Goal: Communication & Community: Answer question/provide support

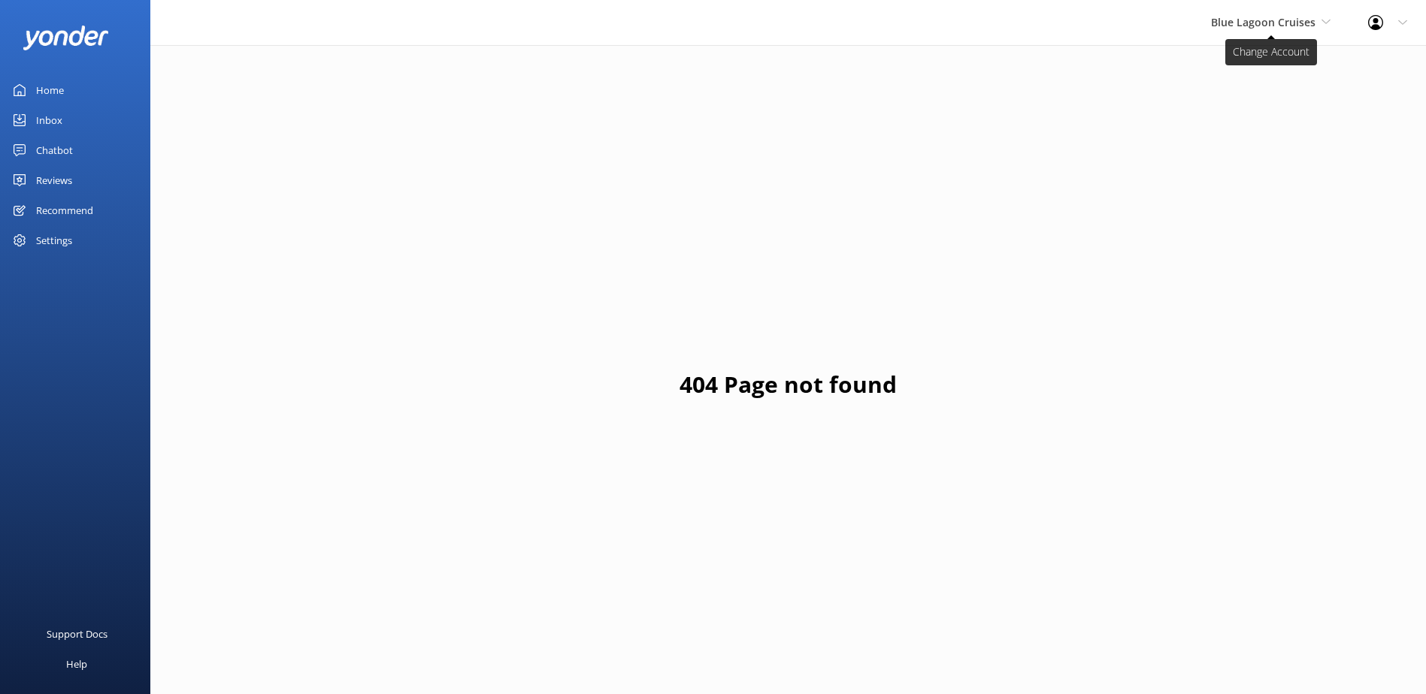
click at [1246, 25] on span "Blue Lagoon Cruises" at bounding box center [1263, 22] width 104 height 14
click at [46, 110] on div "Inbox" at bounding box center [49, 120] width 26 height 30
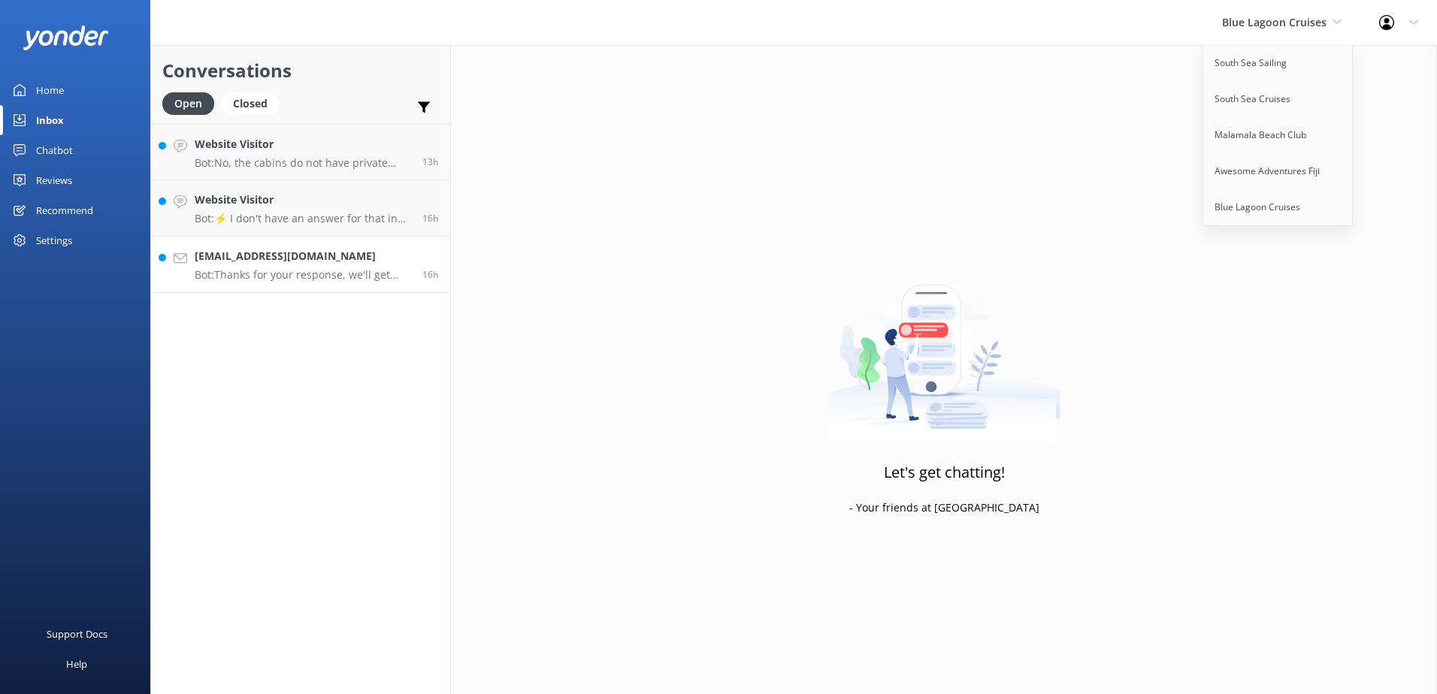
click at [292, 267] on div "faalogotogoloa@gmail.com Bot: Thanks for your response, we'll get back to you a…" at bounding box center [303, 264] width 216 height 33
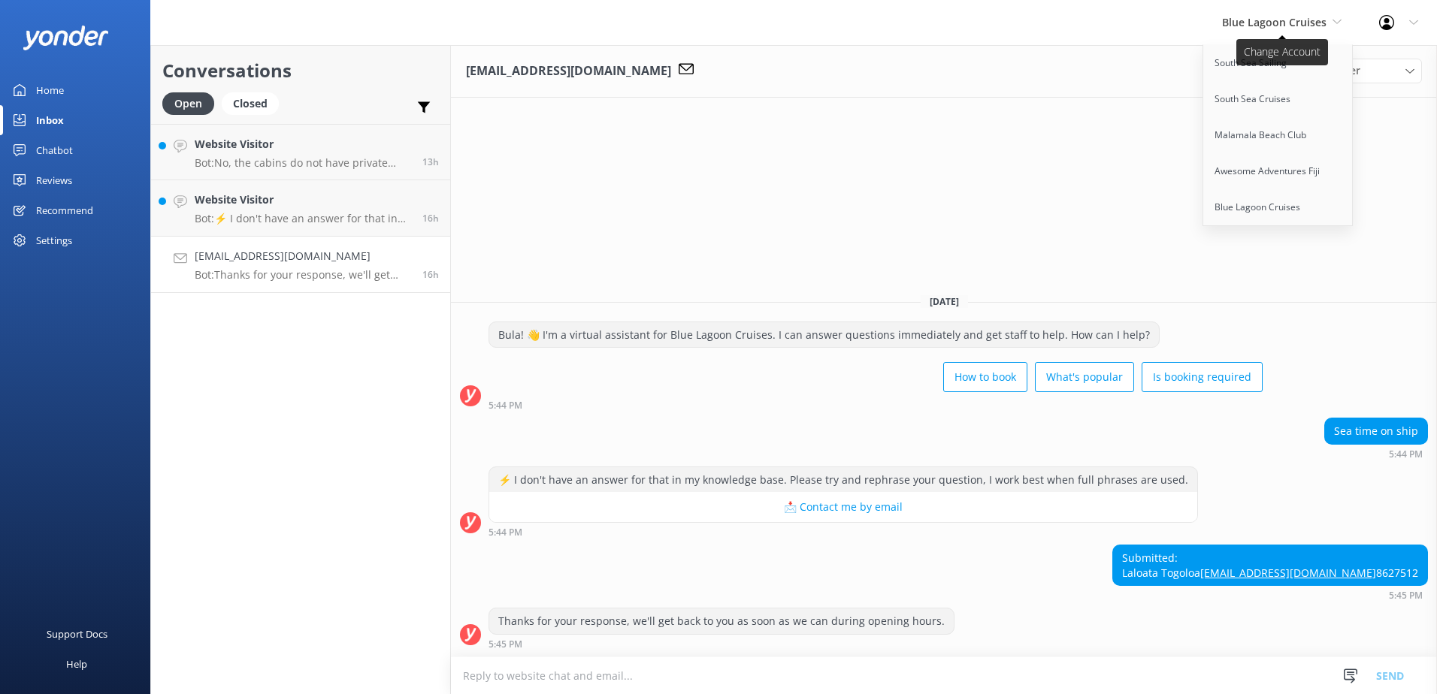
click at [1319, 19] on span "Blue Lagoon Cruises" at bounding box center [1274, 22] width 104 height 14
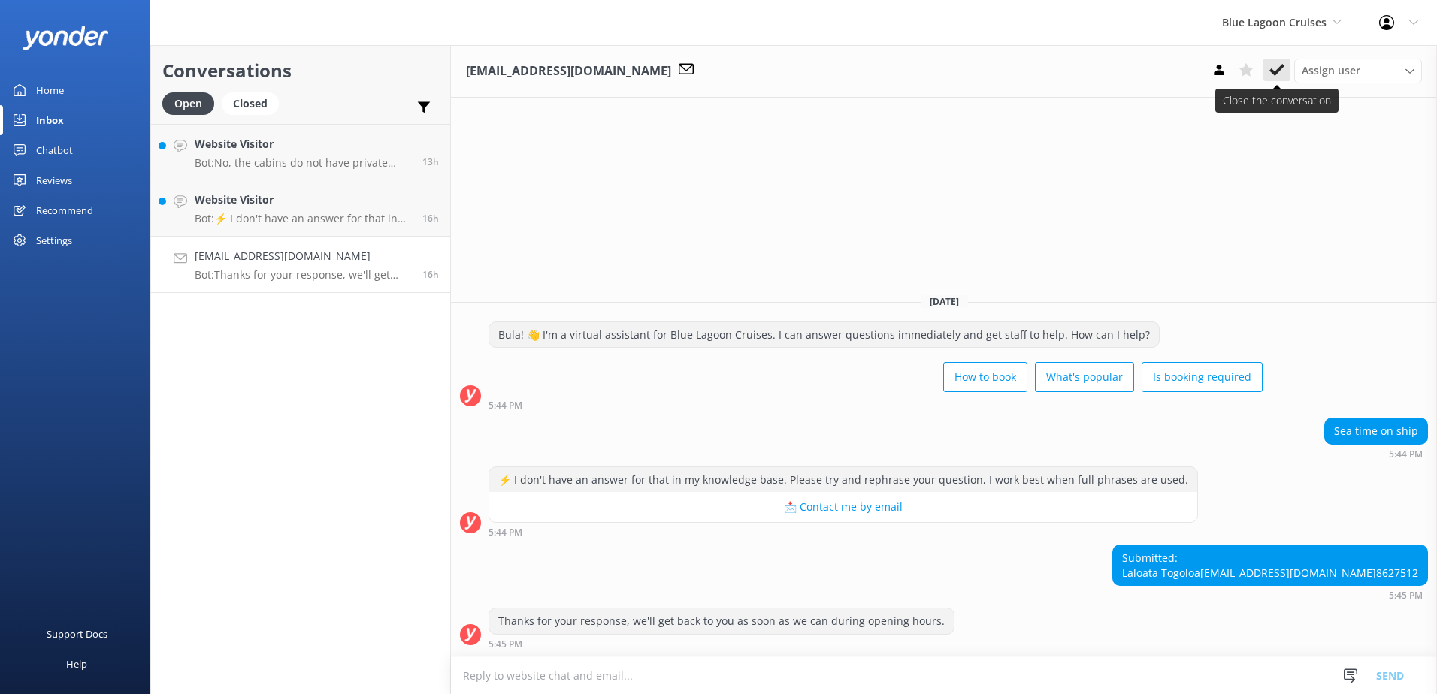
click at [1279, 62] on icon at bounding box center [1276, 69] width 15 height 15
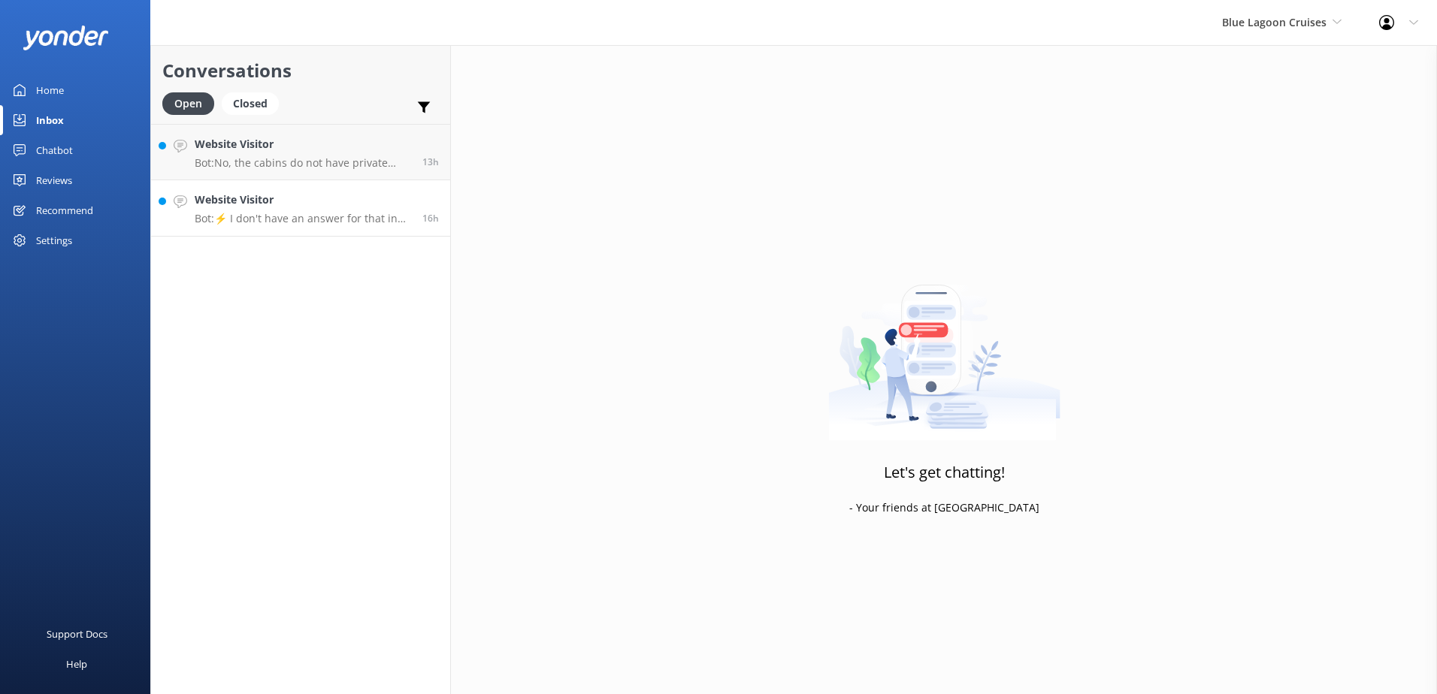
click at [332, 228] on link "Website Visitor Bot: ⚡ I don't have an answer for that in my knowledge base. Pl…" at bounding box center [300, 208] width 299 height 56
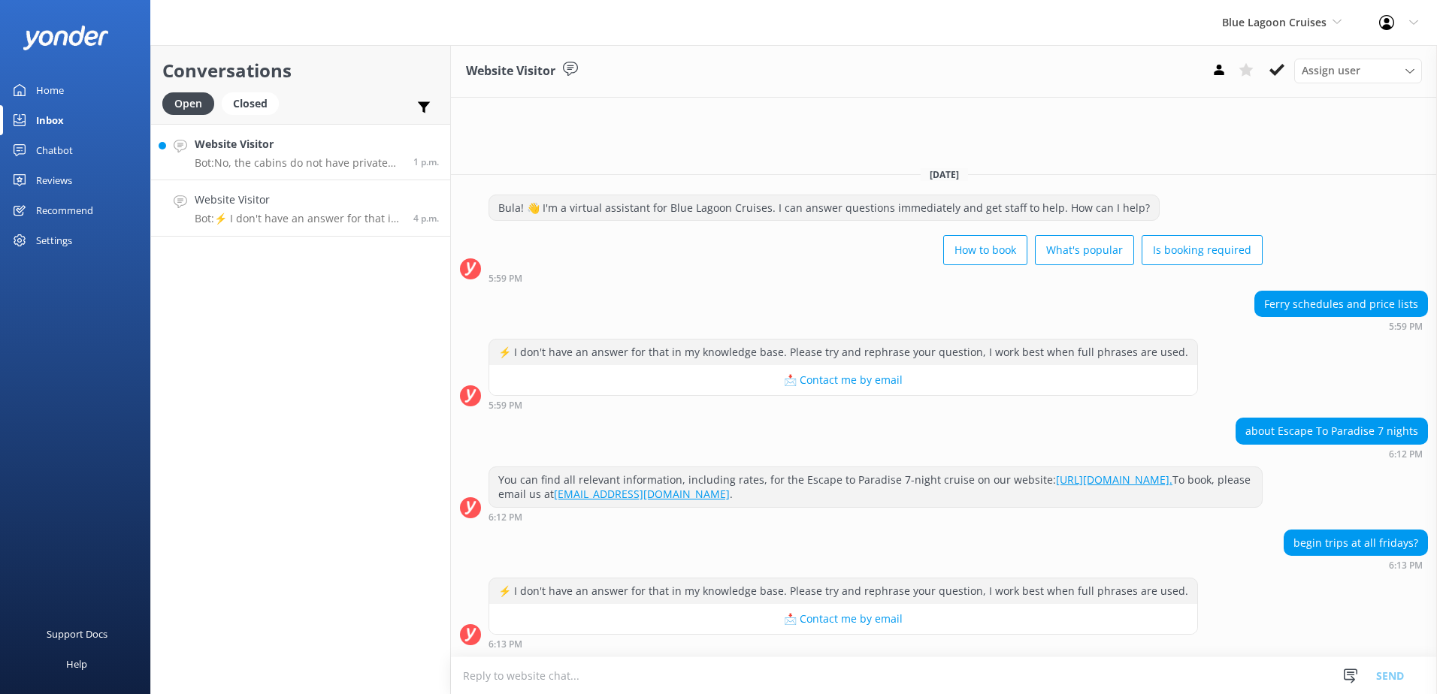
click at [268, 155] on div "Website Visitor Bot: No, the cabins do not have private balconies. However, all…" at bounding box center [298, 152] width 207 height 32
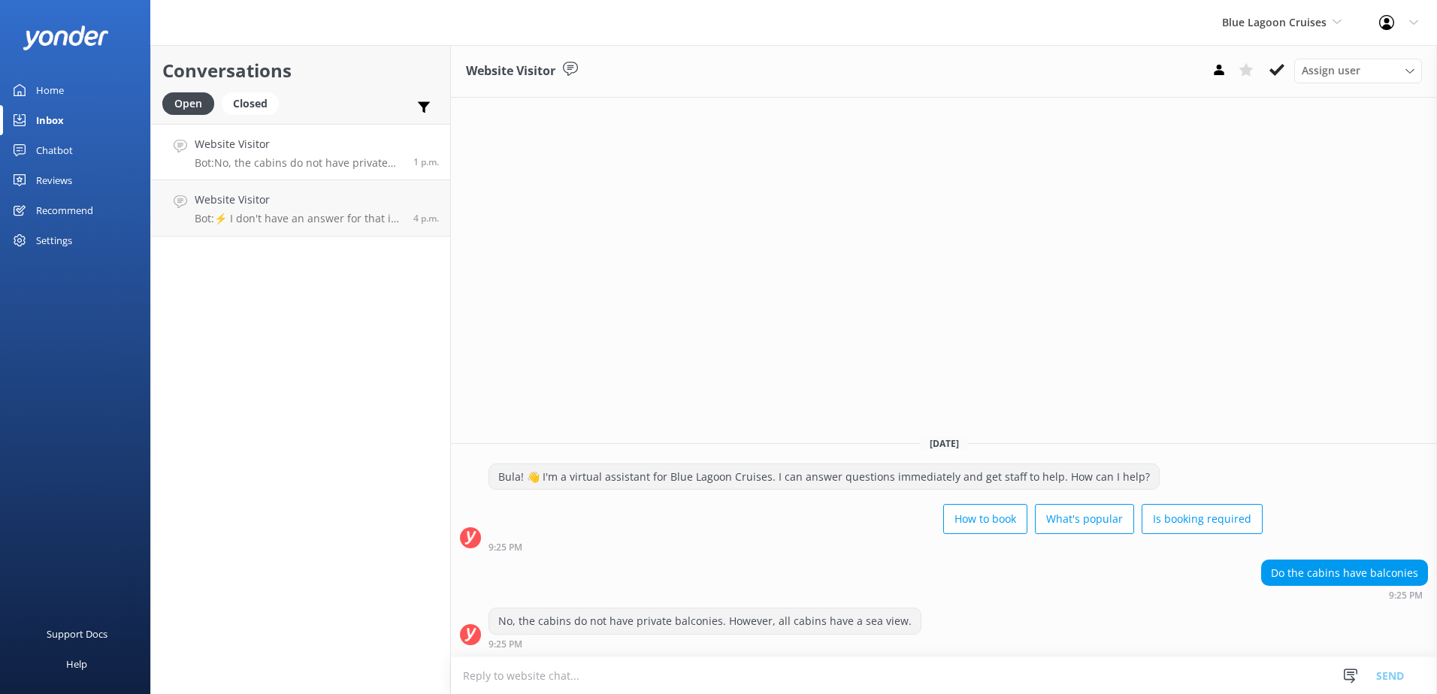
click at [1274, 73] on use at bounding box center [1276, 70] width 15 height 12
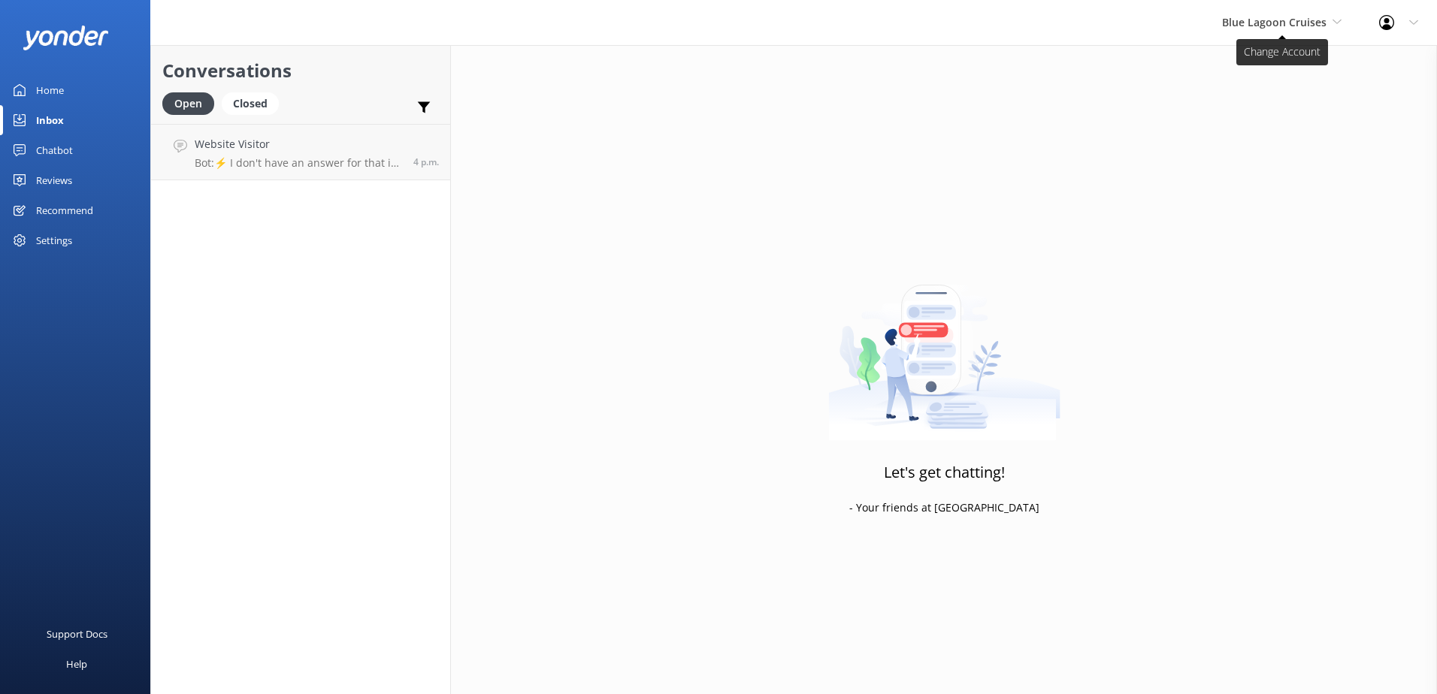
click at [1282, 30] on span "Blue Lagoon Cruises" at bounding box center [1281, 22] width 119 height 17
click at [1257, 84] on link "South Sea Cruises" at bounding box center [1278, 99] width 150 height 36
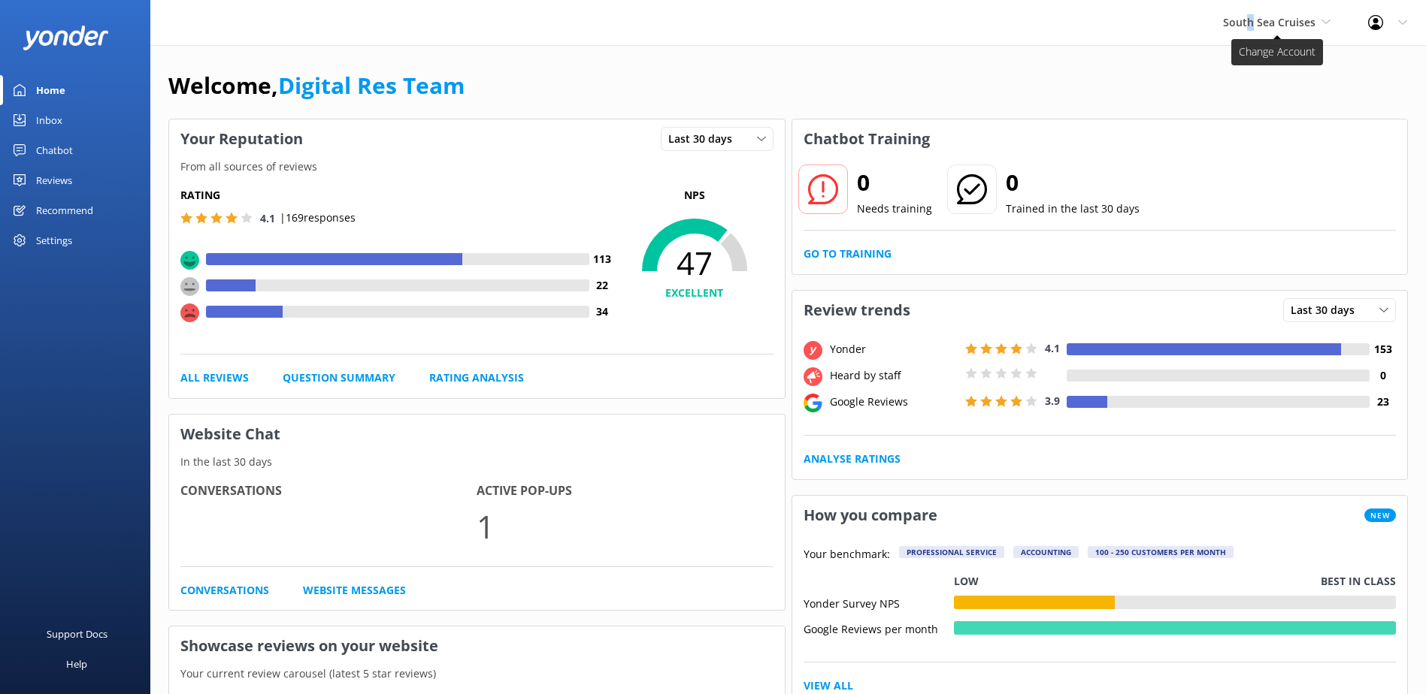
click at [1251, 29] on span "South Sea Cruises" at bounding box center [1276, 22] width 107 height 17
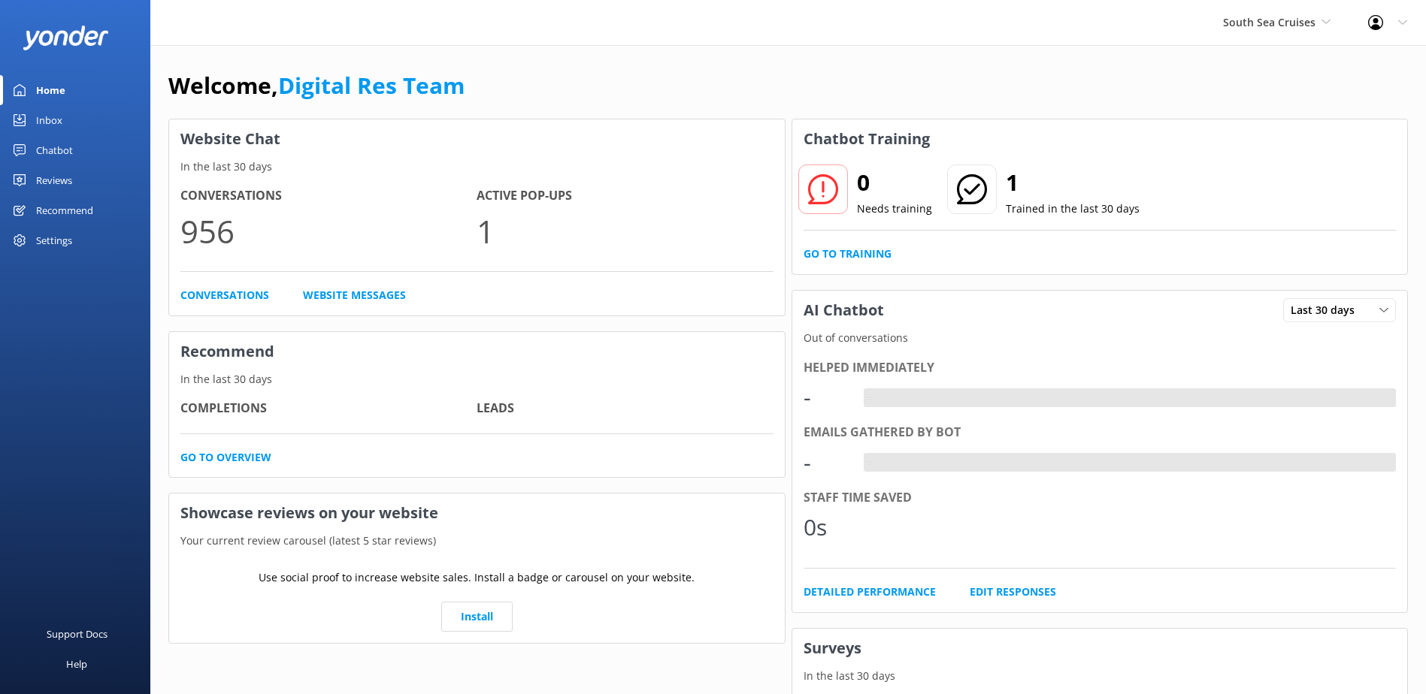
click at [1238, 32] on div "South Sea Cruises South Sea Sailing South Sea Cruises Malamala Beach Club Aweso…" at bounding box center [1276, 22] width 145 height 45
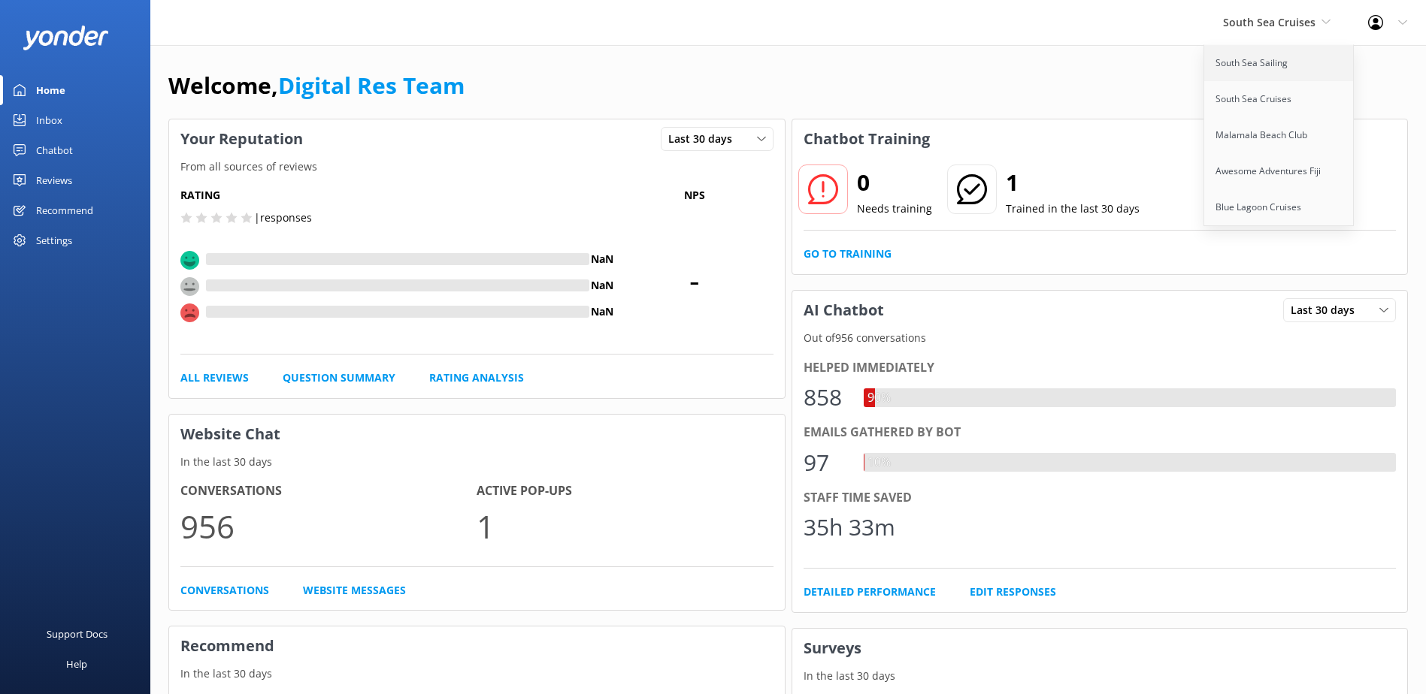
click at [1238, 60] on link "South Sea Sailing" at bounding box center [1279, 63] width 150 height 36
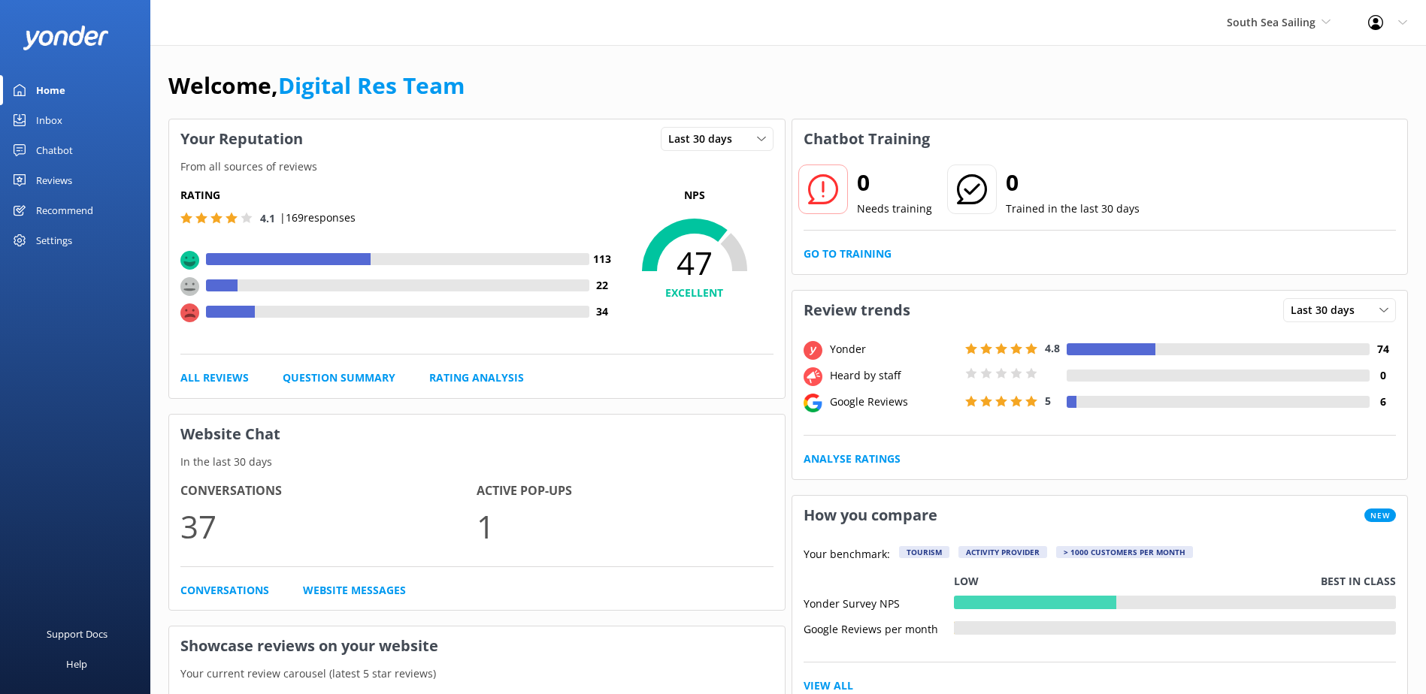
click at [58, 118] on div "Inbox" at bounding box center [49, 120] width 26 height 30
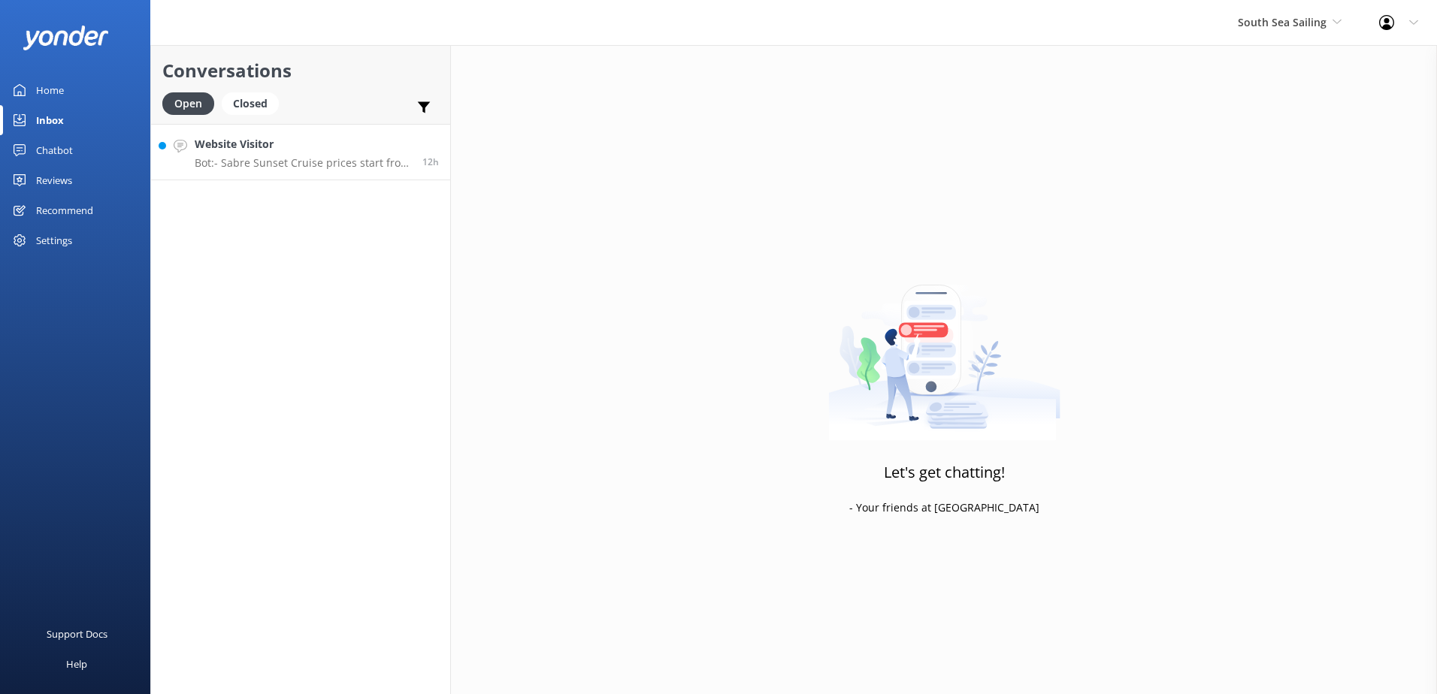
click at [348, 167] on p "Bot: - Sabre Sunset Cruise prices start from $149 per adult and $75 per child. …" at bounding box center [303, 163] width 216 height 14
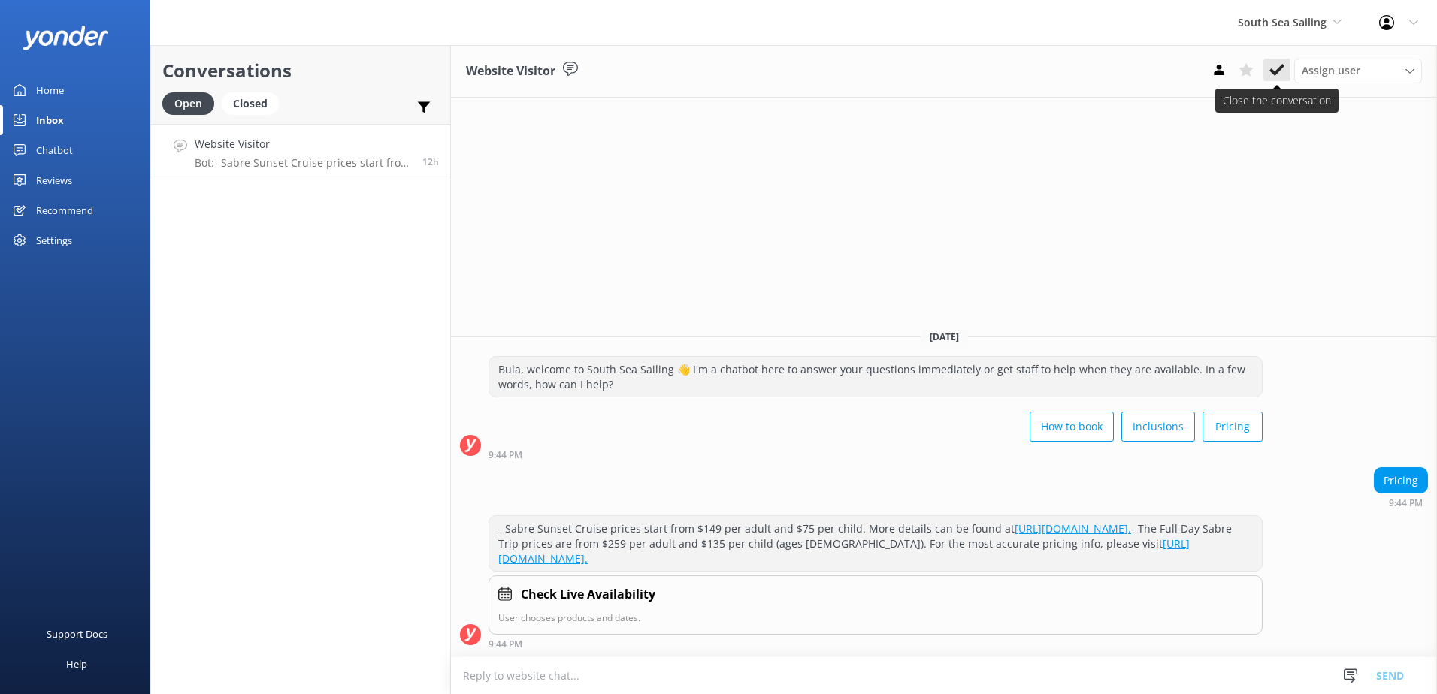
click at [1281, 74] on icon at bounding box center [1276, 69] width 15 height 15
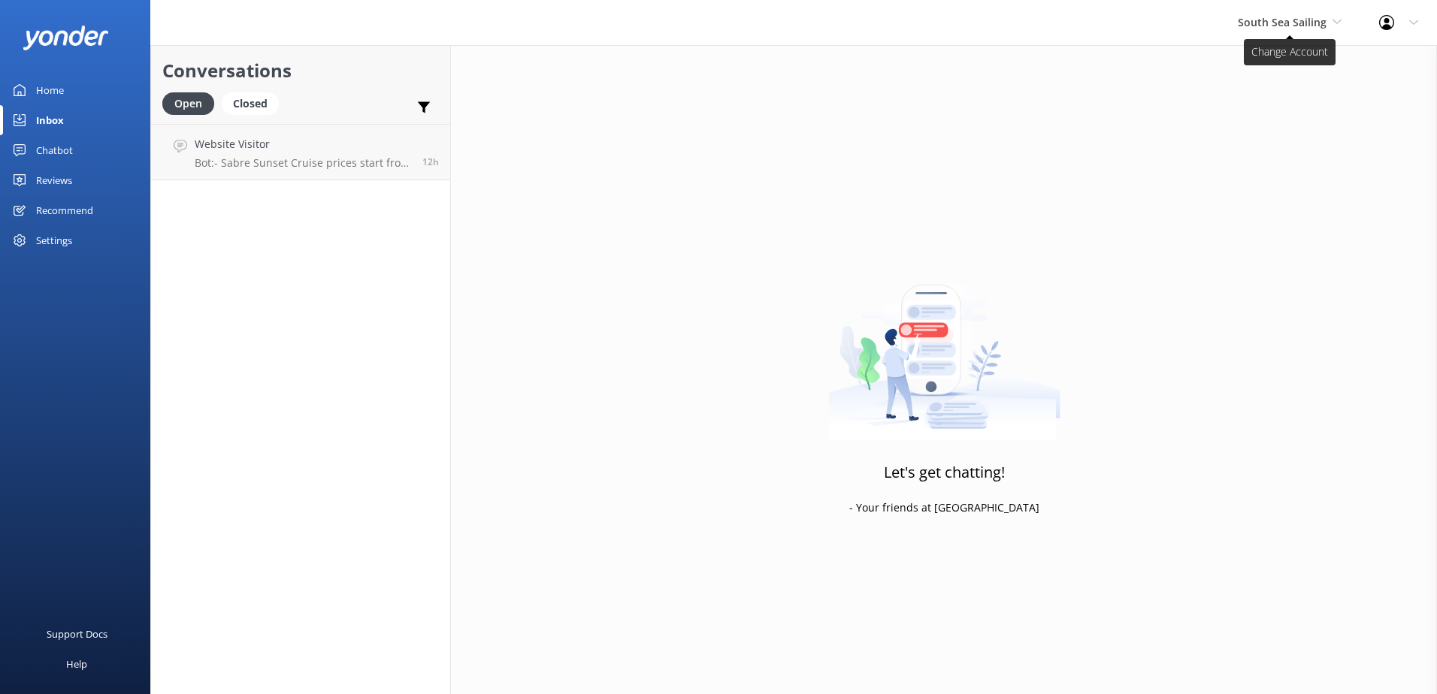
click at [1291, 26] on span "South Sea Sailing" at bounding box center [1282, 22] width 89 height 14
click at [1275, 100] on link "South Sea Cruises" at bounding box center [1294, 99] width 150 height 36
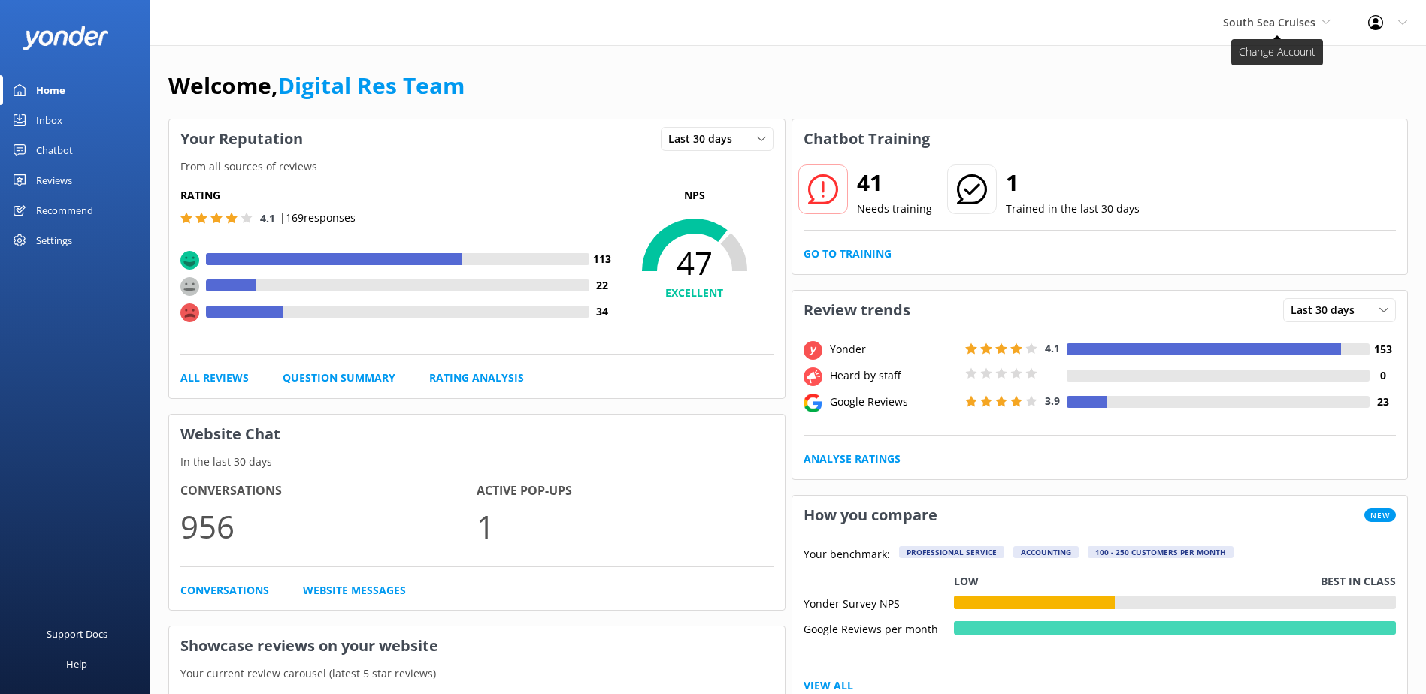
click at [1254, 29] on span "South Sea Cruises" at bounding box center [1276, 22] width 107 height 17
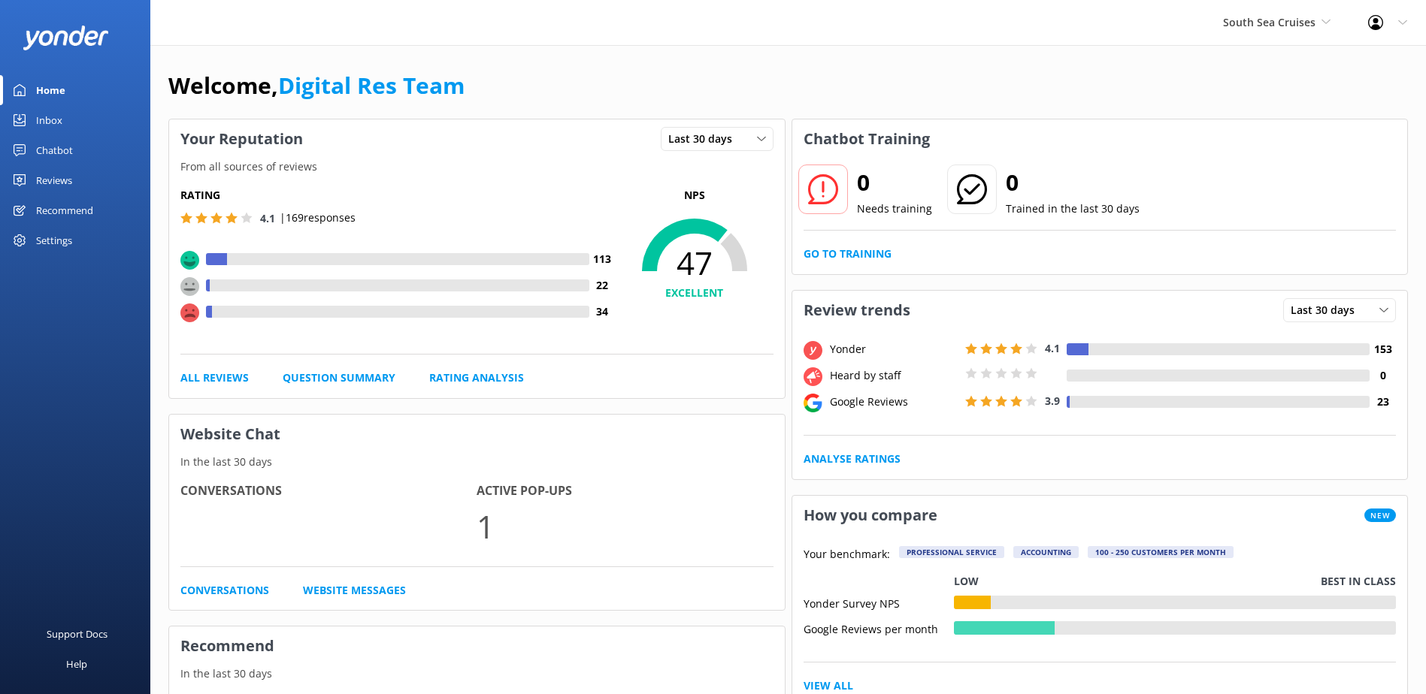
click at [1234, 21] on span "South Sea Cruises" at bounding box center [1269, 22] width 92 height 14
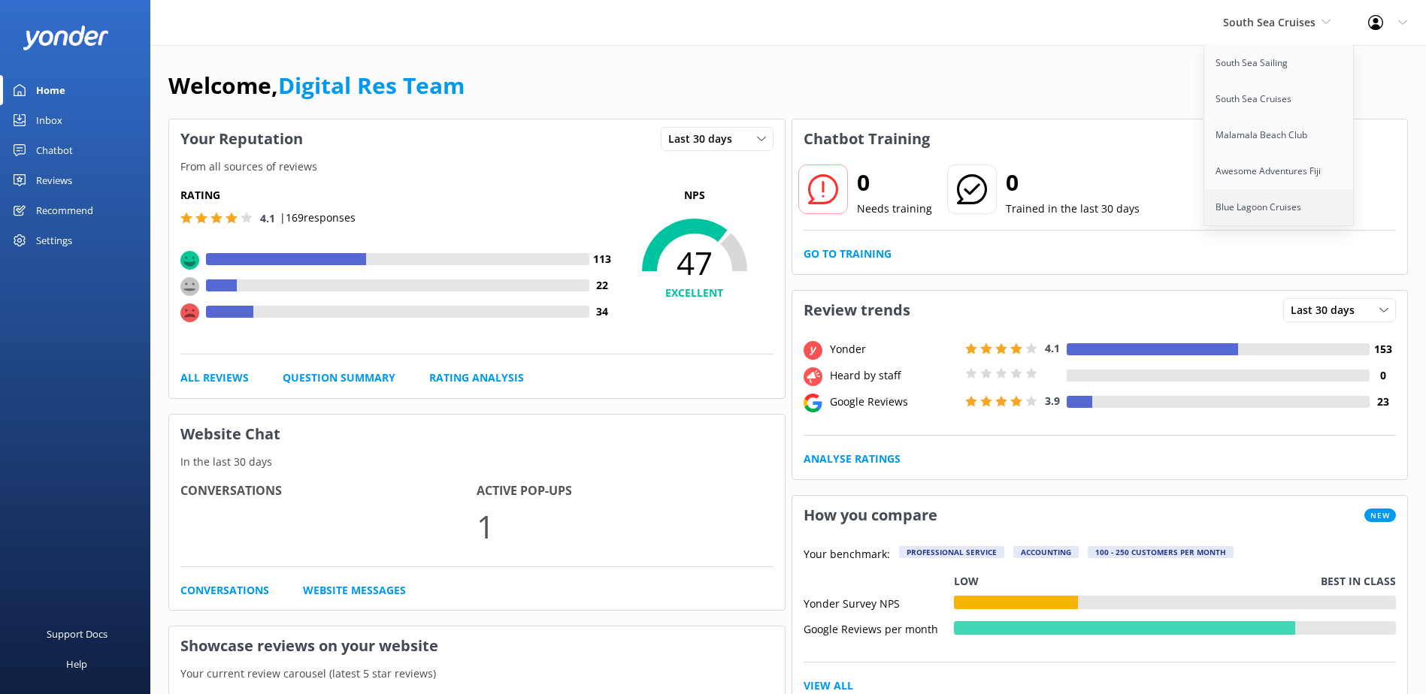
click at [1284, 202] on link "Blue Lagoon Cruises" at bounding box center [1279, 207] width 150 height 36
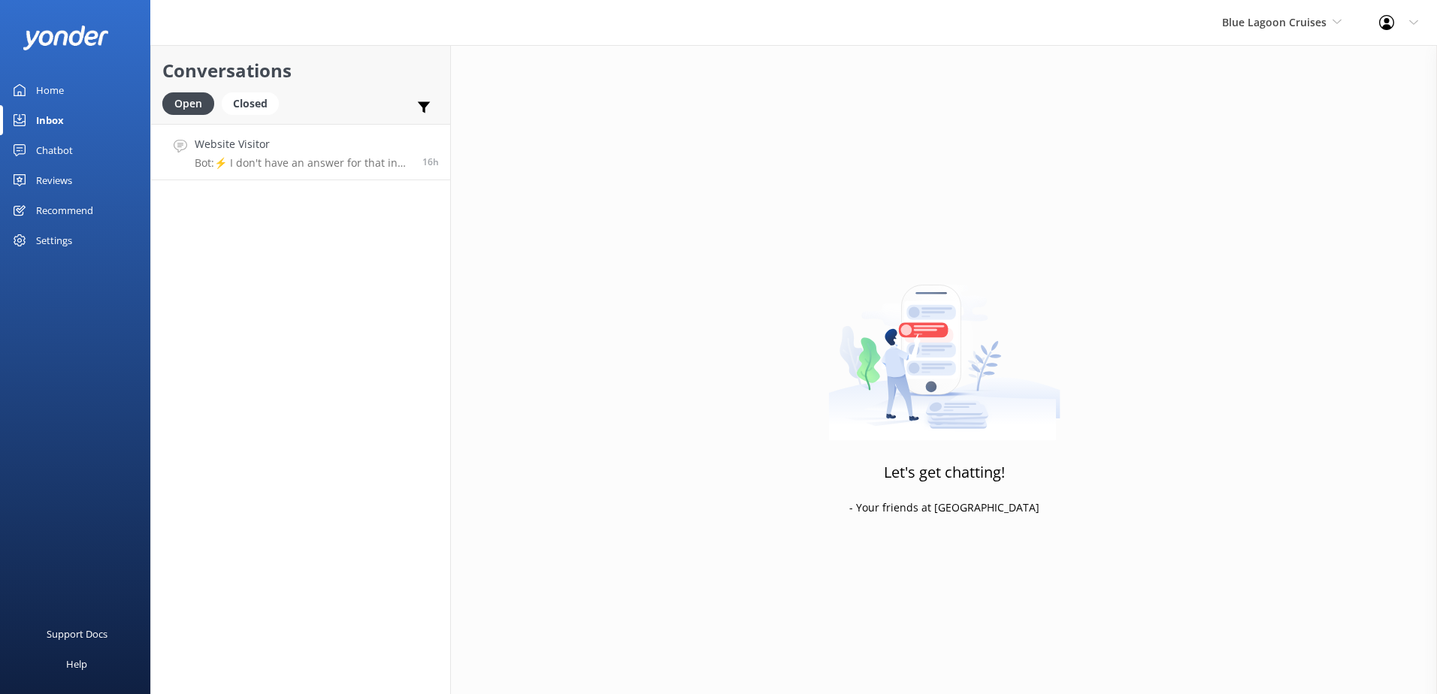
click at [298, 147] on h4 "Website Visitor" at bounding box center [303, 144] width 216 height 17
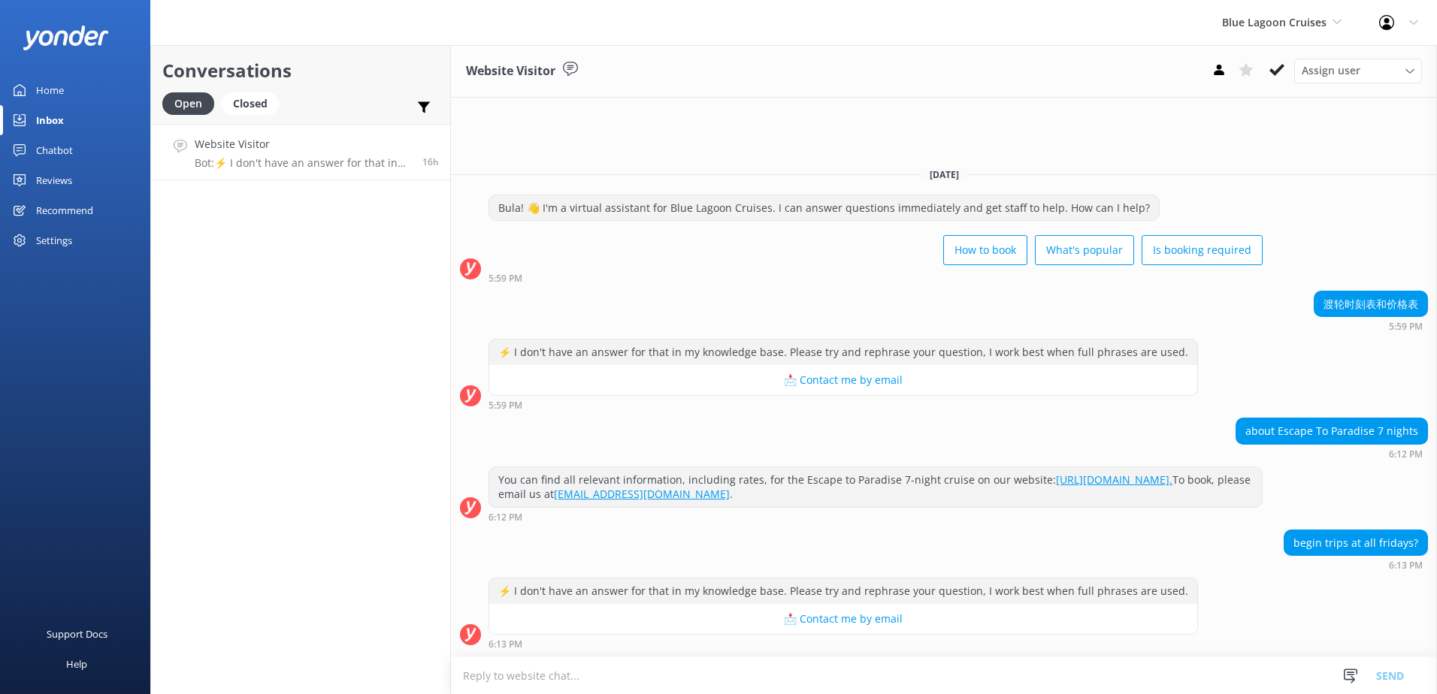
click at [615, 670] on textarea at bounding box center [944, 676] width 986 height 37
type textarea "o"
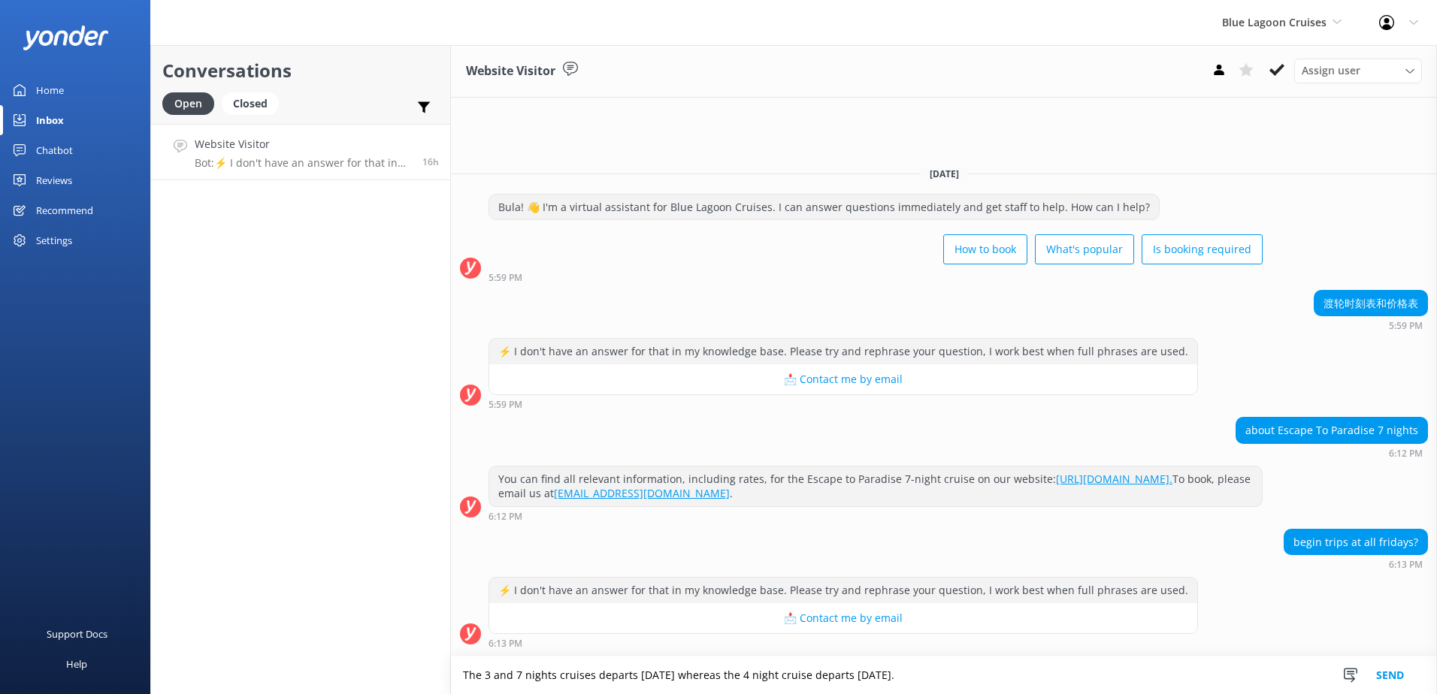
click at [606, 676] on textarea "The 3 and 7 nights cruises departs on Friday whereas the 4 night cruise departs…" at bounding box center [944, 676] width 986 height 38
type textarea "The 3- and 7-nights cruises depart on Friday whereas the 4-night cruise departs…"
click at [1381, 672] on button "Send" at bounding box center [1390, 676] width 56 height 38
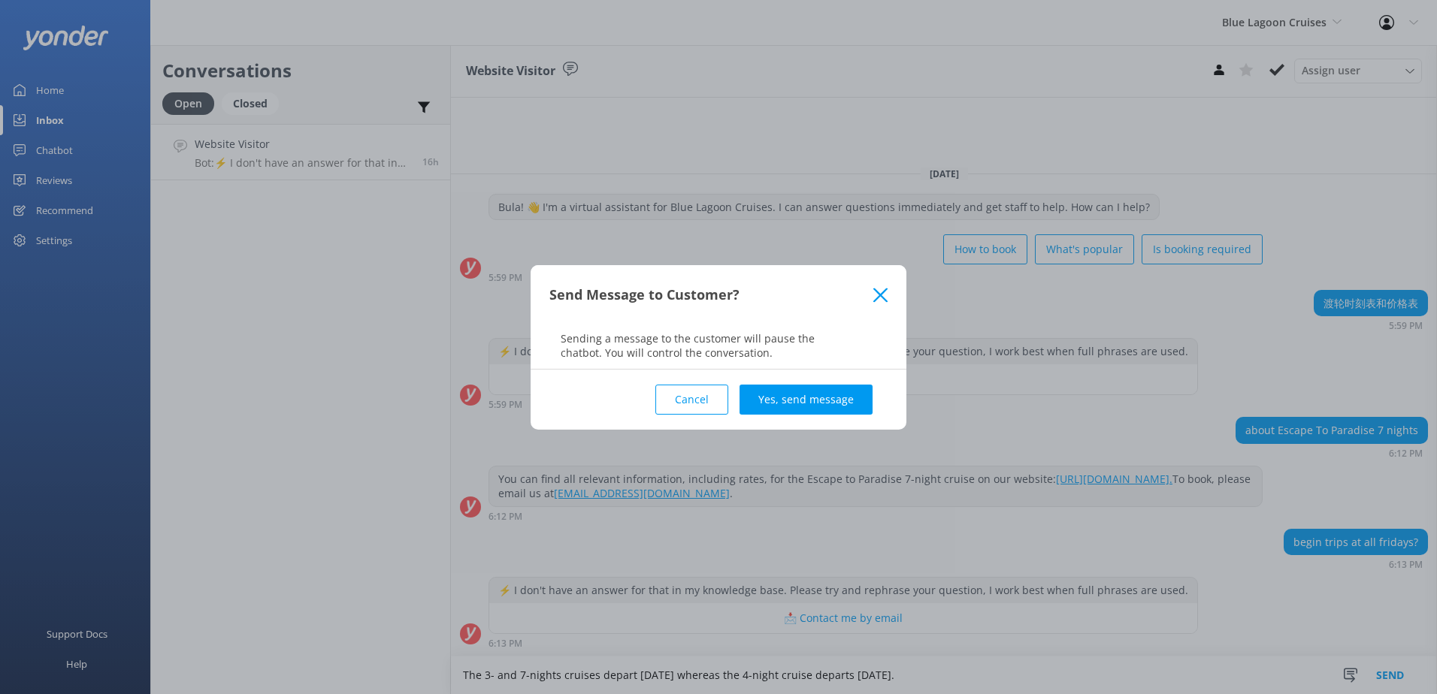
click at [833, 385] on button "Yes, send message" at bounding box center [805, 400] width 133 height 30
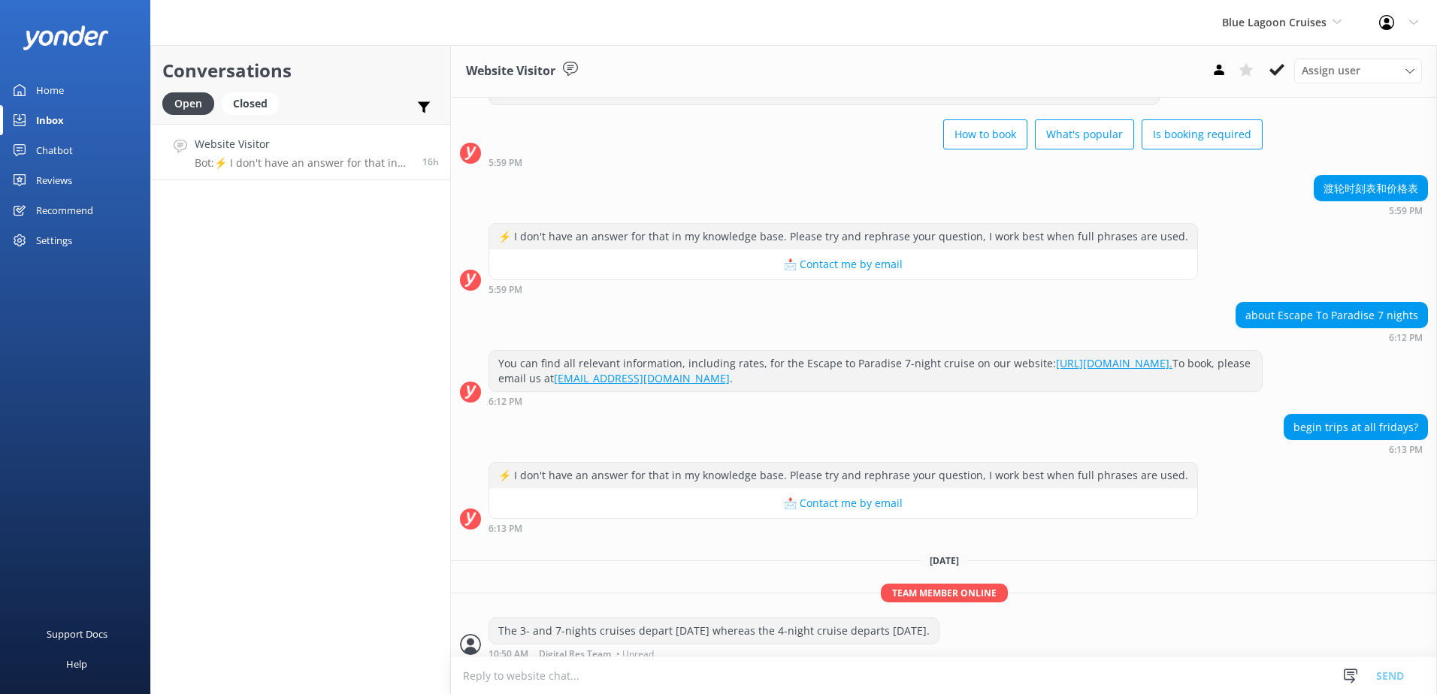
scroll to position [68, 0]
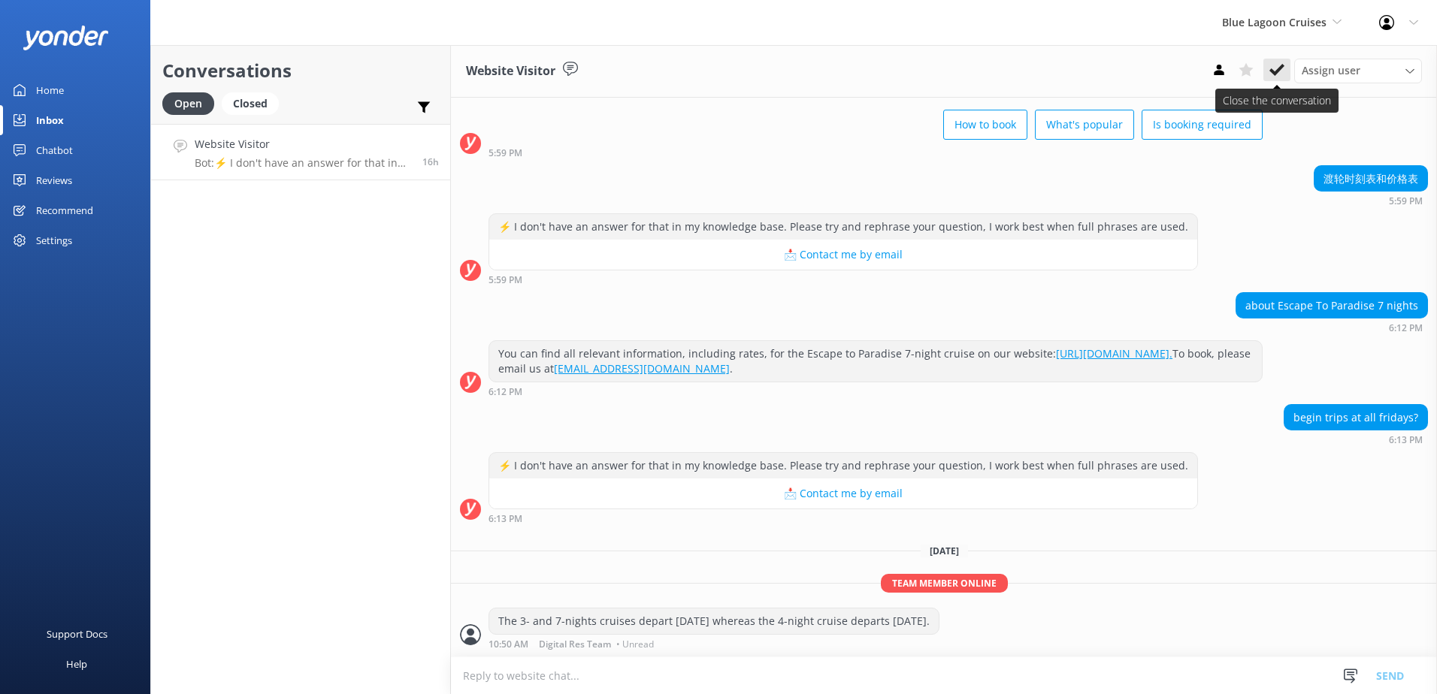
click at [1279, 74] on icon at bounding box center [1276, 69] width 15 height 15
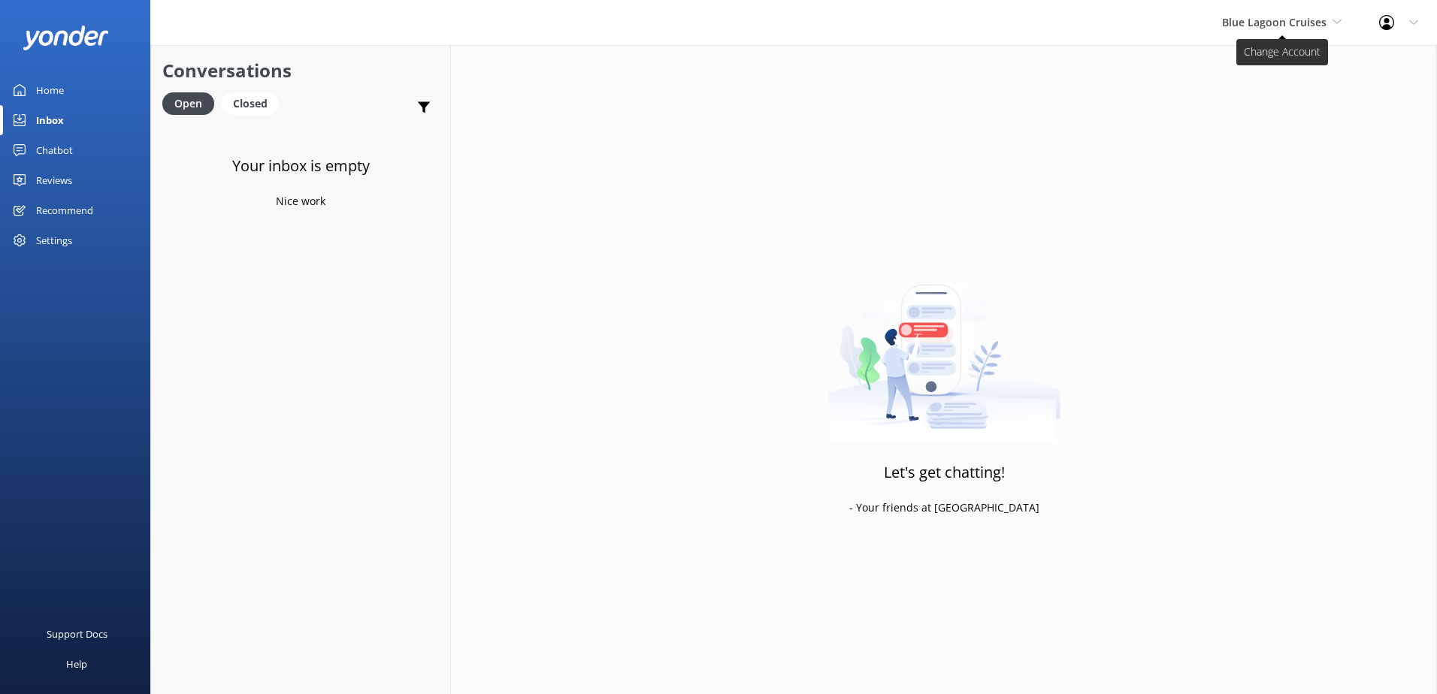
click at [1260, 23] on span "Blue Lagoon Cruises" at bounding box center [1274, 22] width 104 height 14
click at [1266, 89] on link "South Sea Cruises" at bounding box center [1278, 99] width 150 height 36
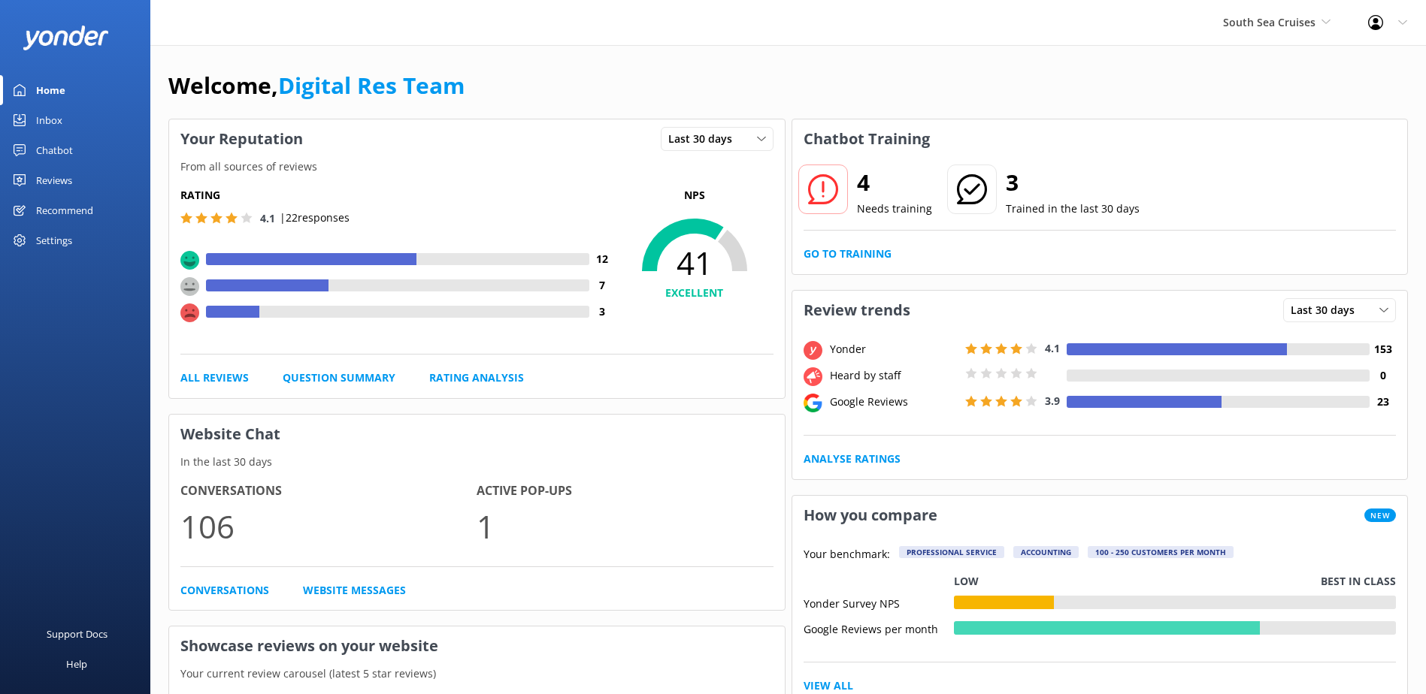
click at [75, 125] on link "Inbox" at bounding box center [75, 120] width 150 height 30
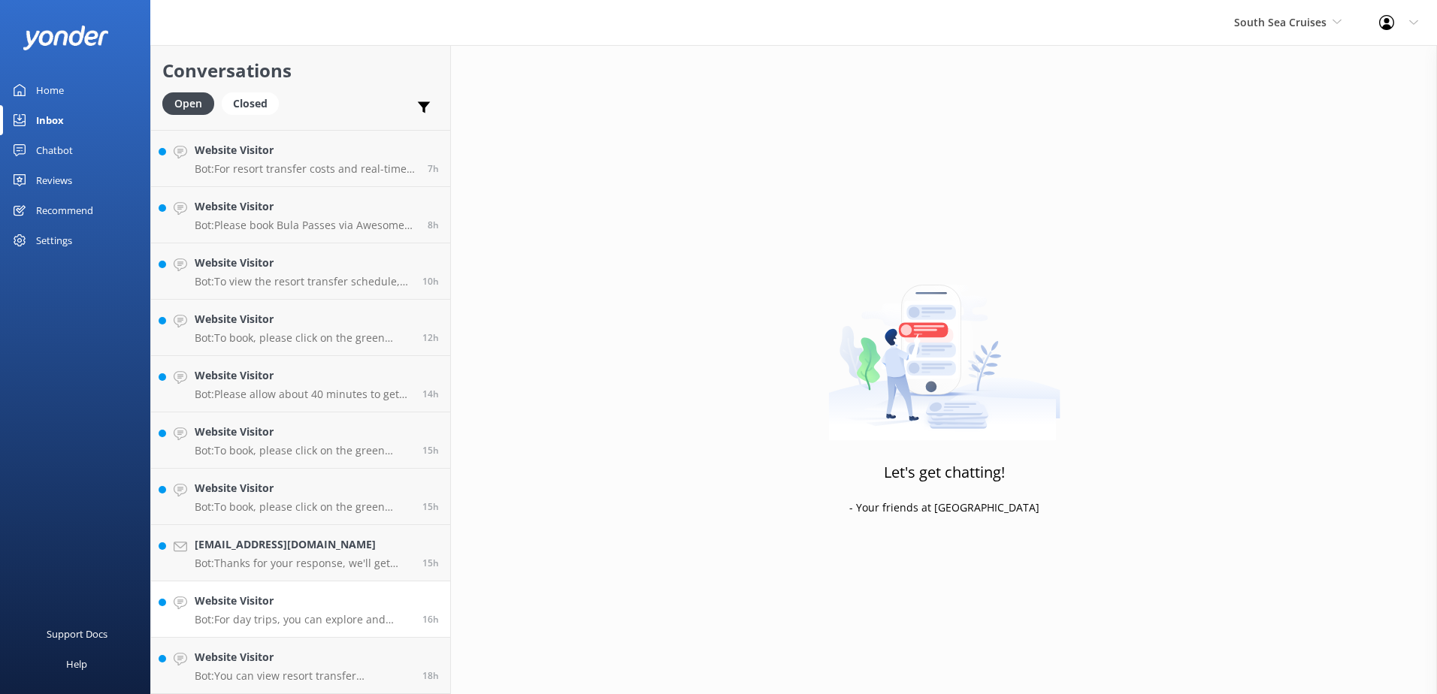
scroll to position [613, 0]
click at [349, 645] on link "Website Visitor Bot: You can view resort transfer availability and pricing and …" at bounding box center [300, 666] width 299 height 56
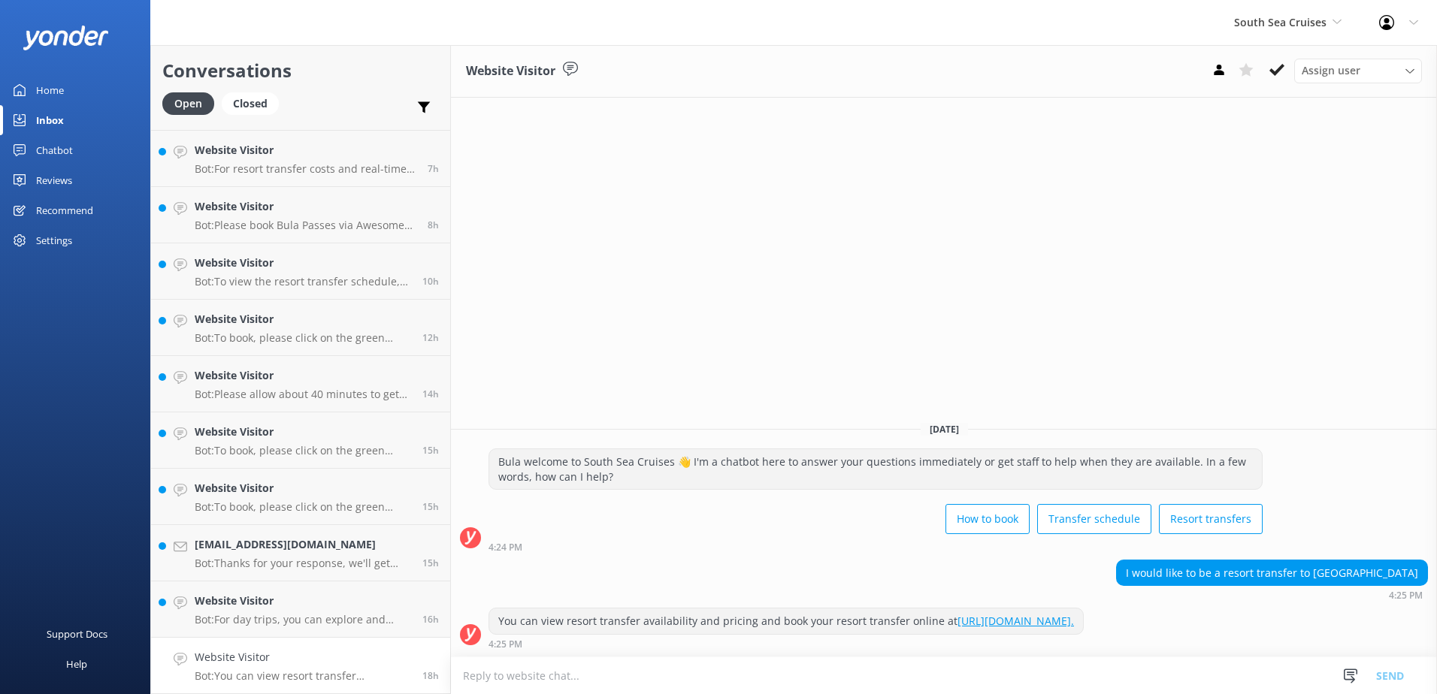
click at [349, 667] on div "Website Visitor Bot: You can view resort transfer availability and pricing and …" at bounding box center [303, 665] width 216 height 33
click at [340, 670] on p "Bot: You can view resort transfer availability and pricing and book your resort…" at bounding box center [303, 677] width 216 height 14
click at [1269, 68] on button at bounding box center [1276, 70] width 27 height 23
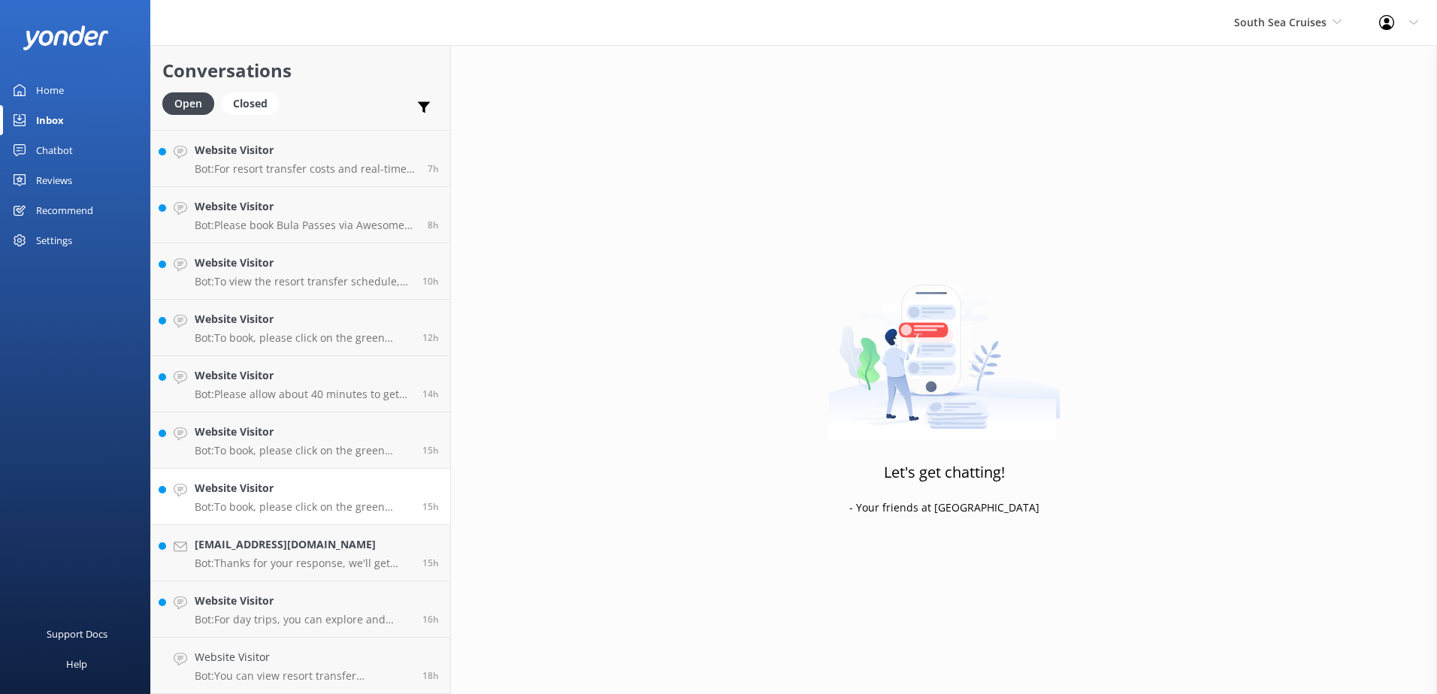
scroll to position [557, 0]
click at [340, 679] on p "Bot: For day trips, you can explore and book them at https://southseacruisesfij…" at bounding box center [303, 677] width 216 height 14
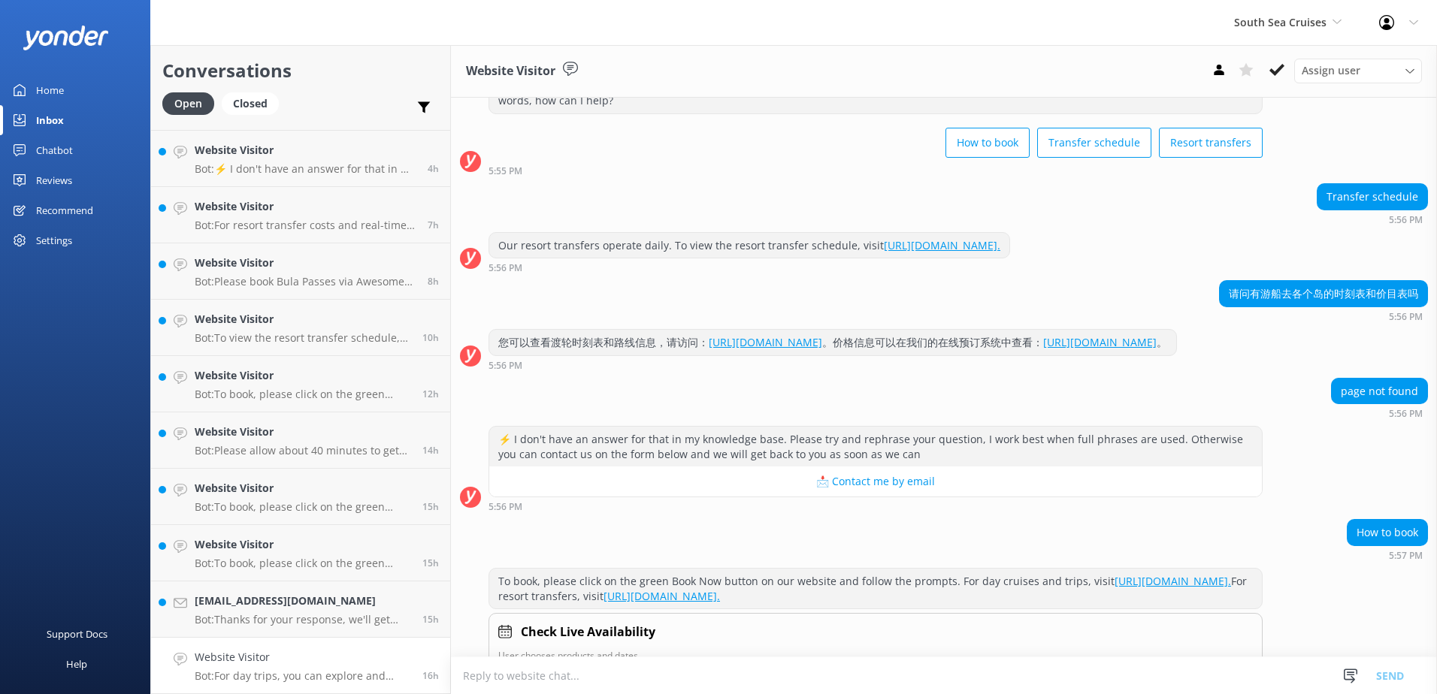
scroll to position [228, 0]
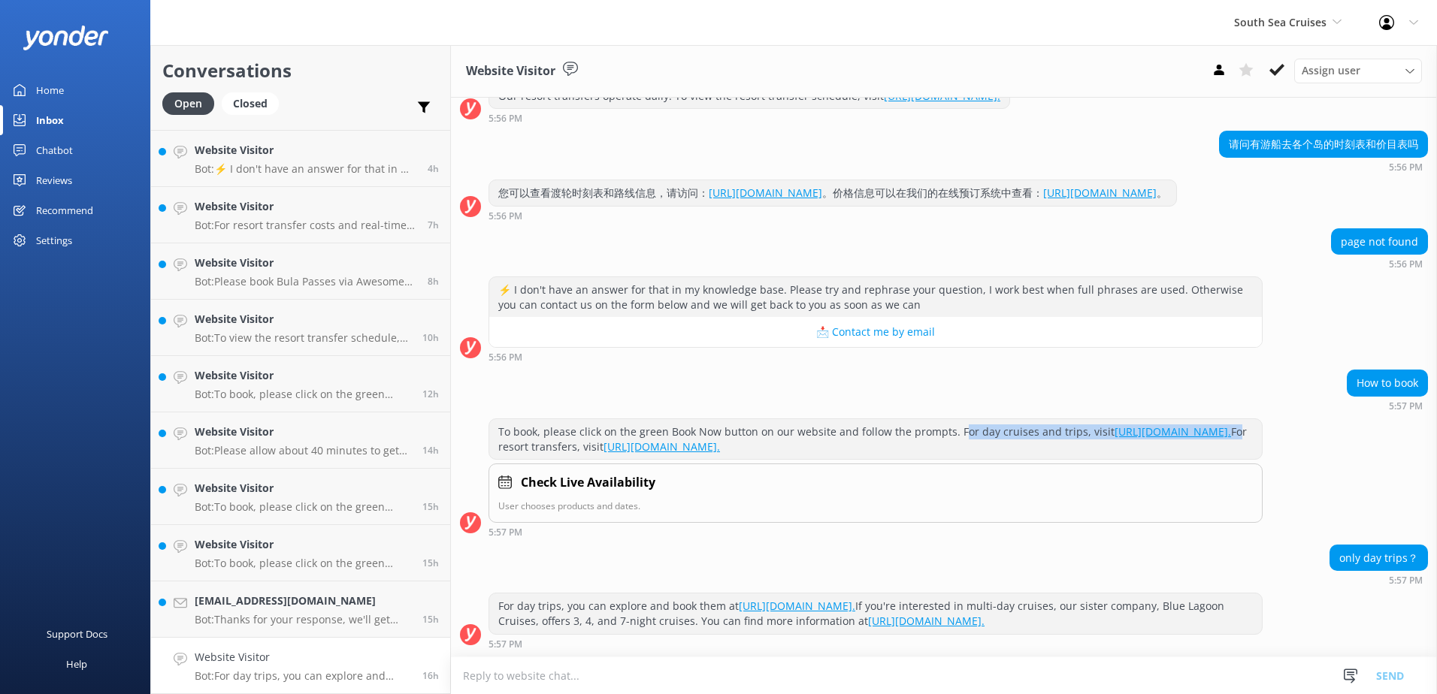
drag, startPoint x: 708, startPoint y: 451, endPoint x: 959, endPoint y: 423, distance: 252.5
click at [959, 423] on div "To book, please click on the green Book Now button on our website and follow th…" at bounding box center [875, 439] width 773 height 40
drag, startPoint x: 959, startPoint y: 423, endPoint x: 767, endPoint y: 558, distance: 234.8
click at [767, 557] on div "only day trips？ 5:57 PM" at bounding box center [944, 565] width 986 height 41
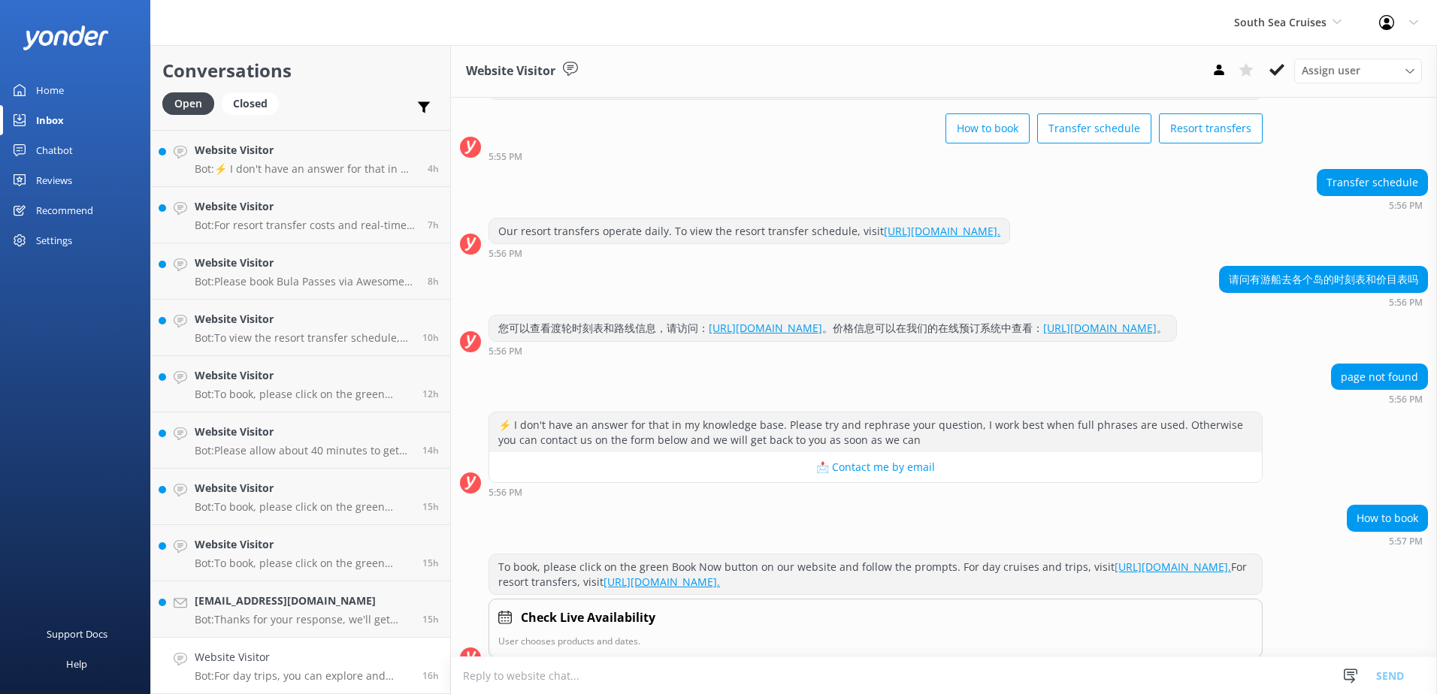
scroll to position [78, 0]
click at [822, 329] on link "https://southseacruisesfiji.com/resort-transfers/" at bounding box center [765, 329] width 113 height 14
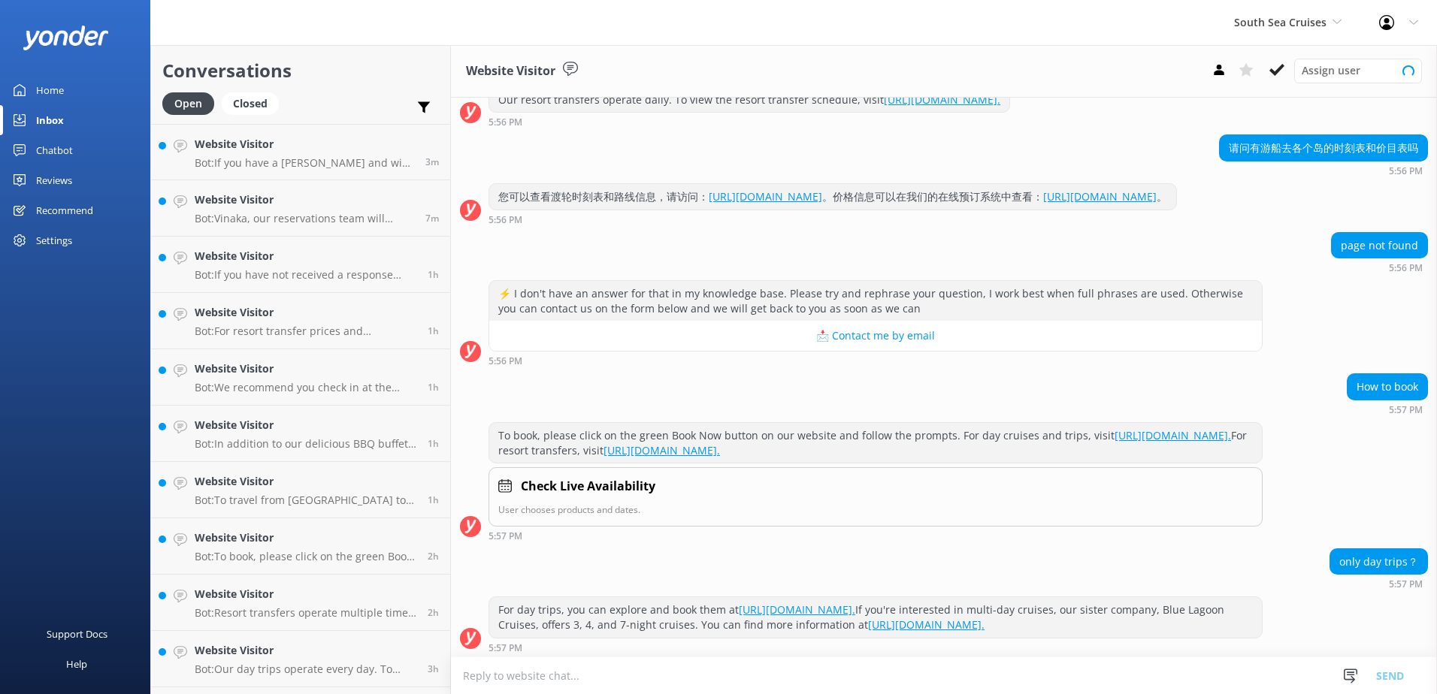
scroll to position [228, 0]
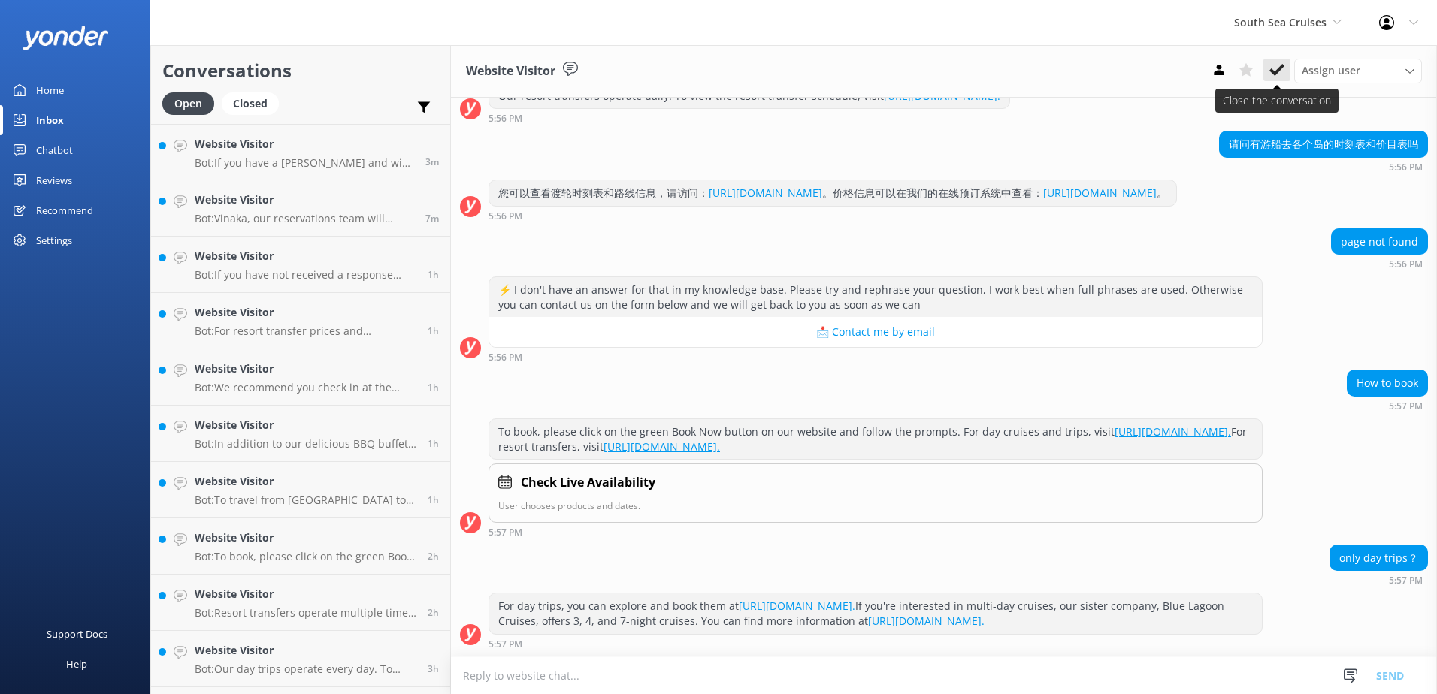
click at [1281, 71] on icon at bounding box center [1276, 69] width 15 height 15
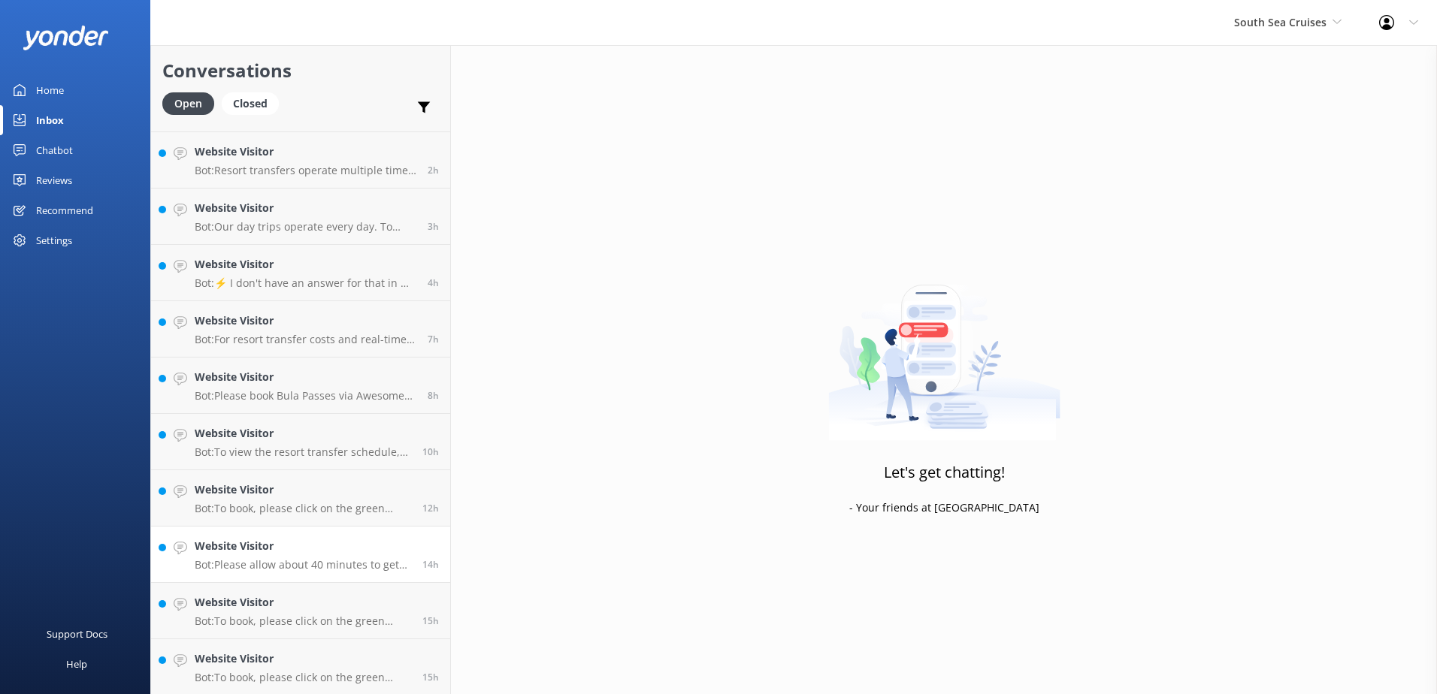
scroll to position [501, 0]
click at [328, 661] on h4 "antoniocapuano7@gmail.com" at bounding box center [303, 657] width 216 height 17
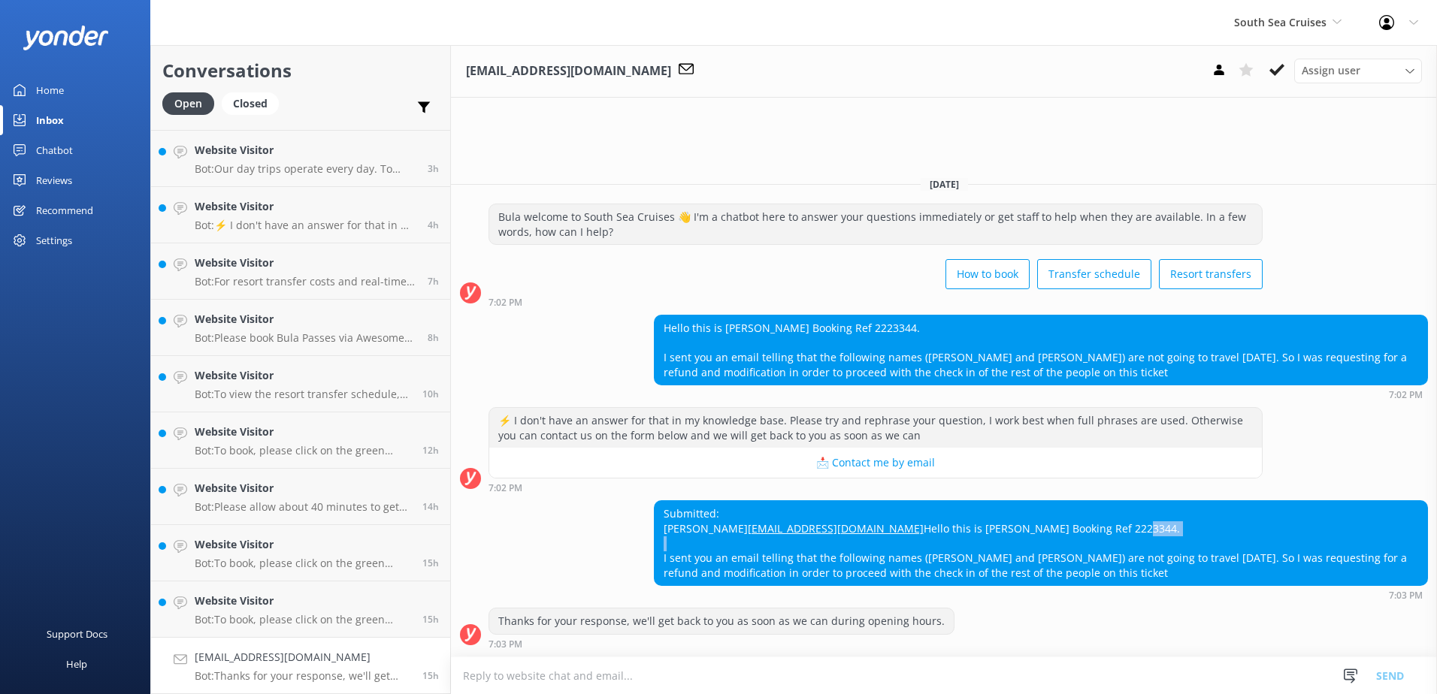
drag, startPoint x: 913, startPoint y: 527, endPoint x: 874, endPoint y: 526, distance: 39.1
click at [874, 526] on div "Submitted: Antonio Capuano antoniocapuano7@gmail.com Hello this is Antonio Capu…" at bounding box center [1041, 543] width 773 height 84
drag, startPoint x: 874, startPoint y: 526, endPoint x: 883, endPoint y: 527, distance: 9.0
copy div "2223344"
click at [1127, 676] on textarea at bounding box center [944, 676] width 986 height 37
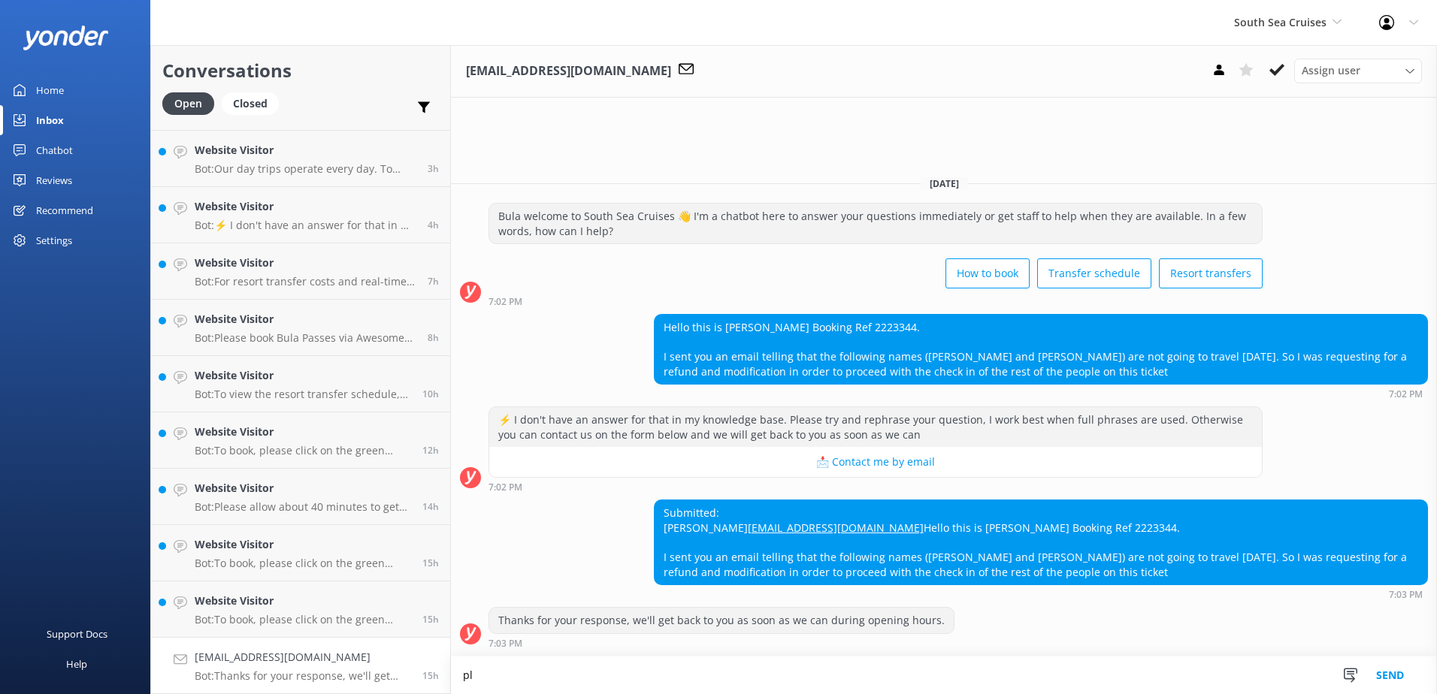
type textarea "p"
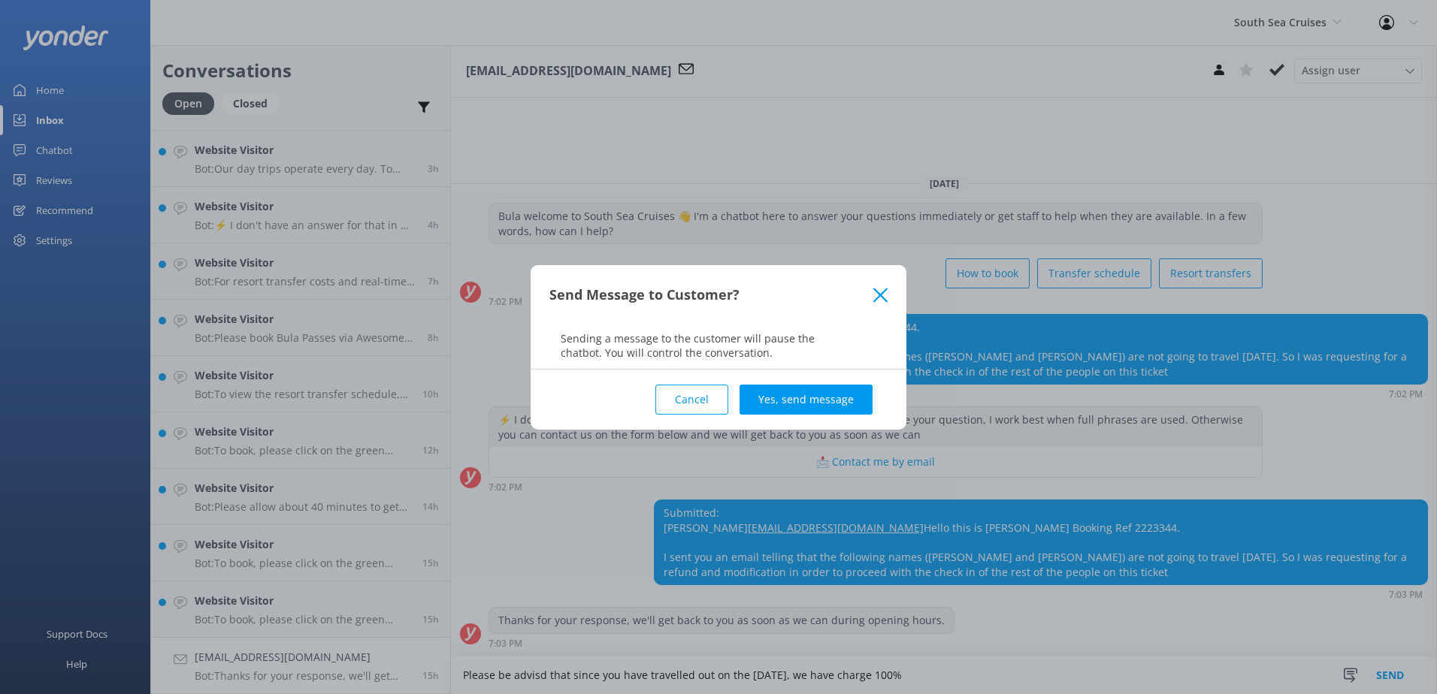
click at [683, 393] on button "Cancel" at bounding box center [691, 400] width 73 height 30
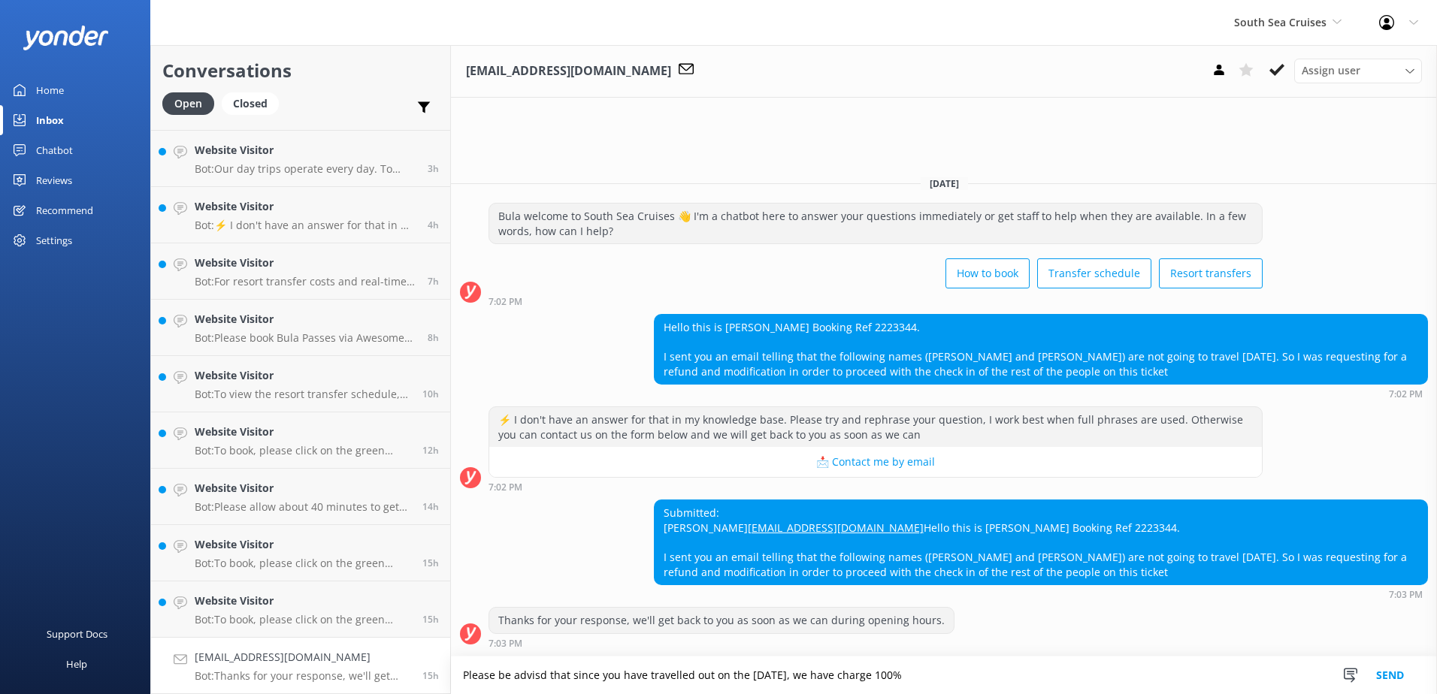
click at [990, 667] on textarea "Please be advisd that since you have travelled out on the 25th of August, we ha…" at bounding box center [944, 676] width 986 height 38
drag, startPoint x: 863, startPoint y: 676, endPoint x: 840, endPoint y: 675, distance: 23.3
click at [840, 675] on textarea "Please be advised that since you have travelled out on the 25th of August, we h…" at bounding box center [944, 676] width 986 height 38
click at [644, 677] on textarea "Please be advised that since you have travelled out on the 25th of August, we w…" at bounding box center [944, 676] width 986 height 38
click at [647, 678] on textarea "Please be advised that since you have travelled out on the 25th of August, we w…" at bounding box center [944, 676] width 986 height 38
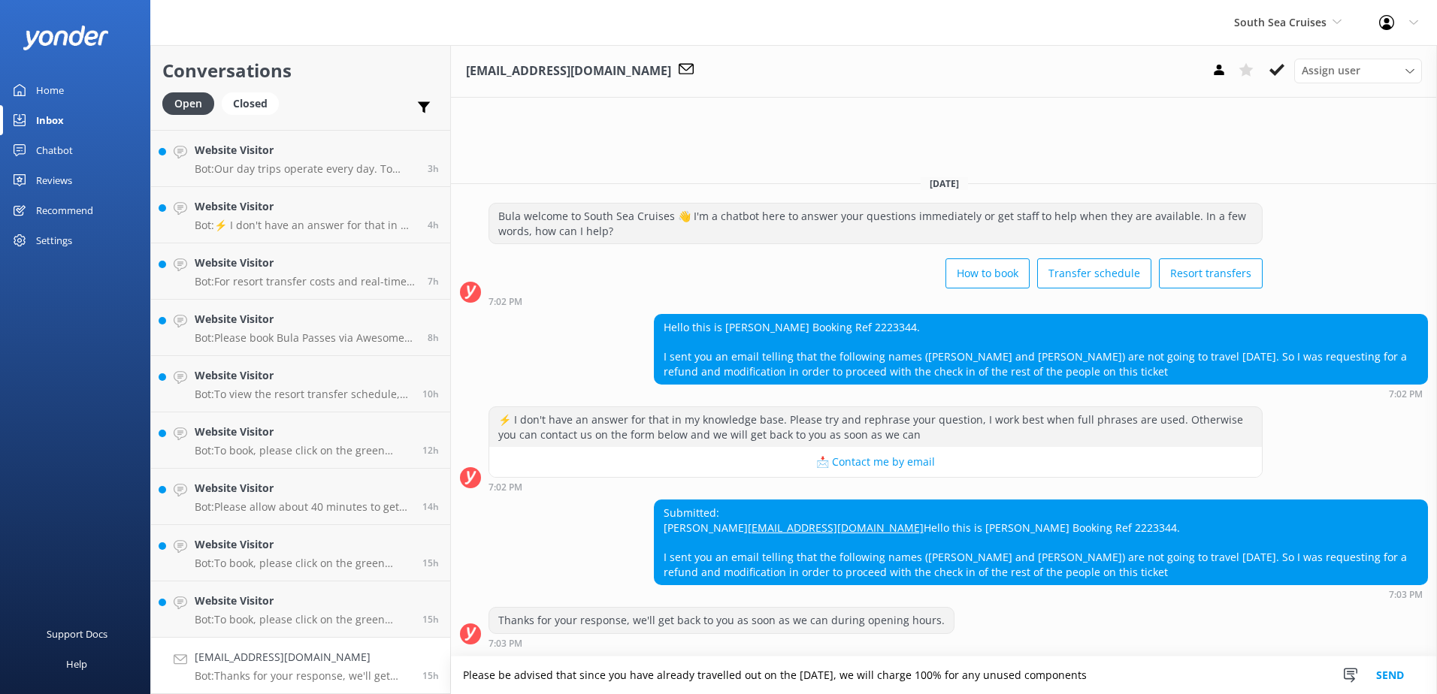
click at [1143, 670] on textarea "Please be advised that since you have already travelled out on the 25th of Augu…" at bounding box center [944, 676] width 986 height 38
click at [1286, 670] on textarea "Please be advised that since you have already travelled out on the 25th of Augu…" at bounding box center [944, 676] width 986 height 38
type textarea "Please be advised that since you have already travelled out on the 25th of Augu…"
click at [1400, 675] on button "Send" at bounding box center [1390, 676] width 56 height 38
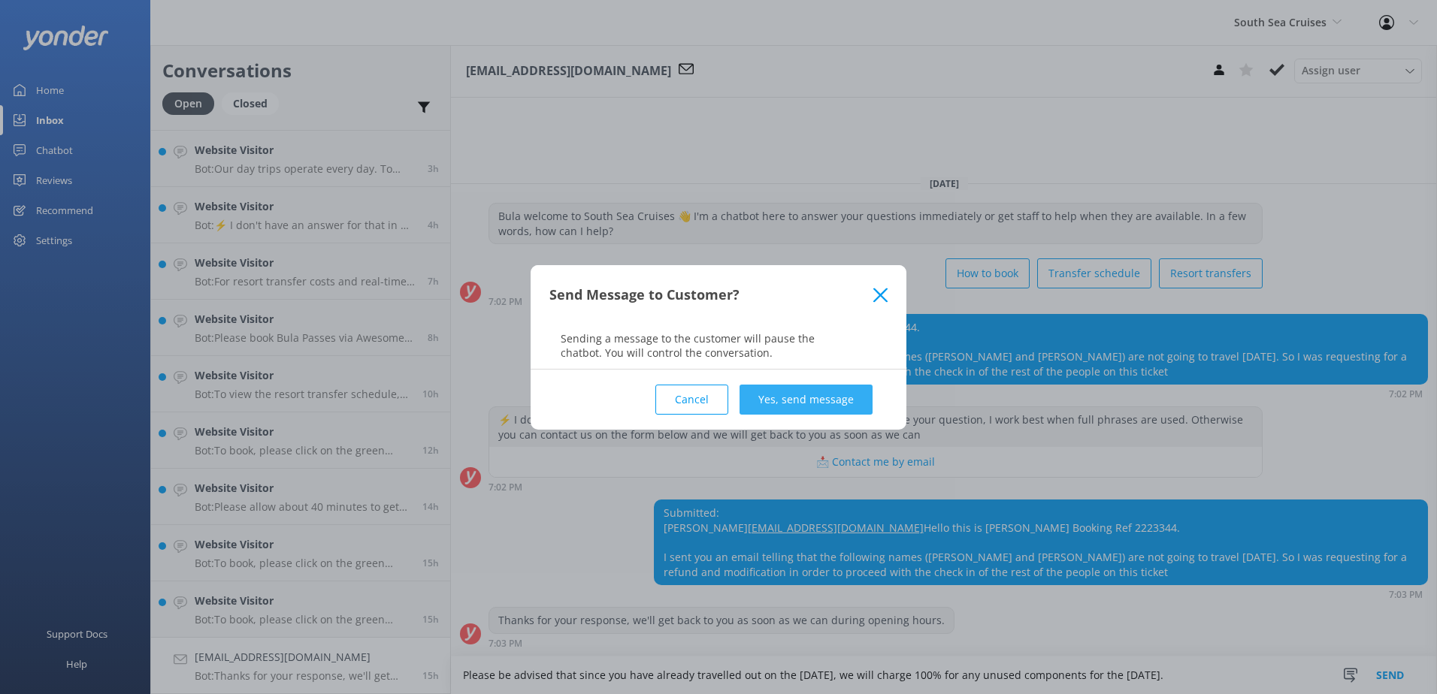
click at [837, 403] on button "Yes, send message" at bounding box center [805, 400] width 133 height 30
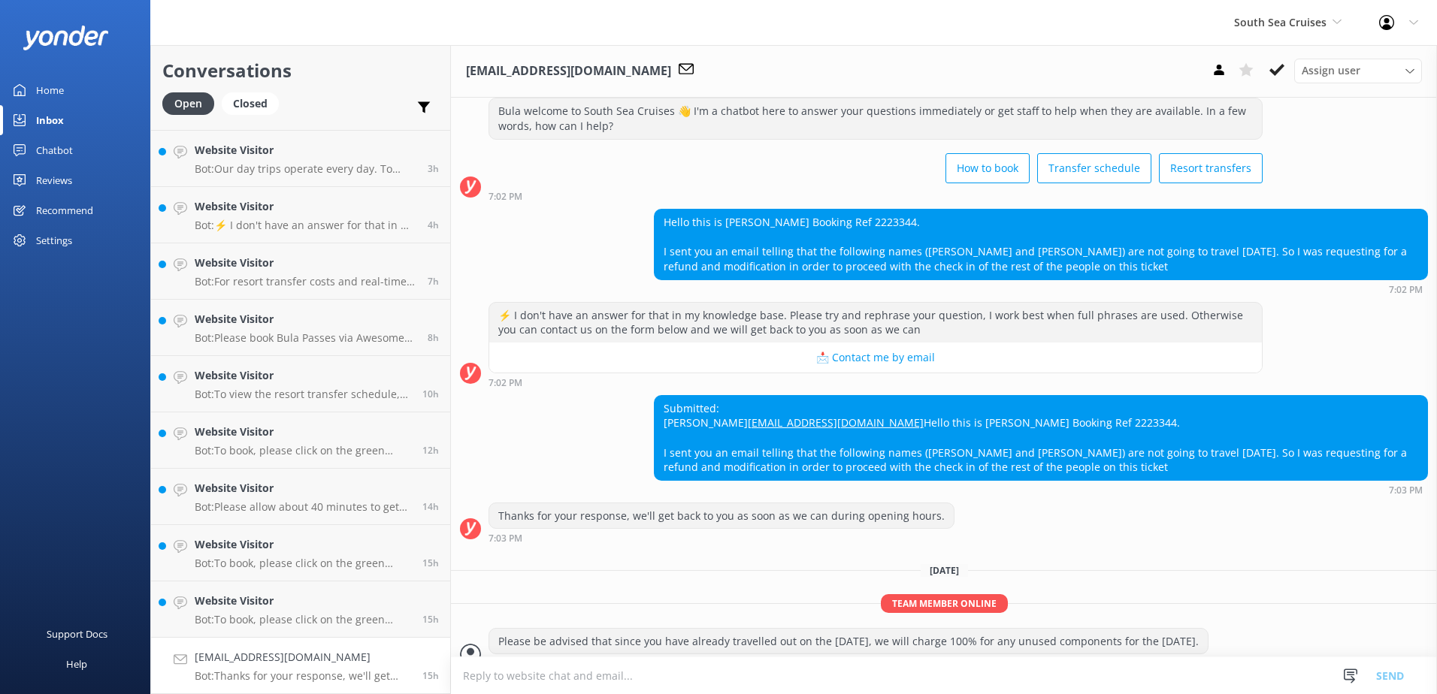
scroll to position [103, 0]
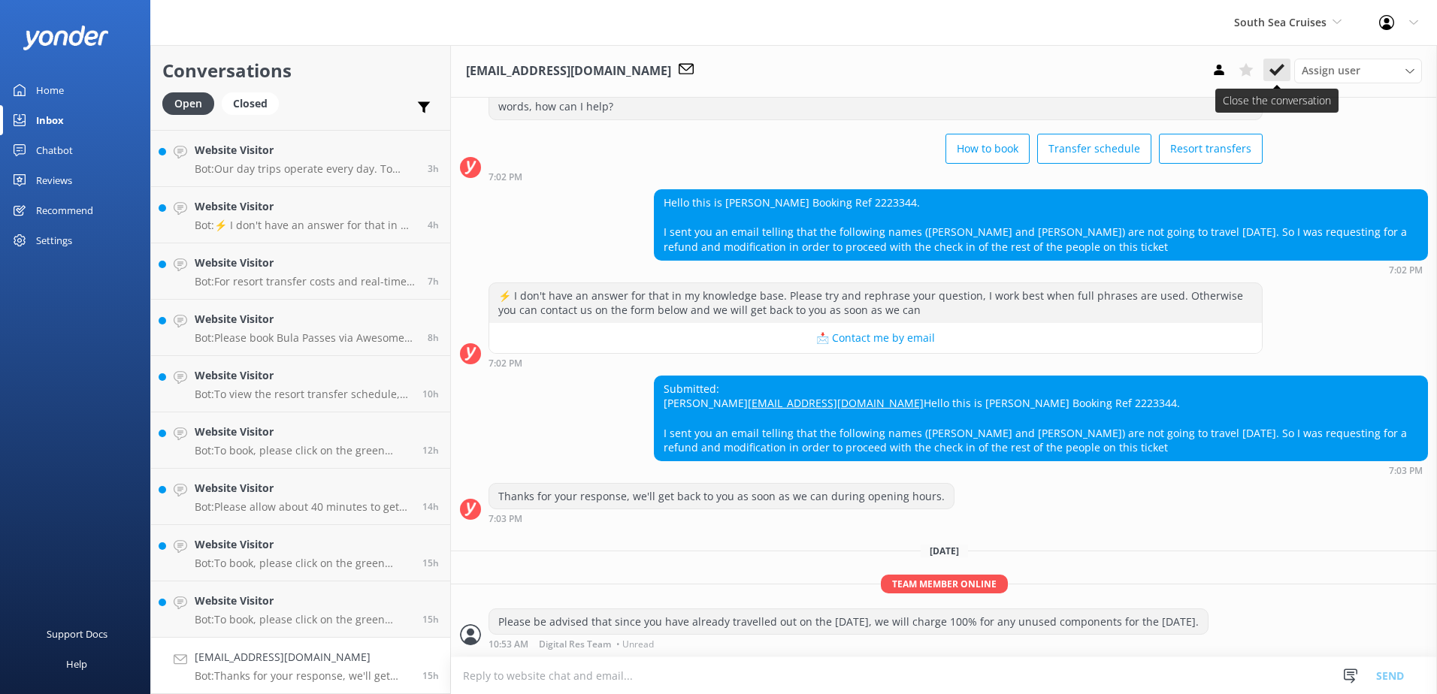
click at [1278, 77] on icon at bounding box center [1276, 69] width 15 height 15
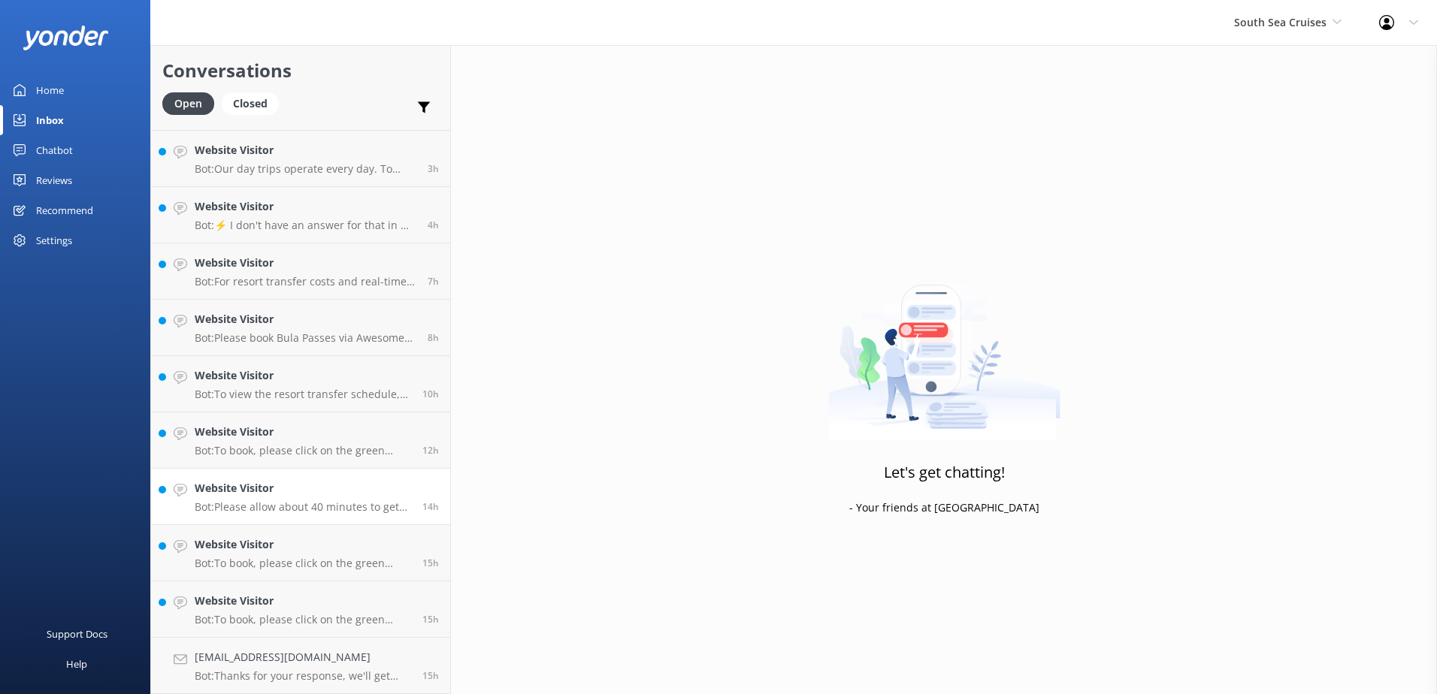
scroll to position [444, 0]
click at [327, 665] on h4 "Website Visitor" at bounding box center [303, 657] width 216 height 17
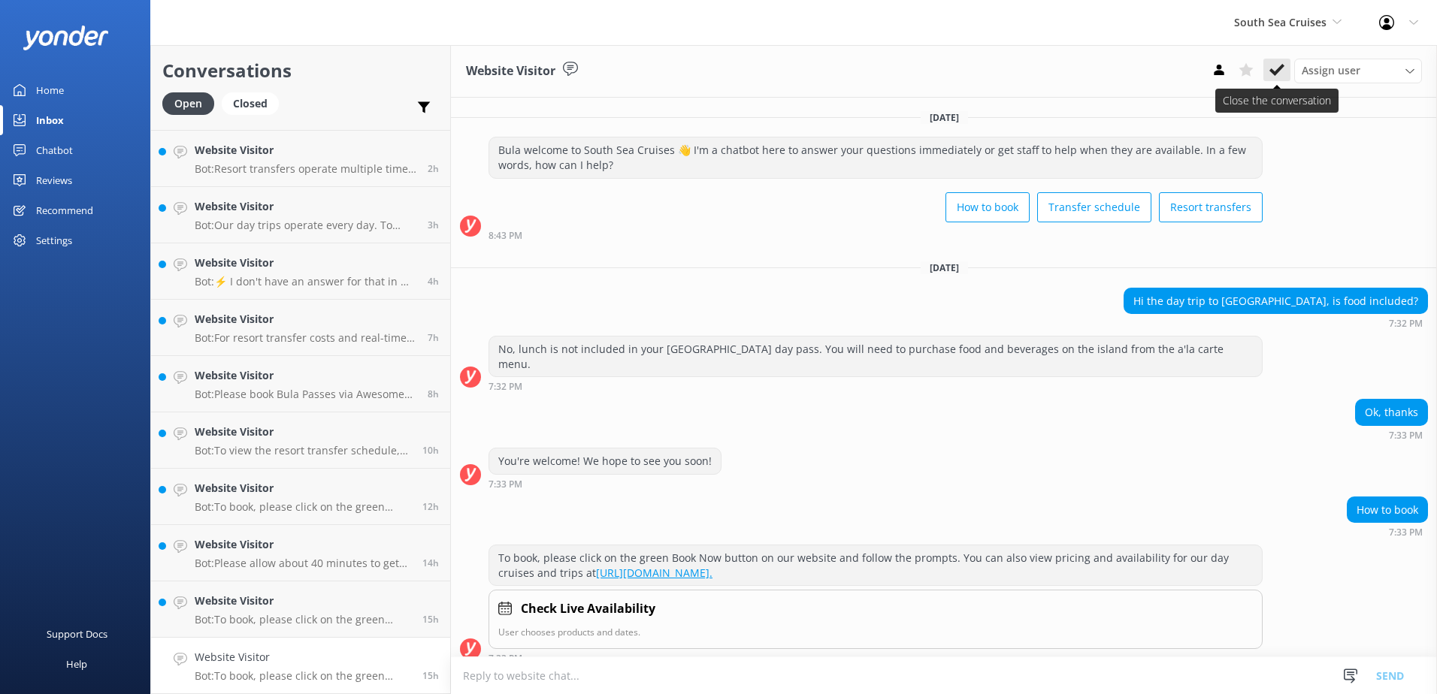
click at [1268, 79] on button at bounding box center [1276, 70] width 27 height 23
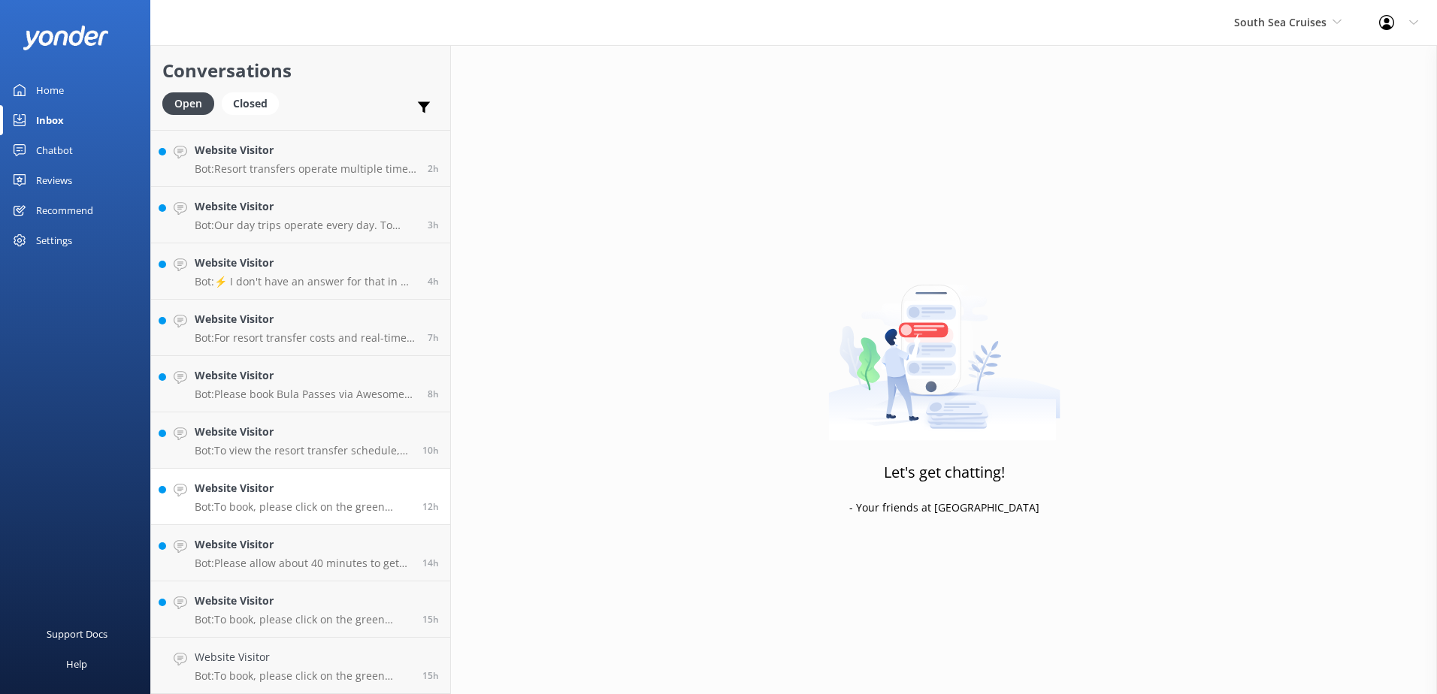
scroll to position [388, 0]
click at [318, 660] on h4 "Website Visitor" at bounding box center [303, 657] width 216 height 17
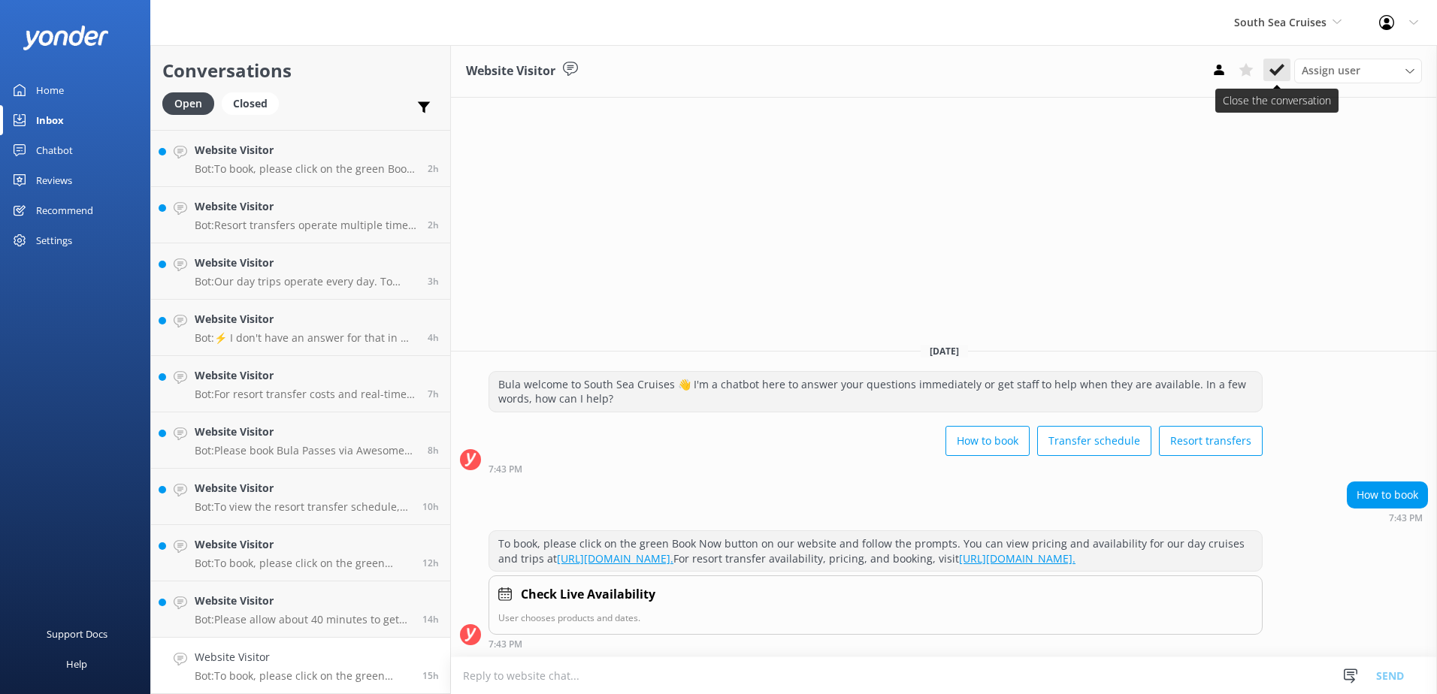
click at [1281, 71] on icon at bounding box center [1276, 69] width 15 height 15
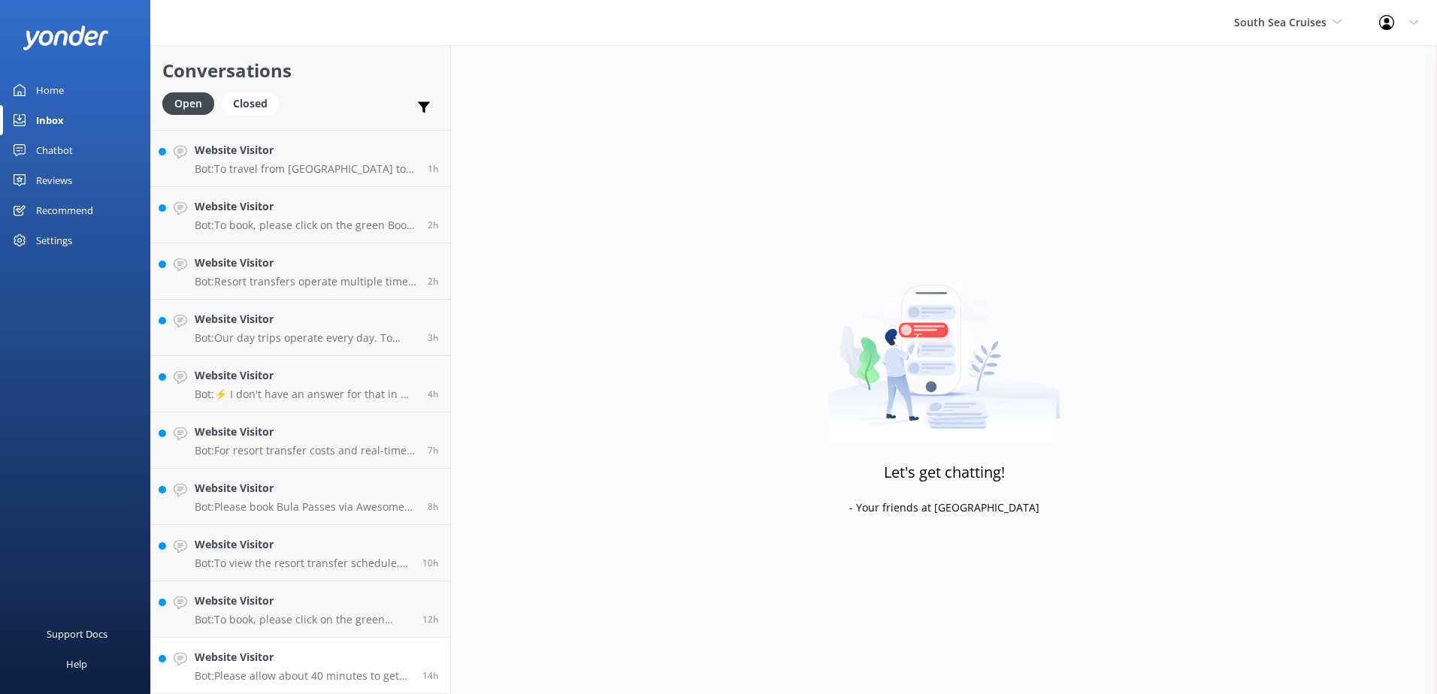
scroll to position [331, 0]
click at [299, 694] on html "South Sea Cruises South Sea Sailing South Sea Cruises Malamala Beach Club Aweso…" at bounding box center [718, 347] width 1437 height 694
click at [320, 668] on div "Website Visitor Bot: Please allow about 40 minutes to get to the airport from P…" at bounding box center [303, 665] width 216 height 33
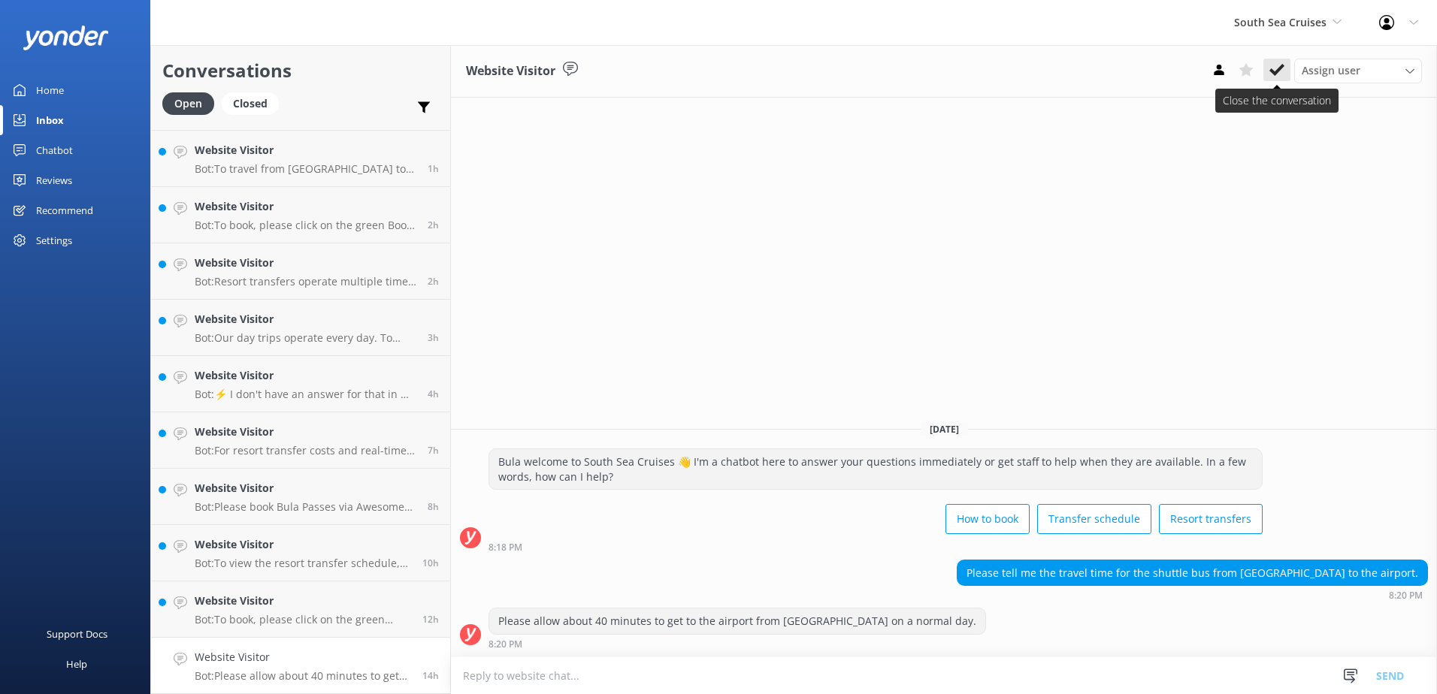
click at [1279, 68] on use at bounding box center [1276, 70] width 15 height 12
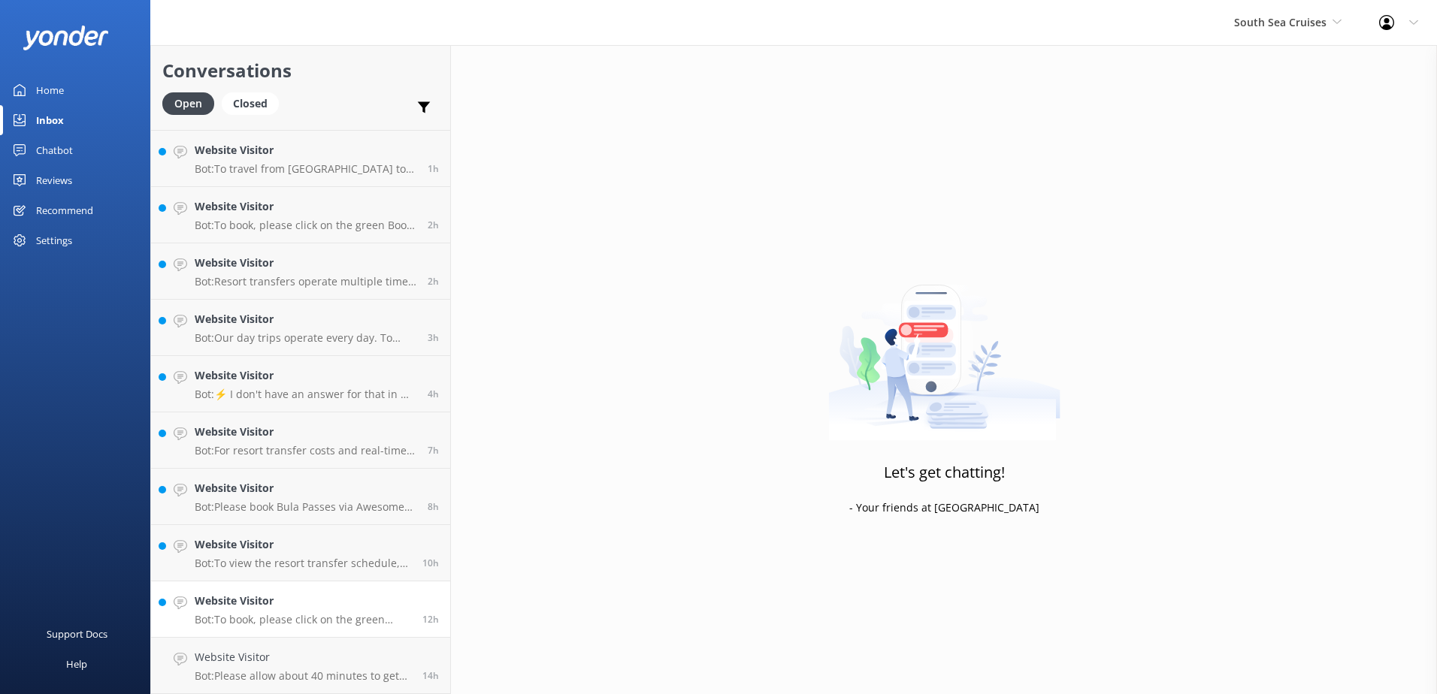
scroll to position [275, 0]
click at [337, 672] on p "Bot: To book, please click on the green Book Now button on our website and foll…" at bounding box center [303, 677] width 216 height 14
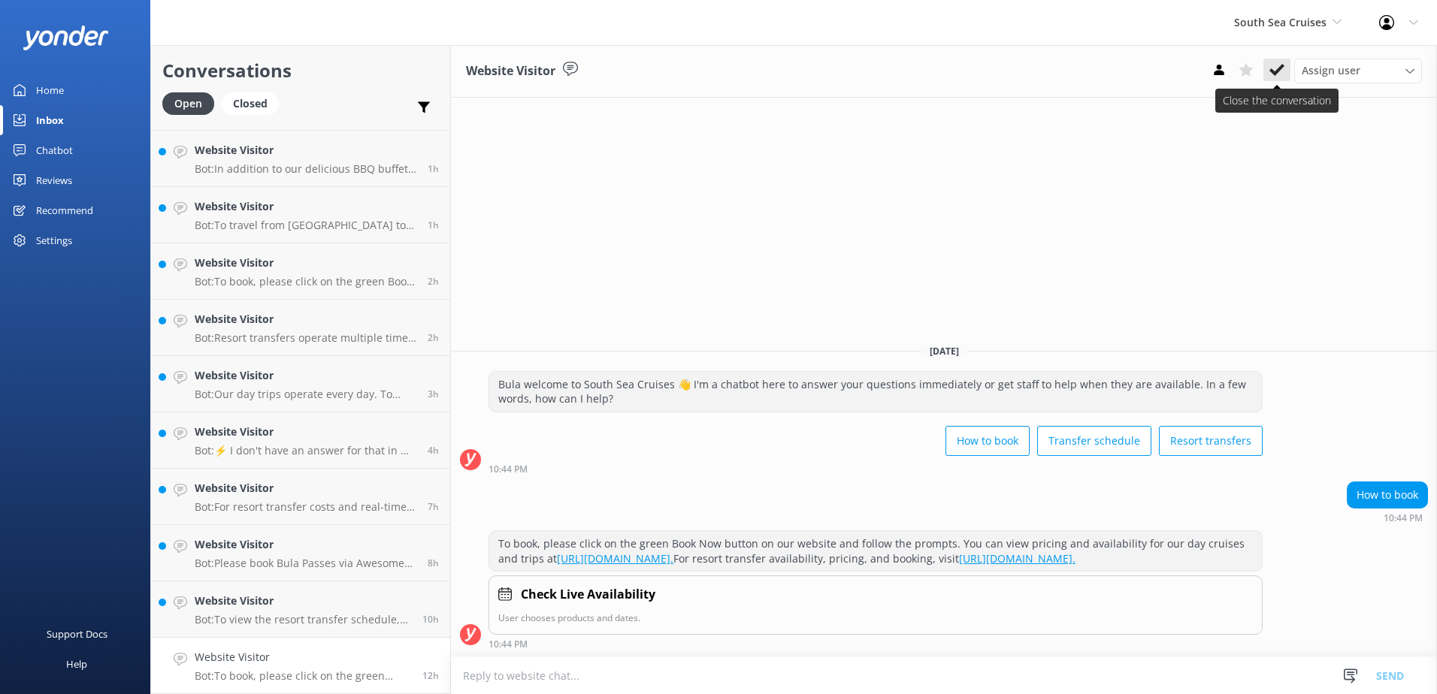
click at [1287, 67] on button at bounding box center [1276, 70] width 27 height 23
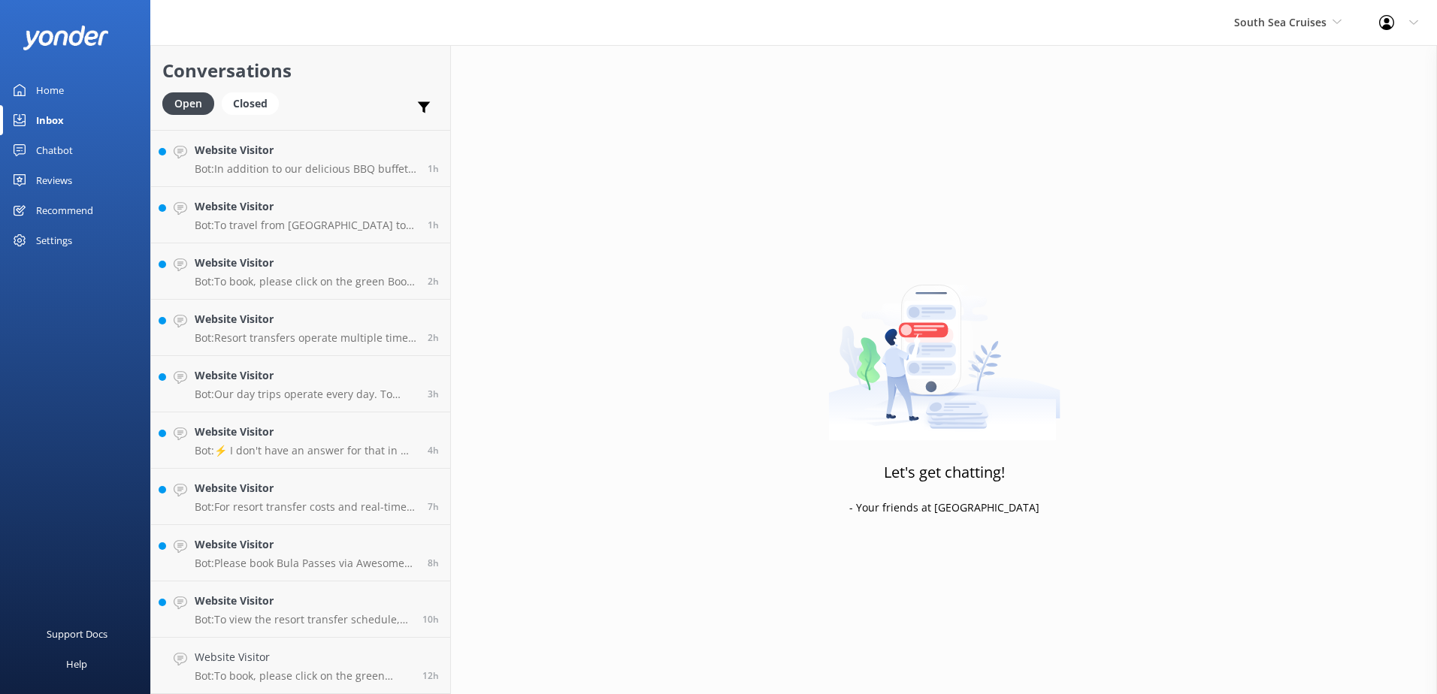
scroll to position [219, 0]
click at [312, 668] on div "Website Visitor Bot: To view the resort transfer schedule, including departure …" at bounding box center [303, 665] width 216 height 33
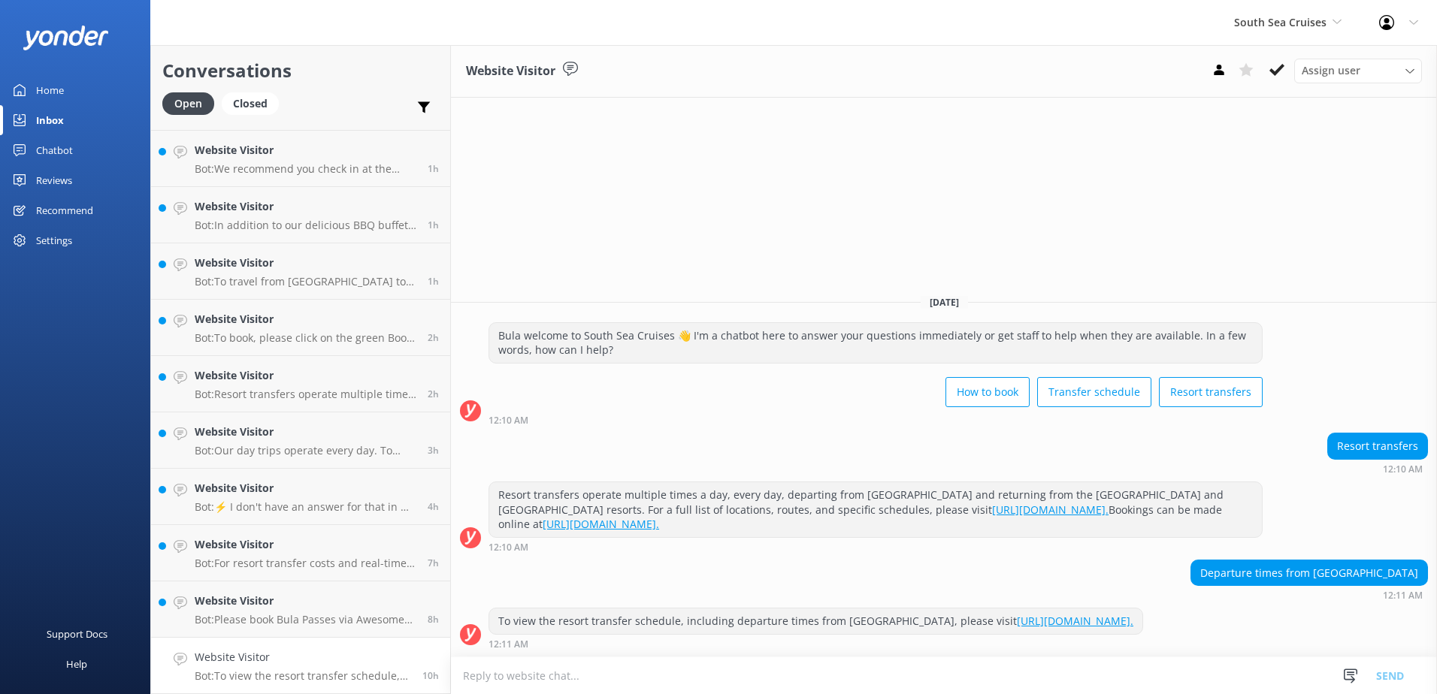
click at [662, 679] on textarea at bounding box center [944, 676] width 986 height 37
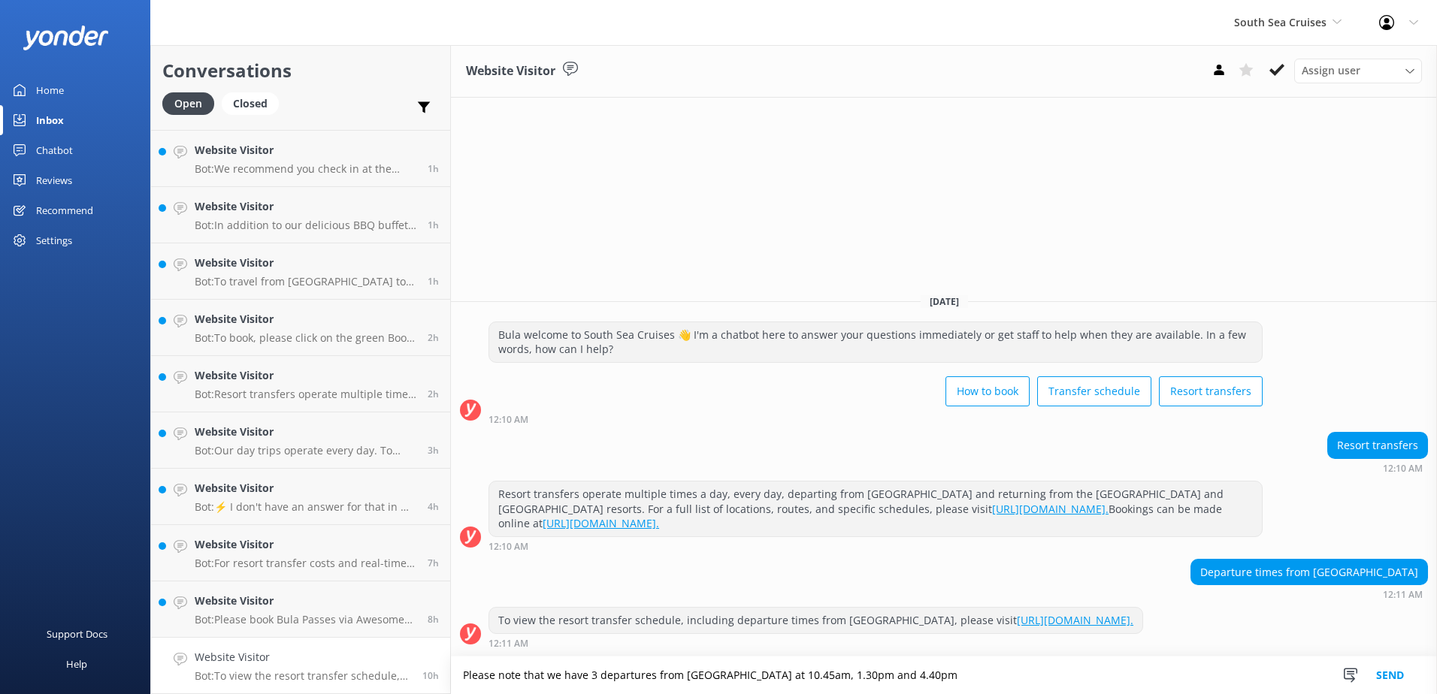
click at [948, 670] on textarea "Please note that we have 3 departures from Mana Island at 10.45am, 1.30pm and 4…" at bounding box center [944, 676] width 986 height 38
type textarea "Please note that we have 3 departures from Mana Island at 10.45am, 1.30pm and 4…"
click at [1398, 670] on button "Send" at bounding box center [1390, 676] width 56 height 38
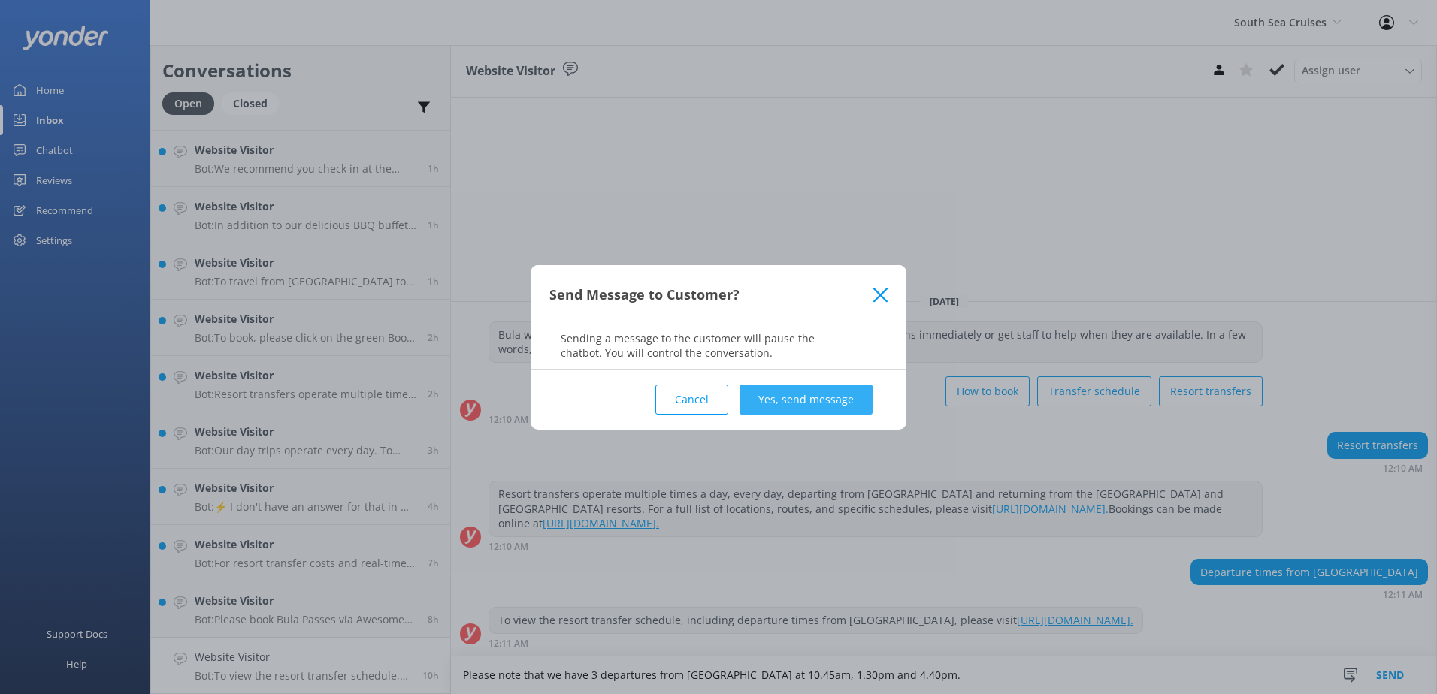
click at [830, 406] on button "Yes, send message" at bounding box center [805, 400] width 133 height 30
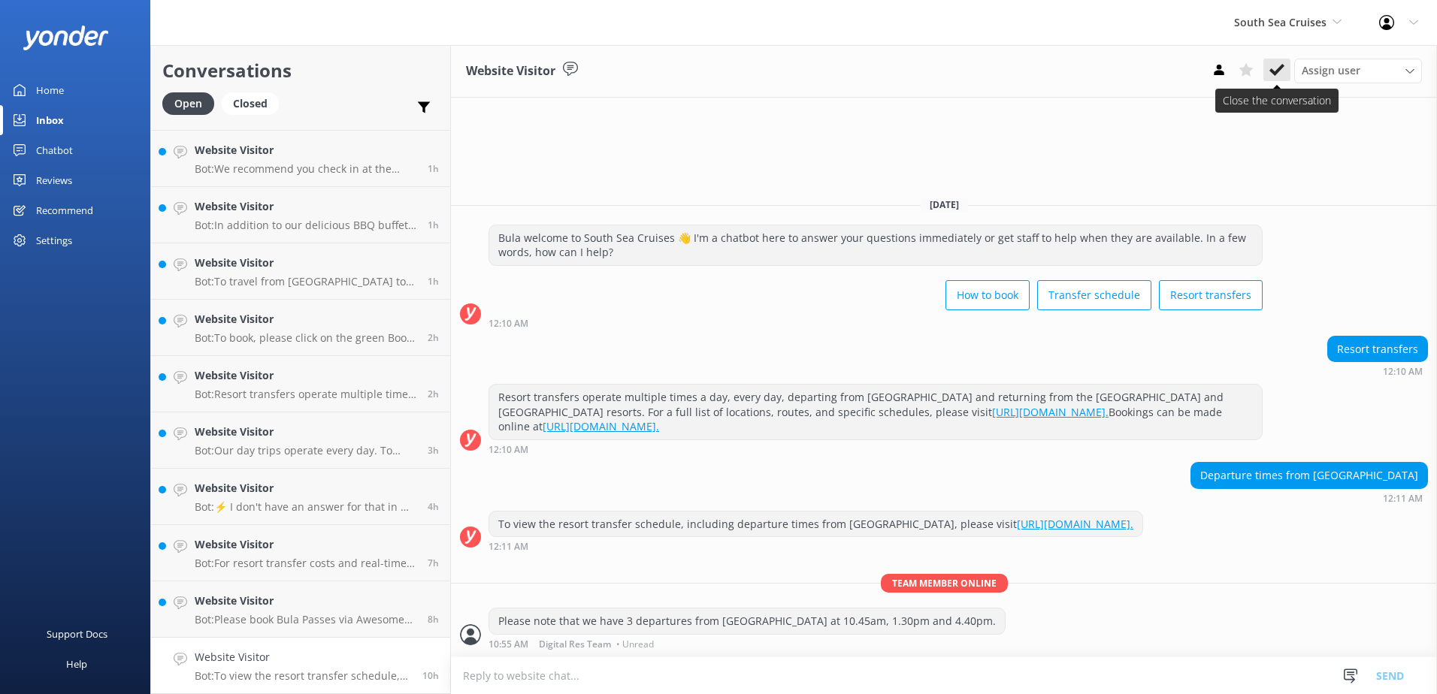
click at [1285, 69] on button at bounding box center [1276, 70] width 27 height 23
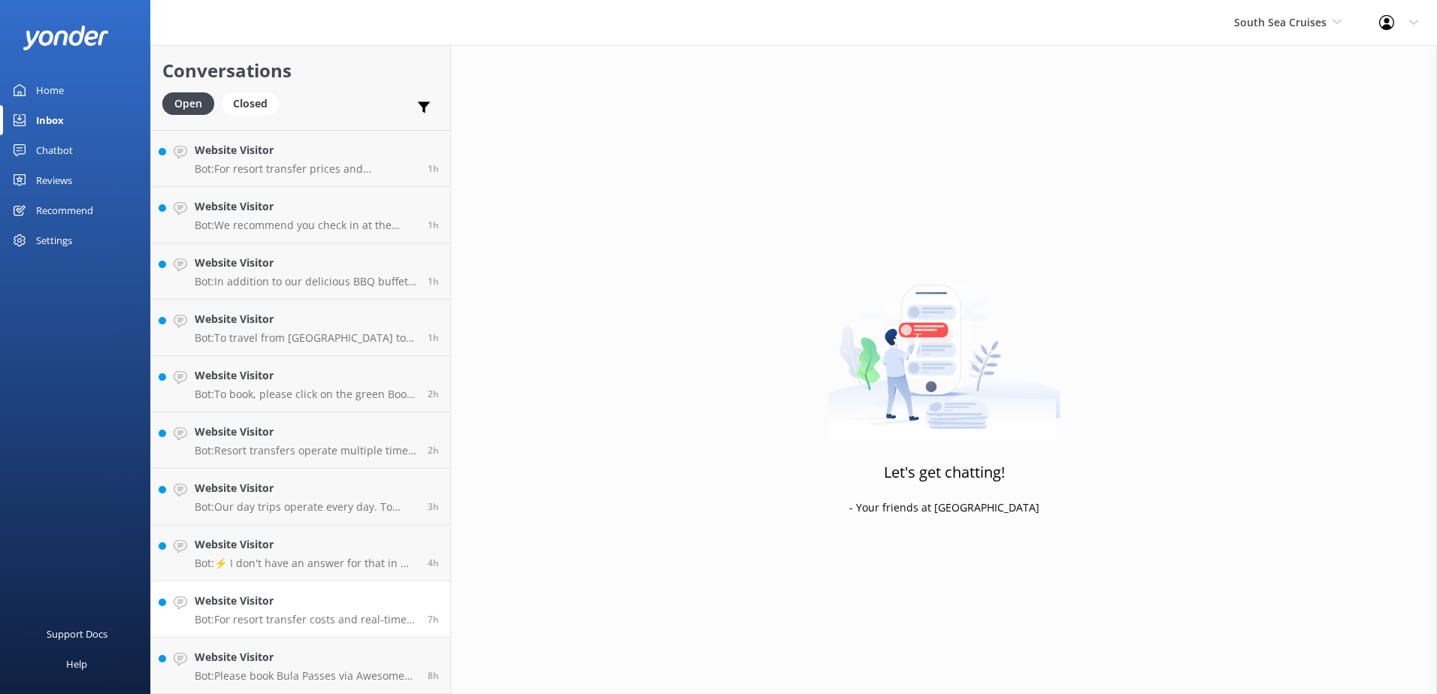
scroll to position [162, 0]
click at [284, 658] on h4 "Website Visitor" at bounding box center [306, 657] width 222 height 17
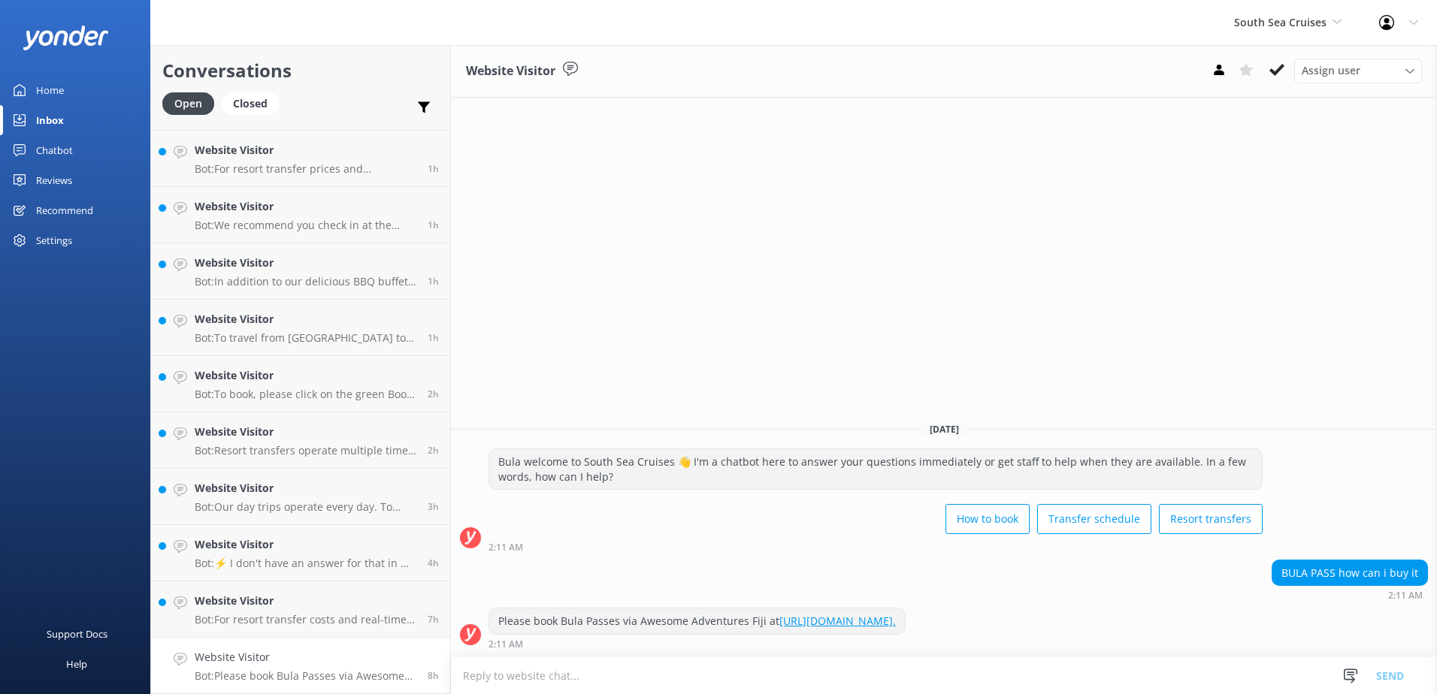
click at [859, 625] on link "https://www.awesomefiji.com/booking/." at bounding box center [837, 621] width 116 height 14
click at [1275, 74] on use at bounding box center [1276, 70] width 15 height 12
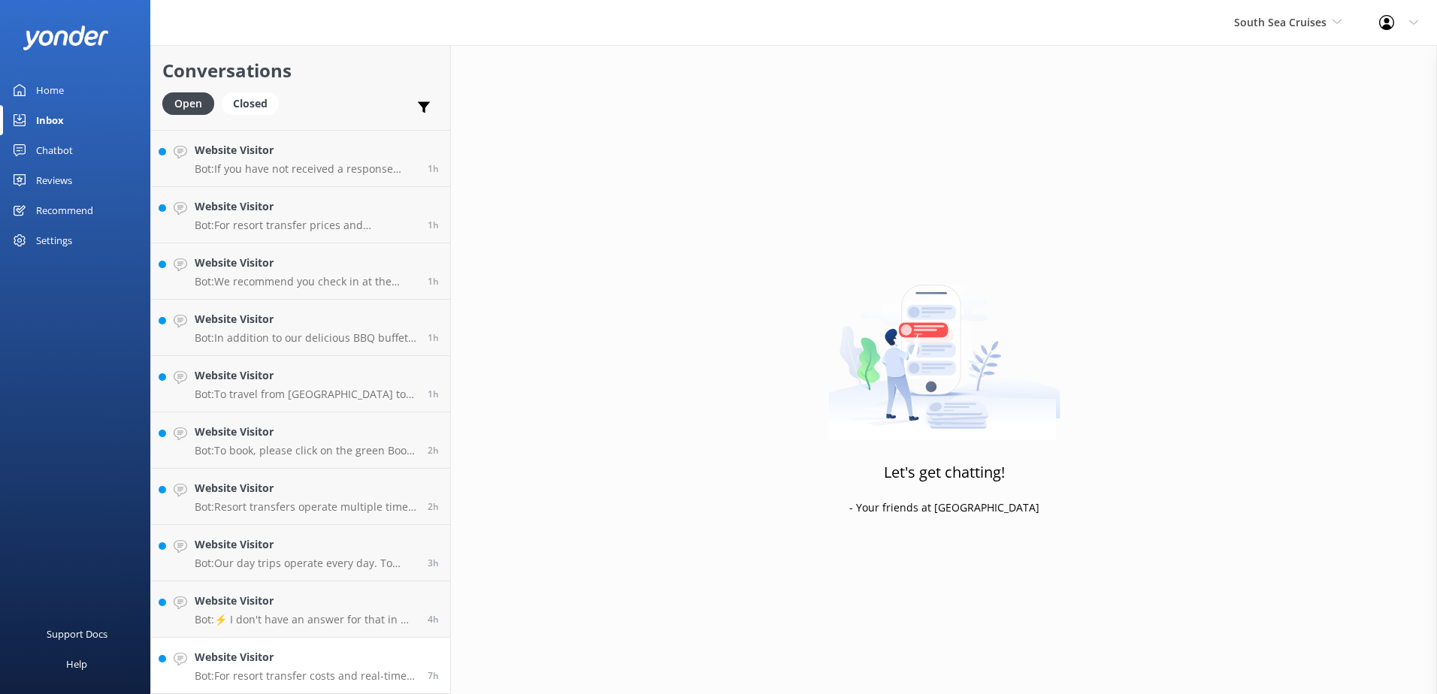
scroll to position [106, 0]
click at [352, 668] on div "Website Visitor Bot: For resort transfer costs and real-time availability, plea…" at bounding box center [306, 665] width 222 height 33
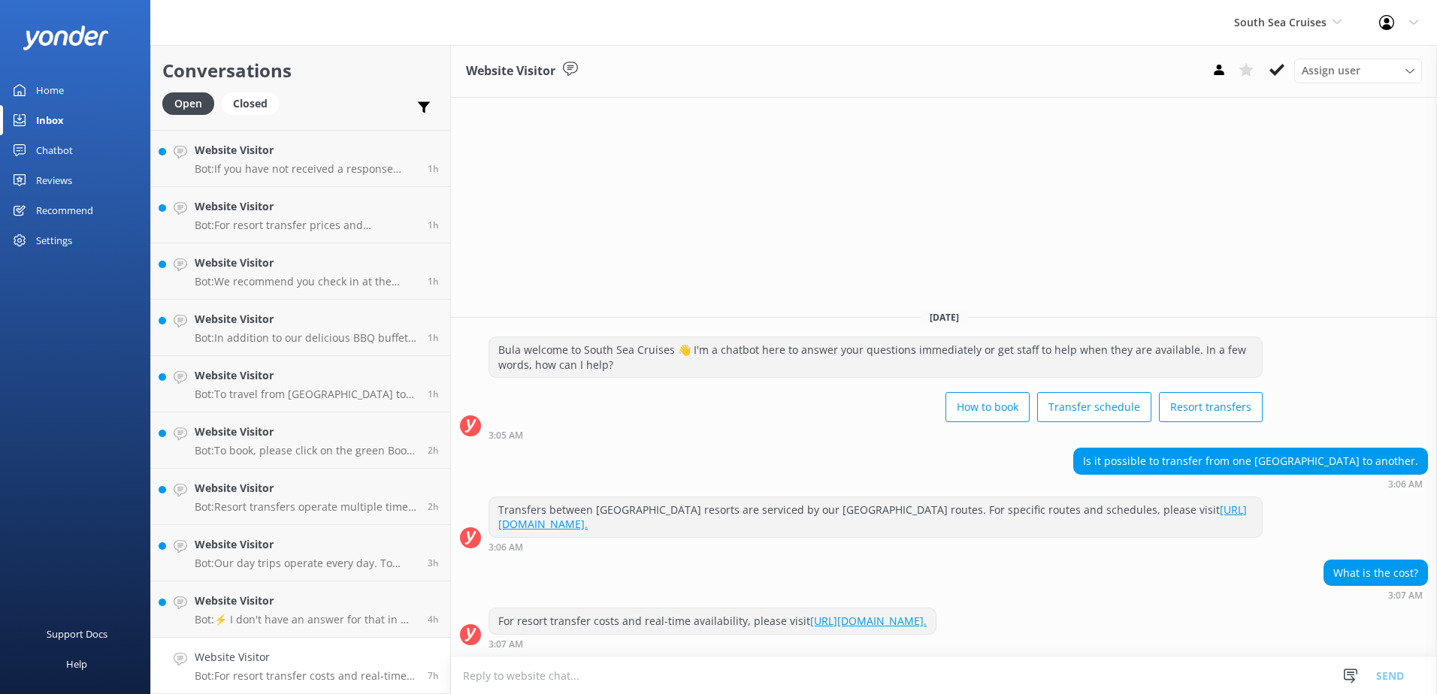
click at [959, 678] on textarea at bounding box center [944, 676] width 986 height 37
click at [1284, 65] on icon at bounding box center [1276, 69] width 15 height 15
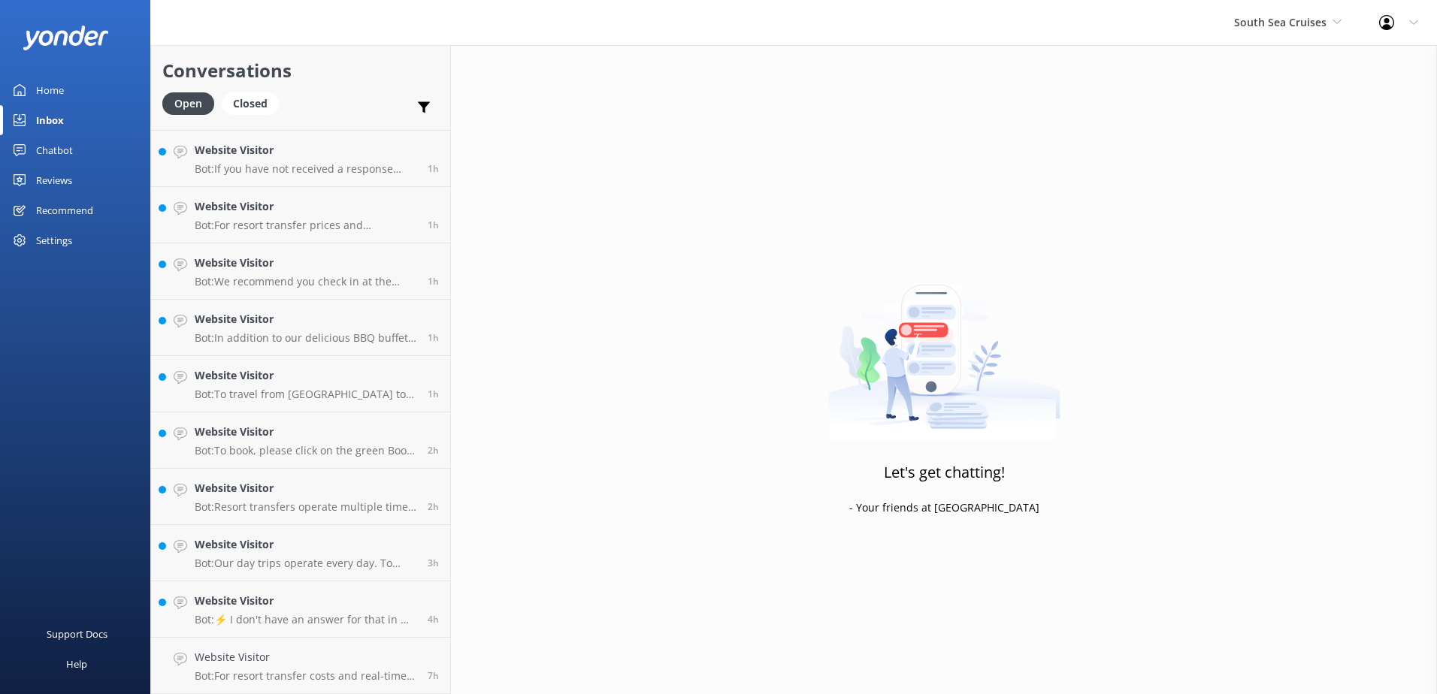
scroll to position [50, 0]
click at [323, 652] on h4 "Website Visitor" at bounding box center [306, 657] width 222 height 17
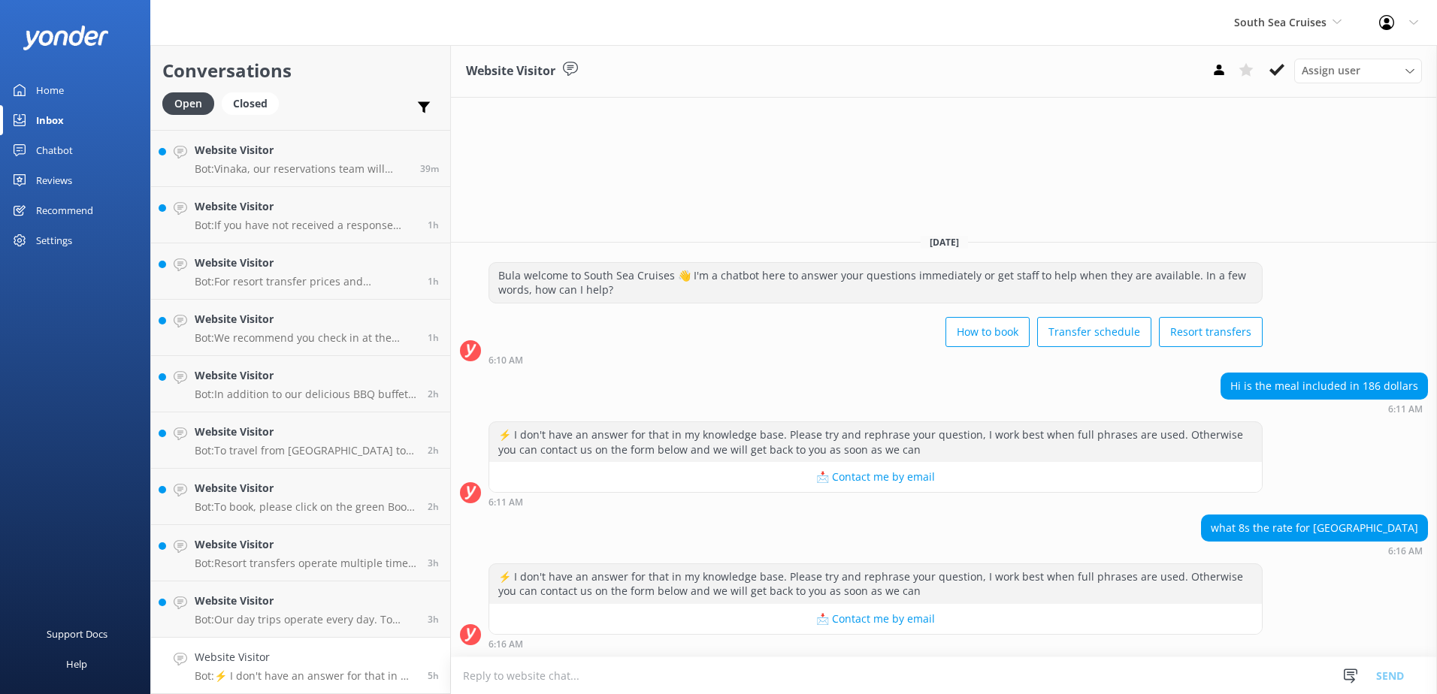
click at [765, 666] on textarea at bounding box center [944, 676] width 986 height 37
type textarea "w"
type textarea "We do not offer any trips to Tivua Island."
click at [1389, 682] on button "Send" at bounding box center [1390, 676] width 56 height 38
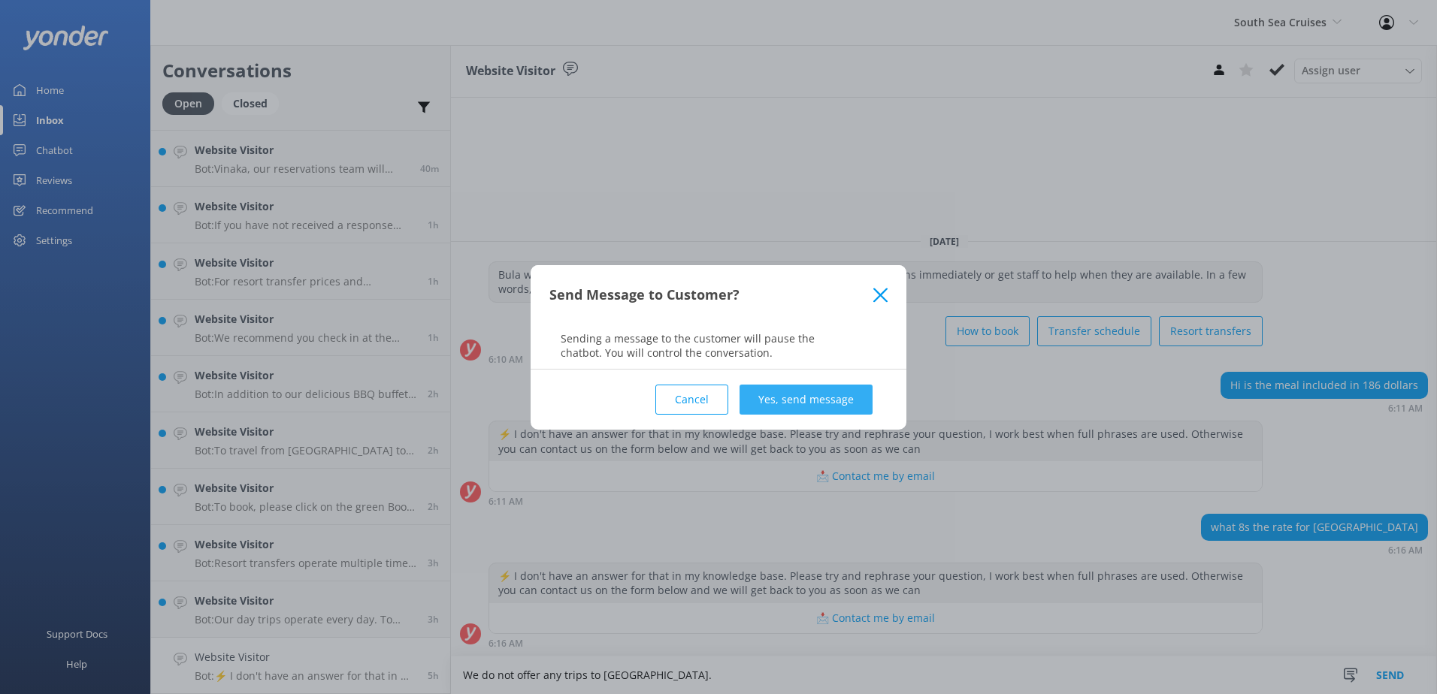
click at [815, 396] on button "Yes, send message" at bounding box center [805, 400] width 133 height 30
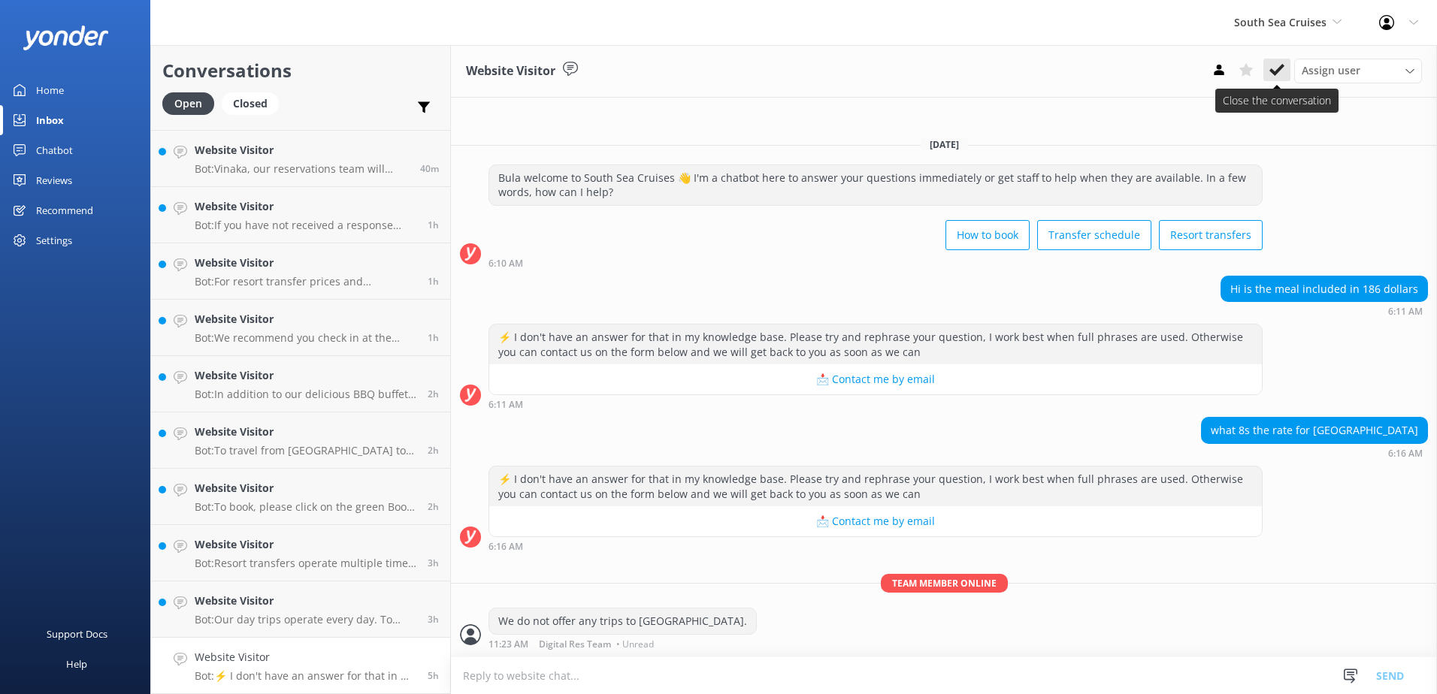
click at [1272, 80] on button at bounding box center [1276, 70] width 27 height 23
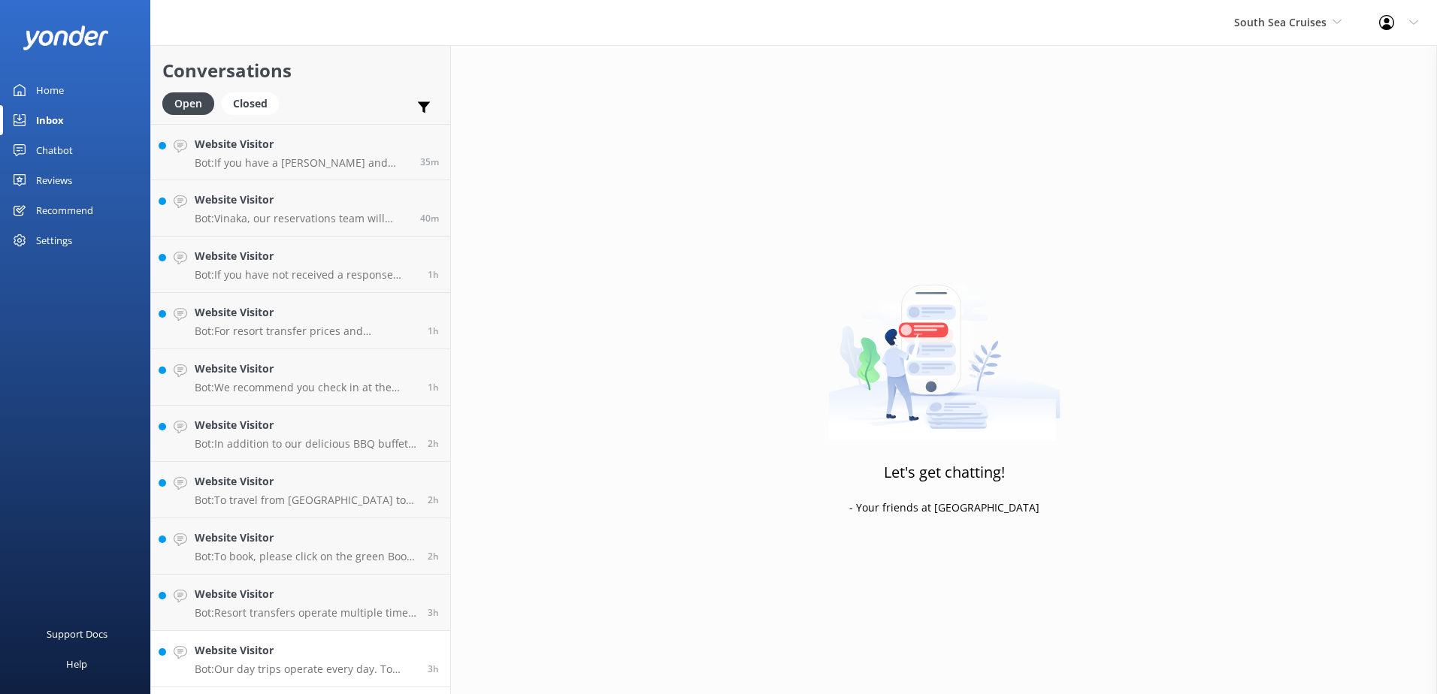
click at [311, 669] on p "Bot: Our day trips operate every day. To book, please visit: https://southseacr…" at bounding box center [306, 670] width 222 height 14
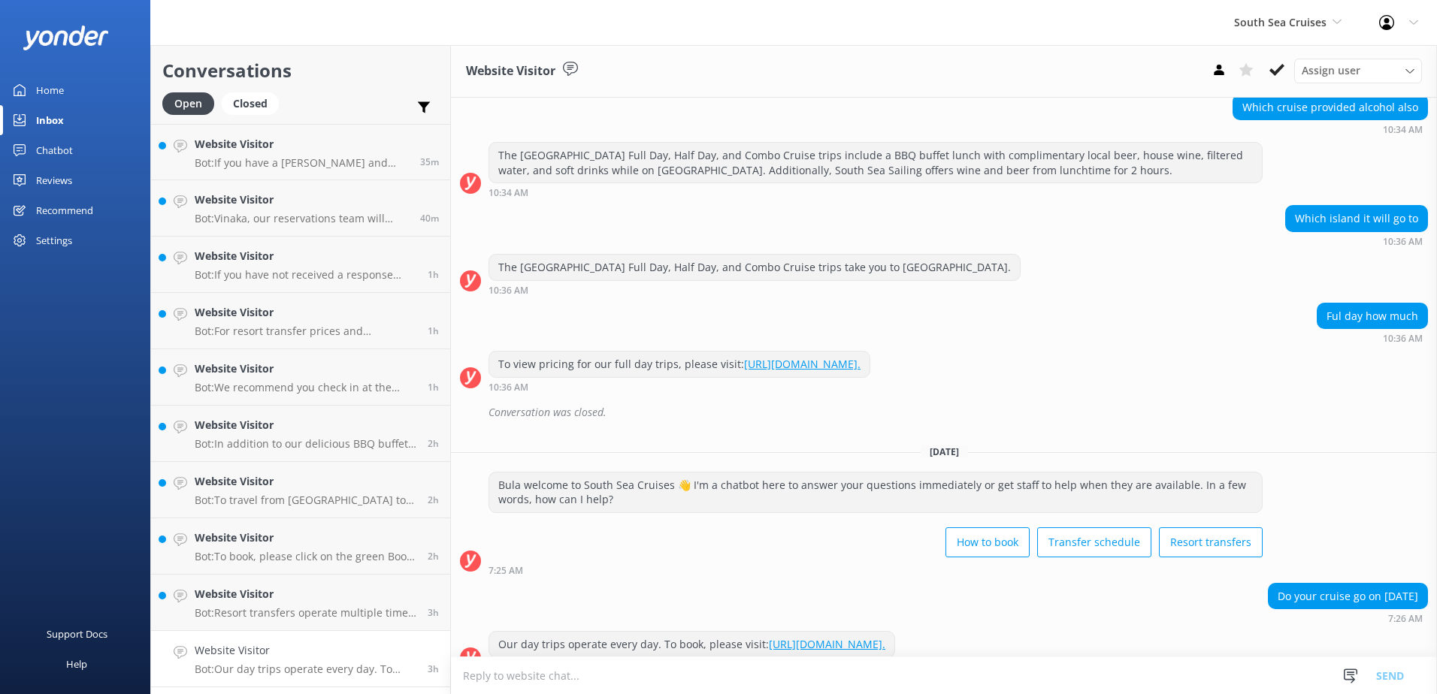
scroll to position [508, 0]
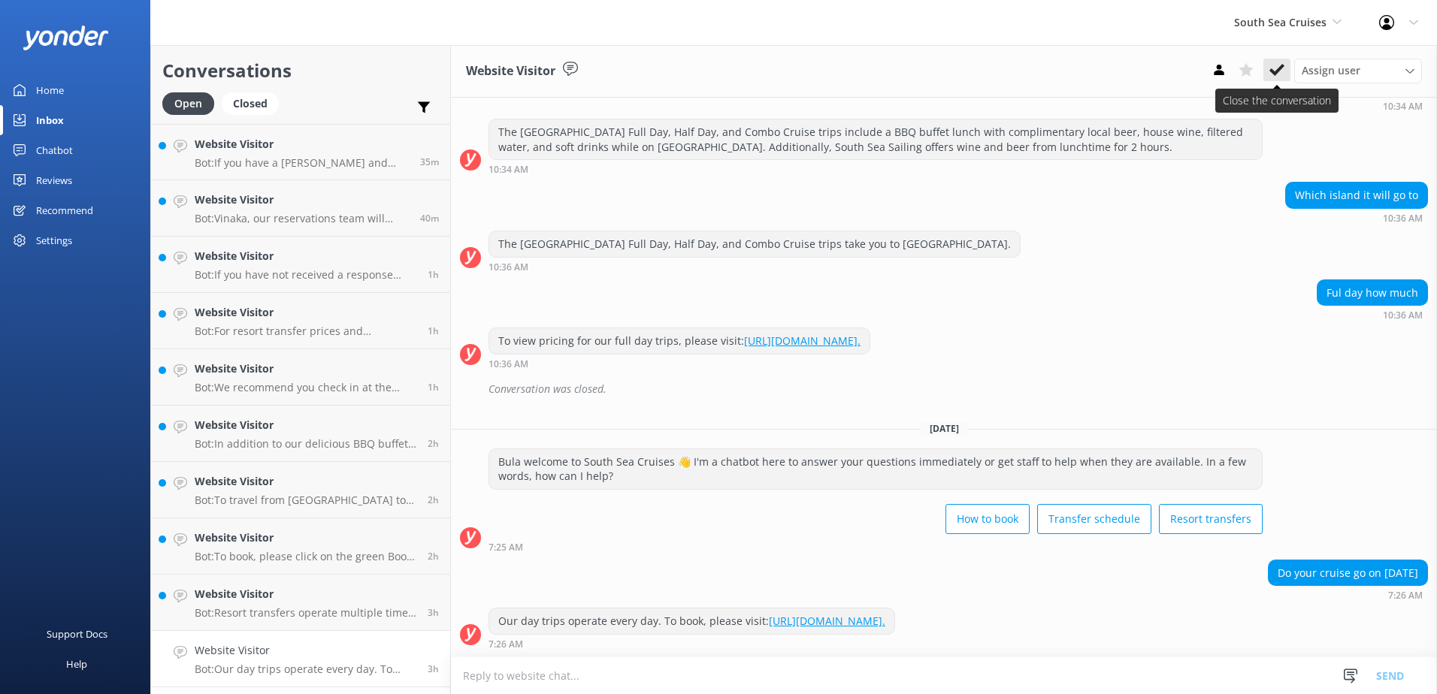
click at [1278, 67] on icon at bounding box center [1276, 69] width 15 height 15
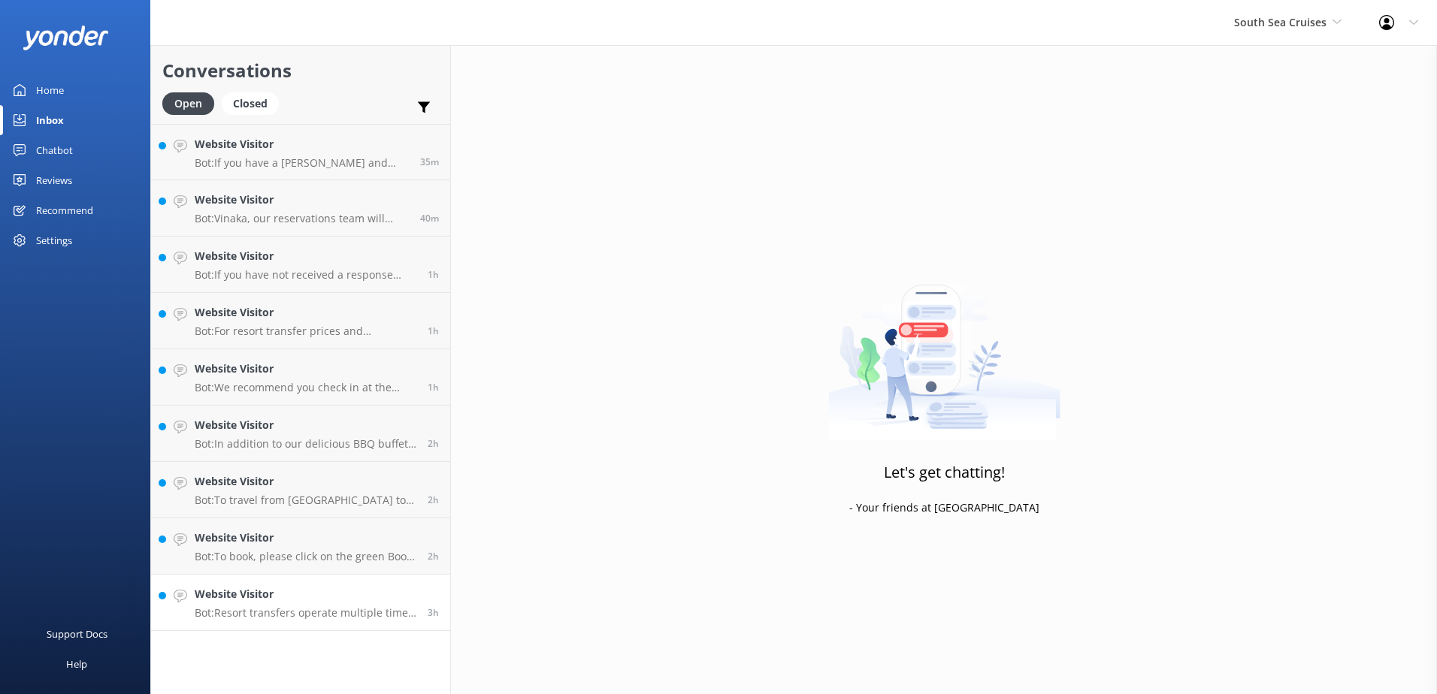
click at [358, 602] on h4 "Website Visitor" at bounding box center [306, 594] width 222 height 17
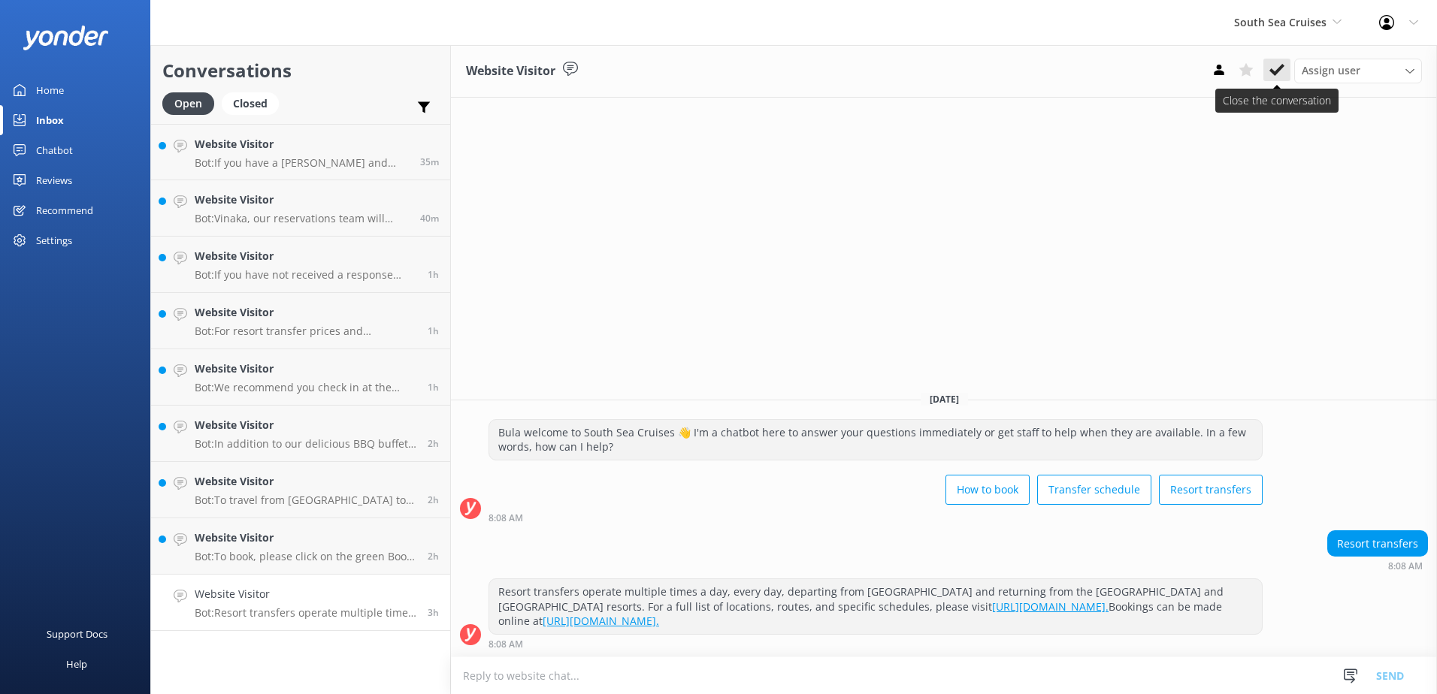
click at [1267, 77] on button at bounding box center [1276, 70] width 27 height 23
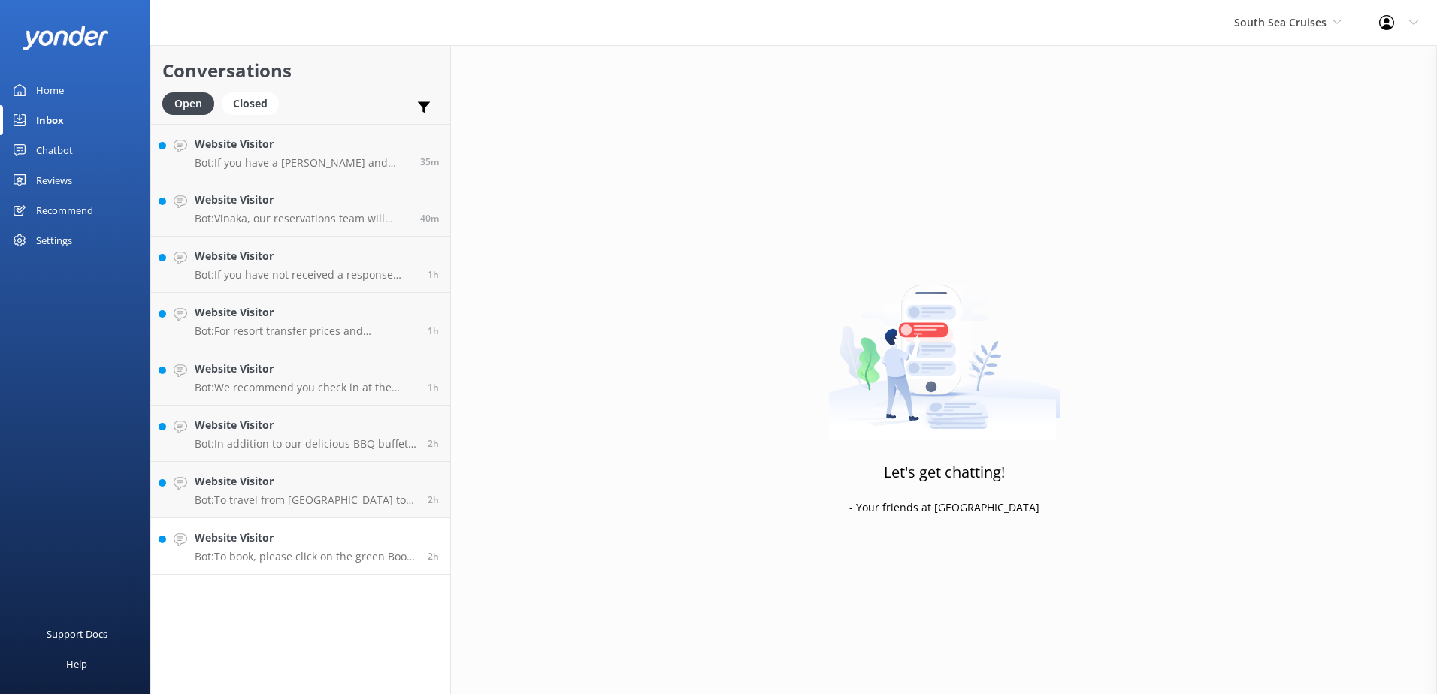
click at [292, 548] on div "Website Visitor Bot: To book, please click on the green Book Now button on our …" at bounding box center [306, 546] width 222 height 33
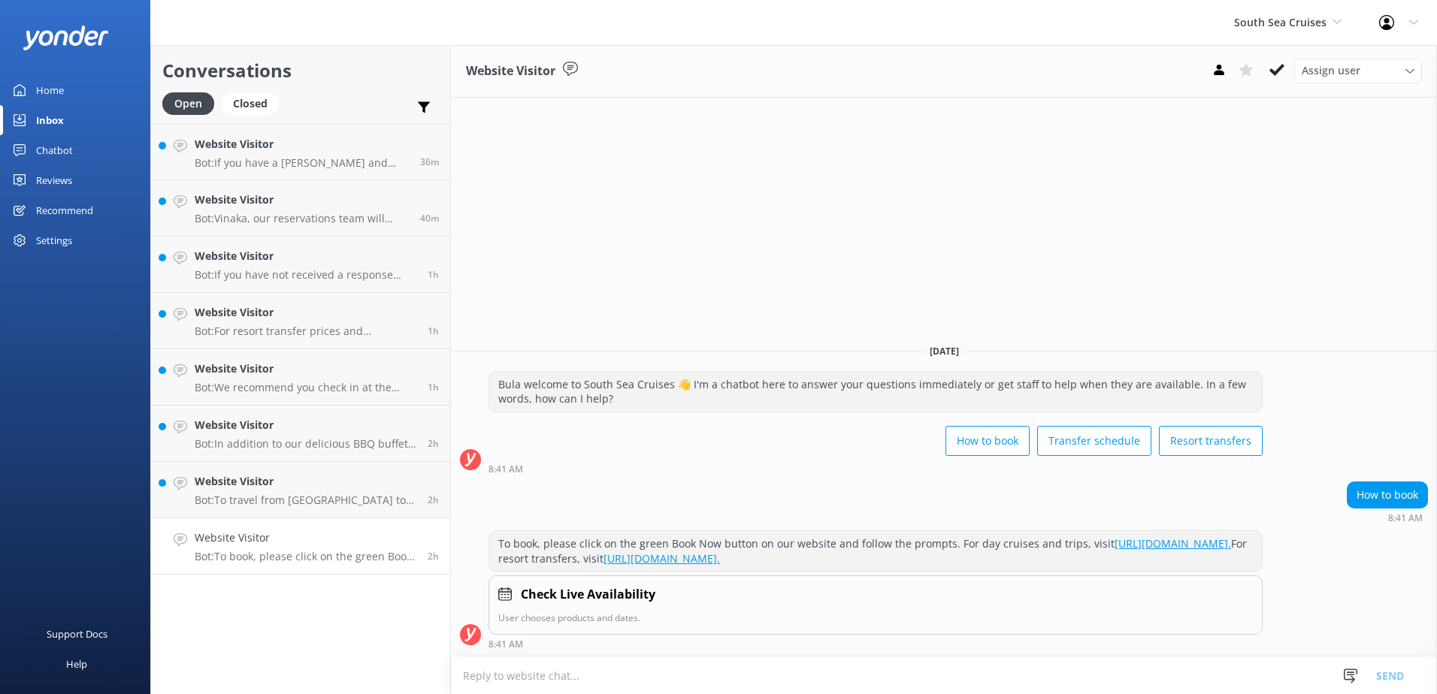
click at [1288, 57] on div "Website Visitor Assign user Alyssa Sonya Digital Res Team Brenda Fenton Asena N…" at bounding box center [944, 71] width 986 height 53
click at [1284, 64] on button at bounding box center [1276, 70] width 27 height 23
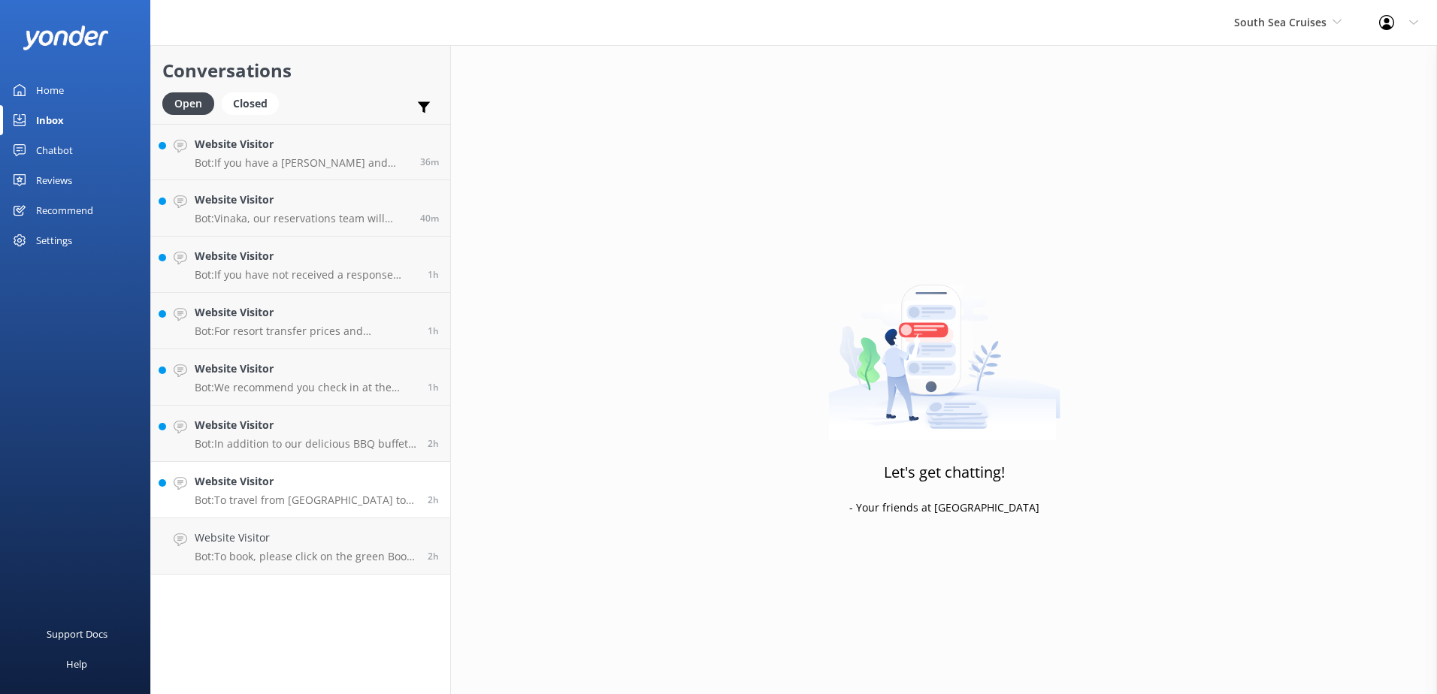
click at [322, 486] on h4 "Website Visitor" at bounding box center [306, 481] width 222 height 17
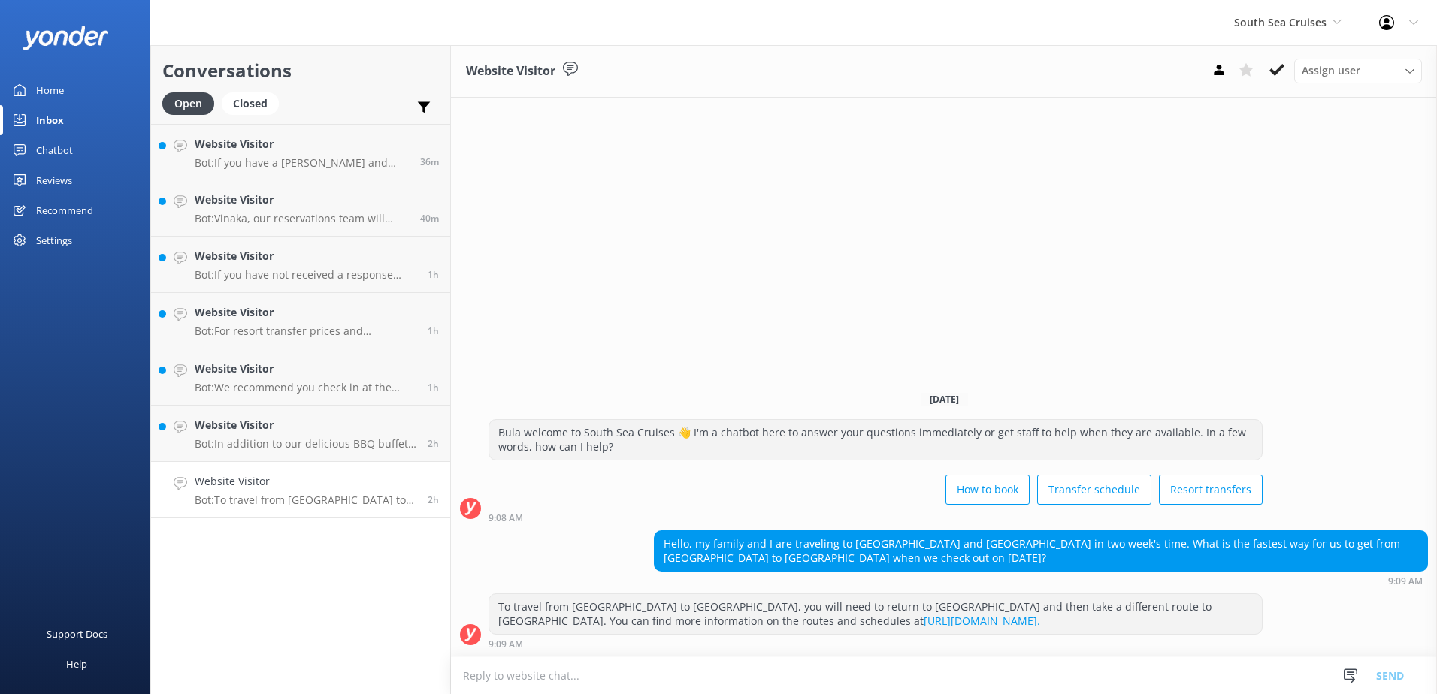
click at [919, 671] on textarea at bounding box center [944, 676] width 986 height 37
type textarea "P"
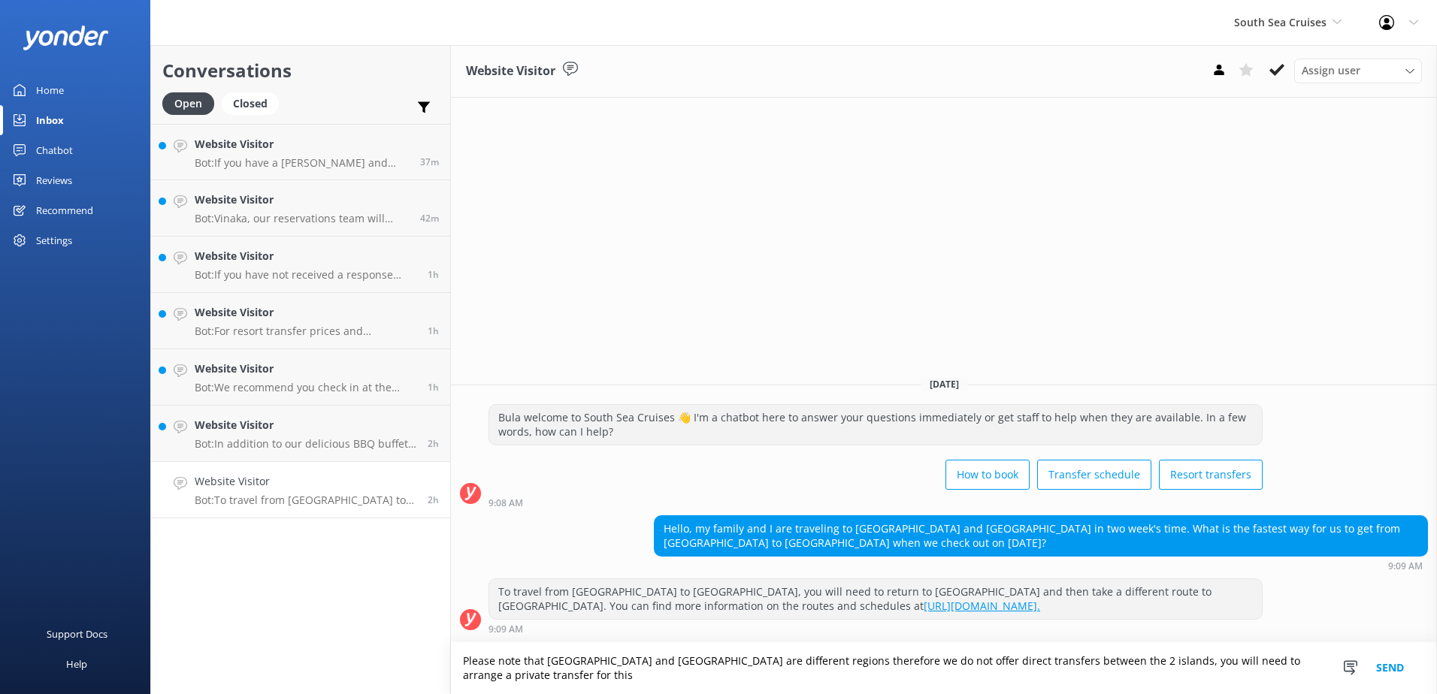
click at [615, 680] on textarea "Please note that Paradise cove and Mana Island are different regions therefore …" at bounding box center [944, 669] width 986 height 52
type textarea "Please note that Paradise cove and Mana Island are different regions therefore …"
click at [1393, 669] on button "Send" at bounding box center [1390, 669] width 56 height 52
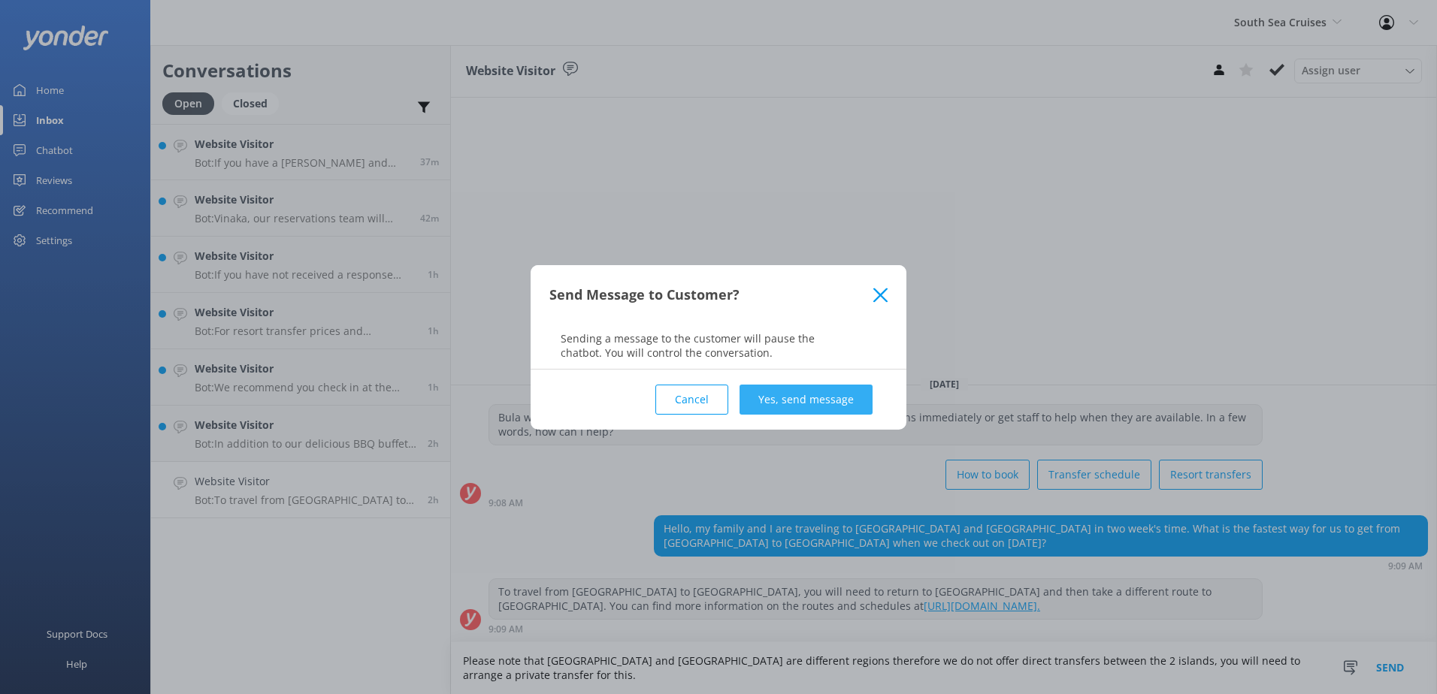
click at [824, 389] on button "Yes, send message" at bounding box center [805, 400] width 133 height 30
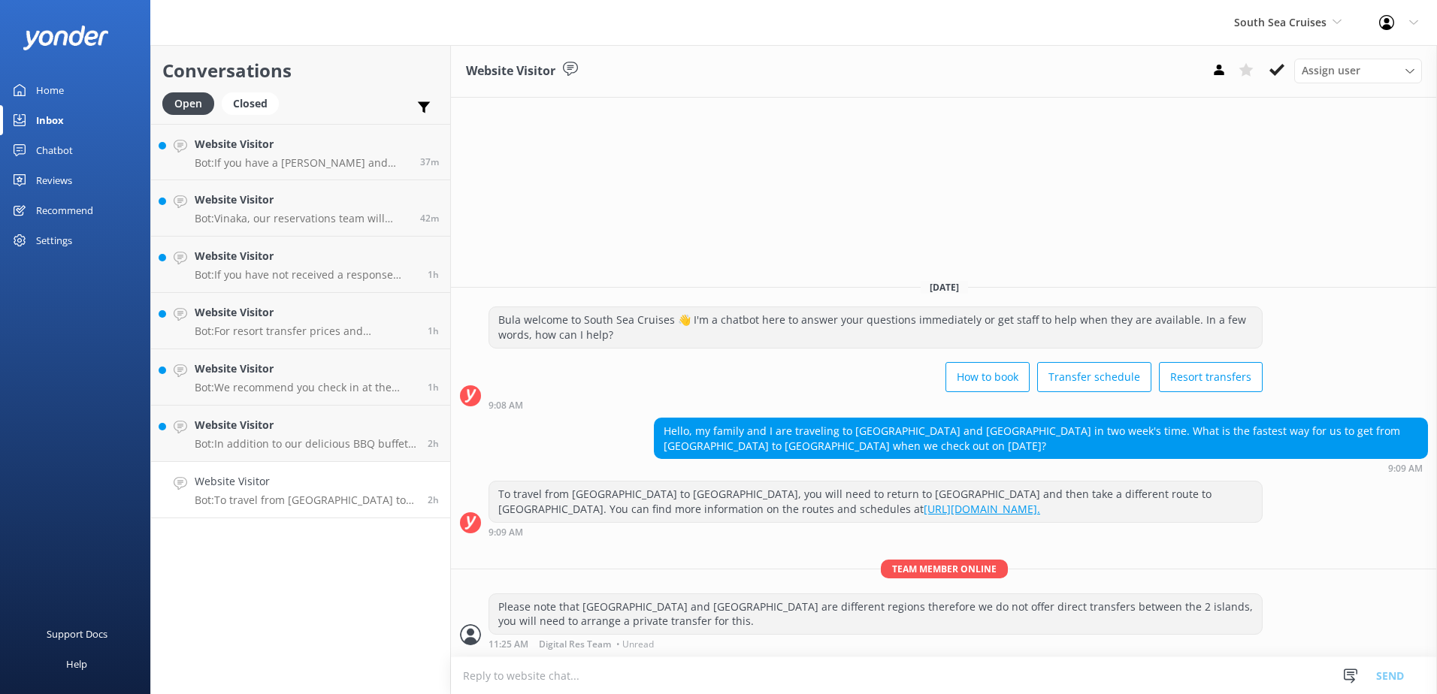
click at [1270, 78] on button at bounding box center [1276, 70] width 27 height 23
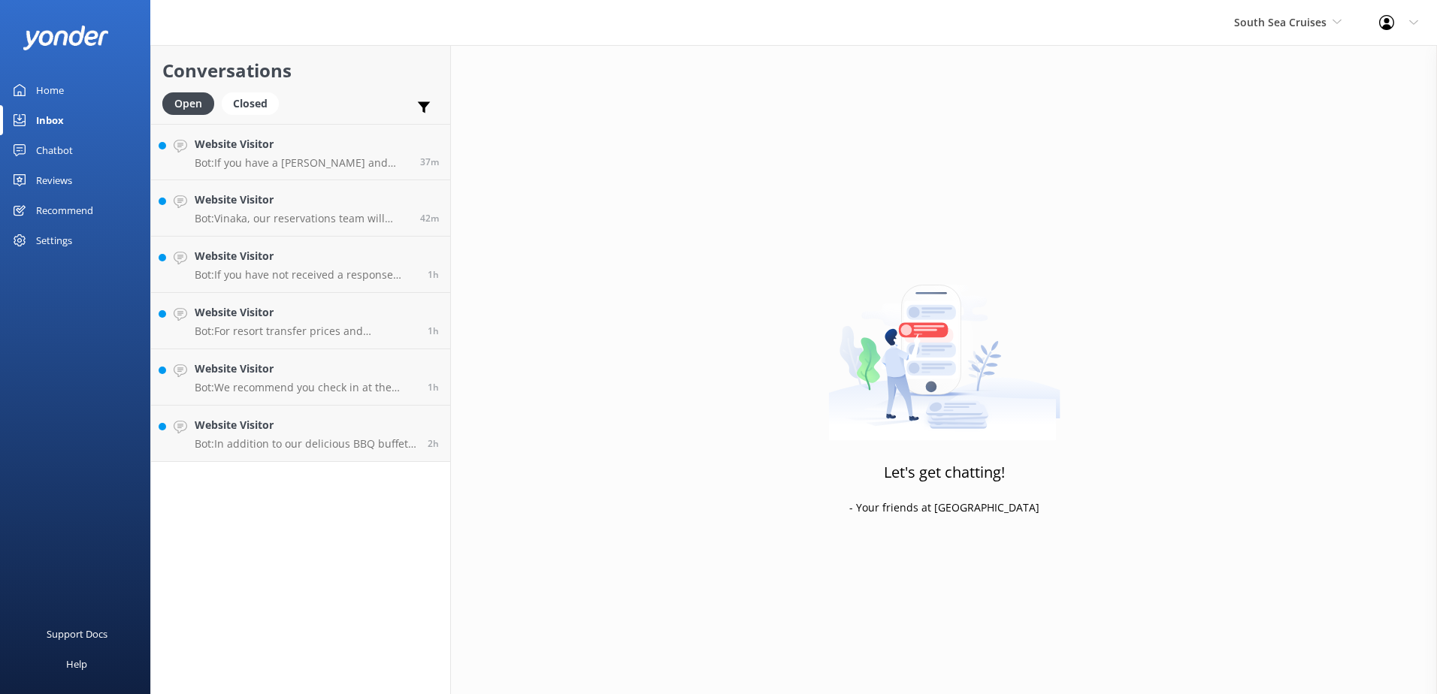
click at [357, 469] on div "Conversations Open Closed Important Assigned to me Unassigned Website Visitor B…" at bounding box center [300, 369] width 301 height 649
click at [364, 443] on p "Bot: In addition to our delicious BBQ buffet lunch, the Tipsy Turtle bar at Sou…" at bounding box center [306, 444] width 222 height 14
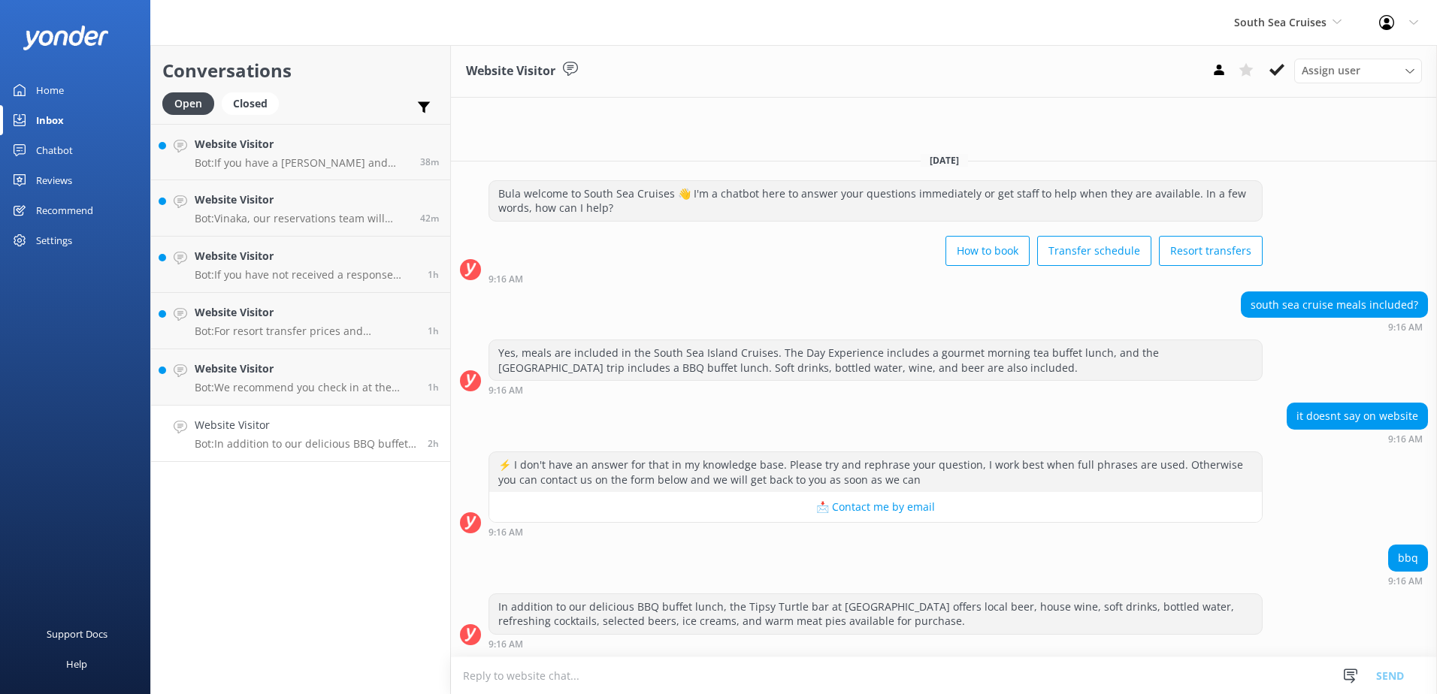
click at [710, 675] on textarea at bounding box center [944, 676] width 986 height 37
paste textarea "Return pre-booked coach transfers to/from Port Denarau to/from most Nadi, Denar…"
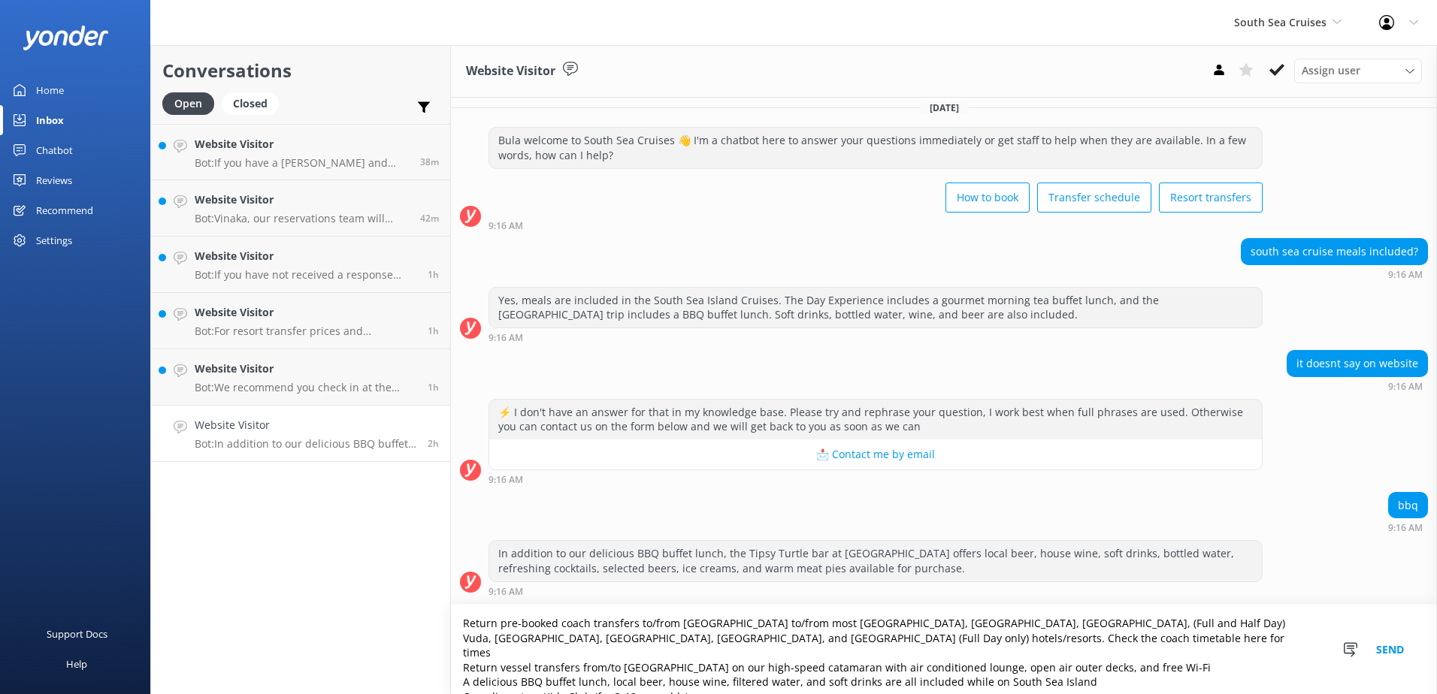
type textarea "Return pre-booked coach transfers to/from Port Denarau to/from most Nadi, Denar…"
click at [1384, 654] on button "Send" at bounding box center [1390, 649] width 56 height 89
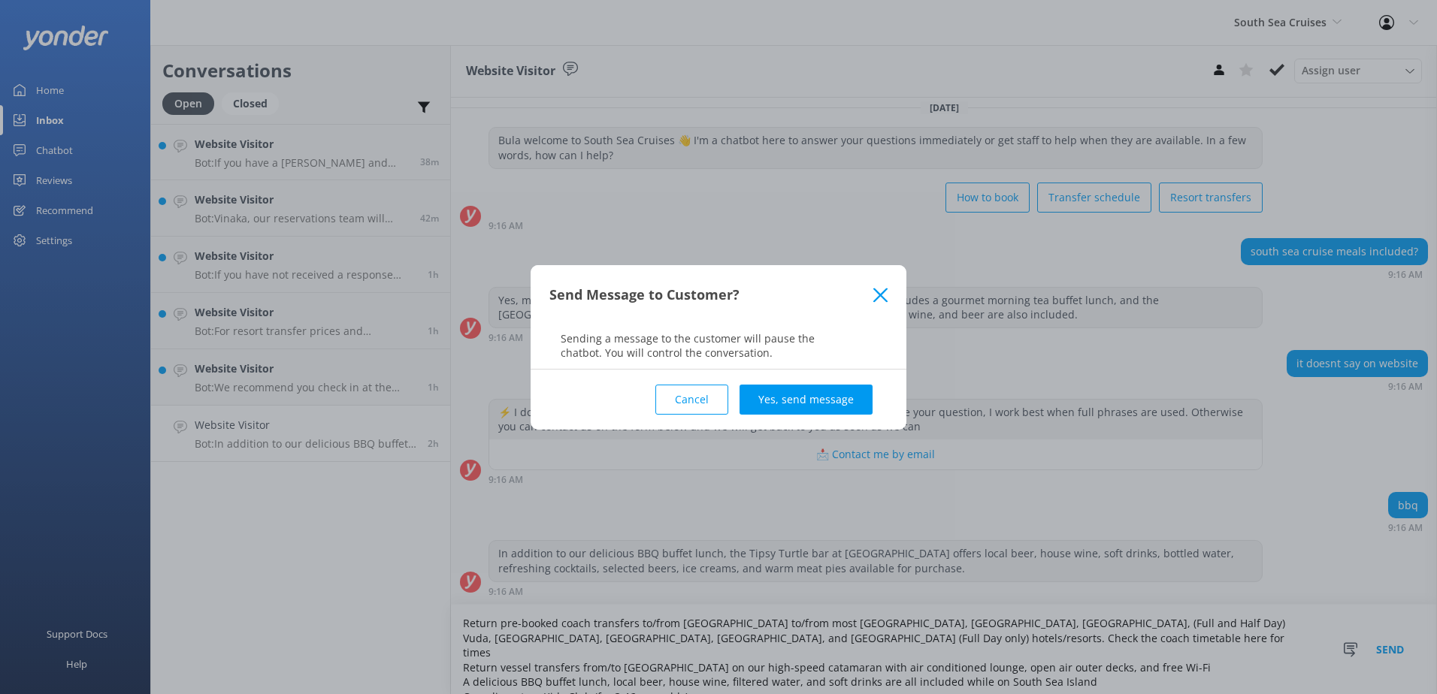
click at [828, 395] on button "Yes, send message" at bounding box center [805, 400] width 133 height 30
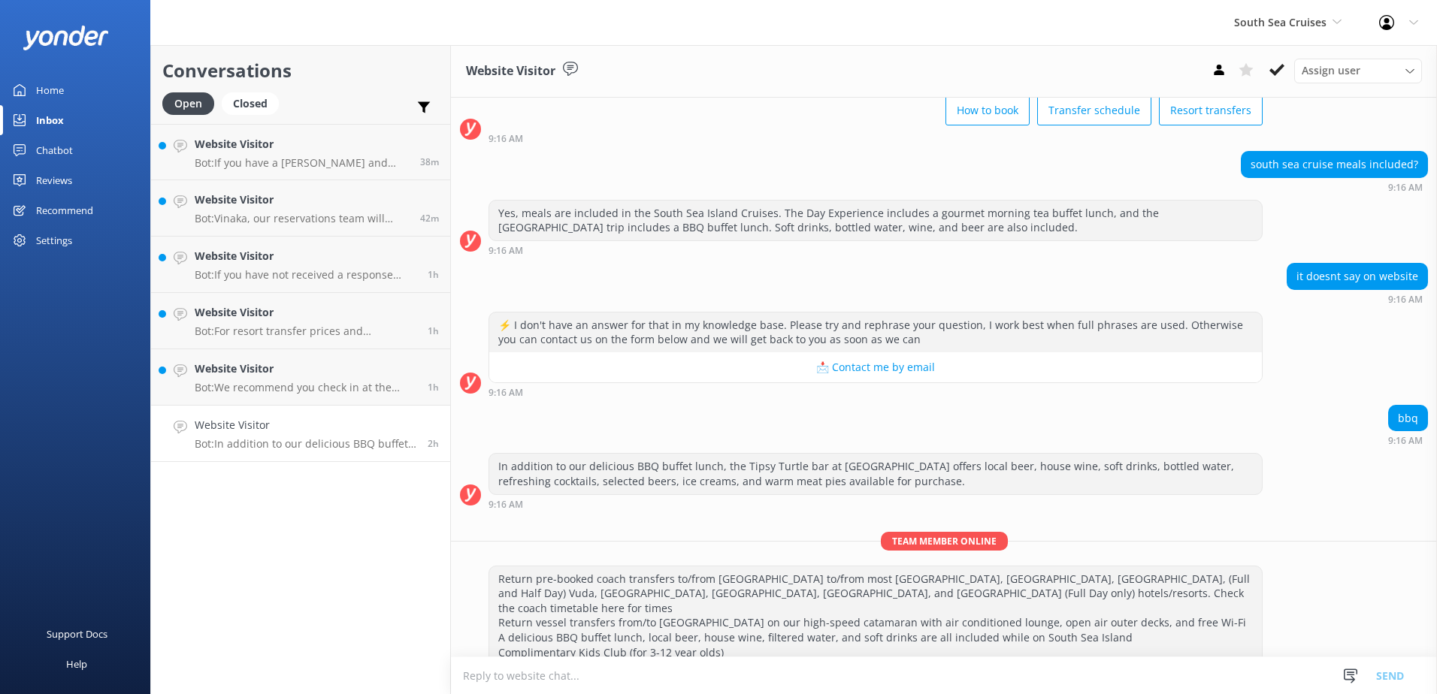
scroll to position [201, 0]
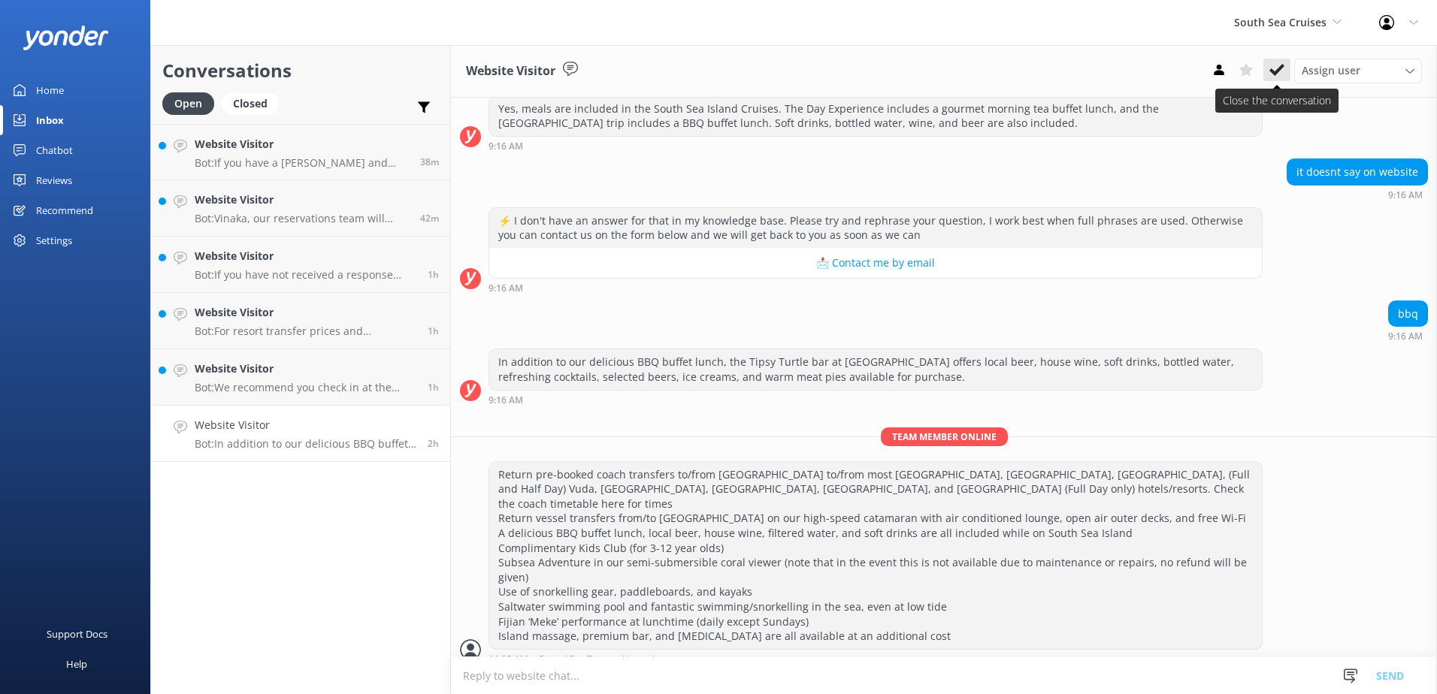
click at [1282, 76] on icon at bounding box center [1276, 69] width 15 height 15
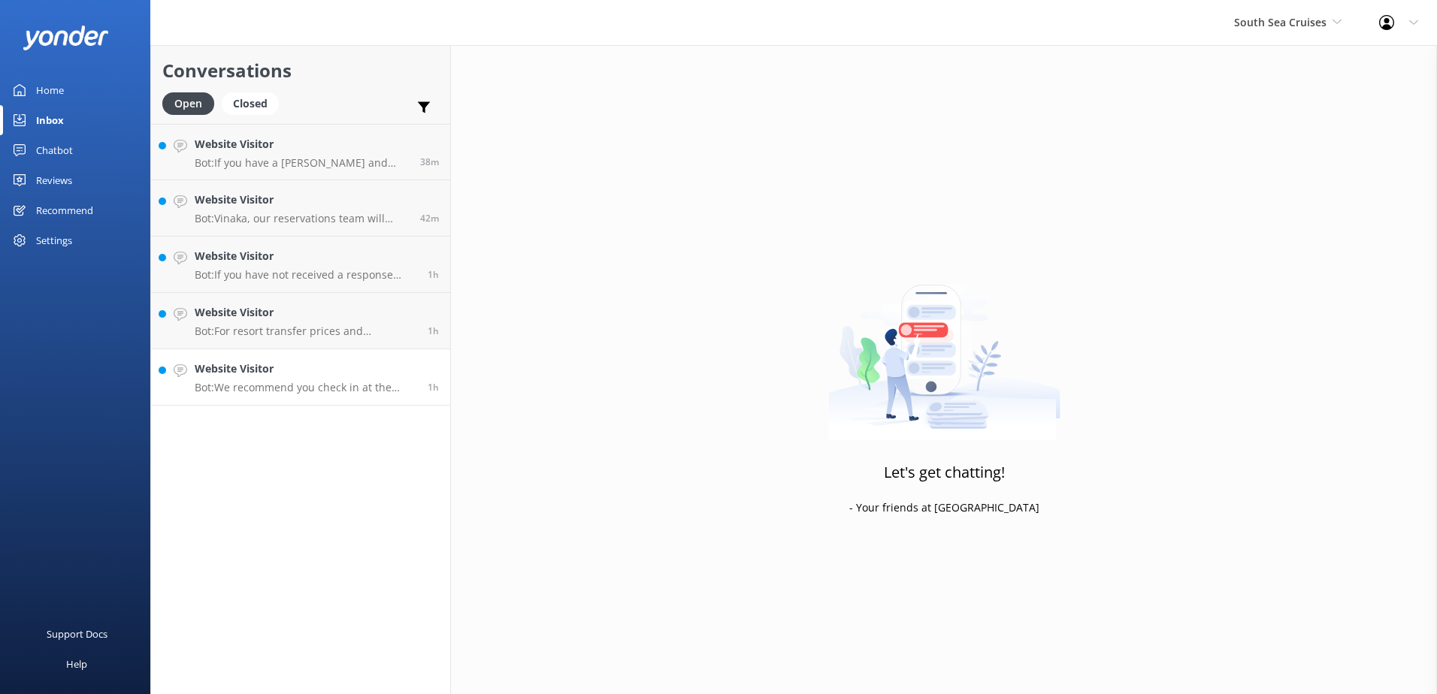
click at [297, 390] on p "Bot: We recommend you check in at the South Sea Cruises Check-in Counter at Por…" at bounding box center [306, 388] width 222 height 14
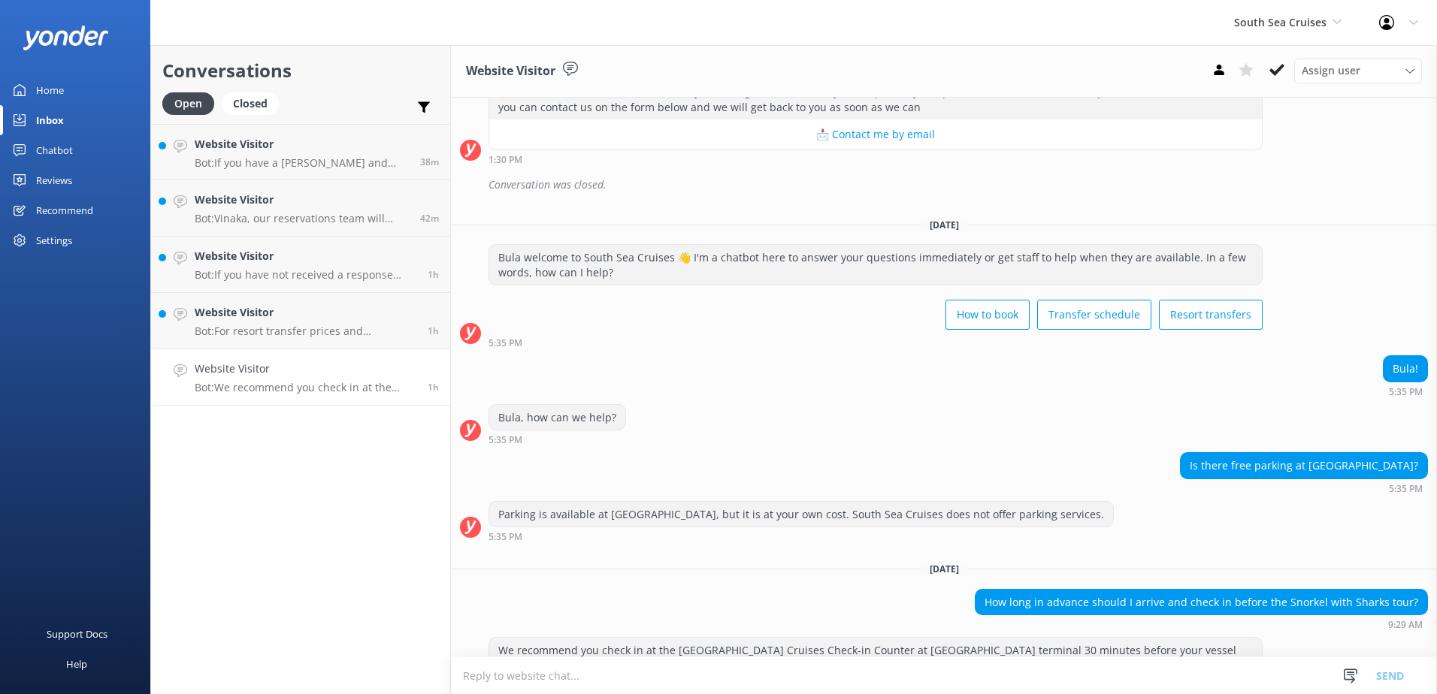
scroll to position [344, 0]
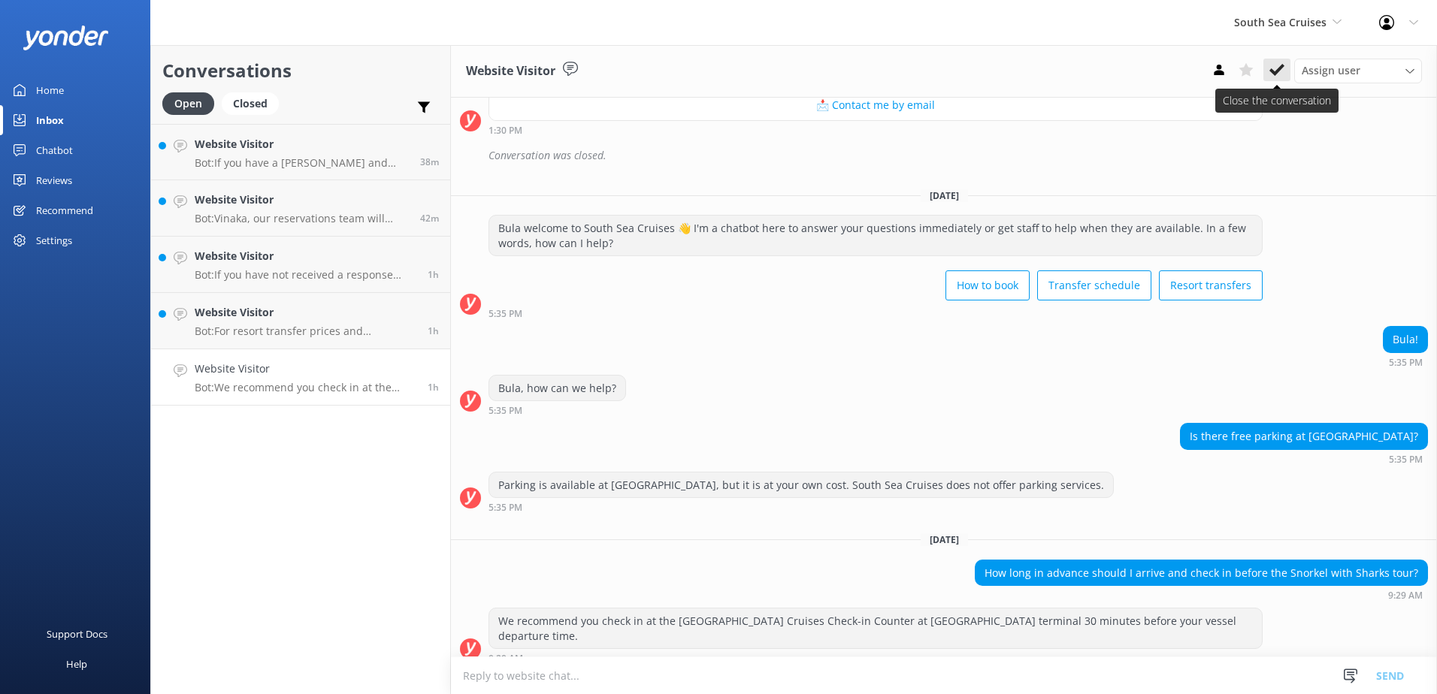
click at [1282, 68] on use at bounding box center [1276, 70] width 15 height 12
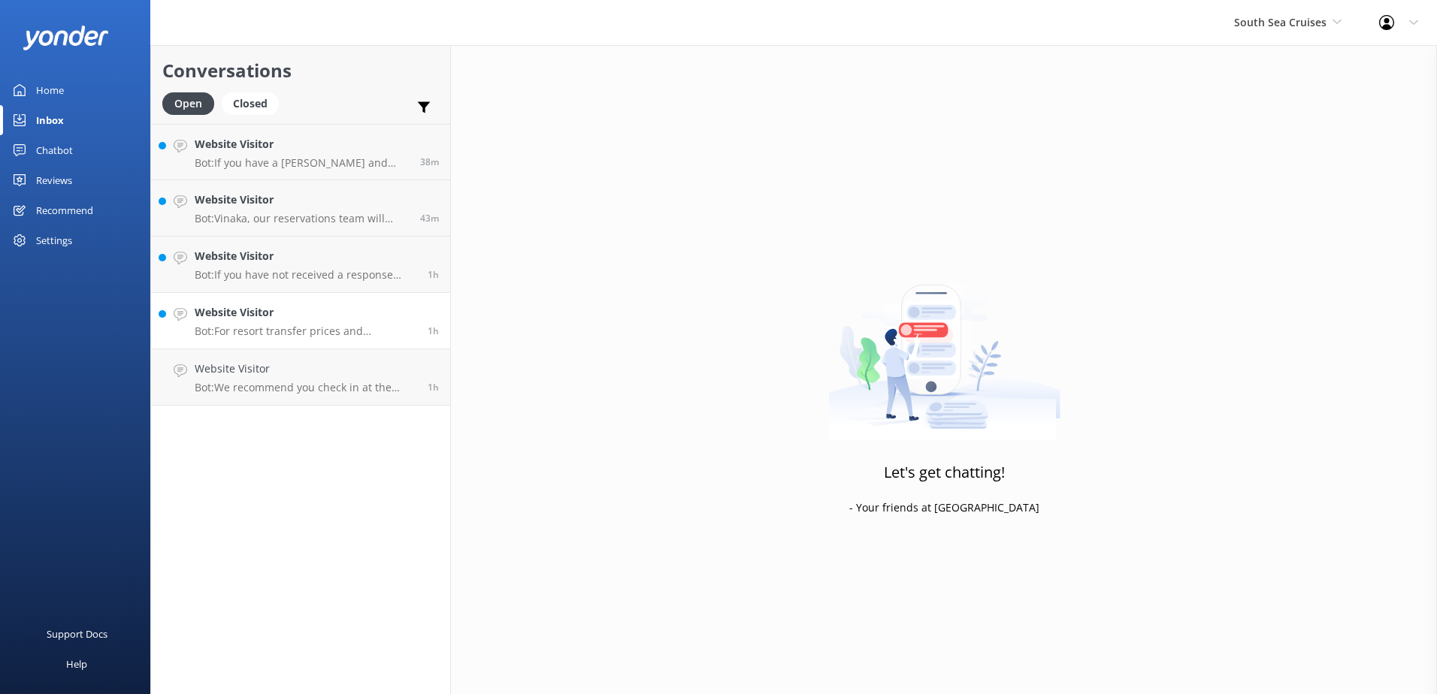
click at [329, 330] on p "Bot: For resort transfer prices and availability from Port Denarau to Mana Isla…" at bounding box center [306, 332] width 222 height 14
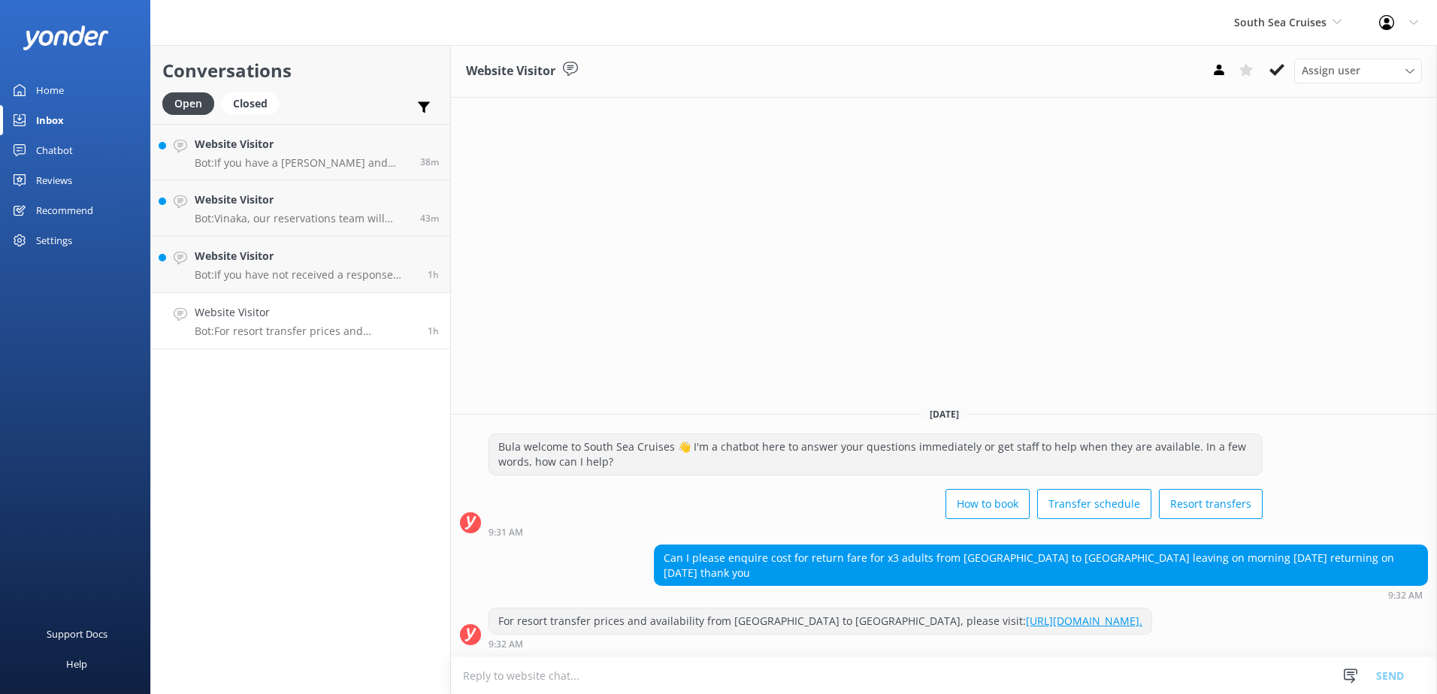
click at [879, 669] on textarea at bounding box center [944, 676] width 986 height 37
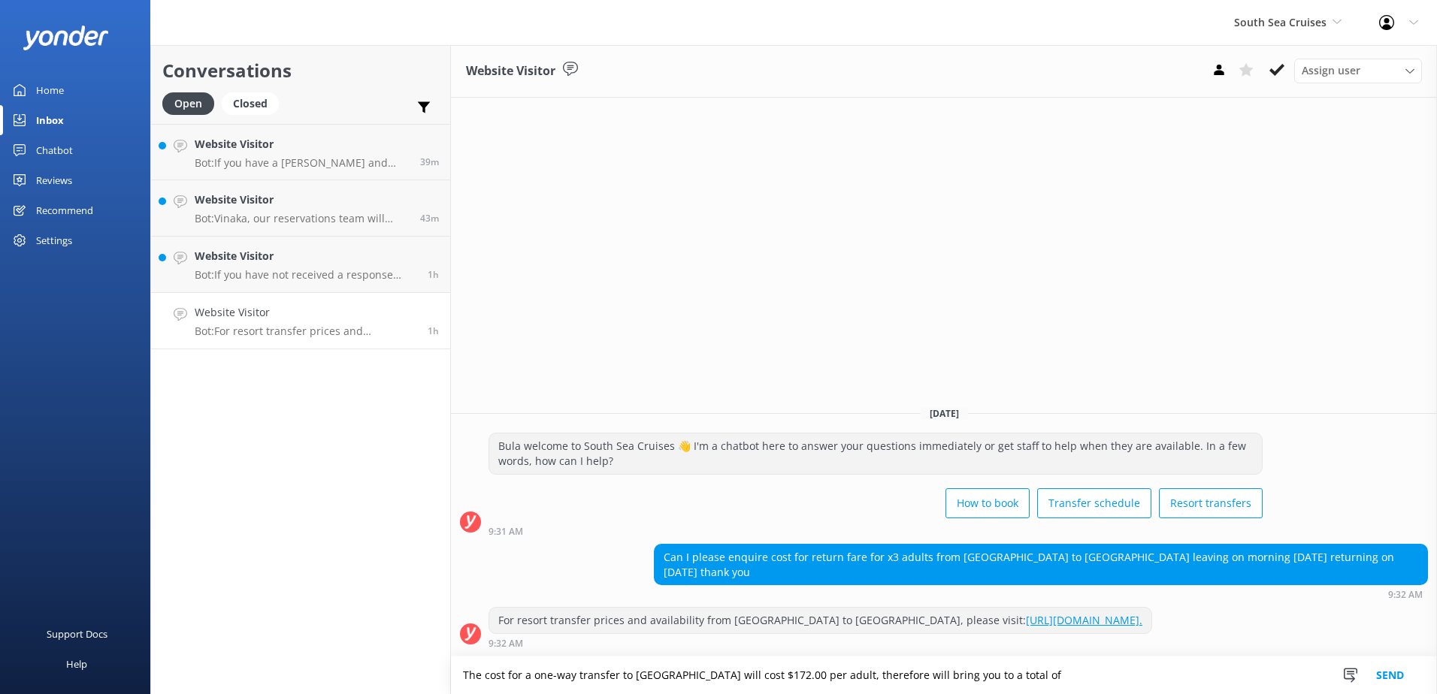
drag, startPoint x: 1105, startPoint y: 677, endPoint x: 440, endPoint y: 653, distance: 664.8
click at [440, 653] on div "Conversations Open Closed Important Assigned to me Unassigned Website Visitor B…" at bounding box center [793, 369] width 1287 height 649
click at [1067, 676] on textarea "The cost for a one-way transfer to Mana Island will cost $172.00 per adult, the…" at bounding box center [944, 676] width 986 height 38
click at [1133, 671] on textarea "The cost for a one-way transfer to Mana Island will cost $172.00 per adult, the…" at bounding box center [944, 676] width 986 height 38
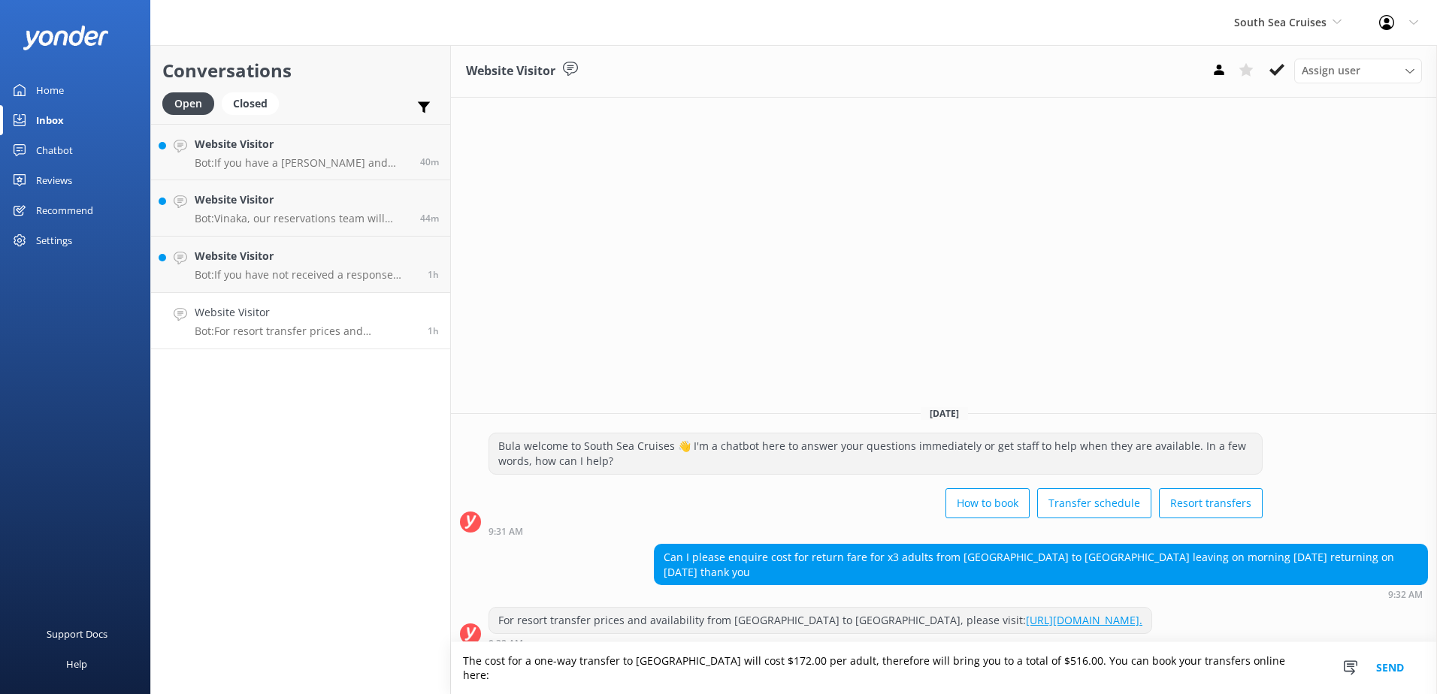
drag, startPoint x: 1276, startPoint y: 676, endPoint x: 346, endPoint y: 628, distance: 930.9
click at [346, 628] on div "Conversations Open Closed Important Assigned to me Unassigned Website Visitor B…" at bounding box center [793, 369] width 1287 height 649
drag, startPoint x: 631, startPoint y: 299, endPoint x: 187, endPoint y: 65, distance: 501.6
click at [612, 281] on div "Website Visitor Assign user Alyssa Sonya Digital Res Team Brenda Fenton Asena N…" at bounding box center [944, 369] width 986 height 649
click at [1279, 679] on textarea "The cost for a one-way transfer to Mana Island will cost $172.00 per adult, the…" at bounding box center [944, 669] width 986 height 52
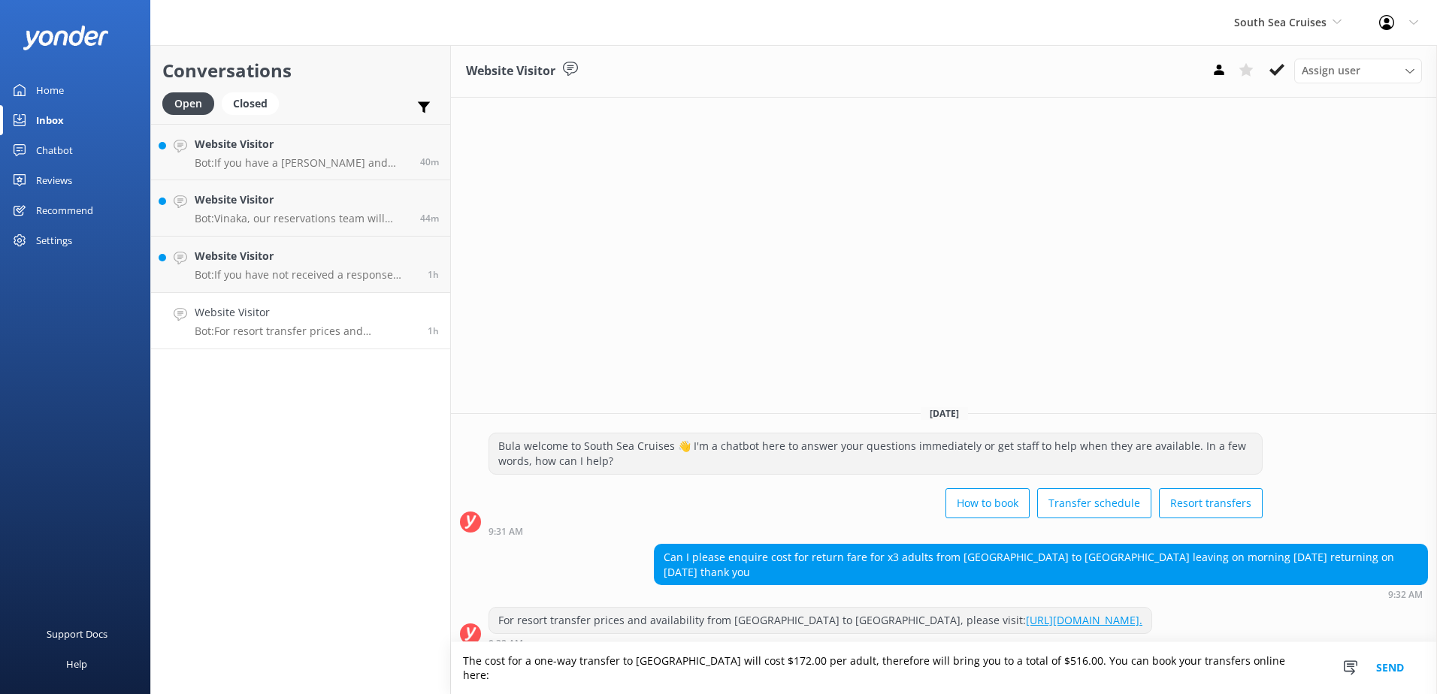
paste textarea "https://southseacruisesfiji.com/resort-transfers/"
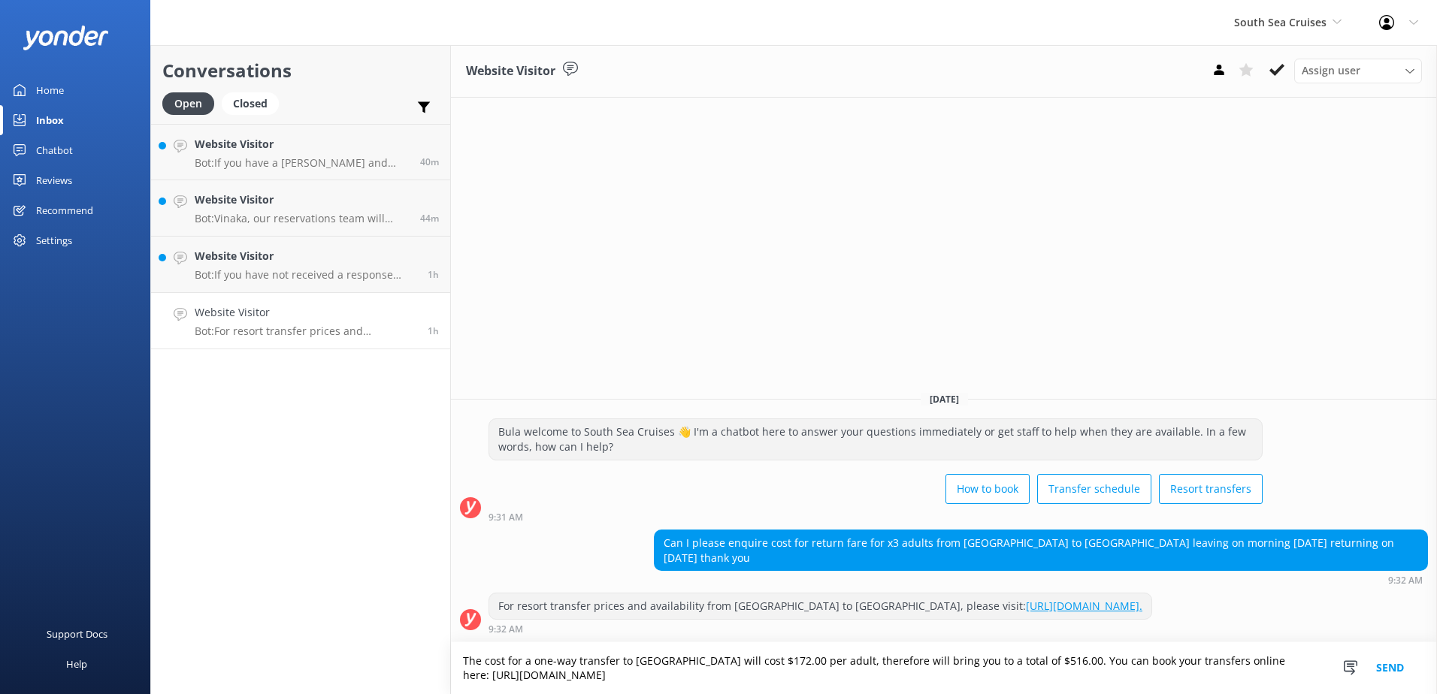
type textarea "The cost for a one-way transfer to Mana Island will cost $172.00 per adult, the…"
click at [1393, 664] on button "Send" at bounding box center [1390, 669] width 56 height 52
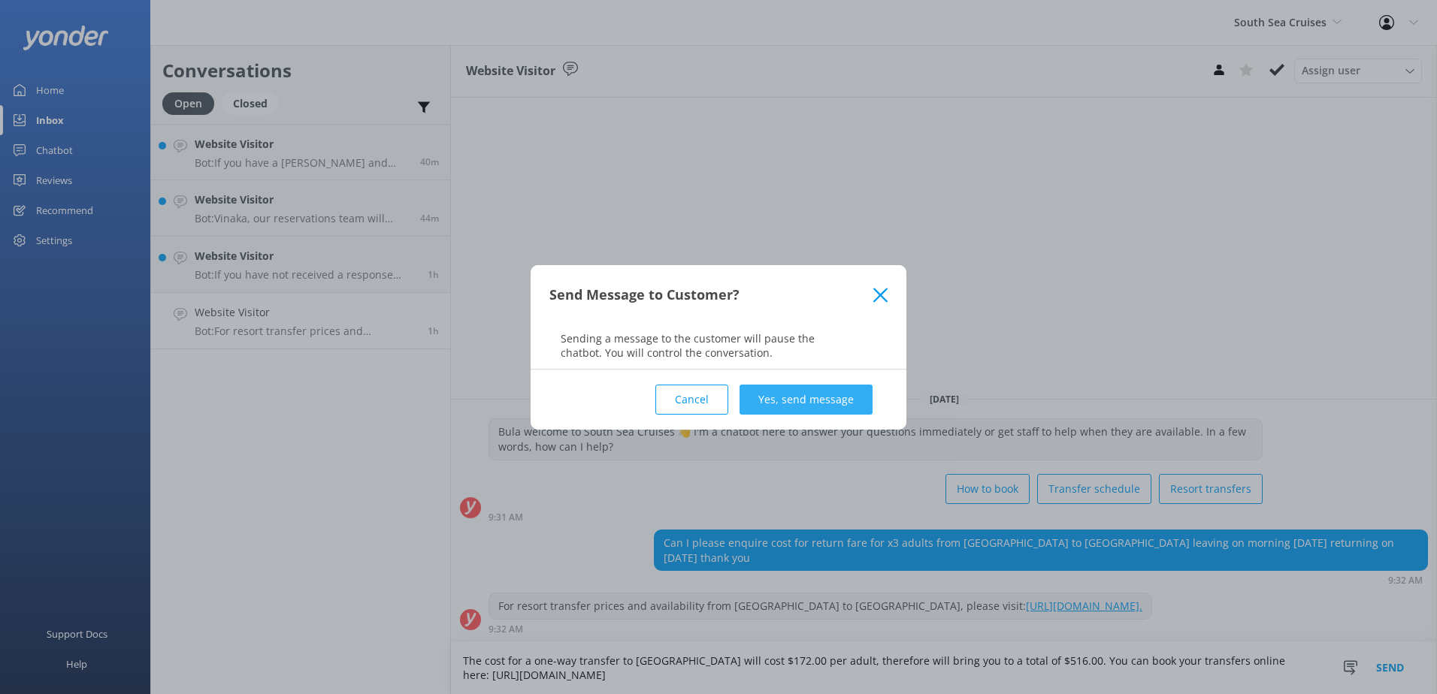
click at [794, 397] on button "Yes, send message" at bounding box center [805, 400] width 133 height 30
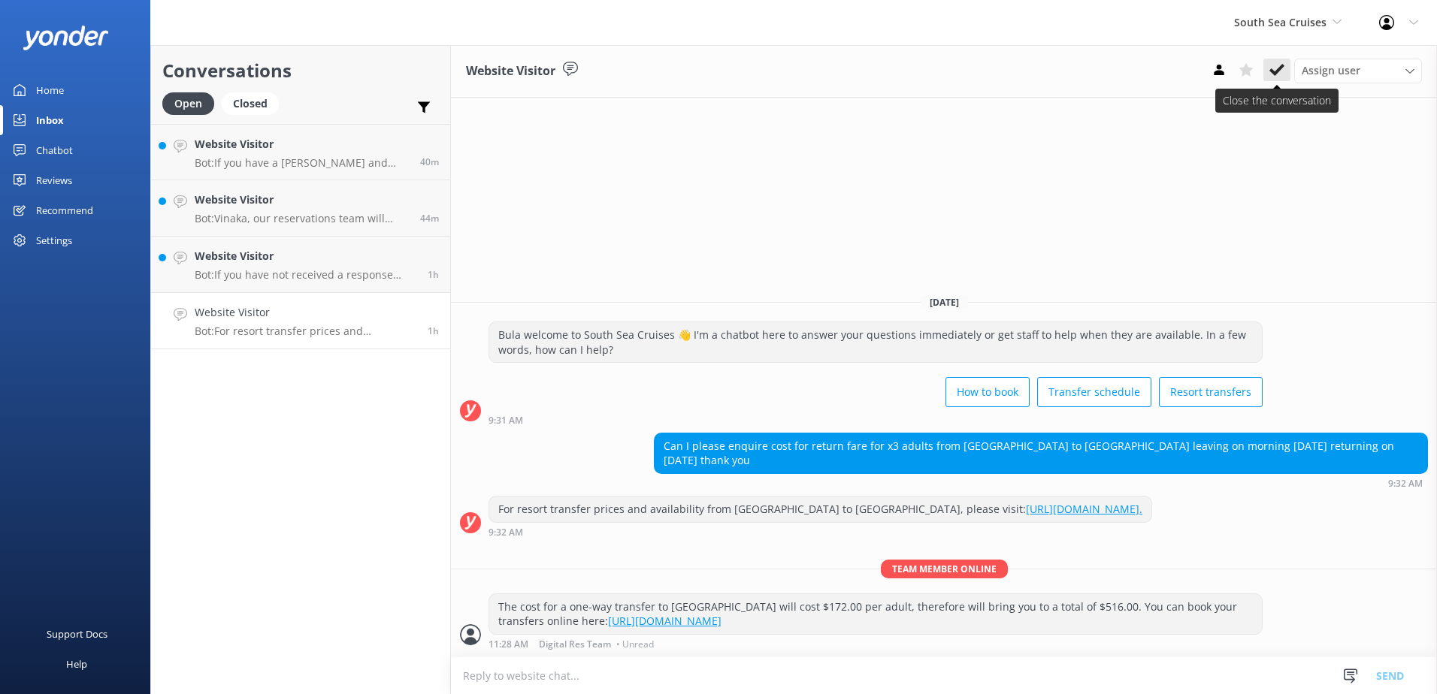
click at [1273, 71] on use at bounding box center [1276, 70] width 15 height 12
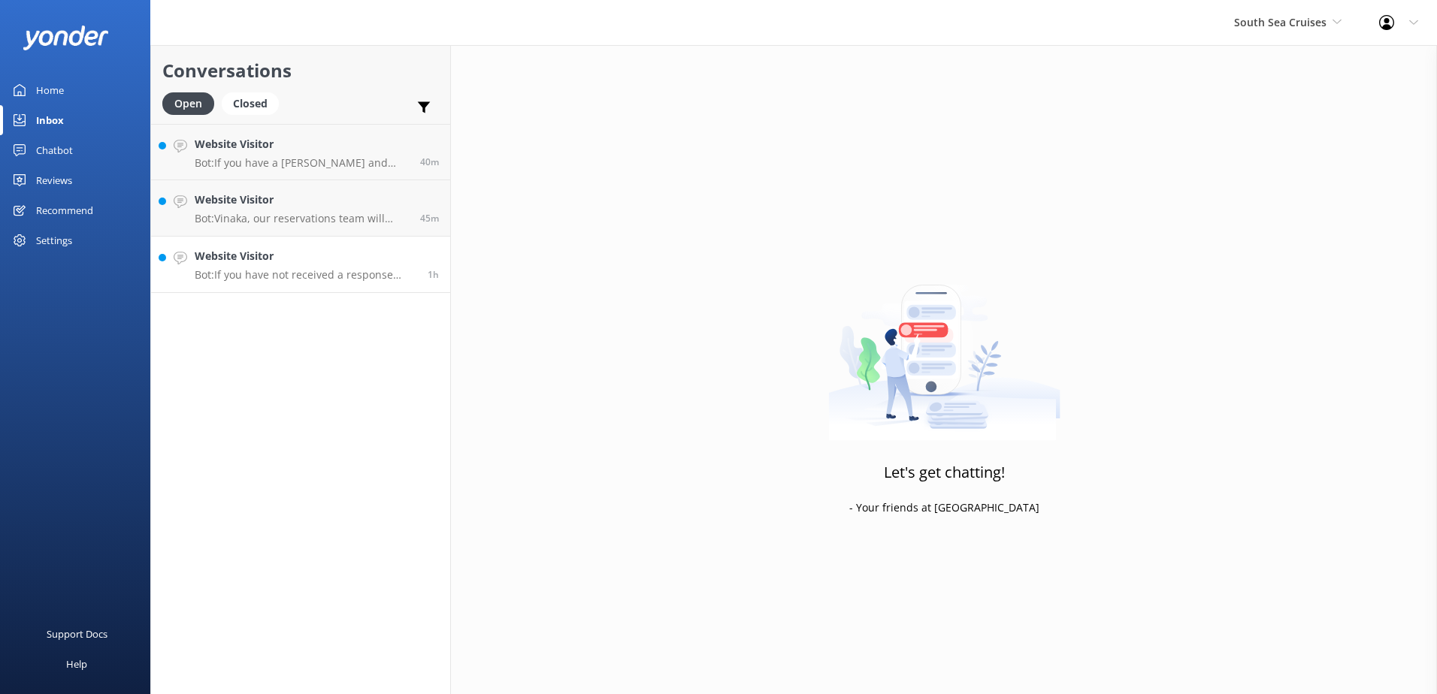
click at [332, 280] on p "Bot: If you have not received a response regarding your pick-up request, please…" at bounding box center [306, 275] width 222 height 14
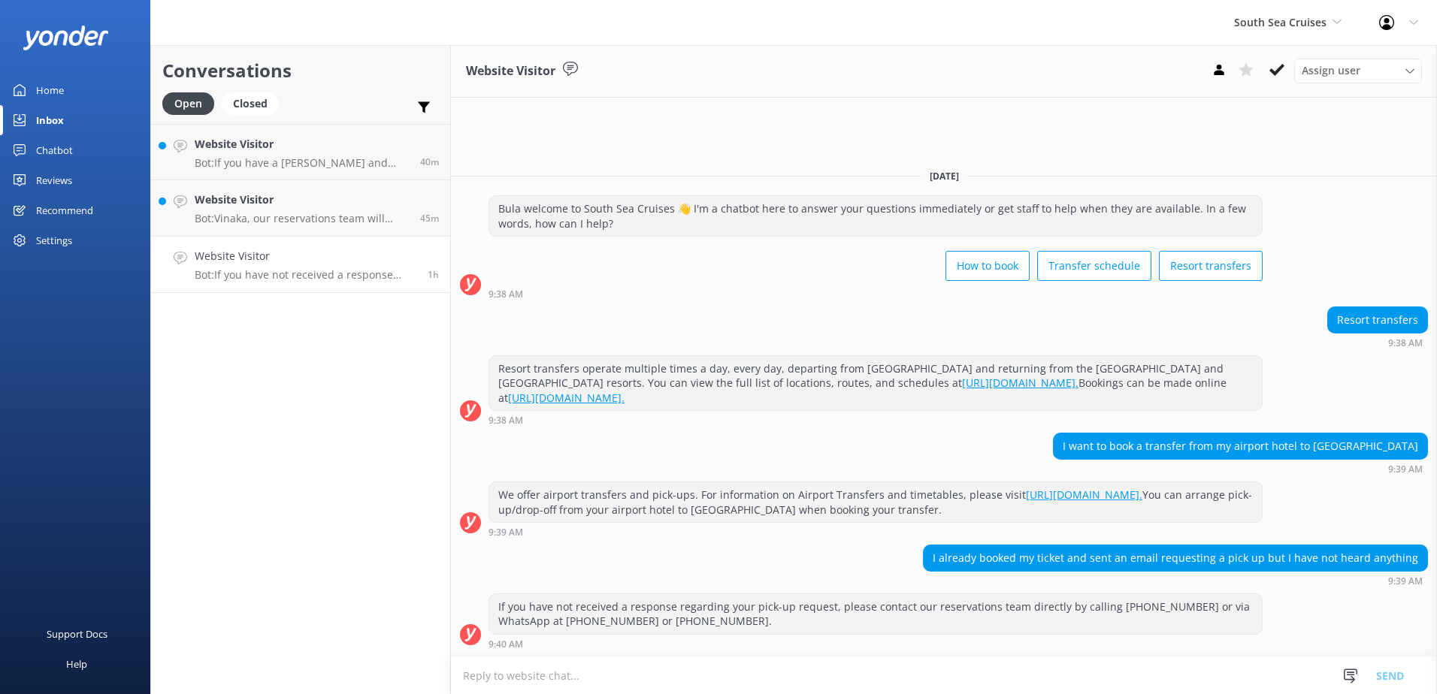
click at [730, 674] on textarea at bounding box center [944, 676] width 986 height 37
type textarea "p"
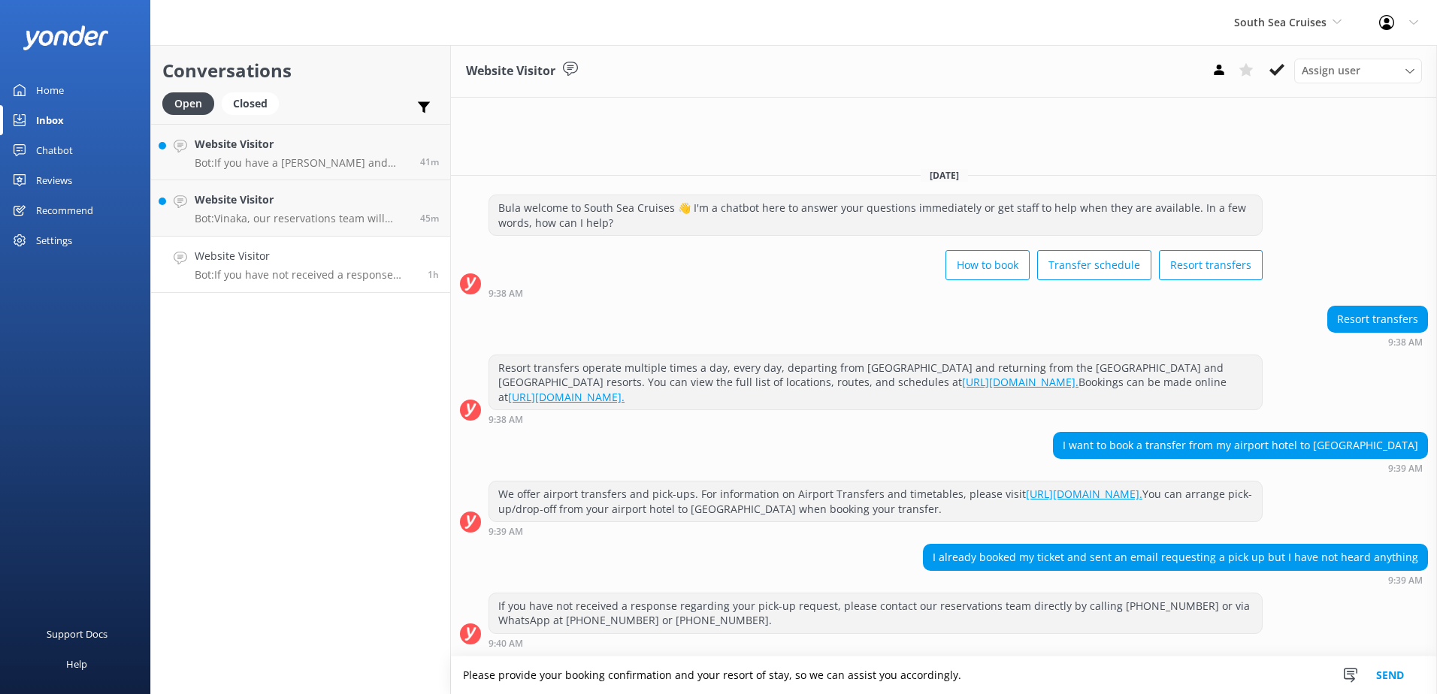
type textarea "Please provide your booking confirmation and your resort of stay, so we can ass…"
click at [1387, 678] on button "Send" at bounding box center [1390, 676] width 56 height 38
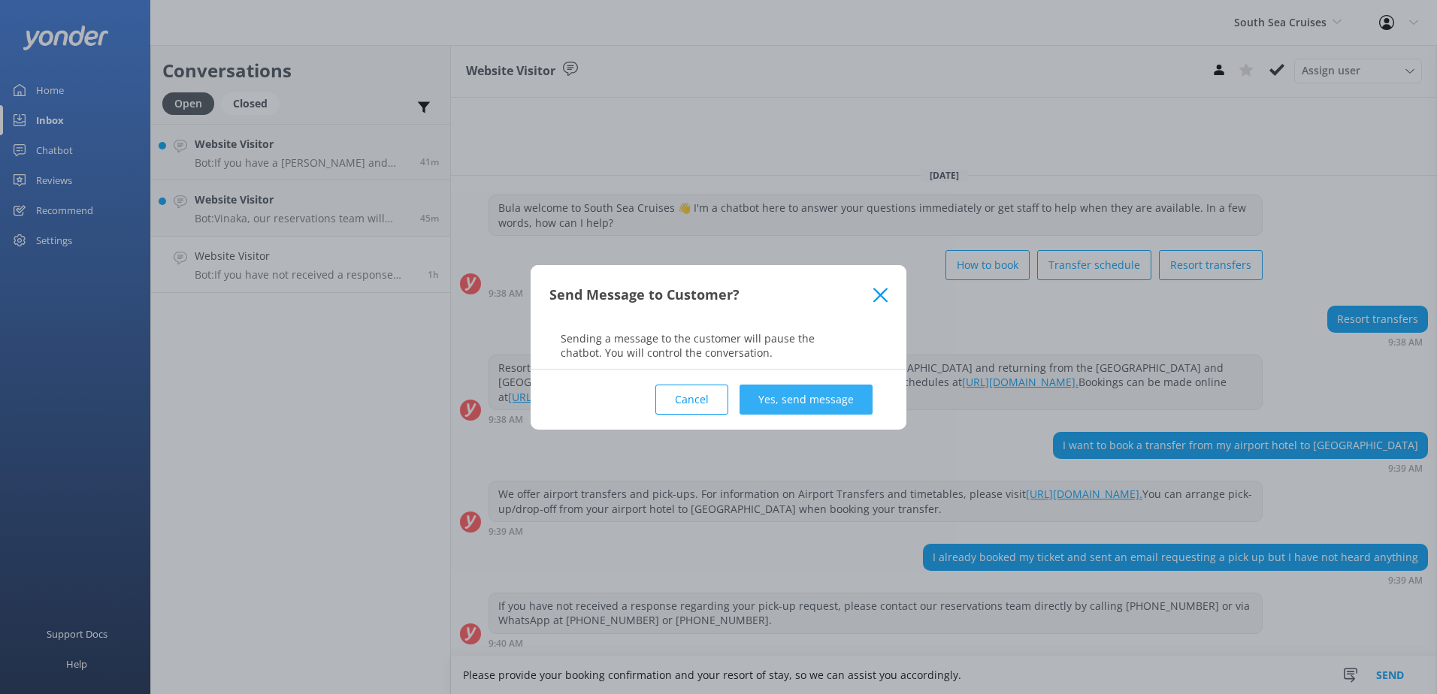
click at [854, 410] on button "Yes, send message" at bounding box center [805, 400] width 133 height 30
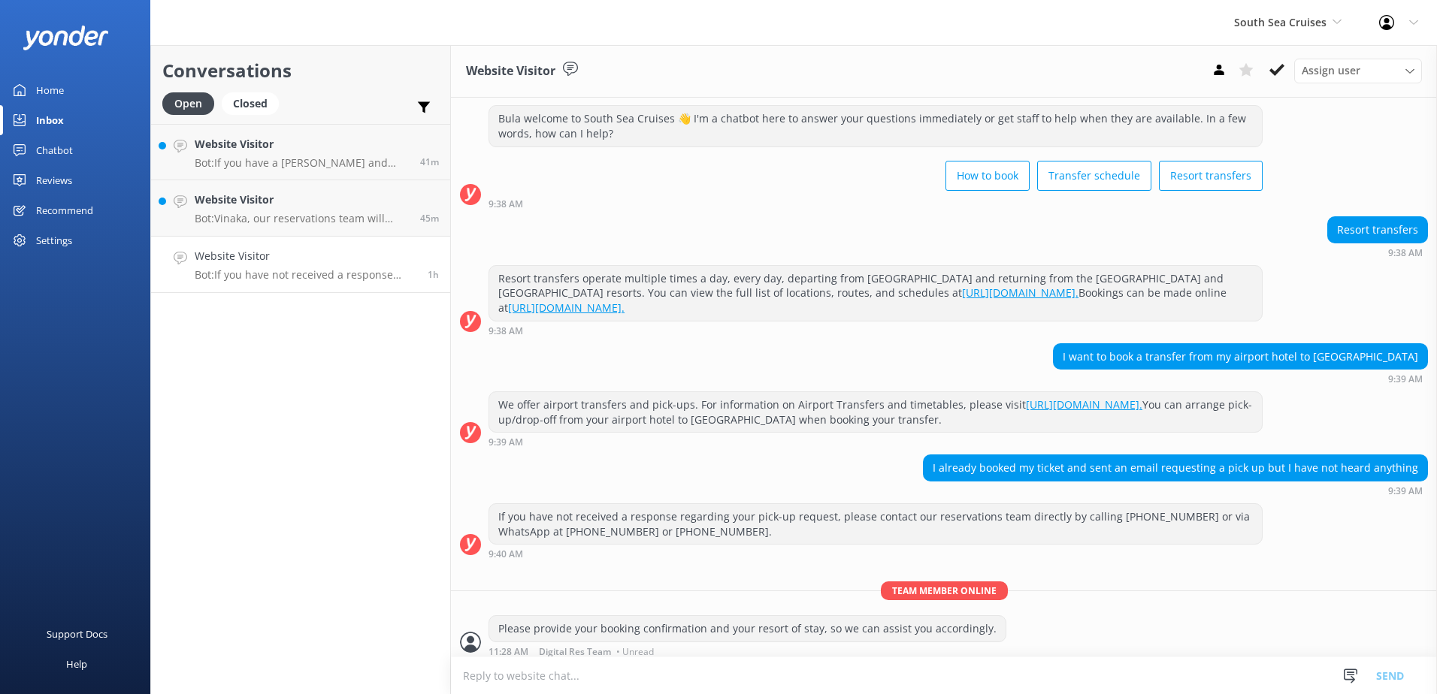
scroll to position [39, 0]
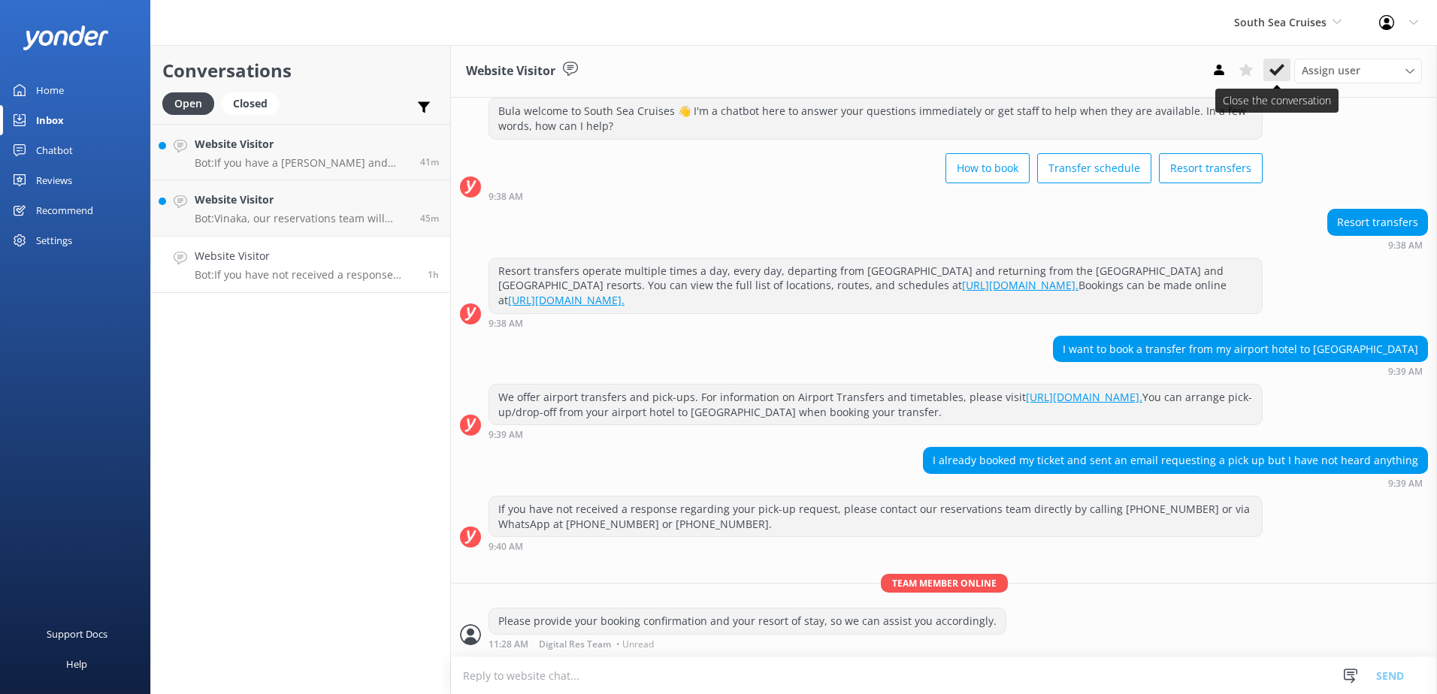
click at [1270, 76] on icon at bounding box center [1276, 69] width 15 height 15
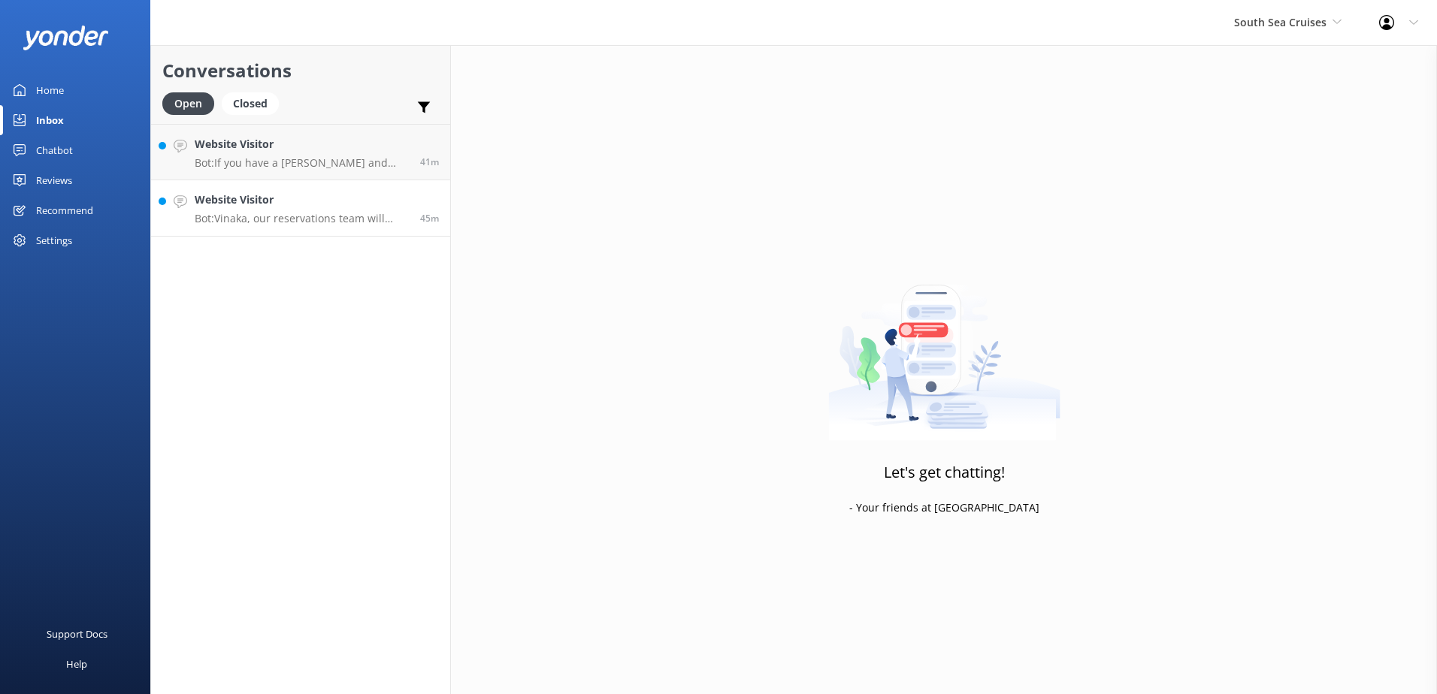
click at [284, 211] on div "Website Visitor Bot: Vinaka, our reservations team will respond to you as soon …" at bounding box center [302, 208] width 214 height 33
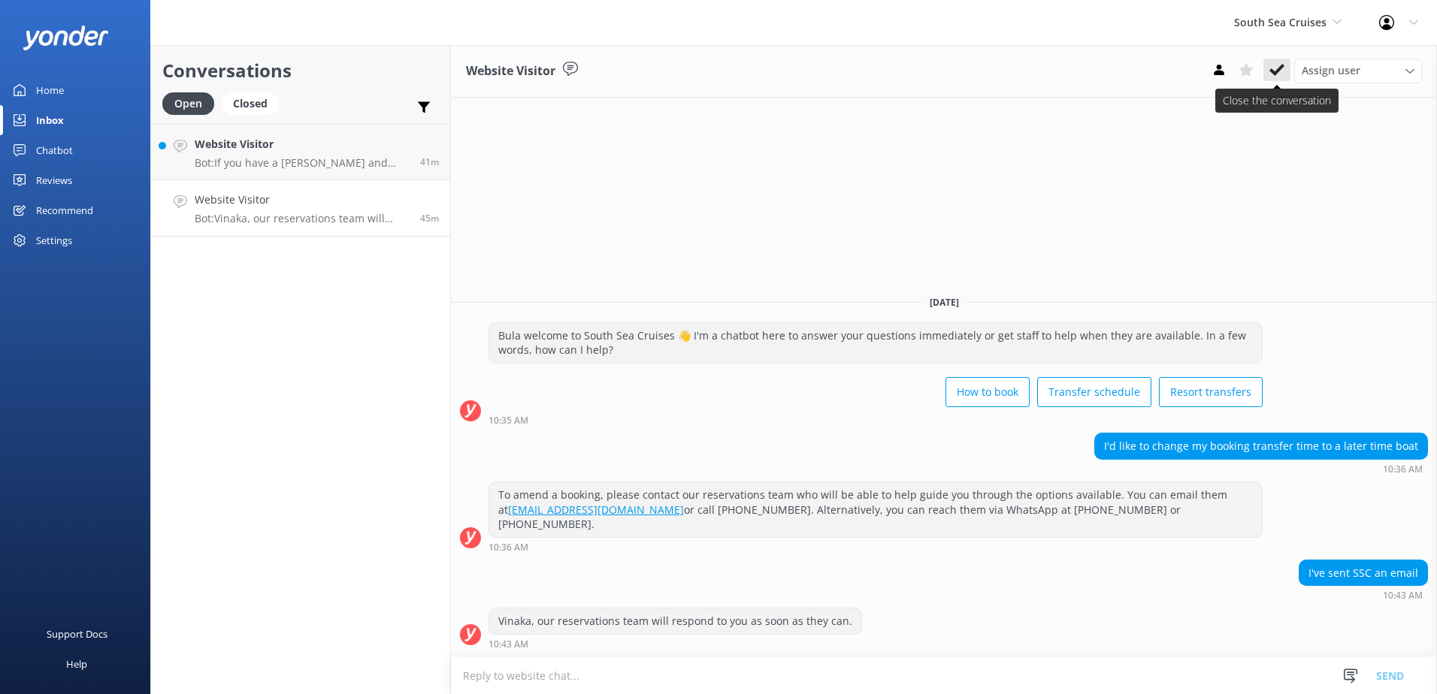
click at [1278, 79] on button at bounding box center [1276, 70] width 27 height 23
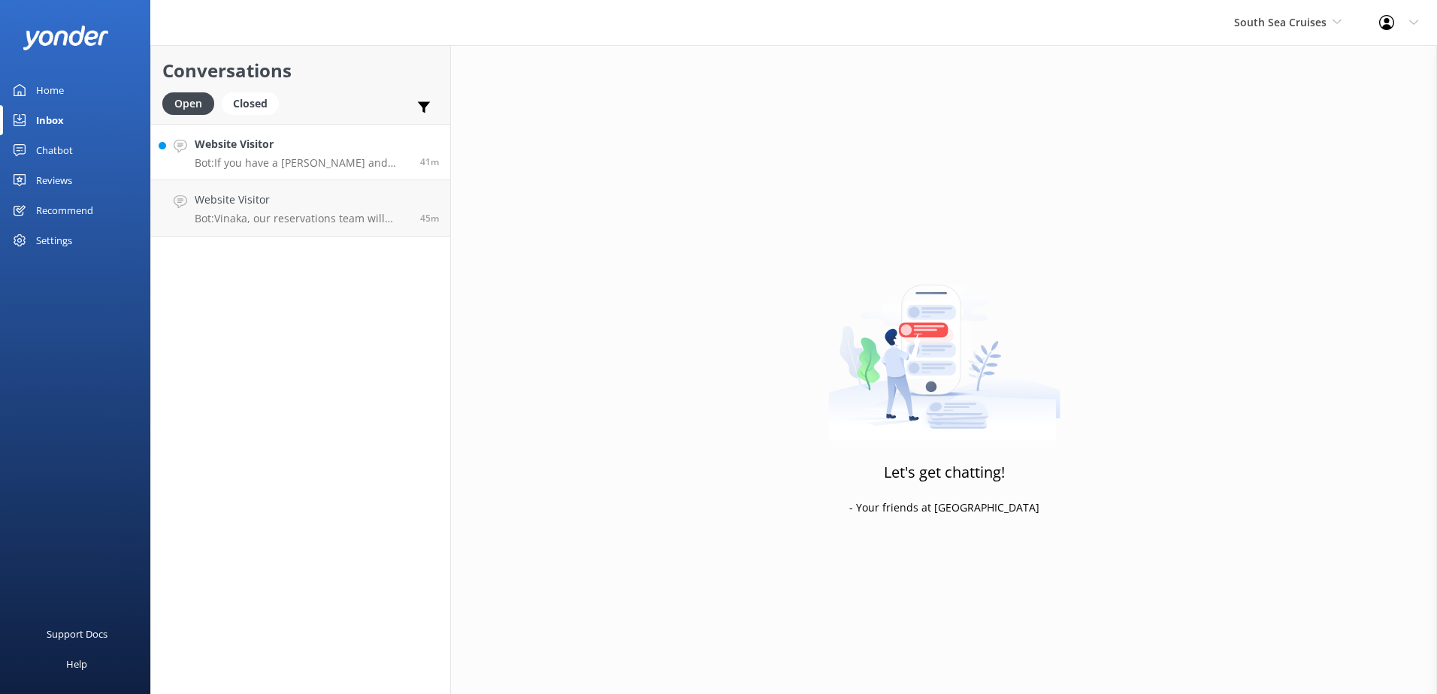
click at [316, 159] on p "Bot: If you have a Wyndham Voucher and wish to make a booking for your day trip…" at bounding box center [302, 163] width 214 height 14
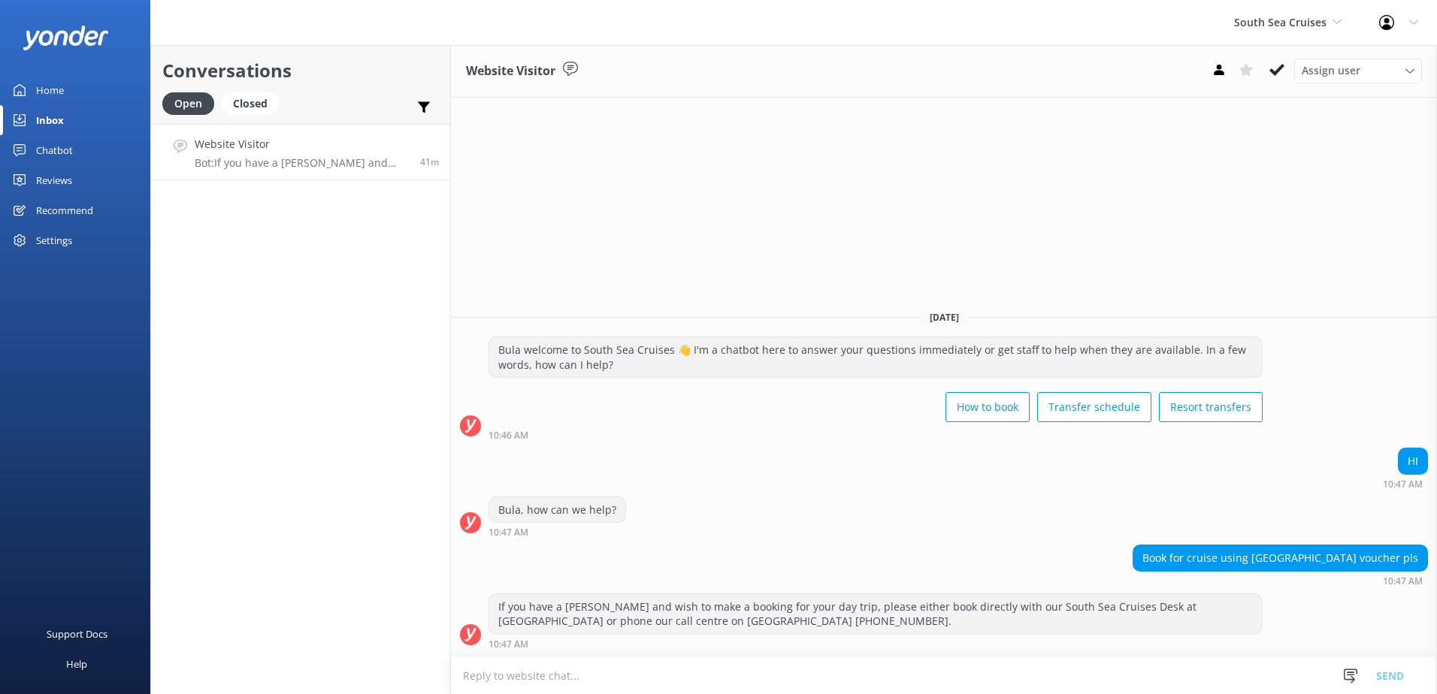
click at [1292, 68] on div "Assign user Alyssa Sonya Digital Res Team Brenda Fenton Asena Naweilulu Miri Ko…" at bounding box center [1313, 71] width 216 height 24
click at [1284, 69] on button at bounding box center [1276, 70] width 27 height 23
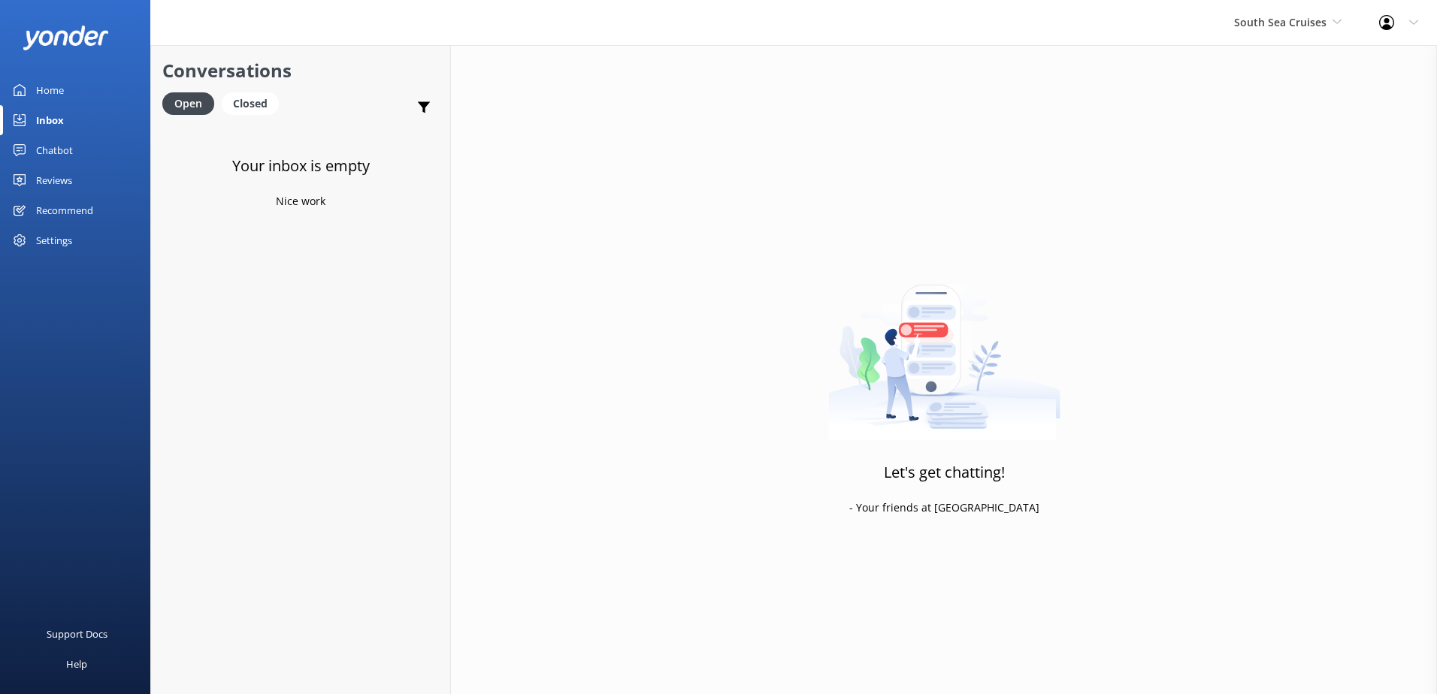
click at [1287, 47] on div "Let's get chatting! - Your friends at Yonder" at bounding box center [944, 392] width 986 height 694
click at [1290, 32] on div "South Sea Cruises South Sea Sailing South Sea Cruises Malamala Beach Club Aweso…" at bounding box center [1287, 22] width 145 height 45
click at [1265, 141] on link "Malamala Beach Club" at bounding box center [1290, 135] width 150 height 36
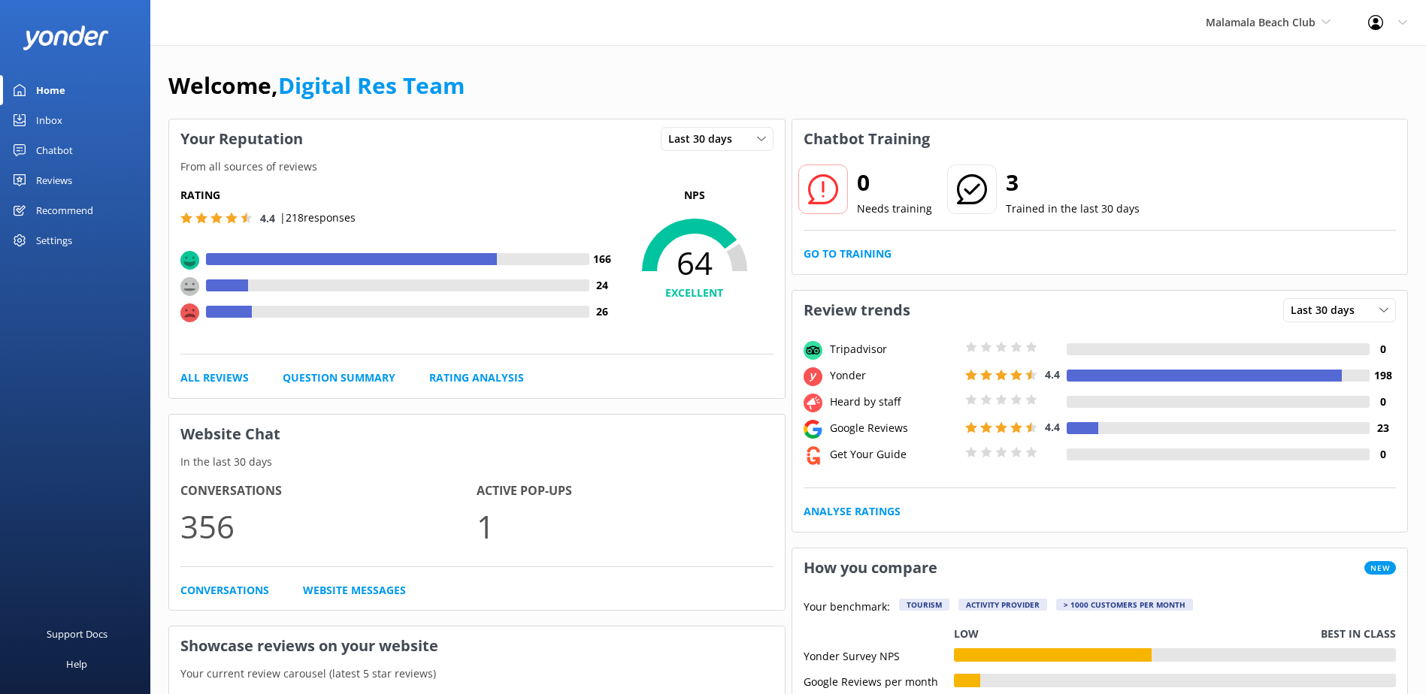
click at [67, 121] on link "Inbox" at bounding box center [75, 120] width 150 height 30
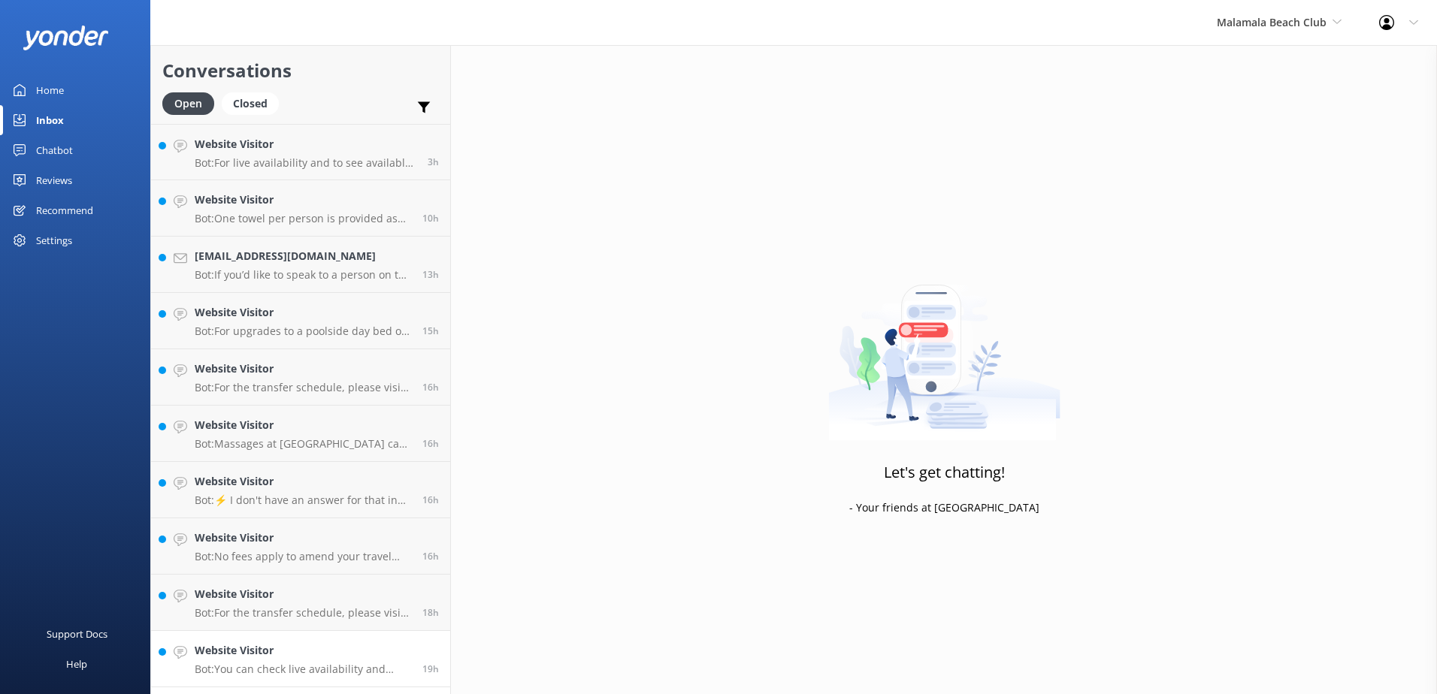
click at [327, 666] on p "Bot: You can check live availability and book a full day pass with a poolside d…" at bounding box center [303, 670] width 216 height 14
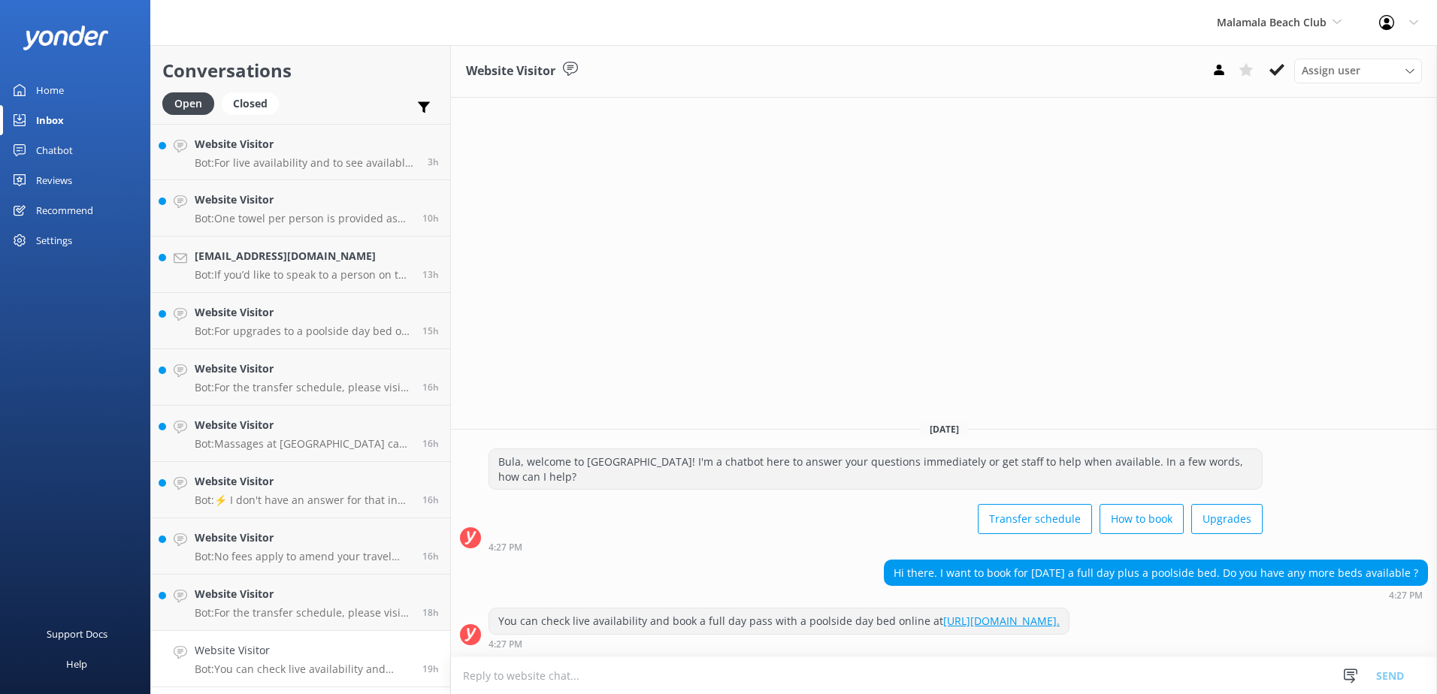
click at [976, 617] on link "https://secure.malamalabeachclub.com/day-trips/availability." at bounding box center [1001, 621] width 116 height 14
drag, startPoint x: 1231, startPoint y: 624, endPoint x: 497, endPoint y: 623, distance: 734.2
click at [497, 623] on div "You can check live availability and book a full day pass with a poolside day be…" at bounding box center [778, 622] width 579 height 26
copy div "You can check live availability and book a full day pass with a poolside day be…"
click at [600, 673] on textarea at bounding box center [944, 676] width 986 height 37
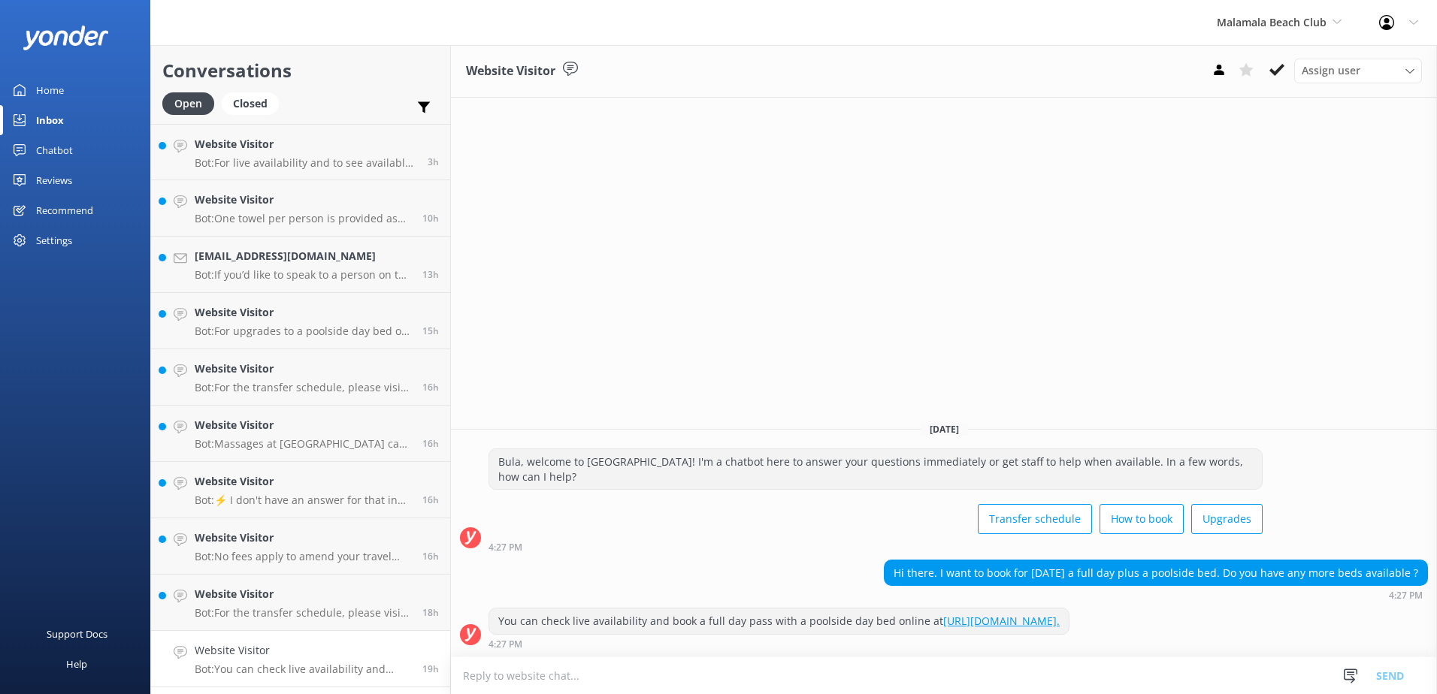
paste textarea "You can check live availability and book a full day pass with a poolside day be…"
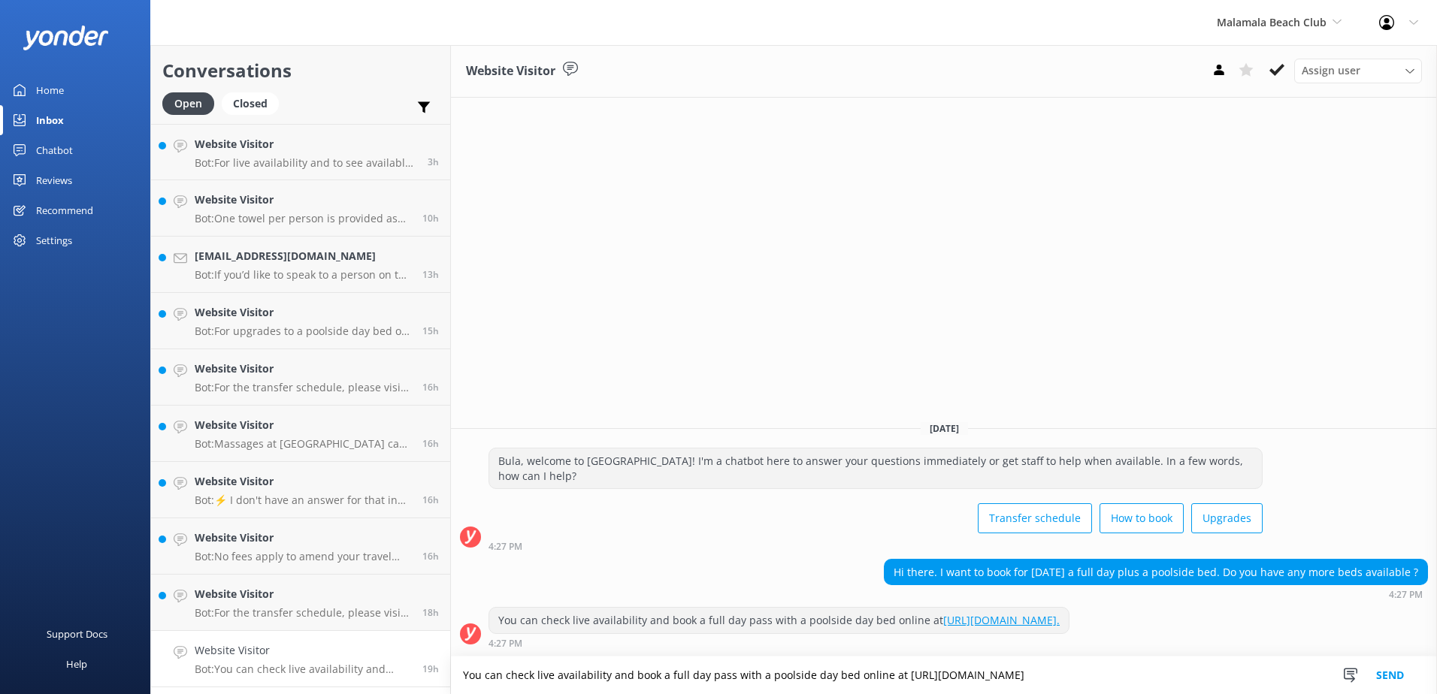
type textarea "You can check live availability and book a full day pass with a poolside day be…"
click at [1408, 673] on button "Send" at bounding box center [1390, 676] width 56 height 38
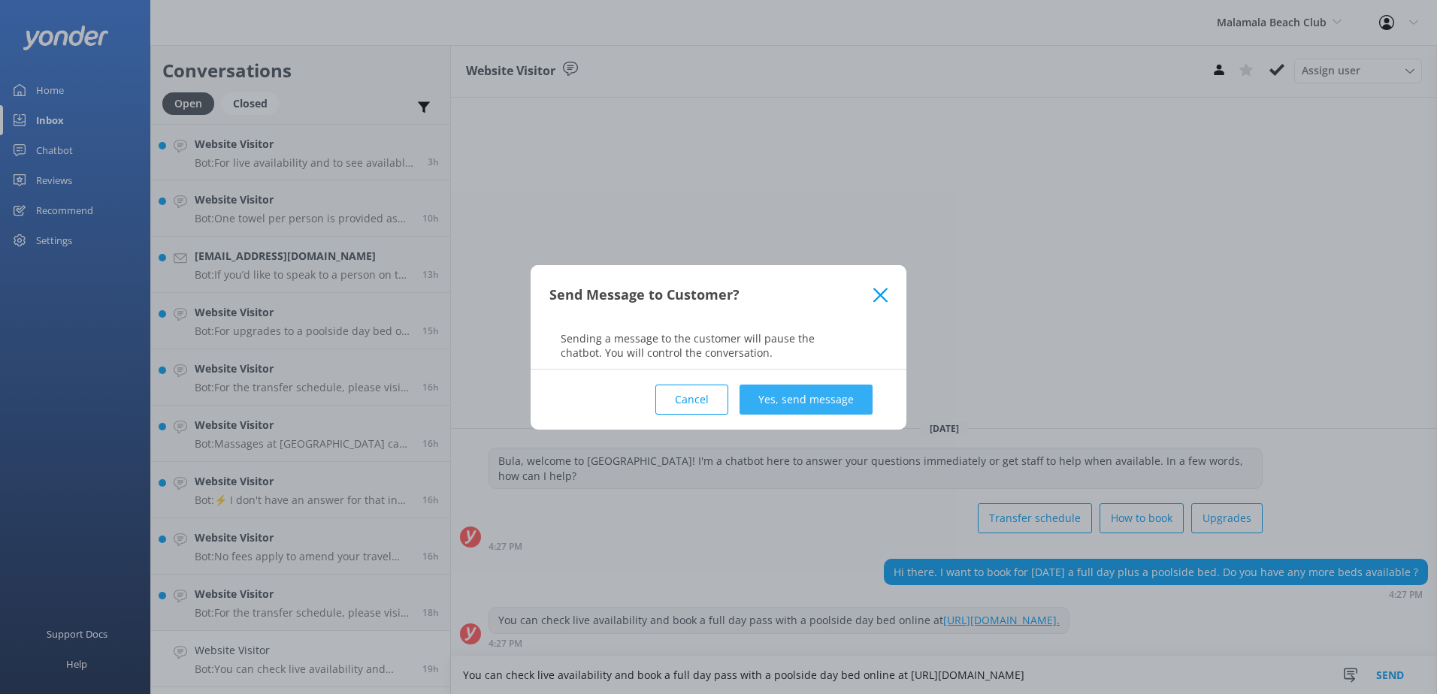
click at [851, 392] on button "Yes, send message" at bounding box center [805, 400] width 133 height 30
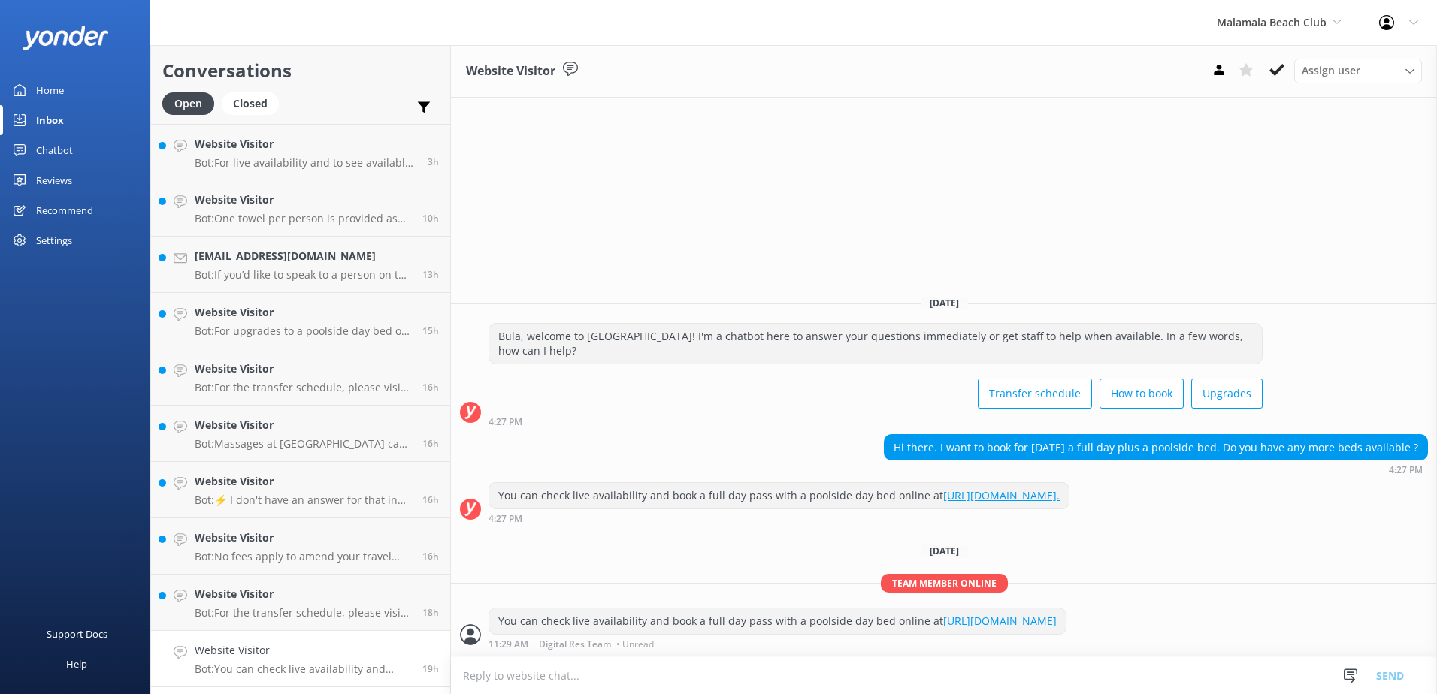
click at [1275, 76] on icon at bounding box center [1276, 69] width 15 height 15
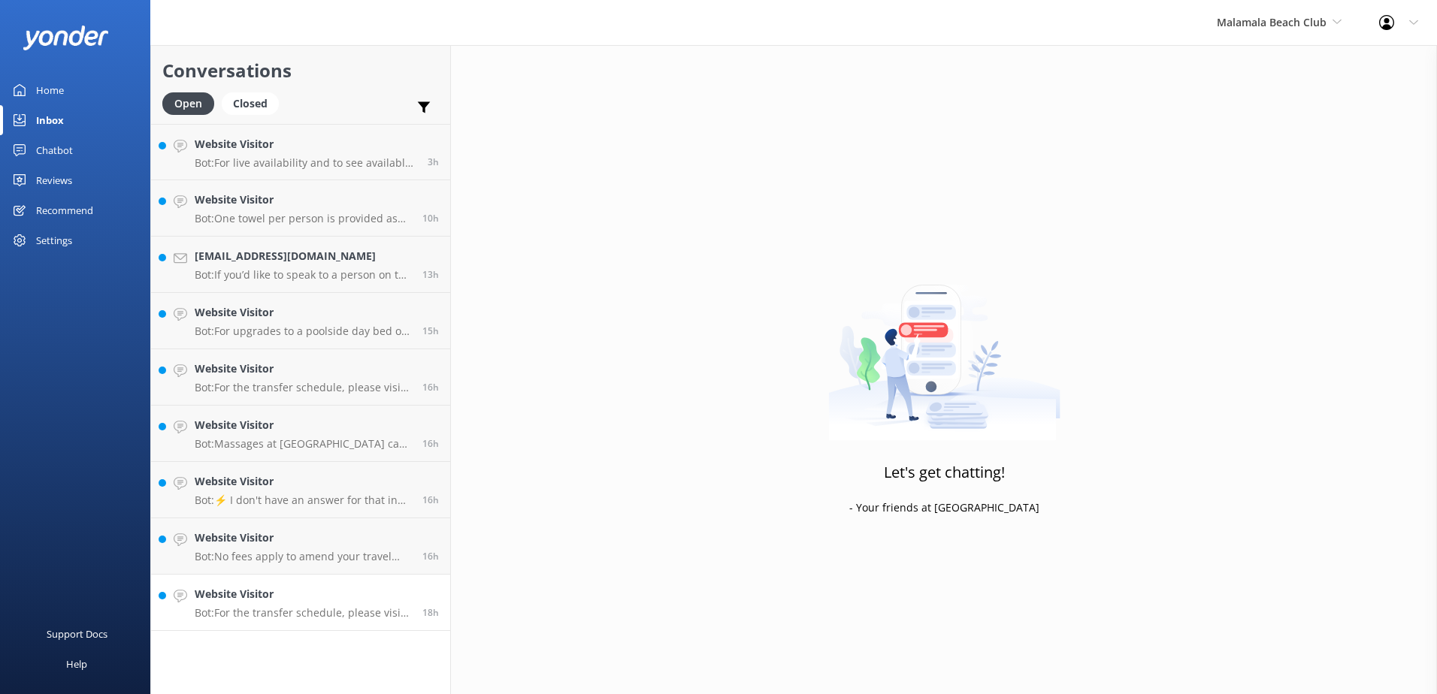
click at [328, 604] on div "Website Visitor Bot: For the transfer schedule, please visit: [URL][DOMAIN_NAME]" at bounding box center [303, 602] width 216 height 33
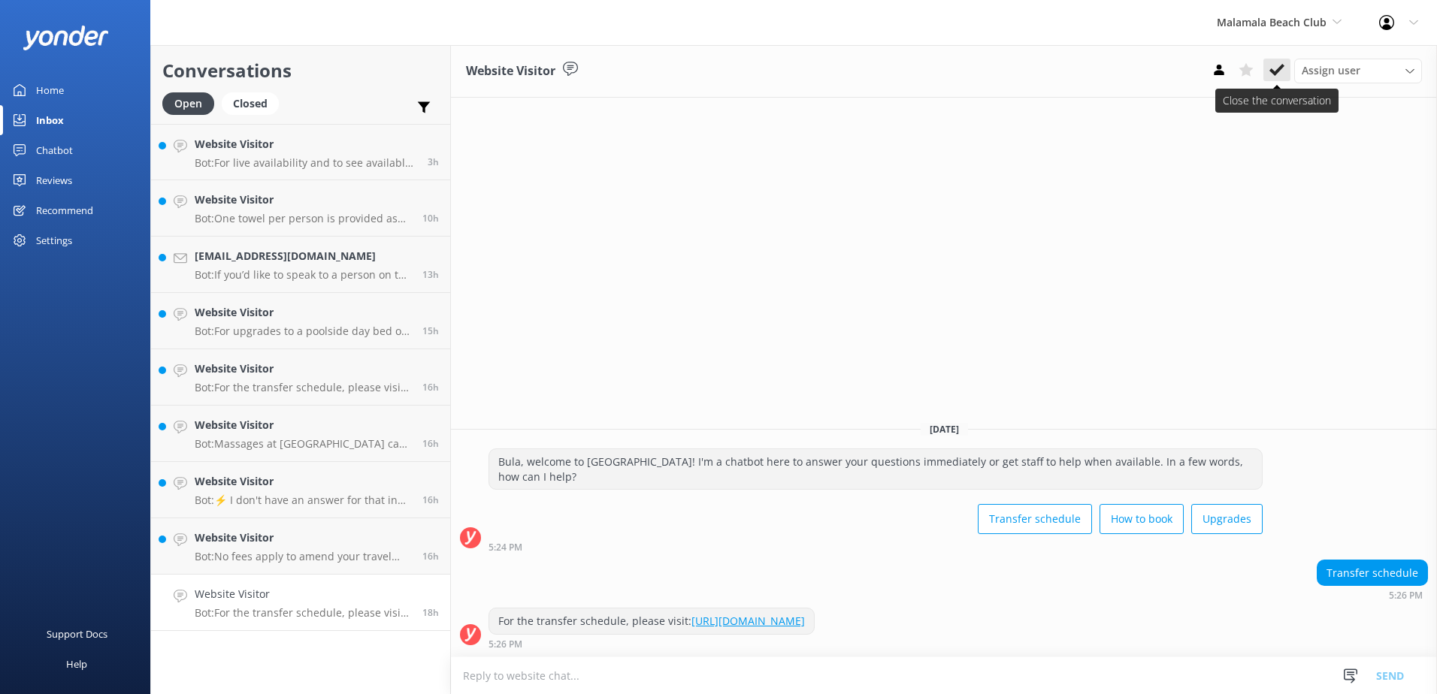
click at [1278, 62] on icon at bounding box center [1276, 69] width 15 height 15
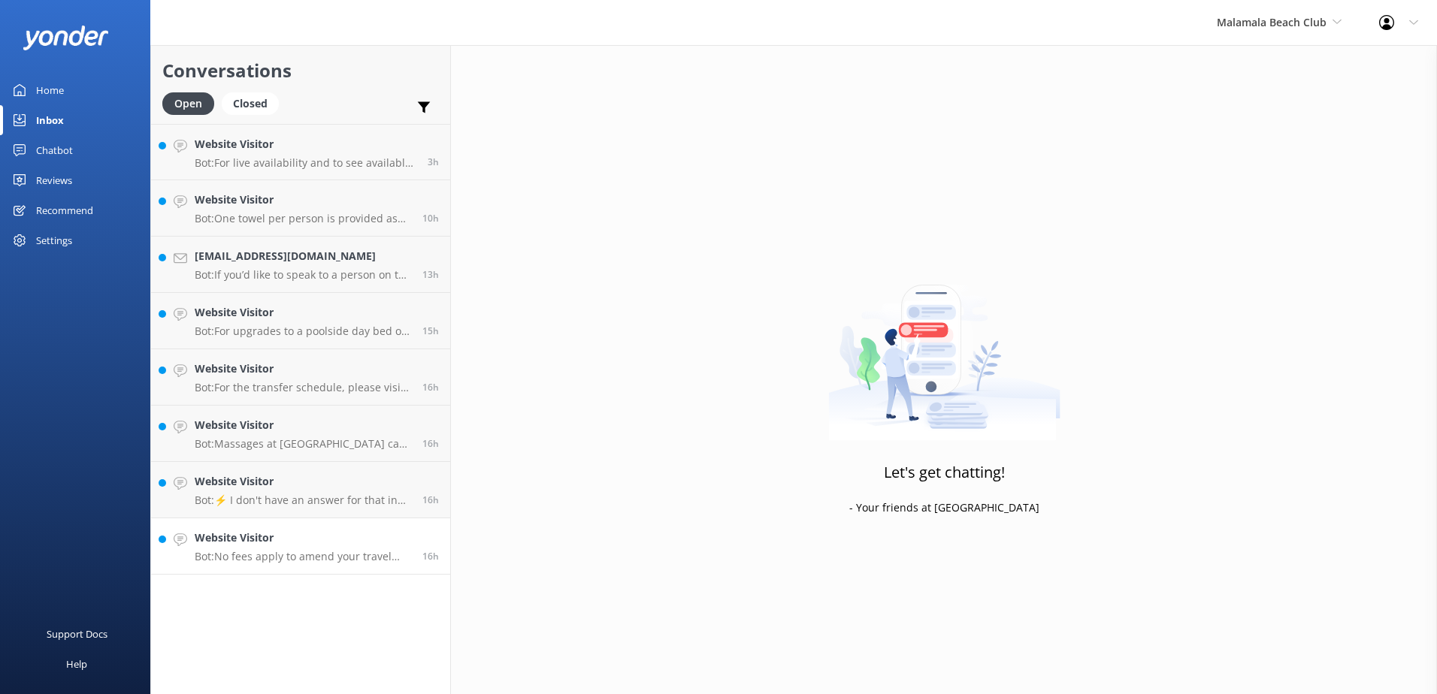
click at [351, 555] on p "Bot: No fees apply to amend your travel date to [GEOGRAPHIC_DATA] as long as th…" at bounding box center [303, 557] width 216 height 14
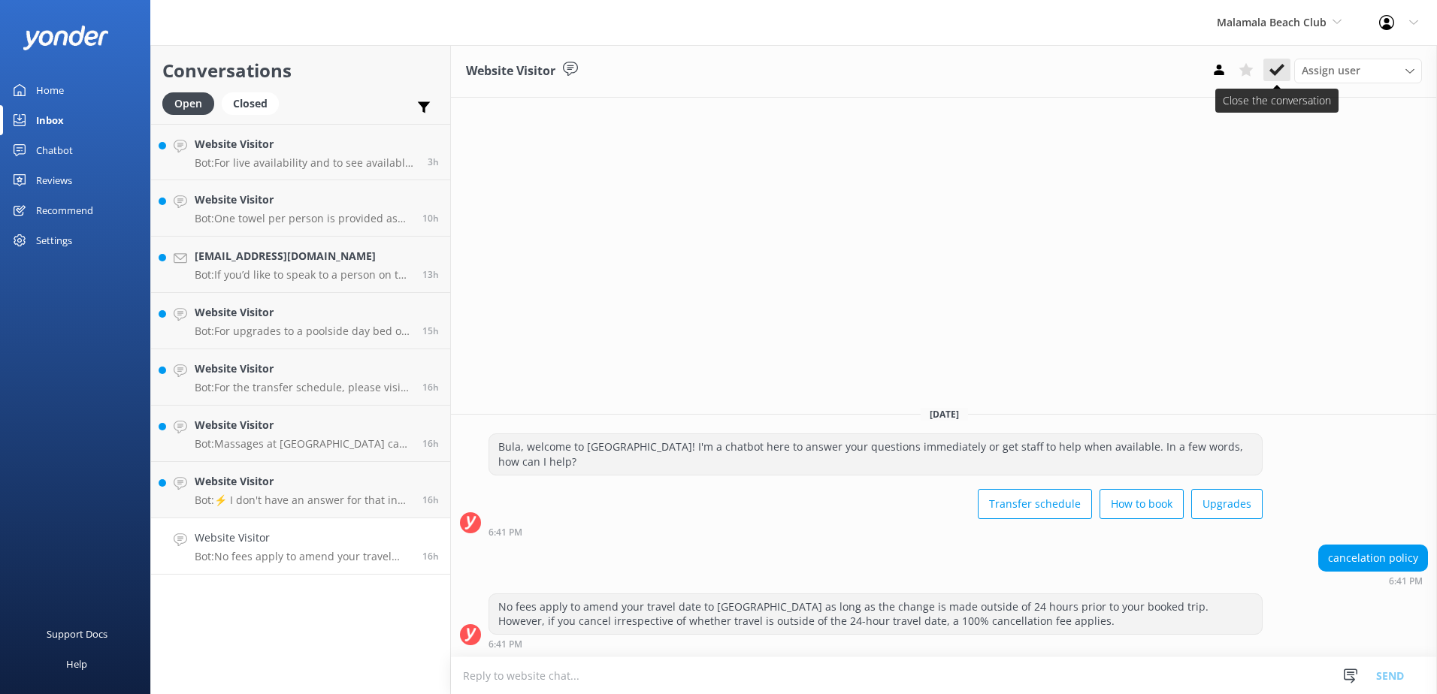
click at [1279, 70] on use at bounding box center [1276, 70] width 15 height 12
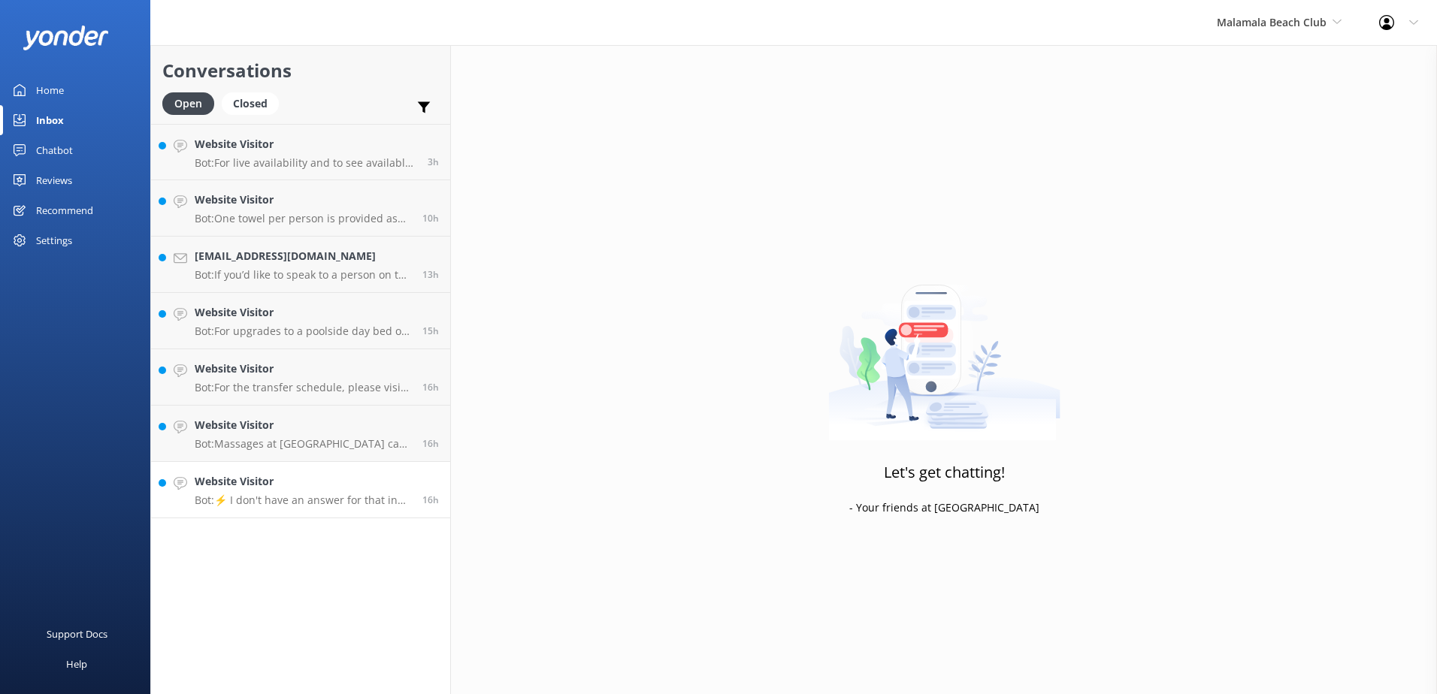
click at [337, 499] on p "Bot: ⚡ I don't have an answer for that in my knowledge base. Please try and rep…" at bounding box center [303, 501] width 216 height 14
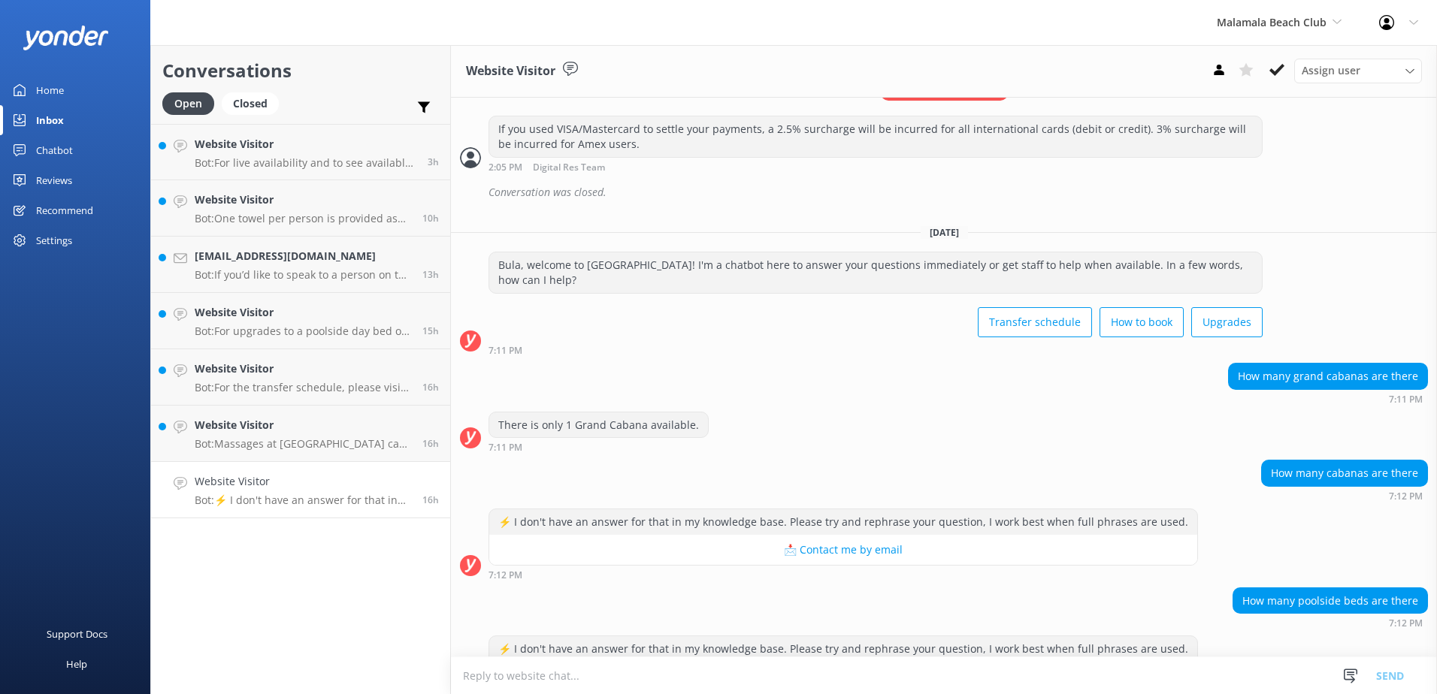
scroll to position [1426, 0]
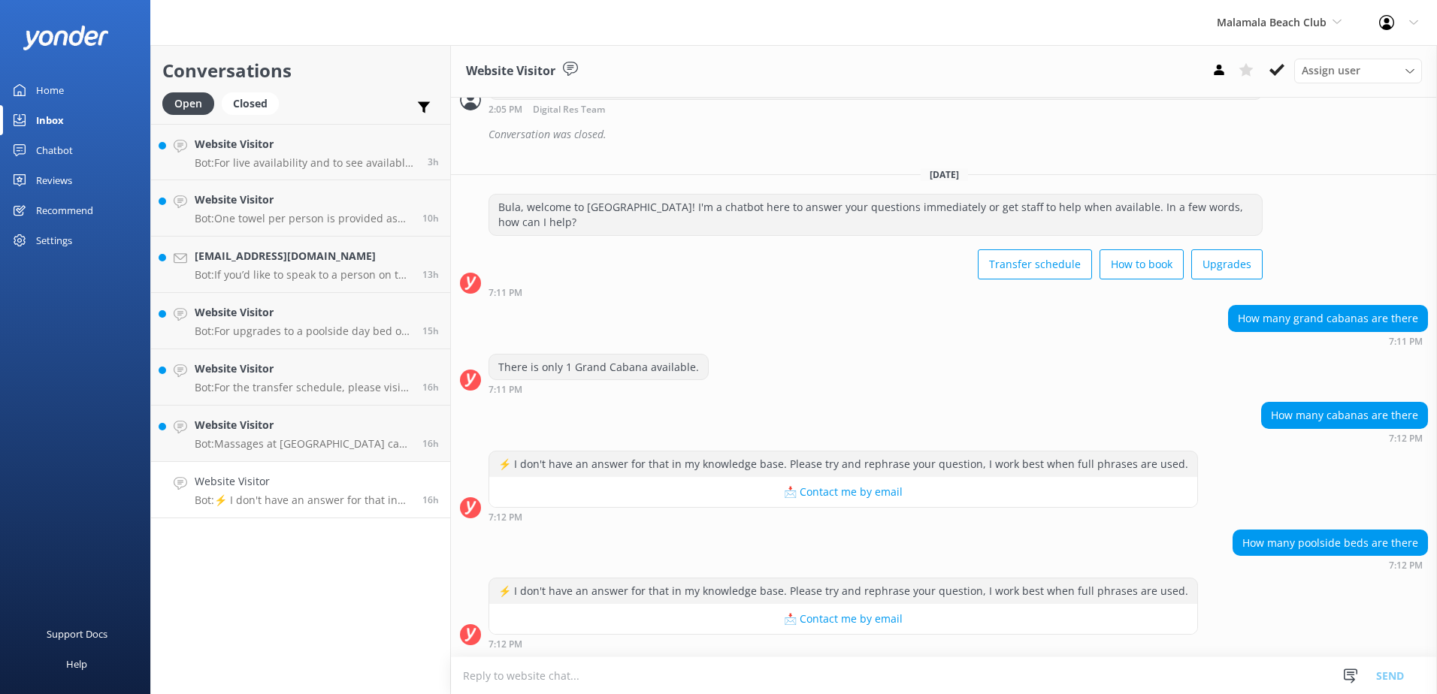
click at [741, 671] on textarea at bounding box center [944, 676] width 986 height 37
type textarea "There are 14 poolside beds at [GEOGRAPHIC_DATA]."
click at [1393, 675] on button "Send" at bounding box center [1390, 676] width 56 height 38
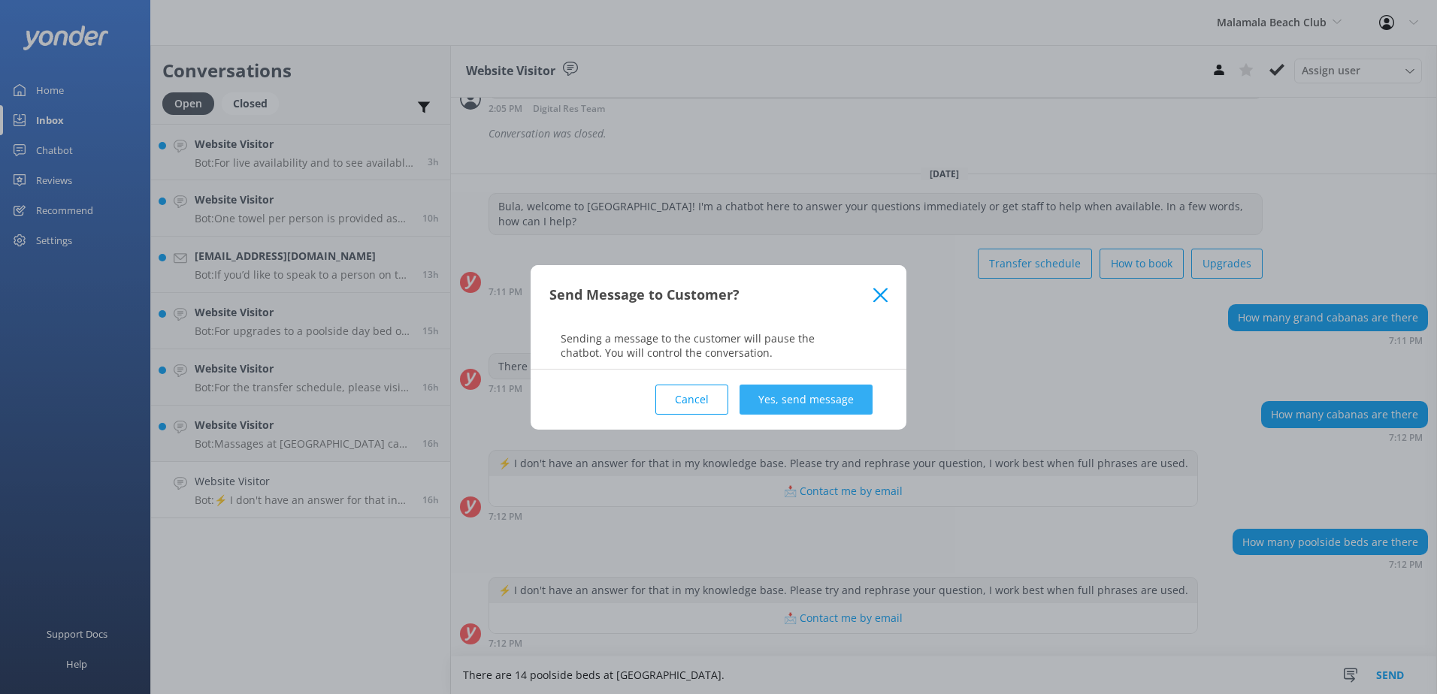
click at [824, 407] on button "Yes, send message" at bounding box center [805, 400] width 133 height 30
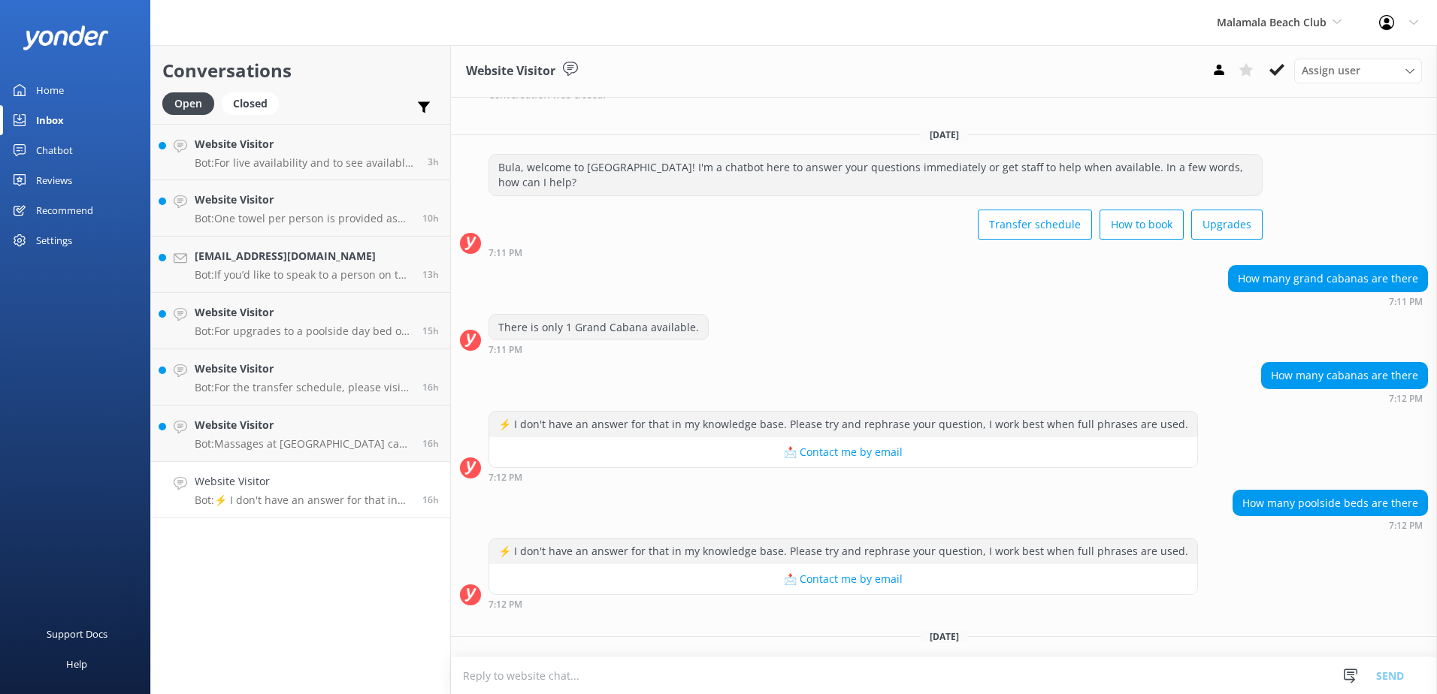
scroll to position [1551, 0]
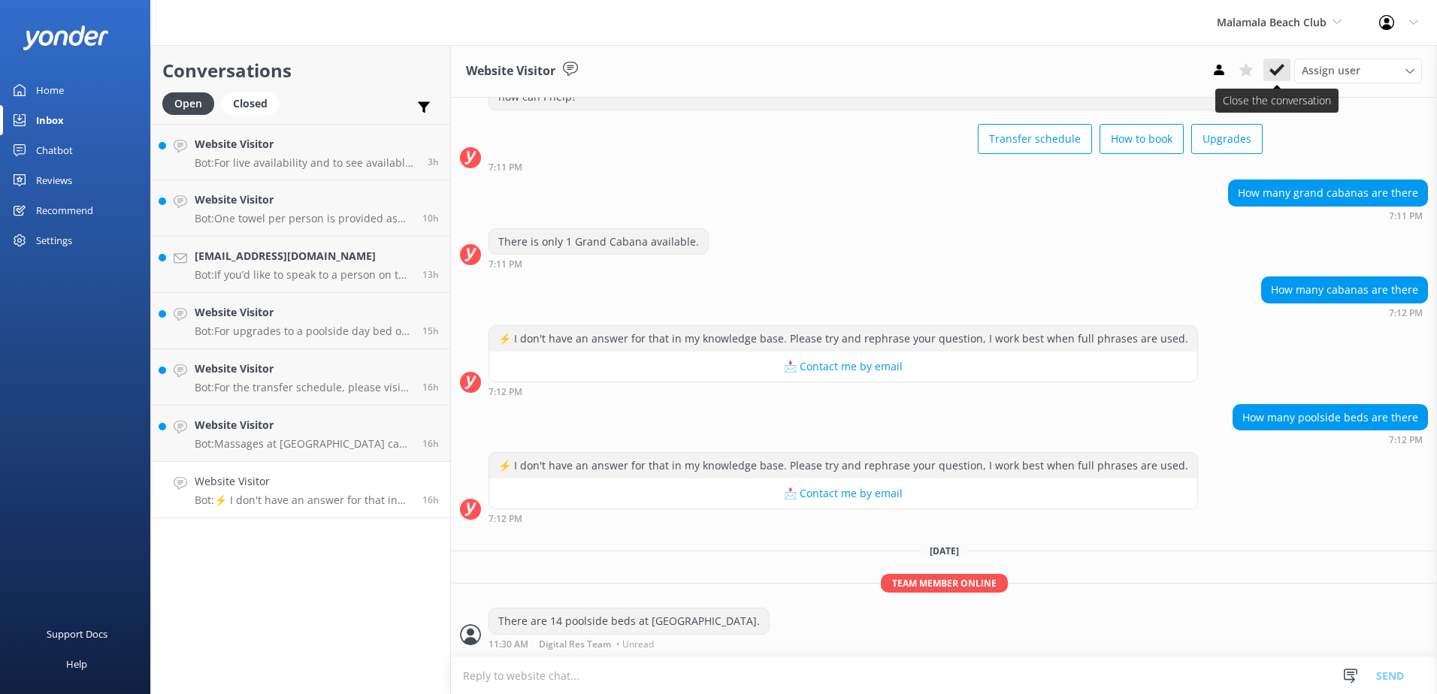
click at [1284, 66] on use at bounding box center [1276, 70] width 15 height 12
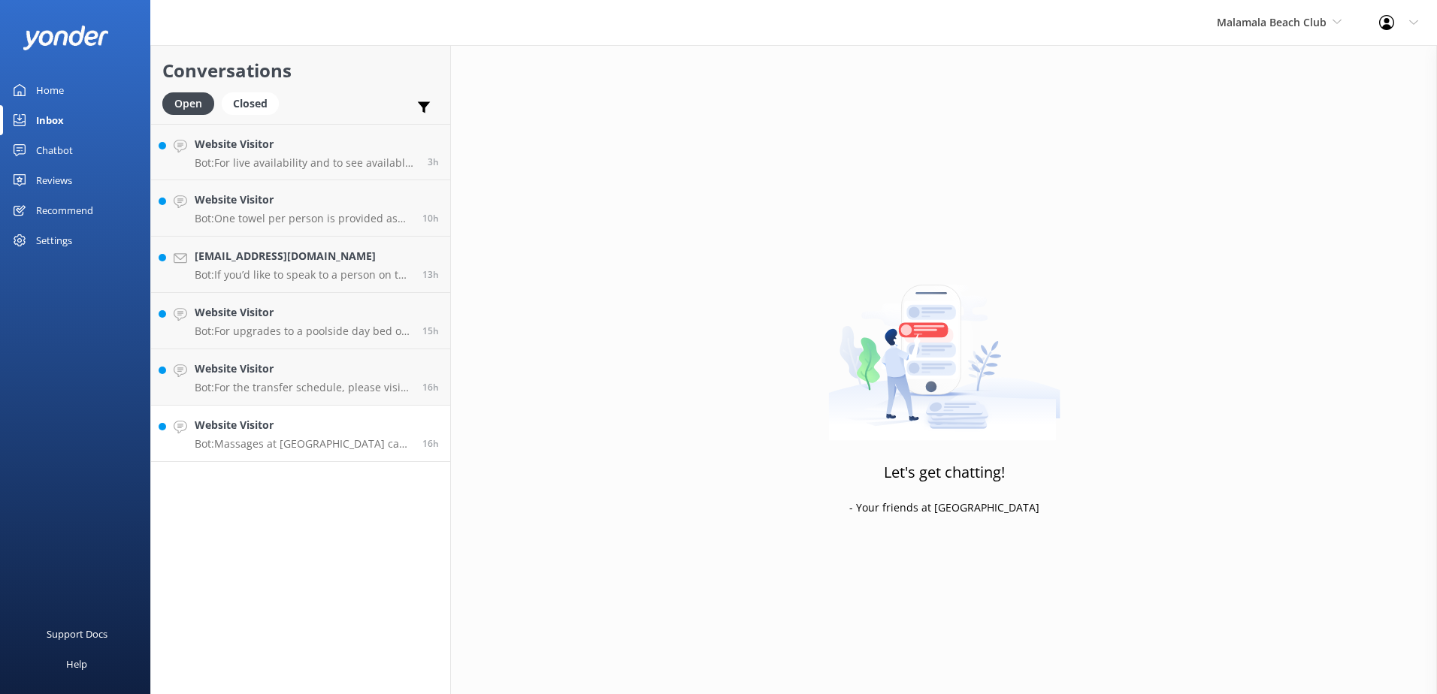
click at [319, 437] on div "Website Visitor Bot: Massages at [GEOGRAPHIC_DATA] can only be booked on the da…" at bounding box center [303, 433] width 216 height 33
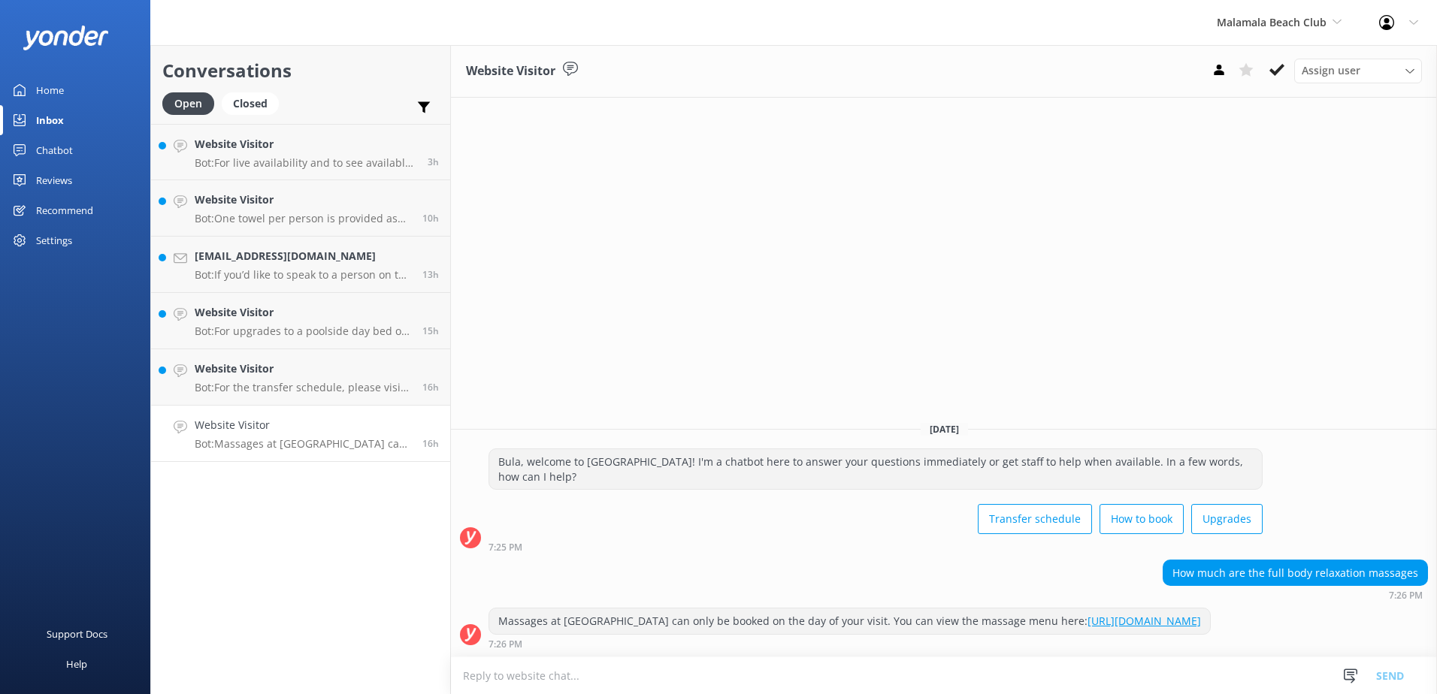
click at [1087, 626] on link "[URL][DOMAIN_NAME]" at bounding box center [1143, 621] width 113 height 14
click at [1275, 74] on use at bounding box center [1276, 70] width 15 height 12
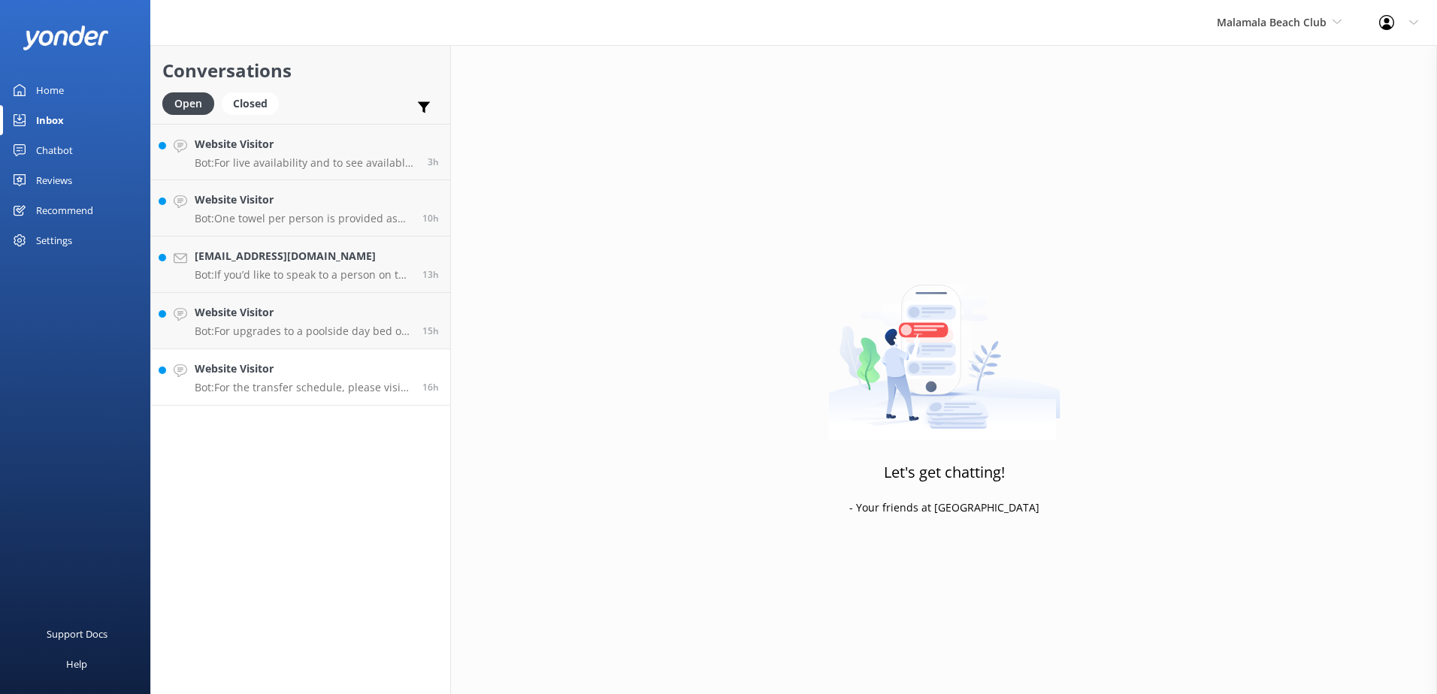
click at [373, 380] on div "Website Visitor Bot: For the transfer schedule, please visit https://southseacr…" at bounding box center [303, 377] width 216 height 33
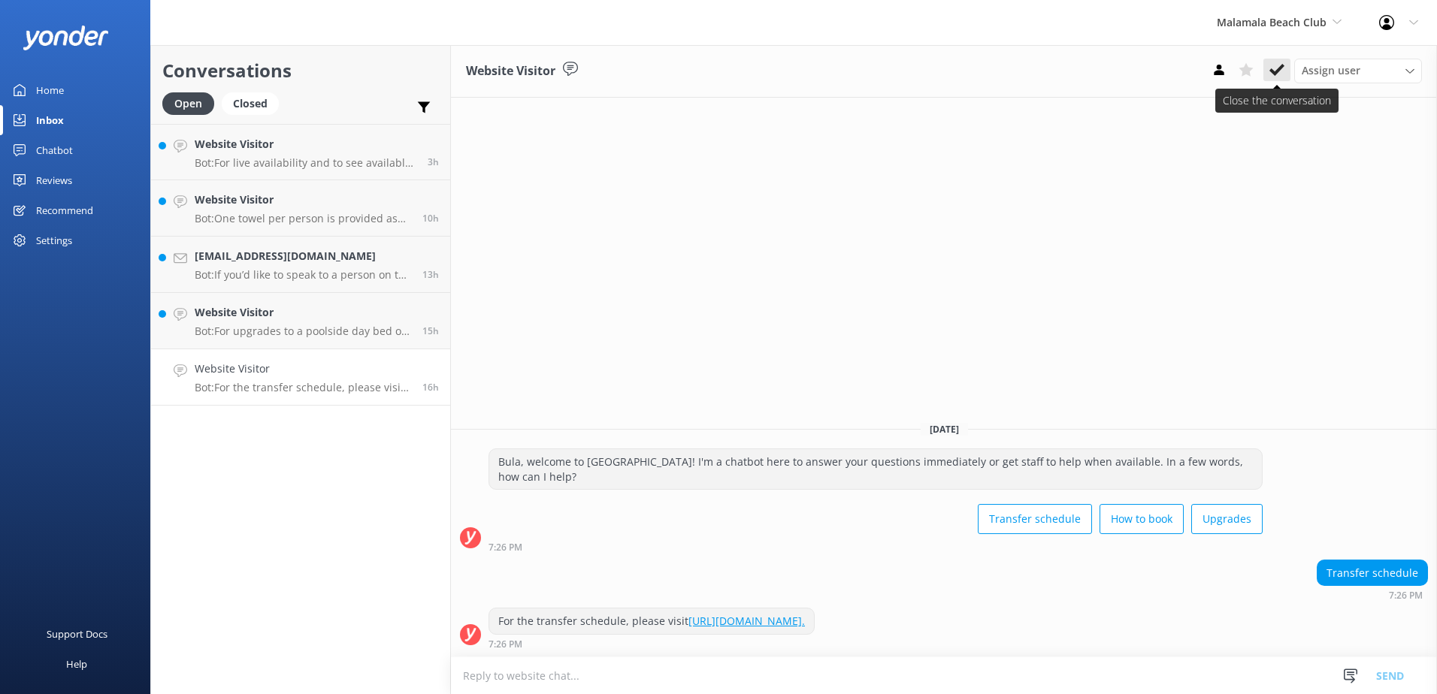
click at [1275, 68] on icon at bounding box center [1276, 69] width 15 height 15
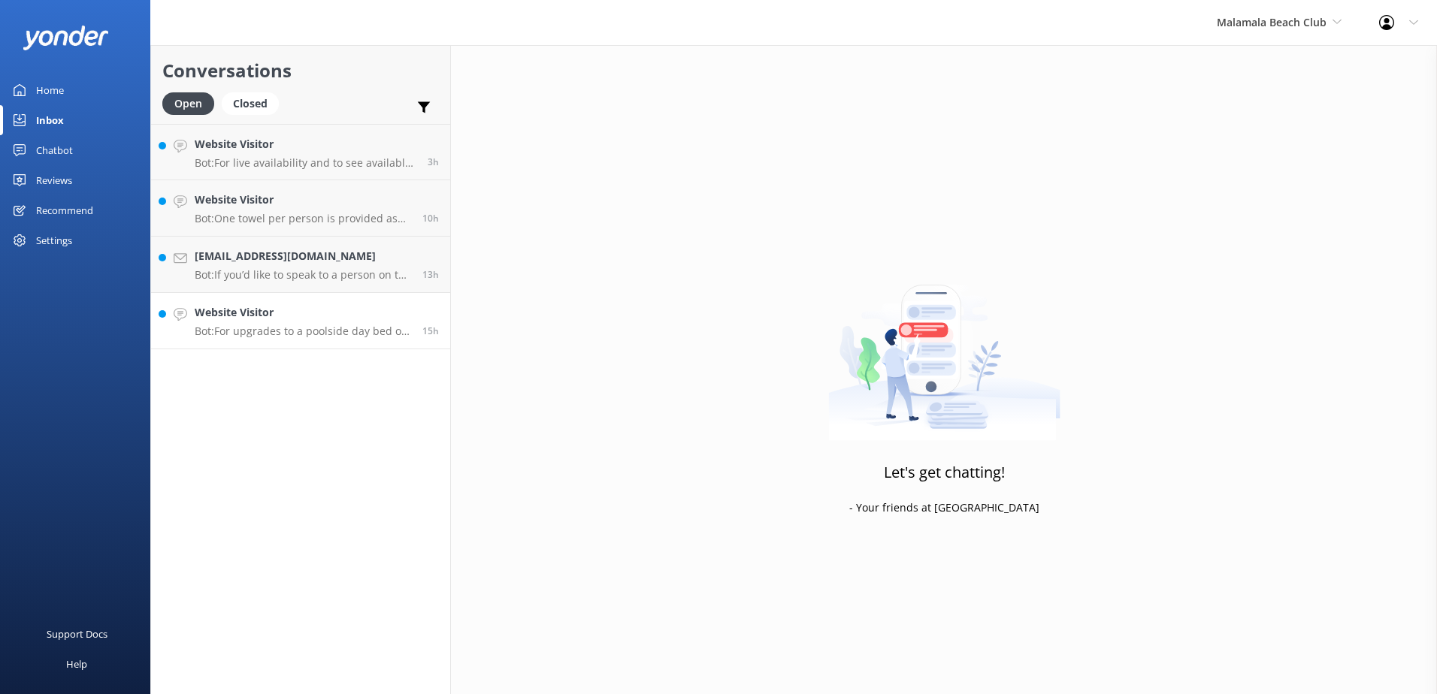
click at [349, 314] on h4 "Website Visitor" at bounding box center [303, 312] width 216 height 17
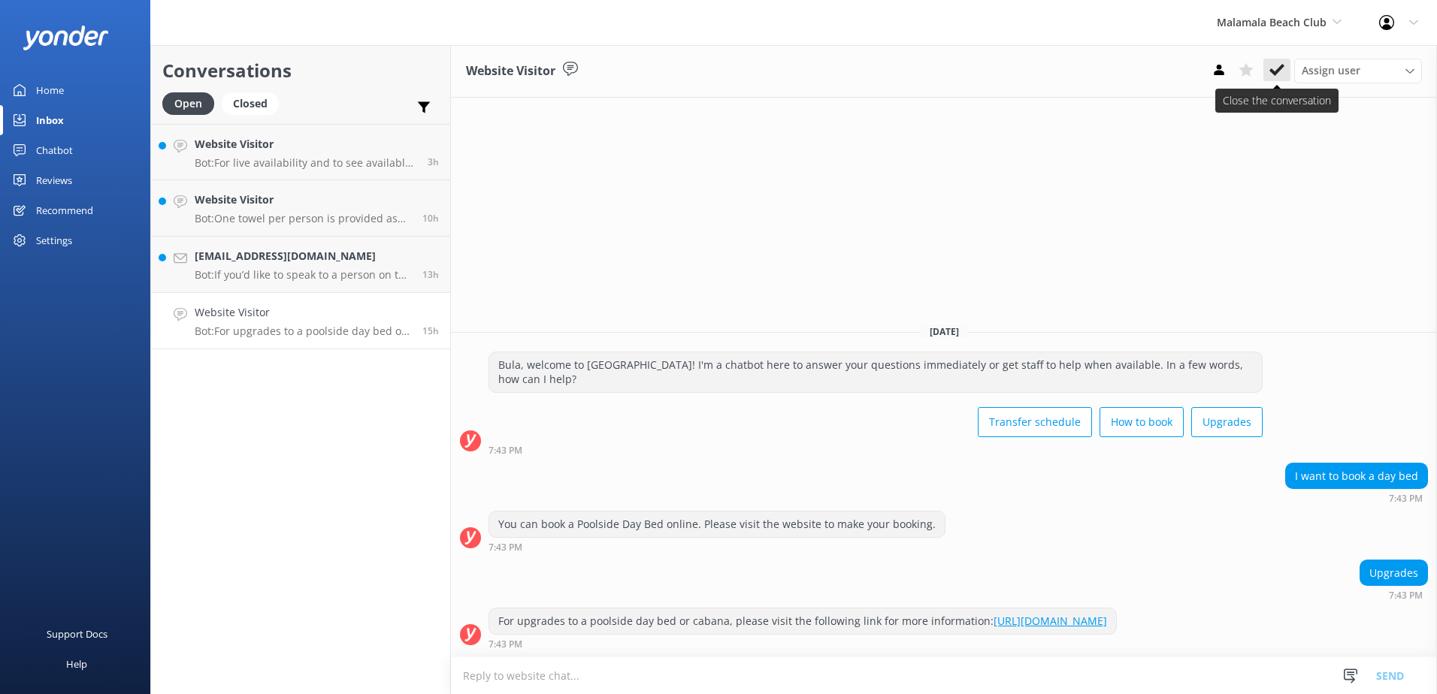
click at [1274, 68] on icon at bounding box center [1276, 69] width 15 height 15
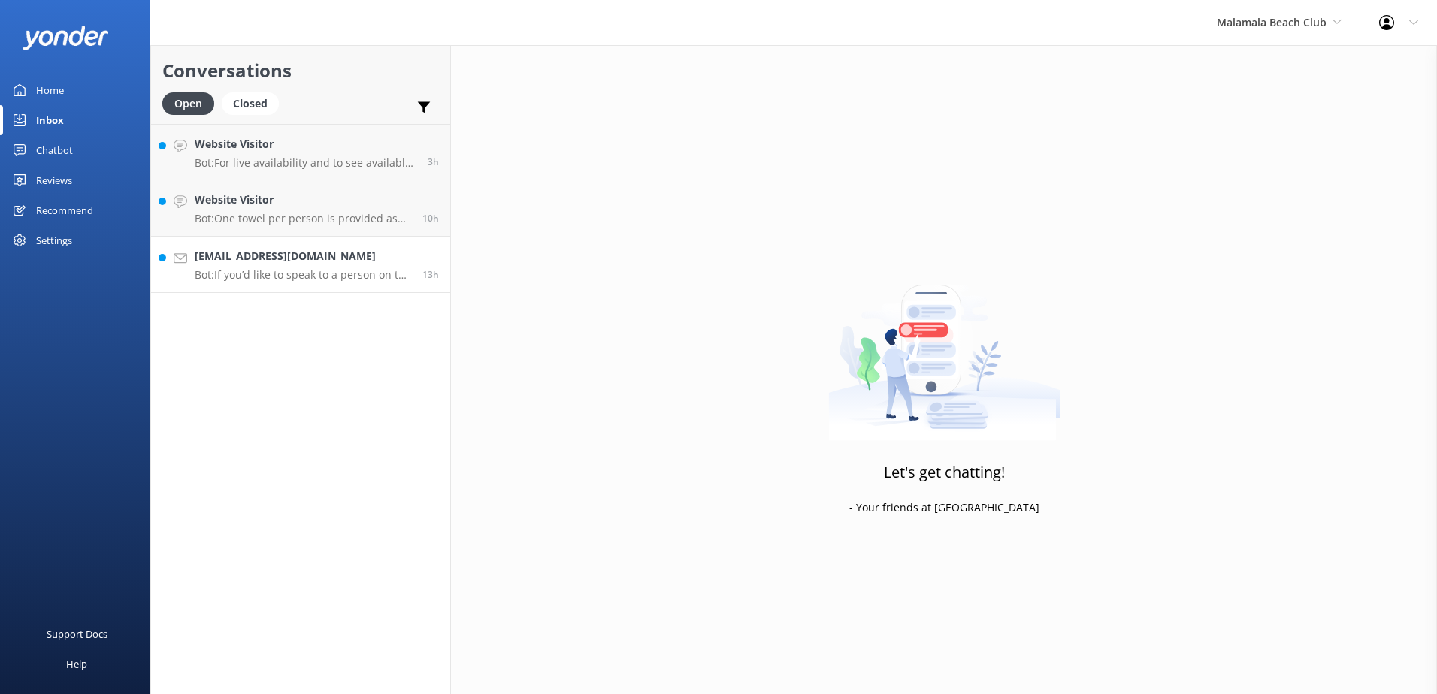
click at [324, 278] on p "Bot: If you’d like to speak to a person on the Malamala Beach Club team, please…" at bounding box center [303, 275] width 216 height 14
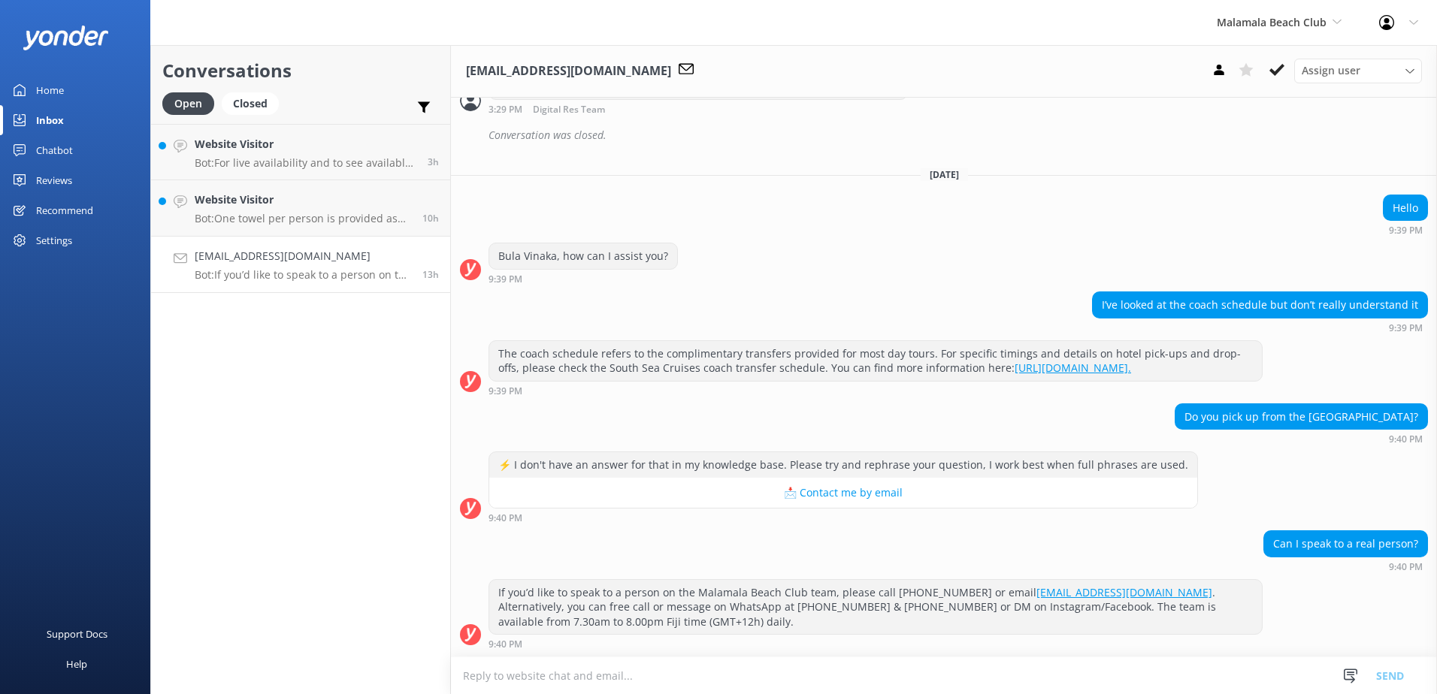
scroll to position [550, 0]
click at [1277, 77] on icon at bounding box center [1276, 69] width 15 height 15
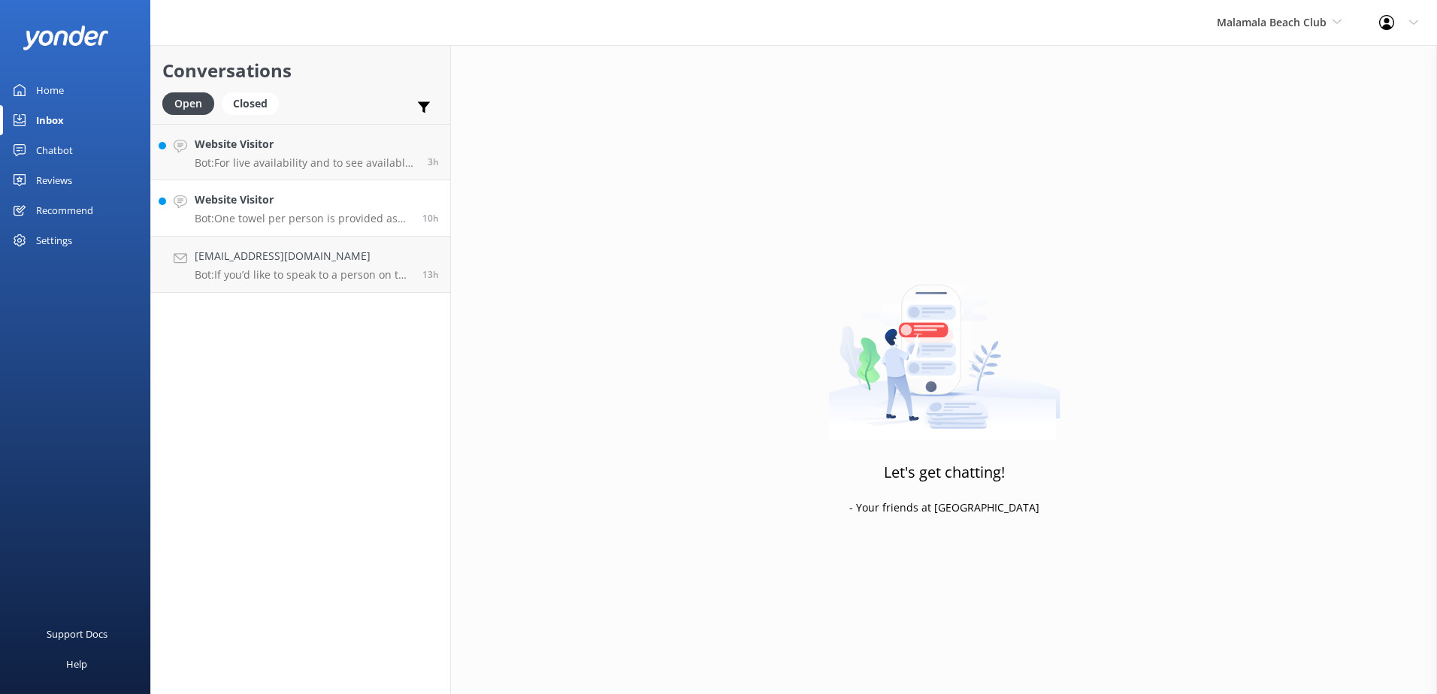
click at [354, 211] on div "Website Visitor Bot: One towel per person is provided as part of your Full Day …" at bounding box center [303, 208] width 216 height 33
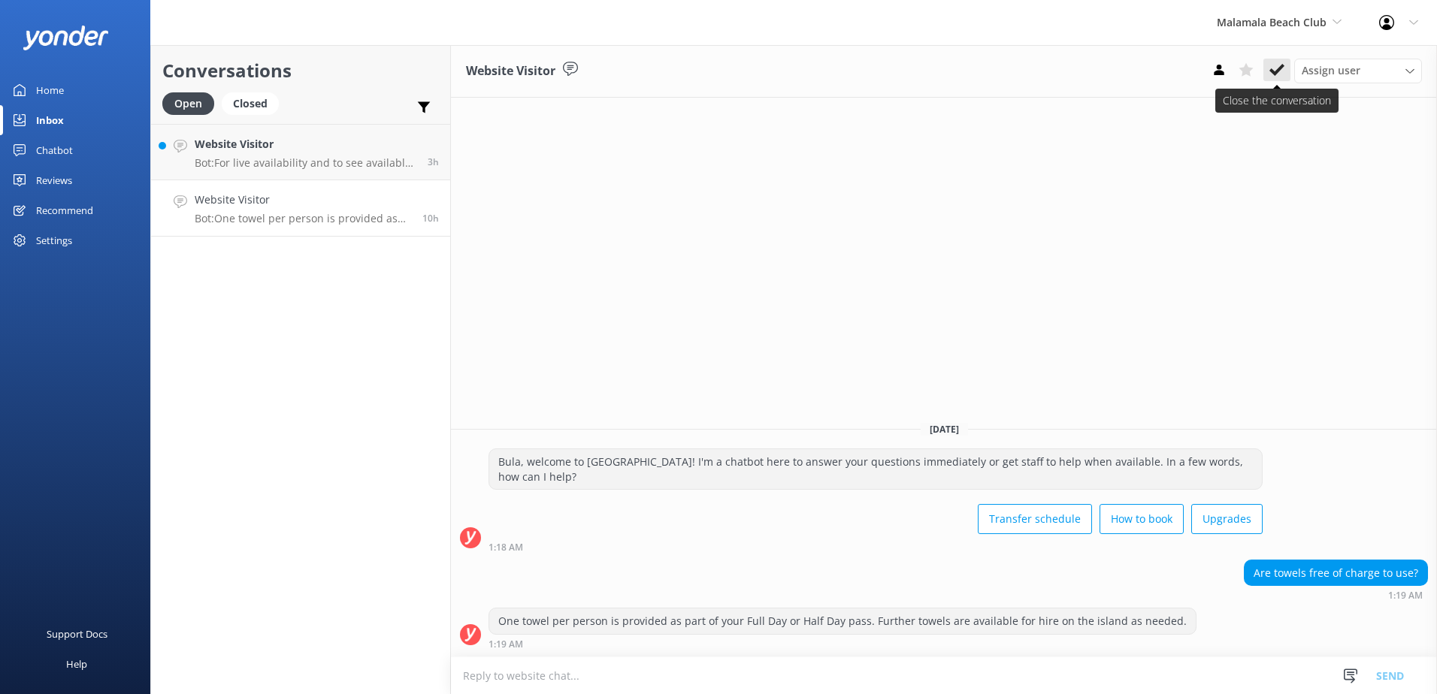
click at [1271, 73] on icon at bounding box center [1276, 69] width 15 height 15
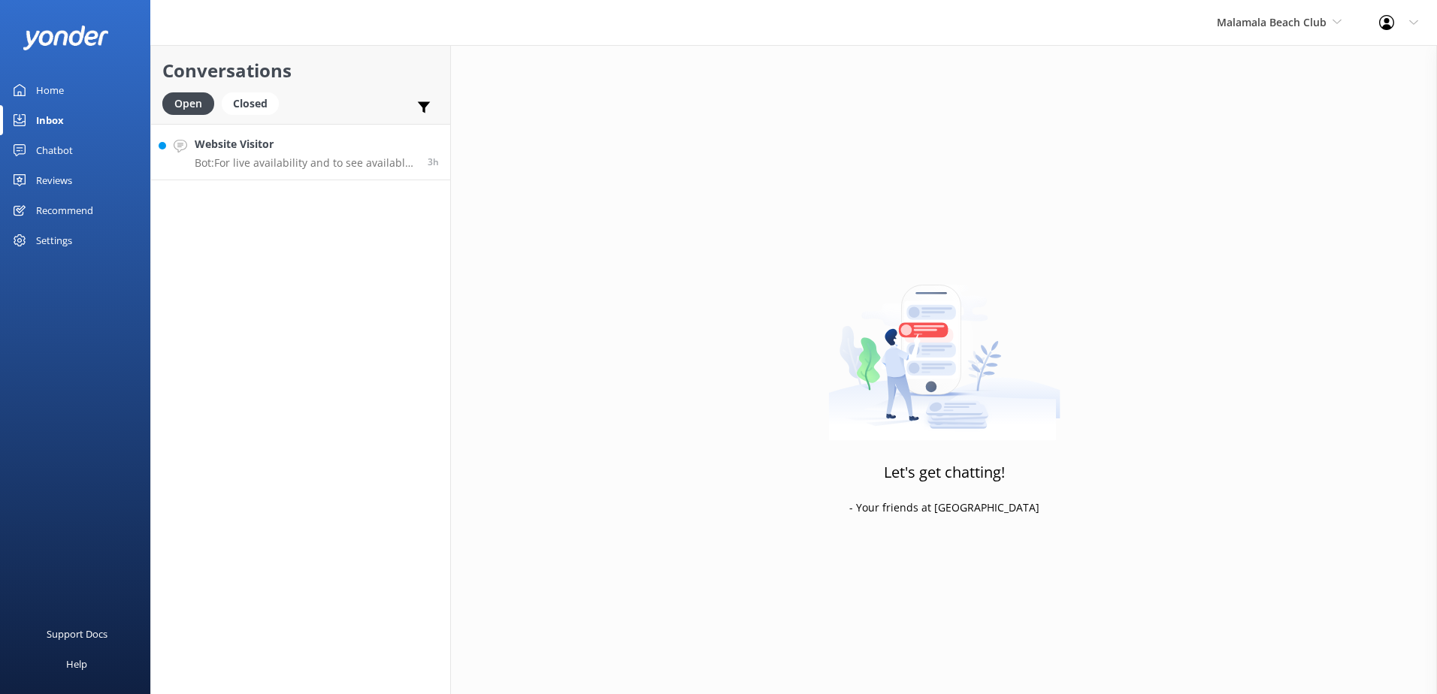
click at [377, 159] on p "Bot: For live availability and to see available times, please go through the bo…" at bounding box center [306, 163] width 222 height 14
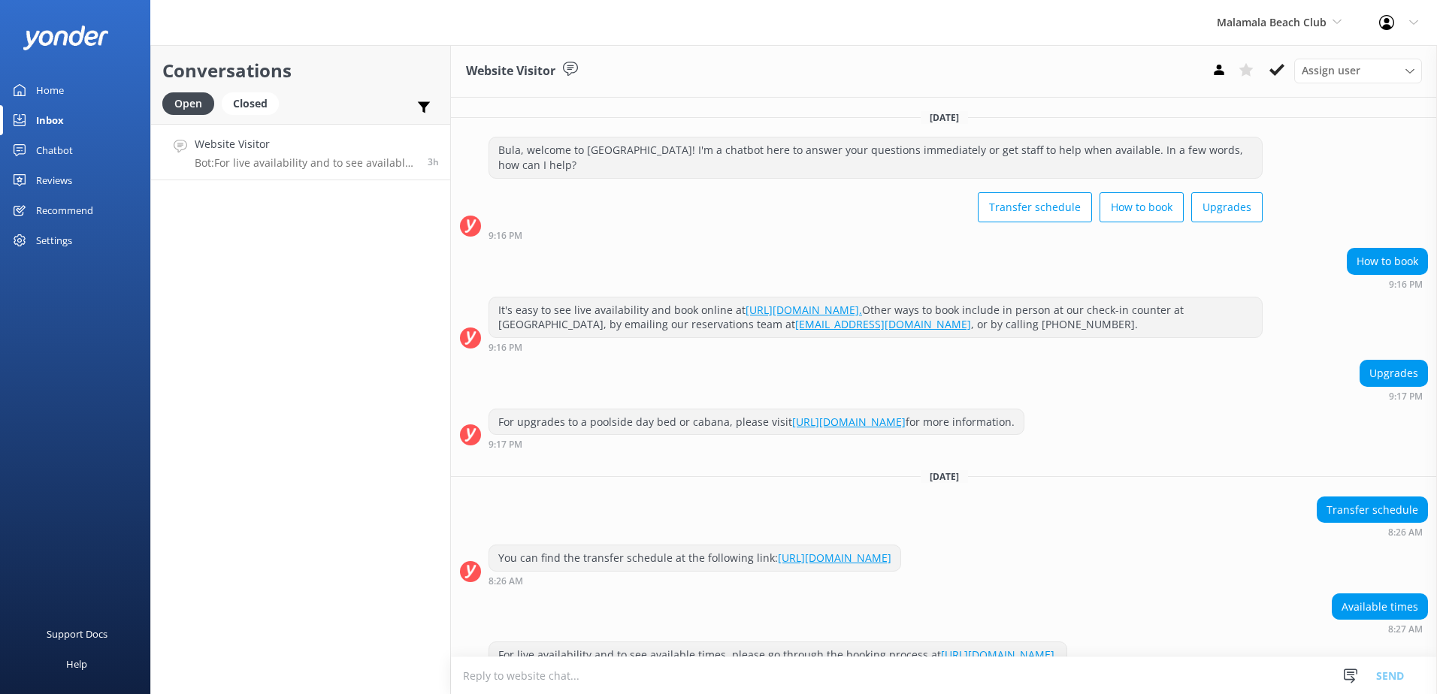
scroll to position [97, 0]
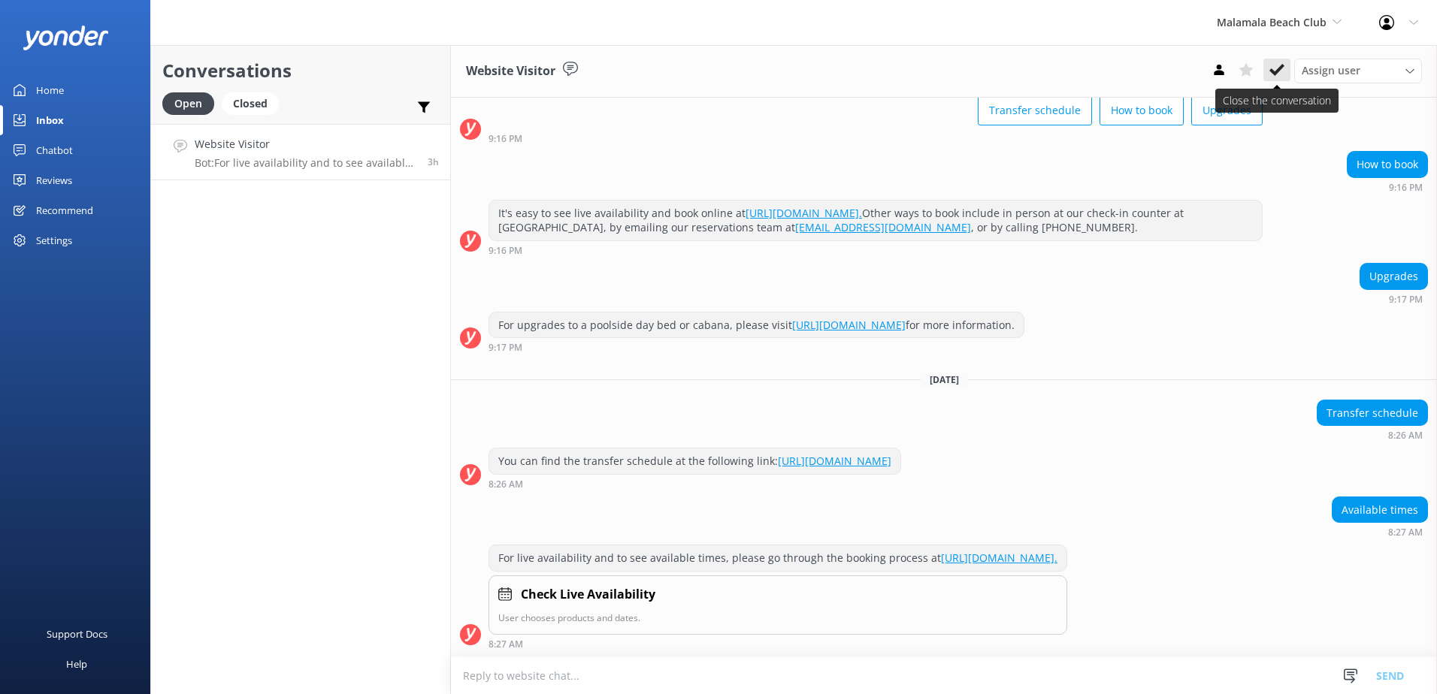
click at [1275, 67] on icon at bounding box center [1276, 69] width 15 height 15
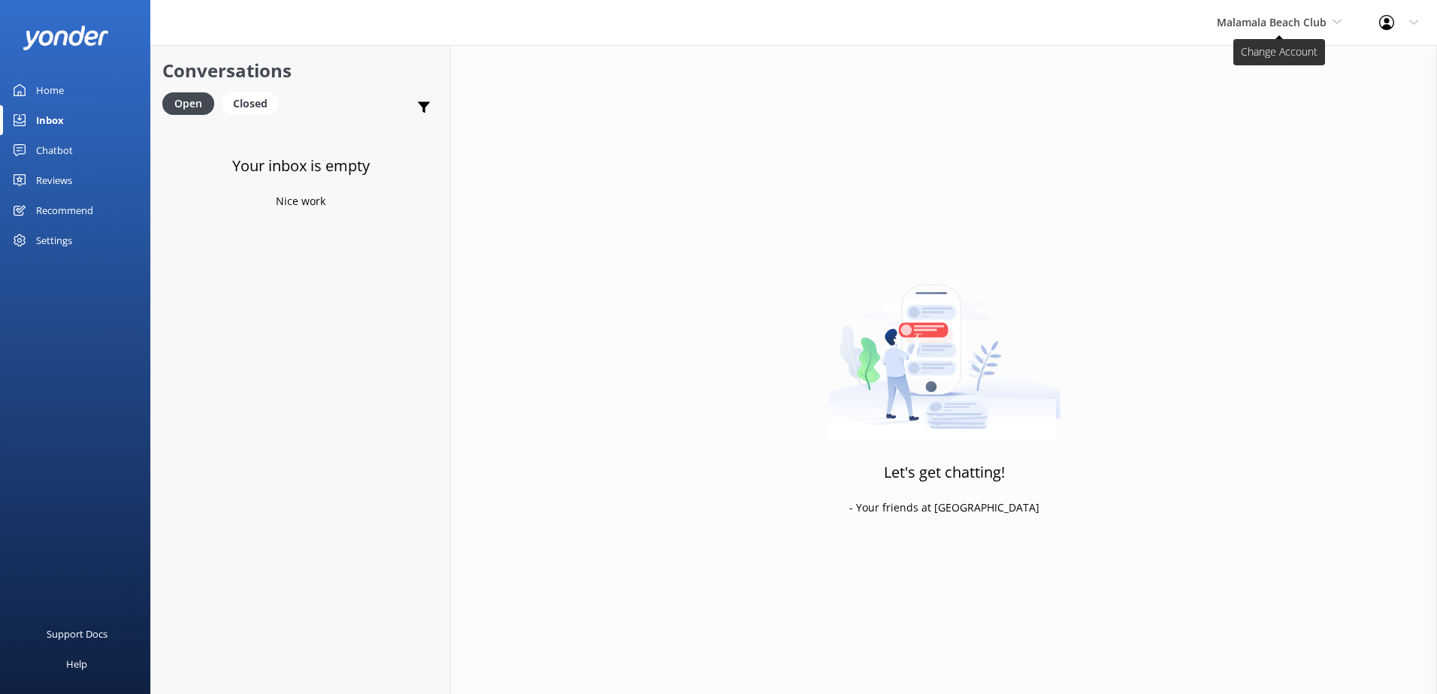
click at [1285, 28] on span "Malamala Beach Club" at bounding box center [1272, 22] width 110 height 14
click at [1245, 176] on link "Awesome Adventures Fiji" at bounding box center [1273, 171] width 150 height 36
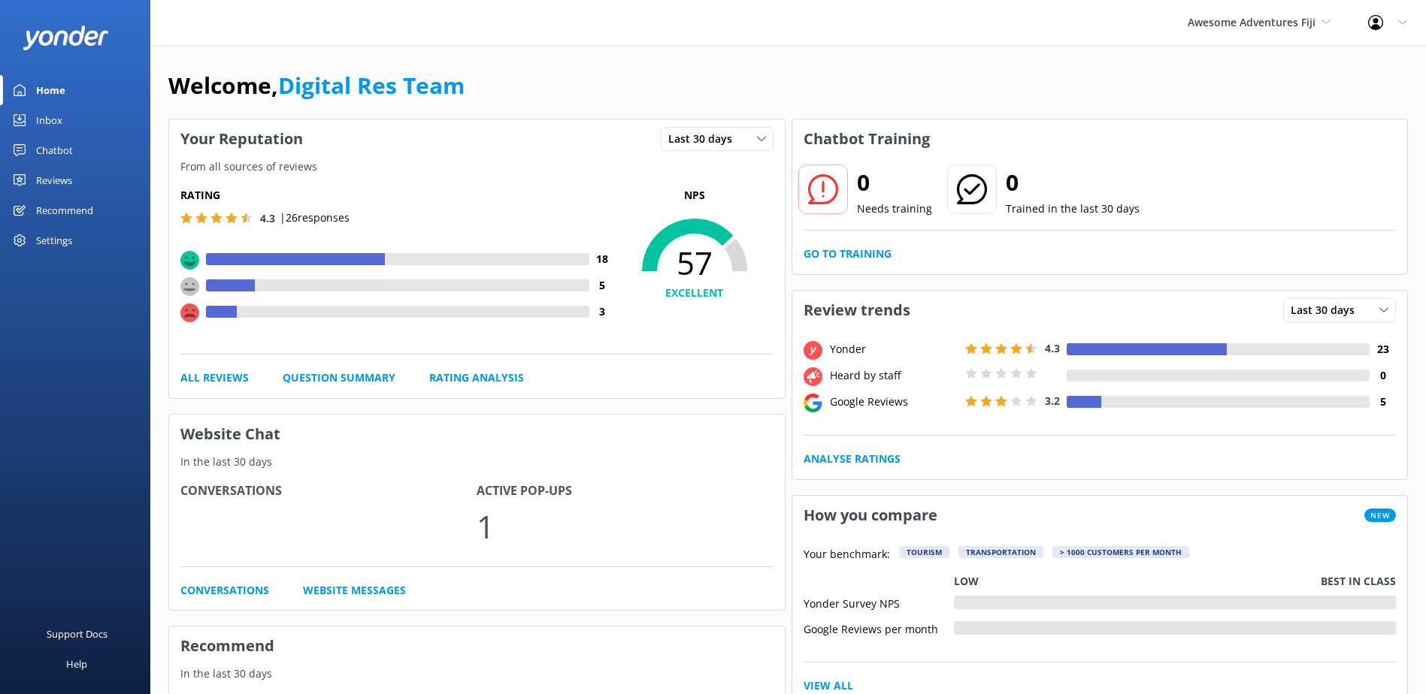
click at [70, 119] on link "Inbox" at bounding box center [75, 120] width 150 height 30
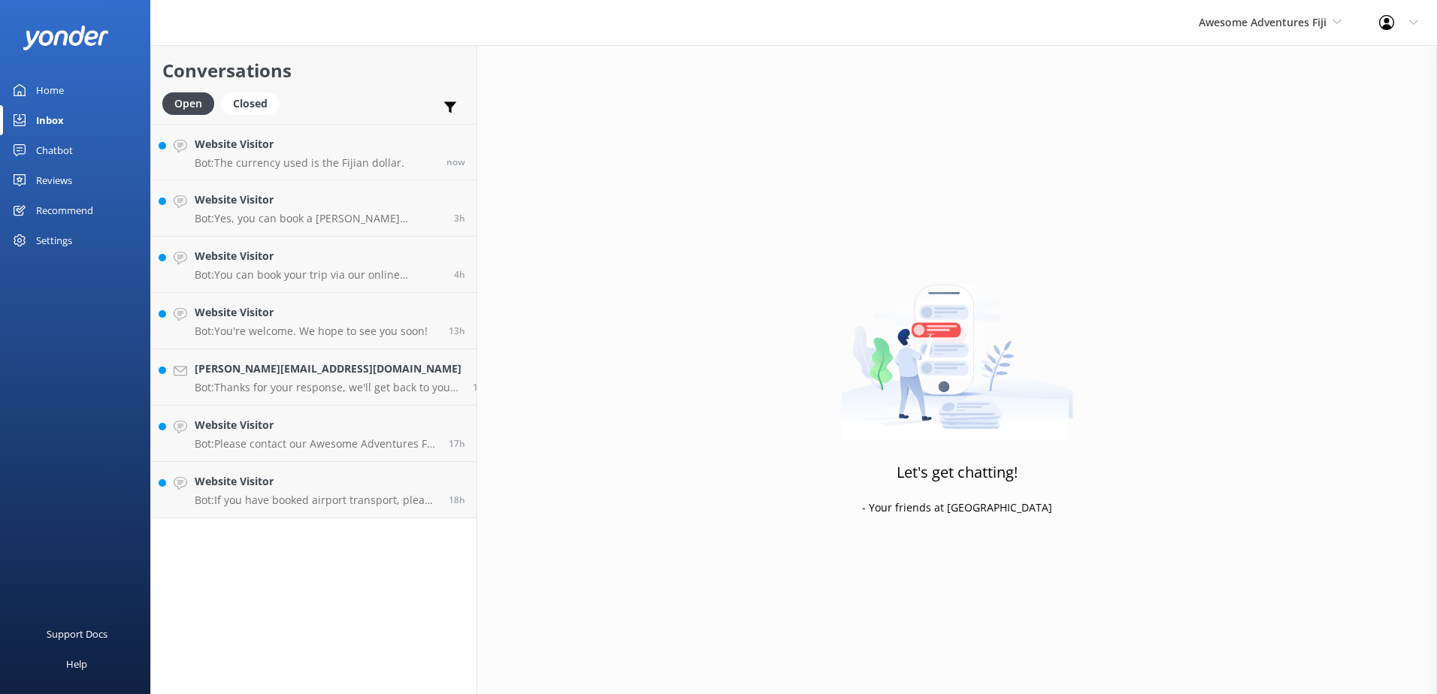
click at [70, 121] on link "Inbox" at bounding box center [75, 120] width 150 height 30
click at [364, 513] on link "Website Visitor Bot: If you have booked airport transport, please ensure that y…" at bounding box center [313, 490] width 325 height 56
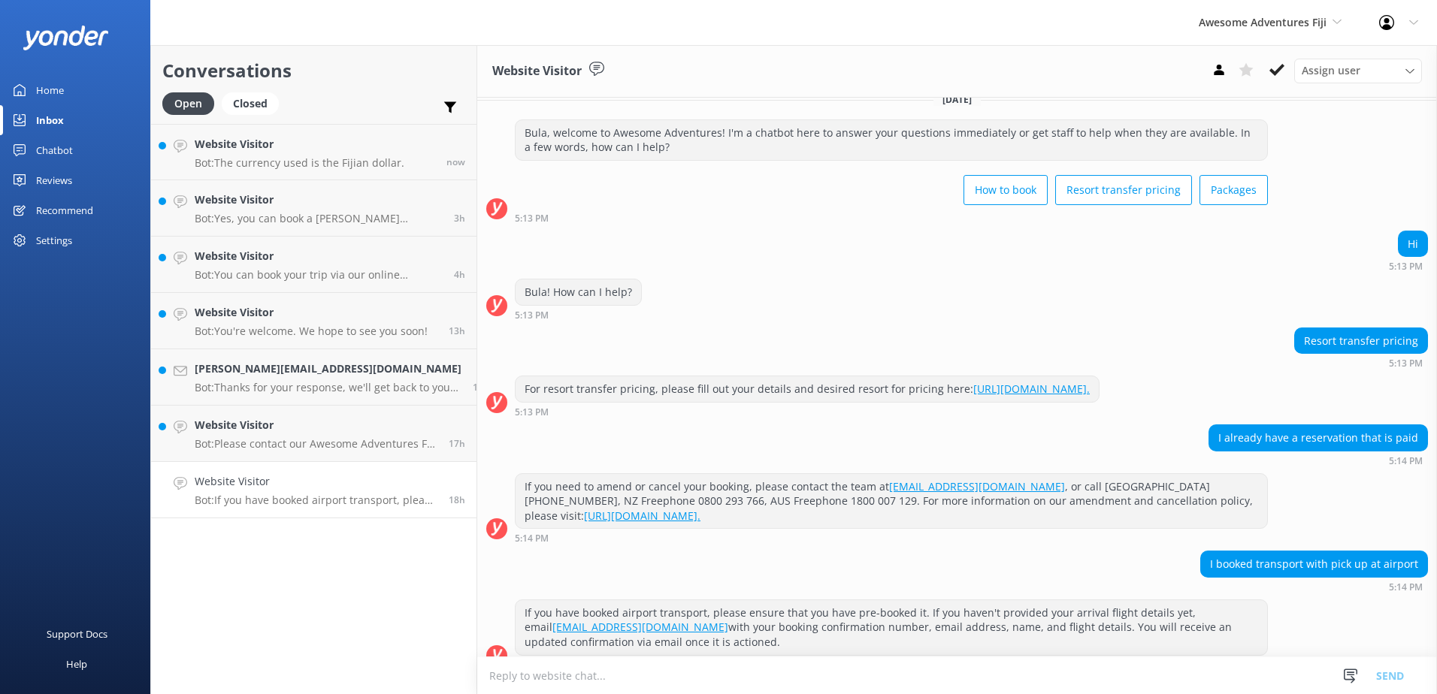
scroll to position [812, 0]
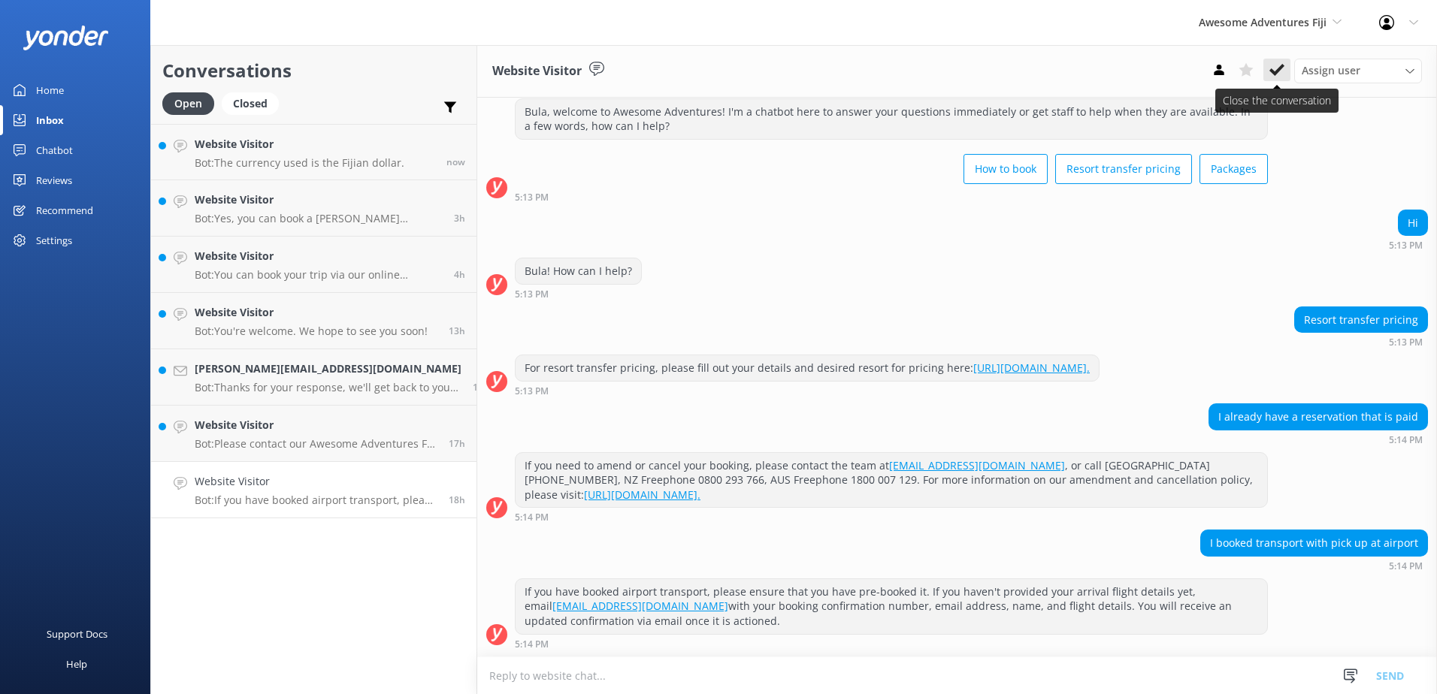
click at [1286, 64] on button at bounding box center [1276, 70] width 27 height 23
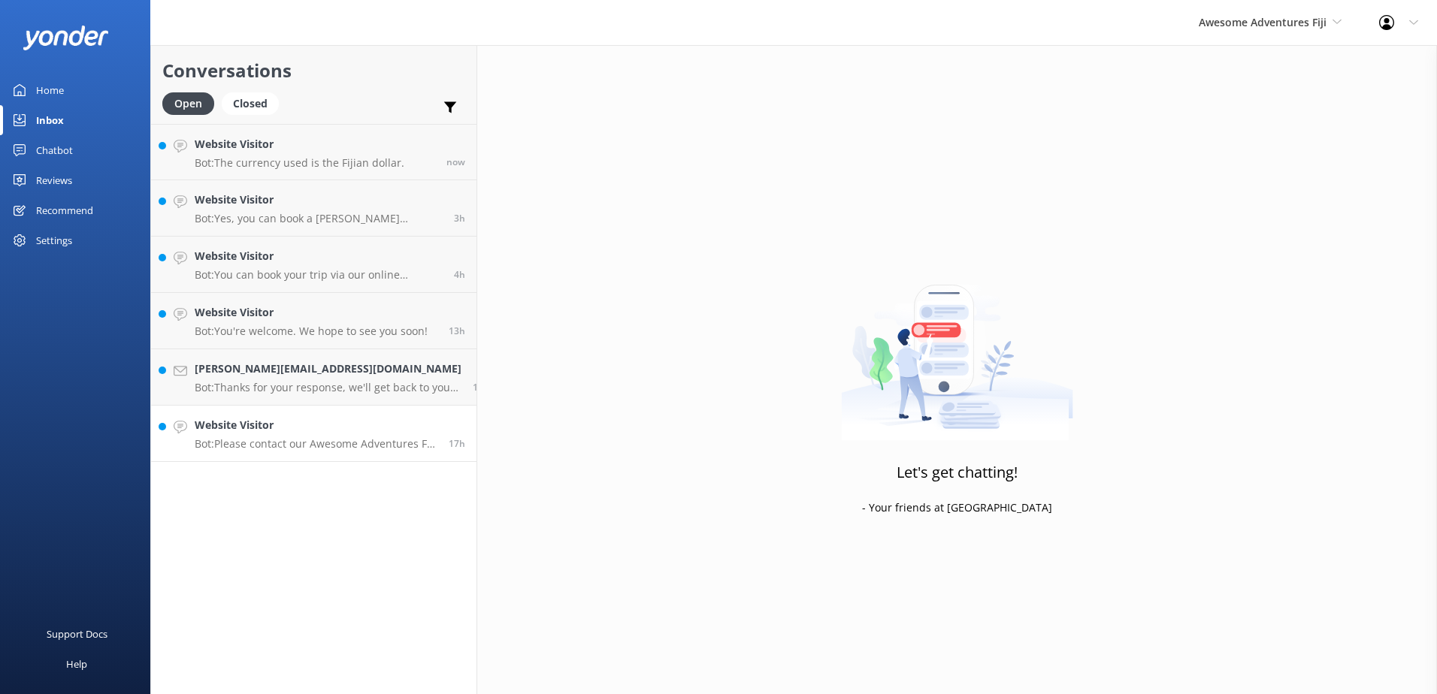
click at [355, 451] on link "Website Visitor Bot: Please contact our Awesome Adventures Fiji Reservations te…" at bounding box center [313, 434] width 325 height 56
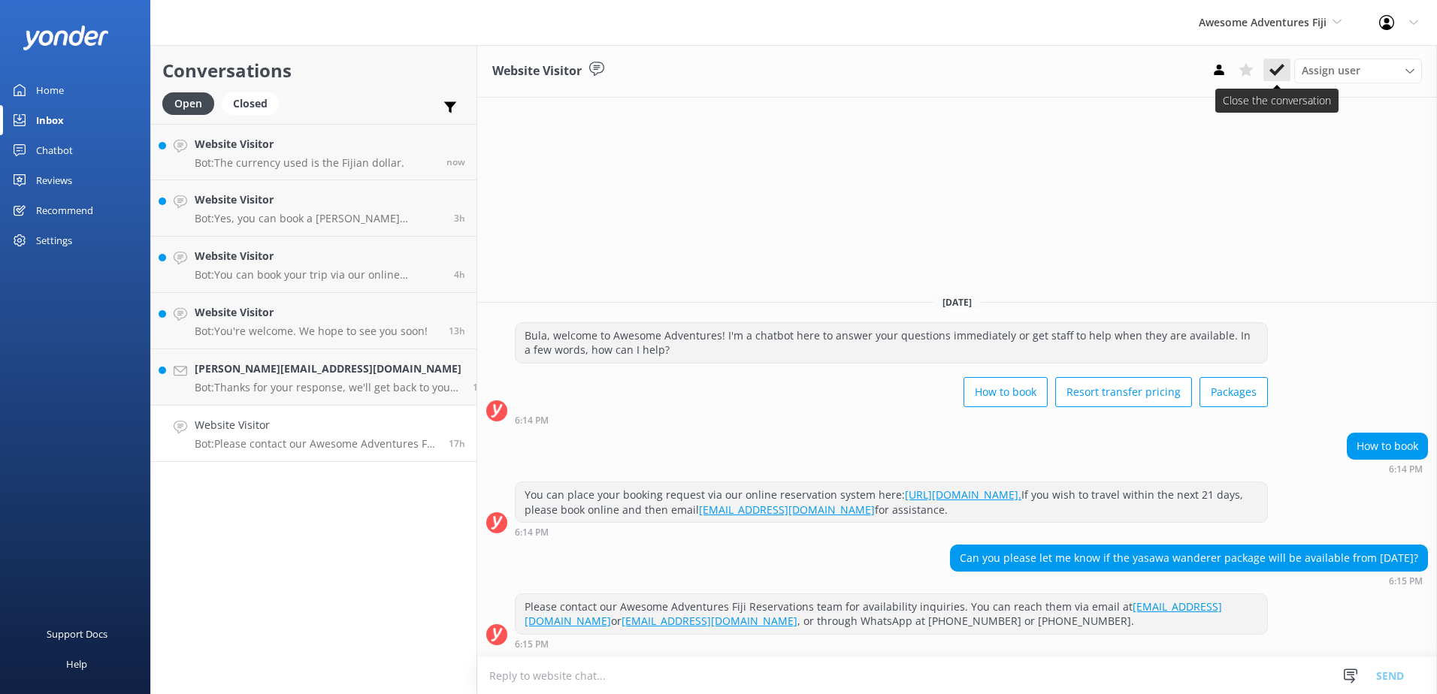
click at [1273, 66] on icon at bounding box center [1276, 69] width 15 height 15
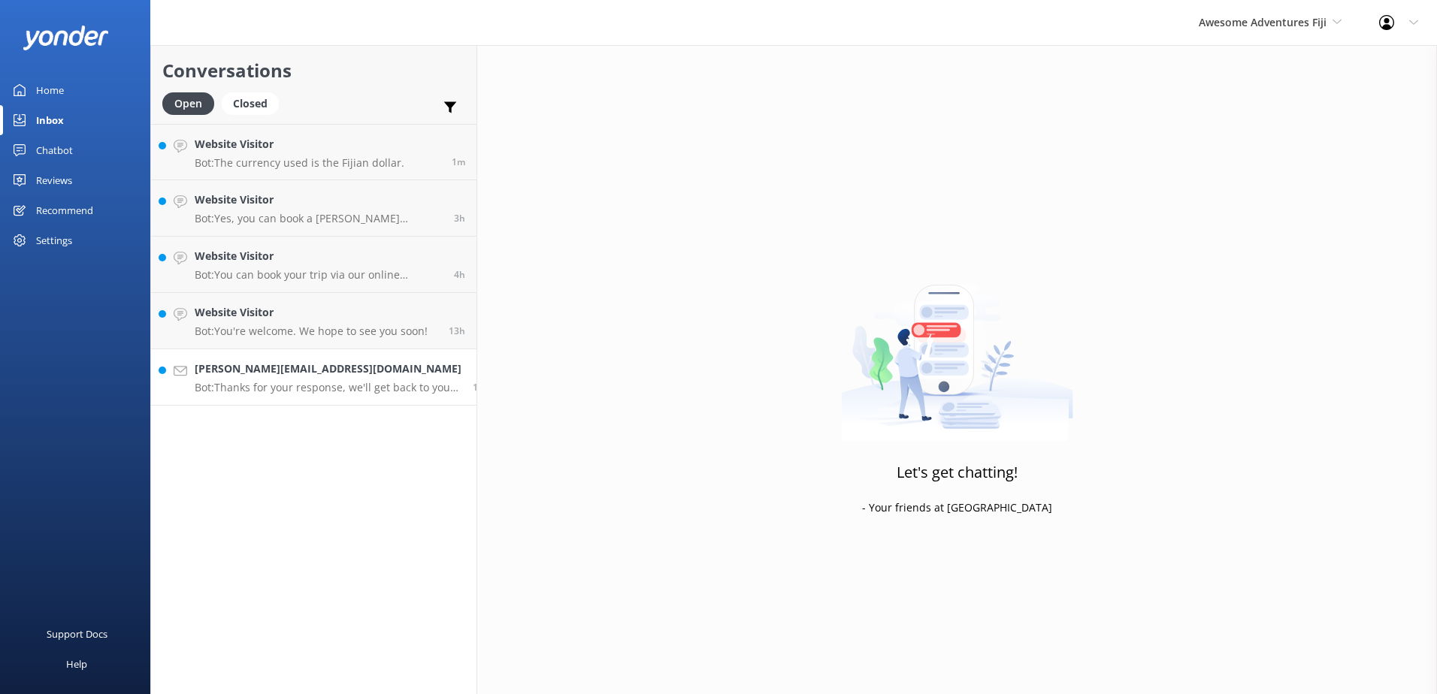
click at [283, 404] on link "laura.dallosteria95@gmail.com Bot: Thanks for your response, we'll get back to …" at bounding box center [313, 377] width 325 height 56
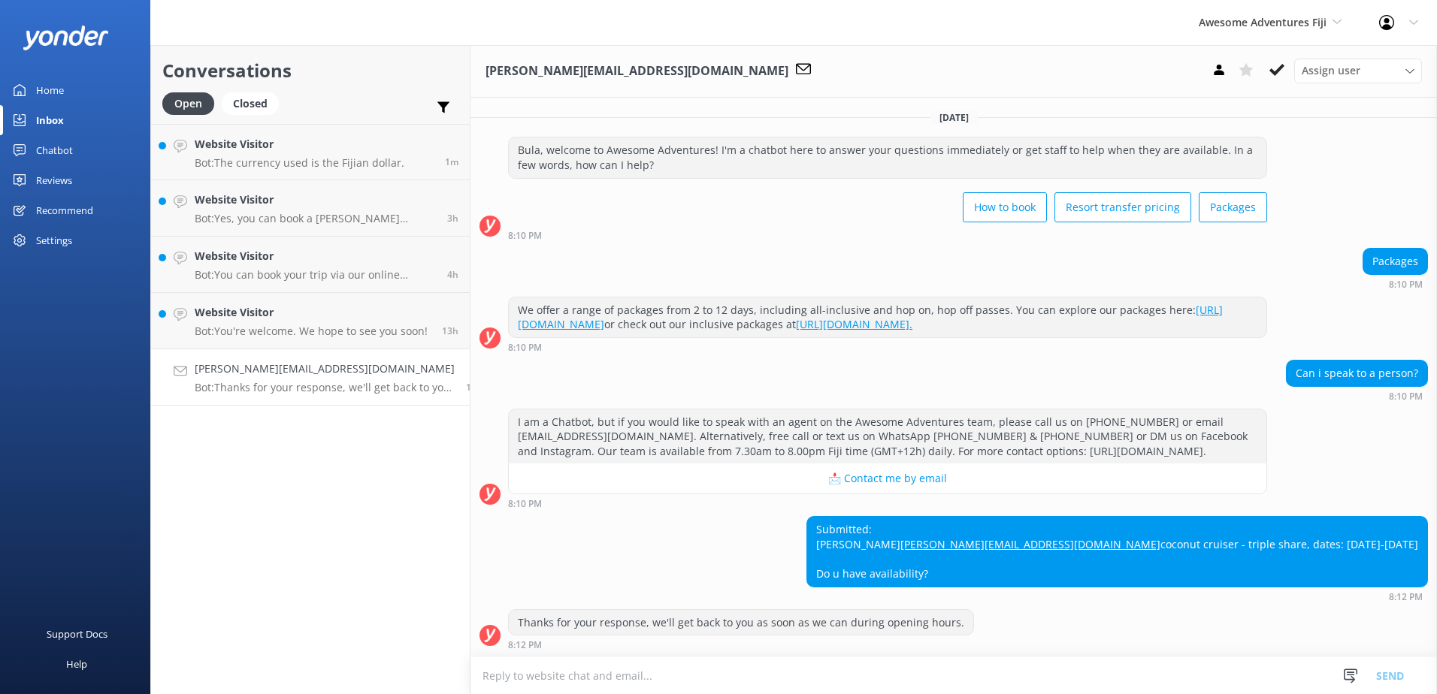
scroll to position [30, 0]
click at [370, 325] on p "Bot: You're welcome. We hope to see you soon!" at bounding box center [311, 332] width 233 height 14
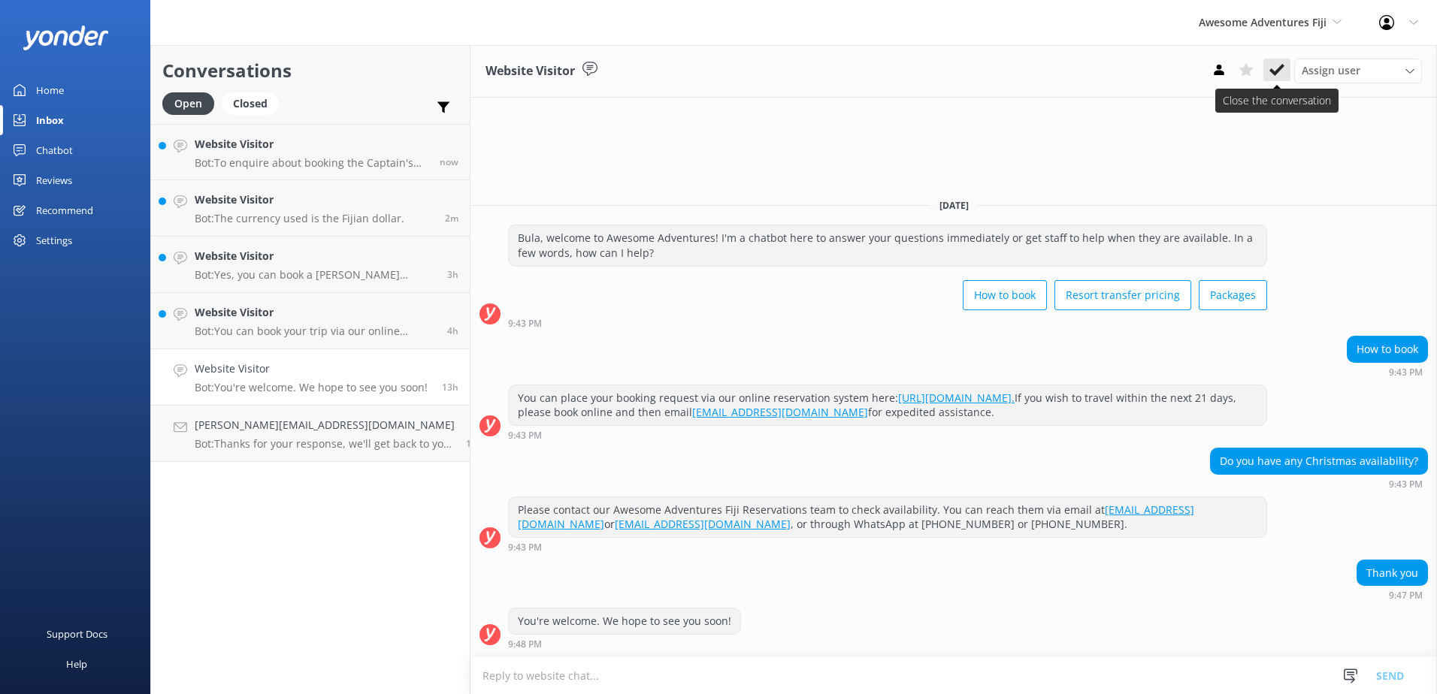
click at [1280, 76] on icon at bounding box center [1276, 69] width 15 height 15
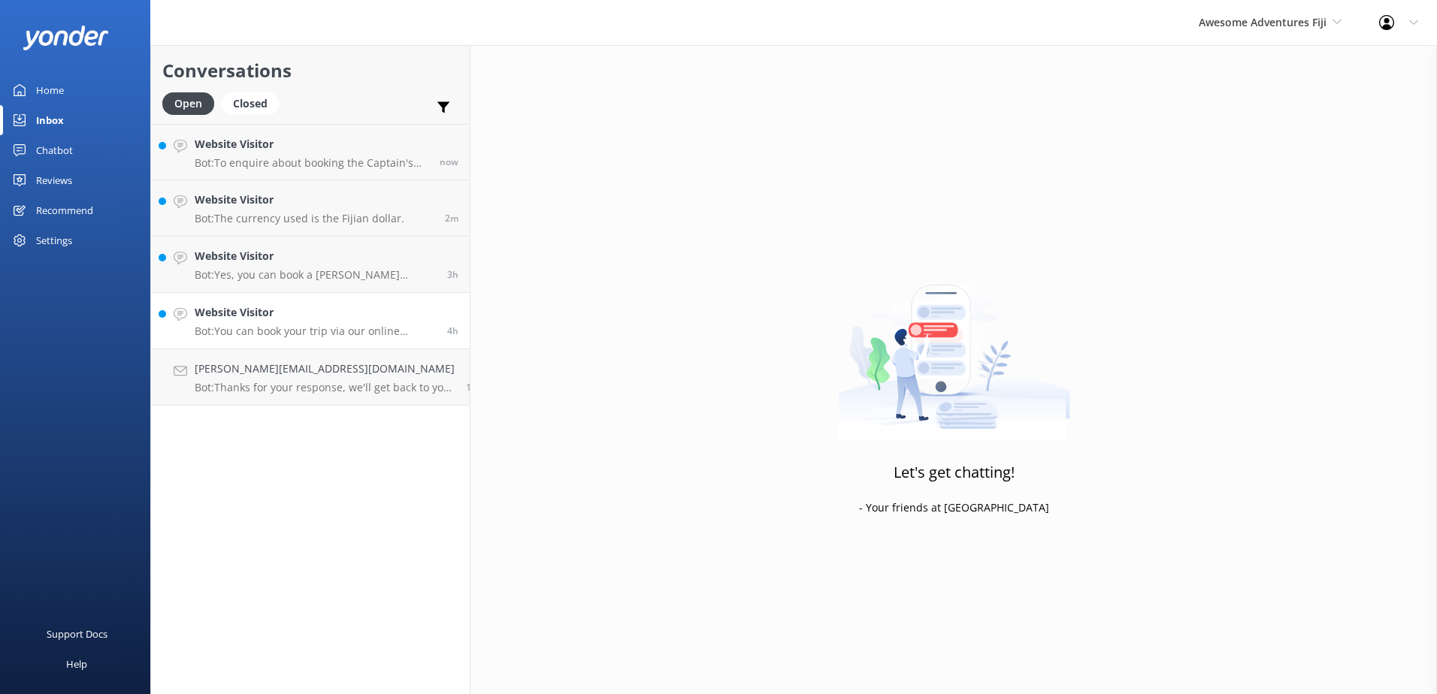
click at [386, 307] on h4 "Website Visitor" at bounding box center [315, 312] width 241 height 17
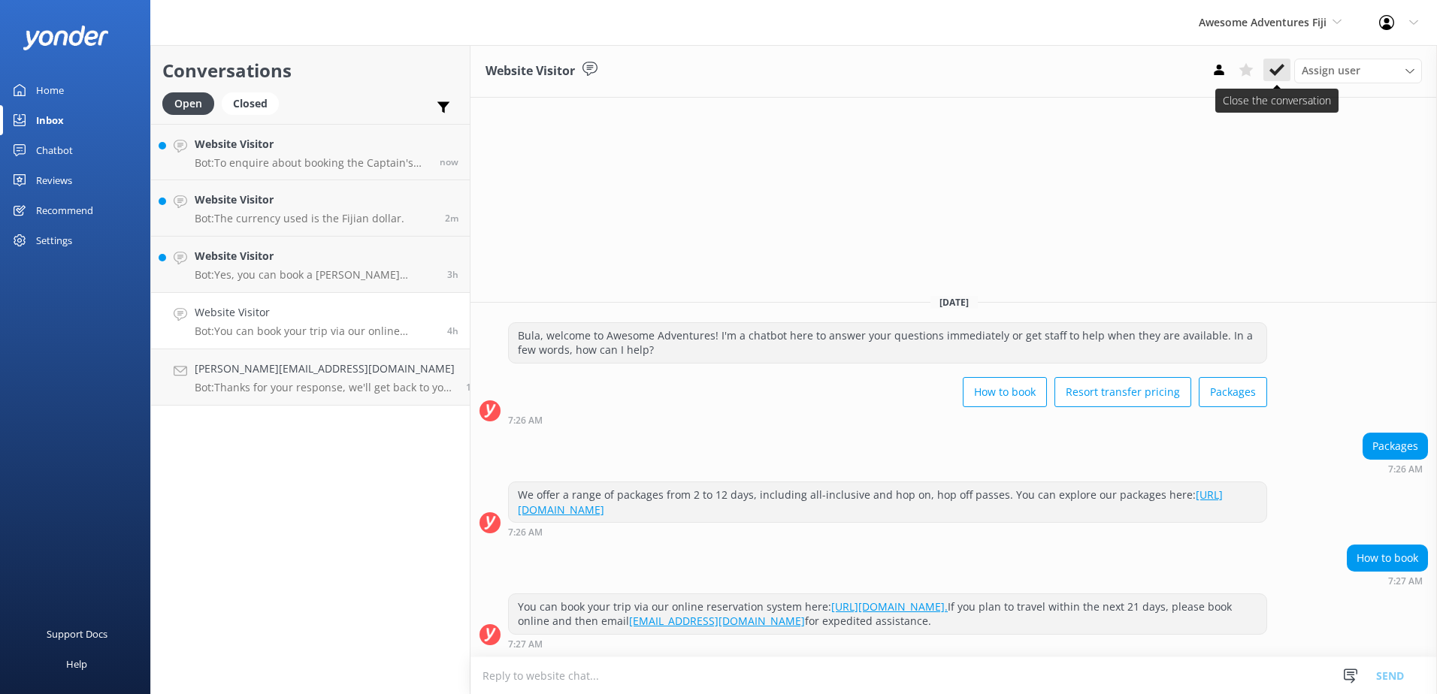
click at [1284, 67] on use at bounding box center [1276, 70] width 15 height 12
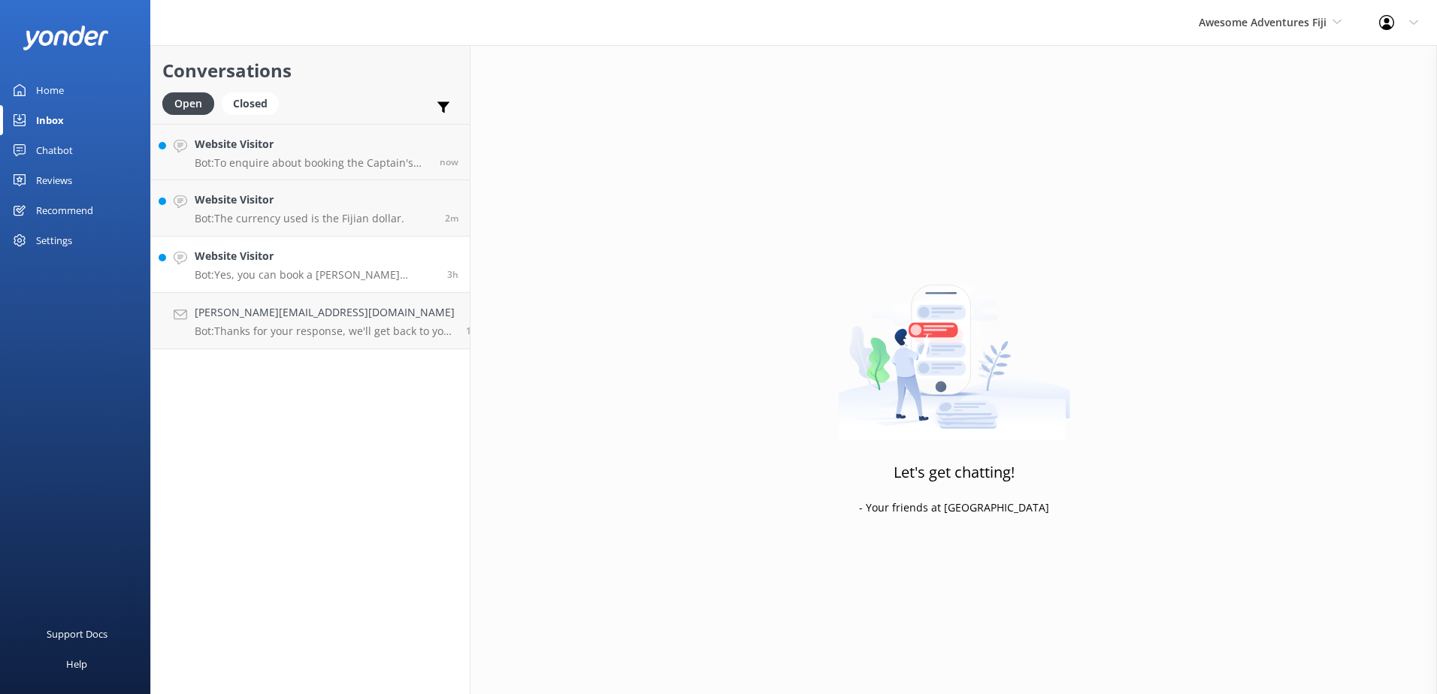
click at [265, 274] on p "Bot: Yes, you can book a Manta Ray Experience as a day trip. For more informati…" at bounding box center [315, 275] width 241 height 14
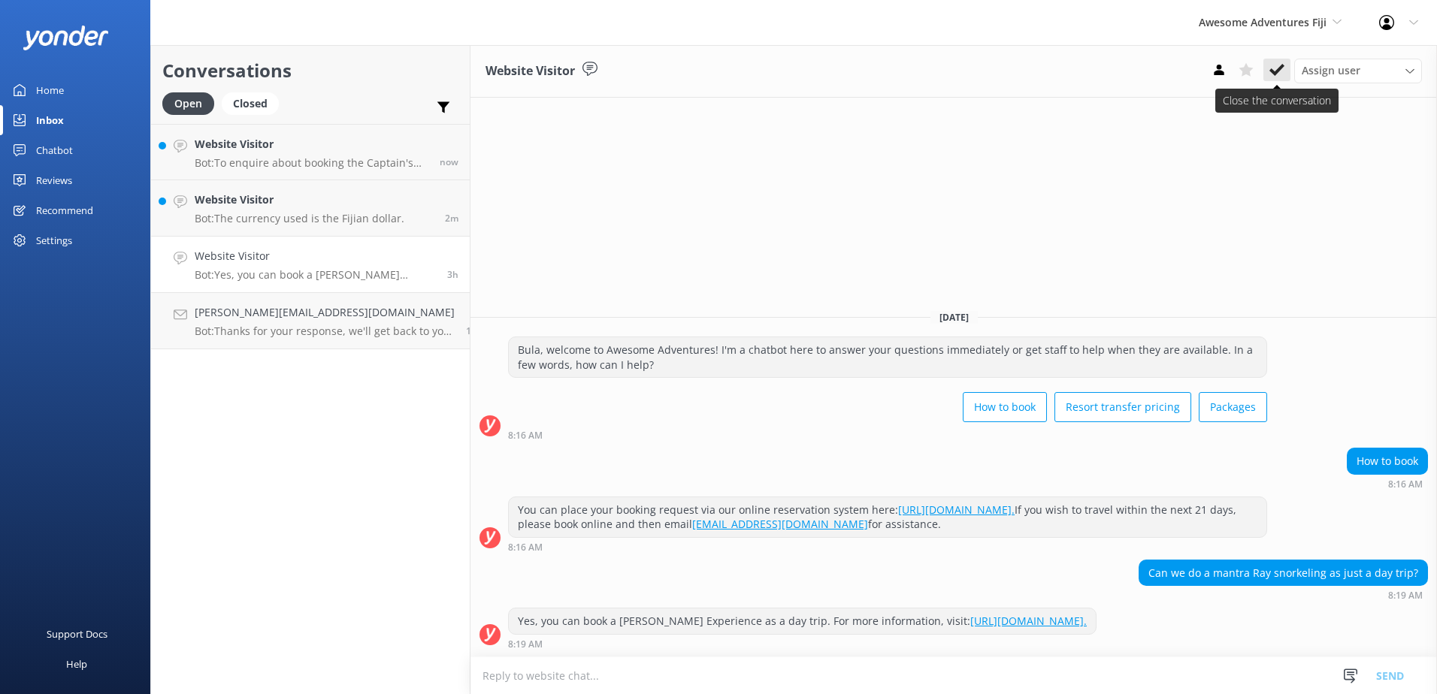
click at [1272, 80] on button at bounding box center [1276, 70] width 27 height 23
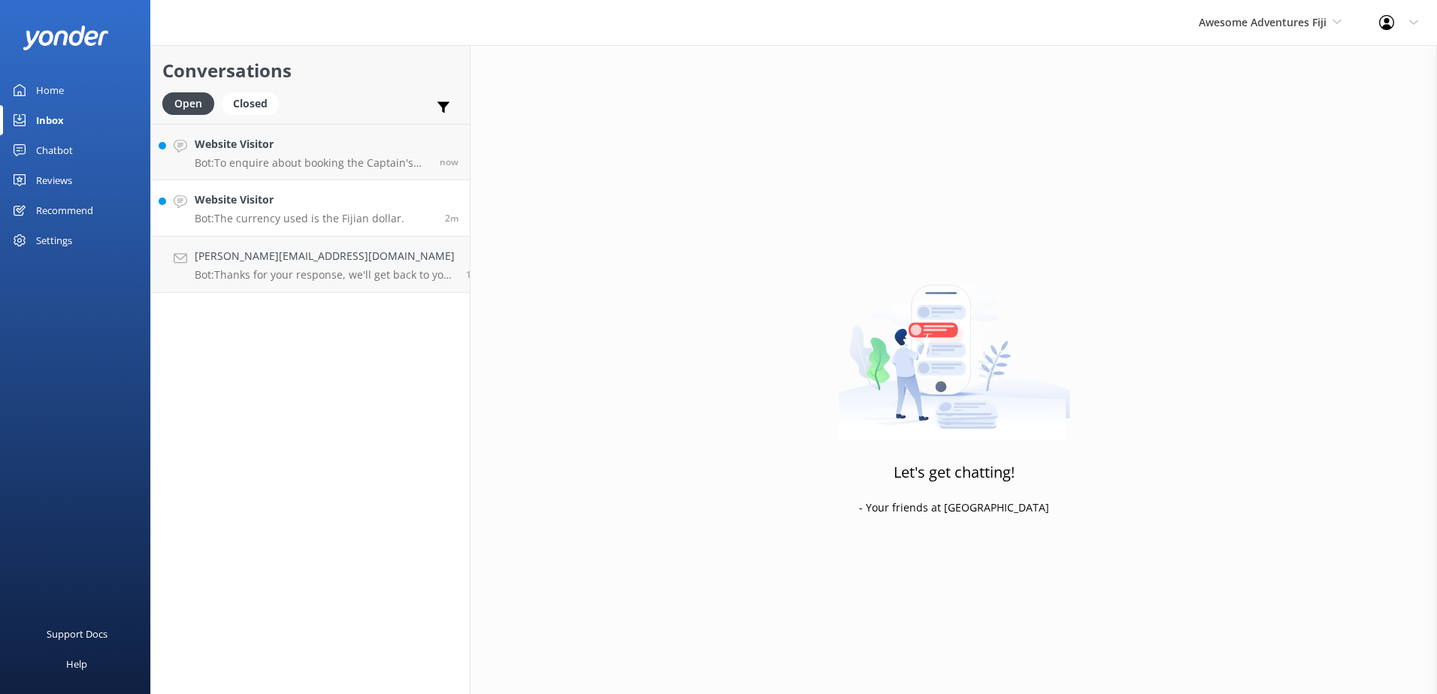
click at [361, 201] on h4 "Website Visitor" at bounding box center [300, 200] width 210 height 17
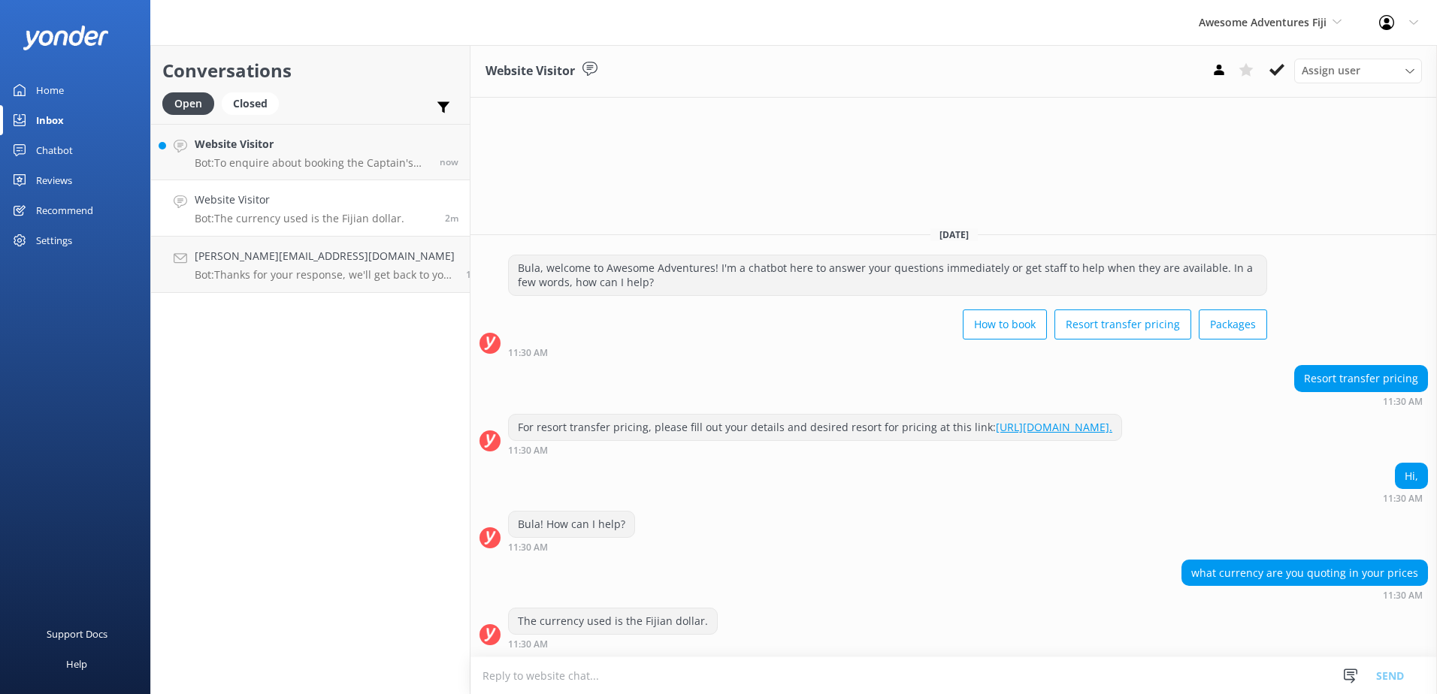
click at [1278, 58] on div "Website Visitor Assign user Sonya Alyssa Digital Res Team Ana Raqitawa Lavenia …" at bounding box center [953, 71] width 966 height 53
click at [1275, 71] on use at bounding box center [1276, 70] width 15 height 12
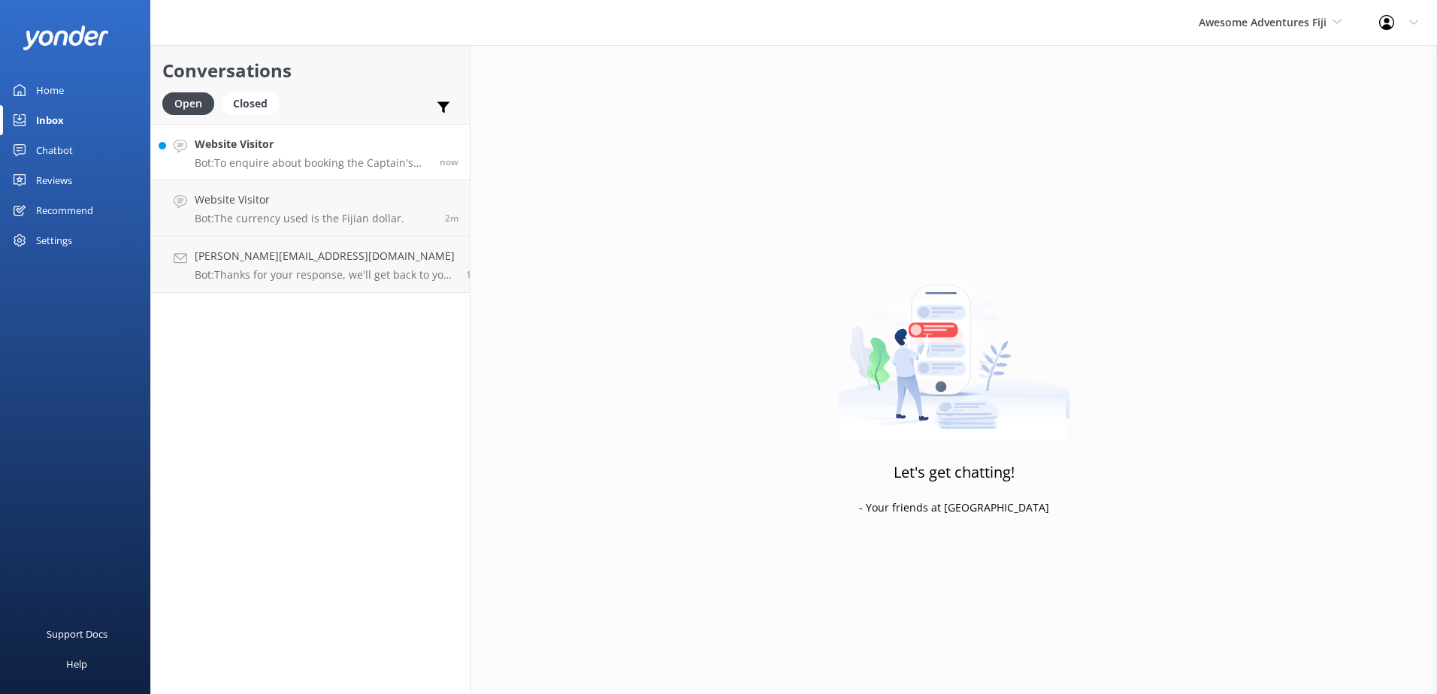
click at [287, 138] on h4 "Website Visitor" at bounding box center [312, 144] width 234 height 17
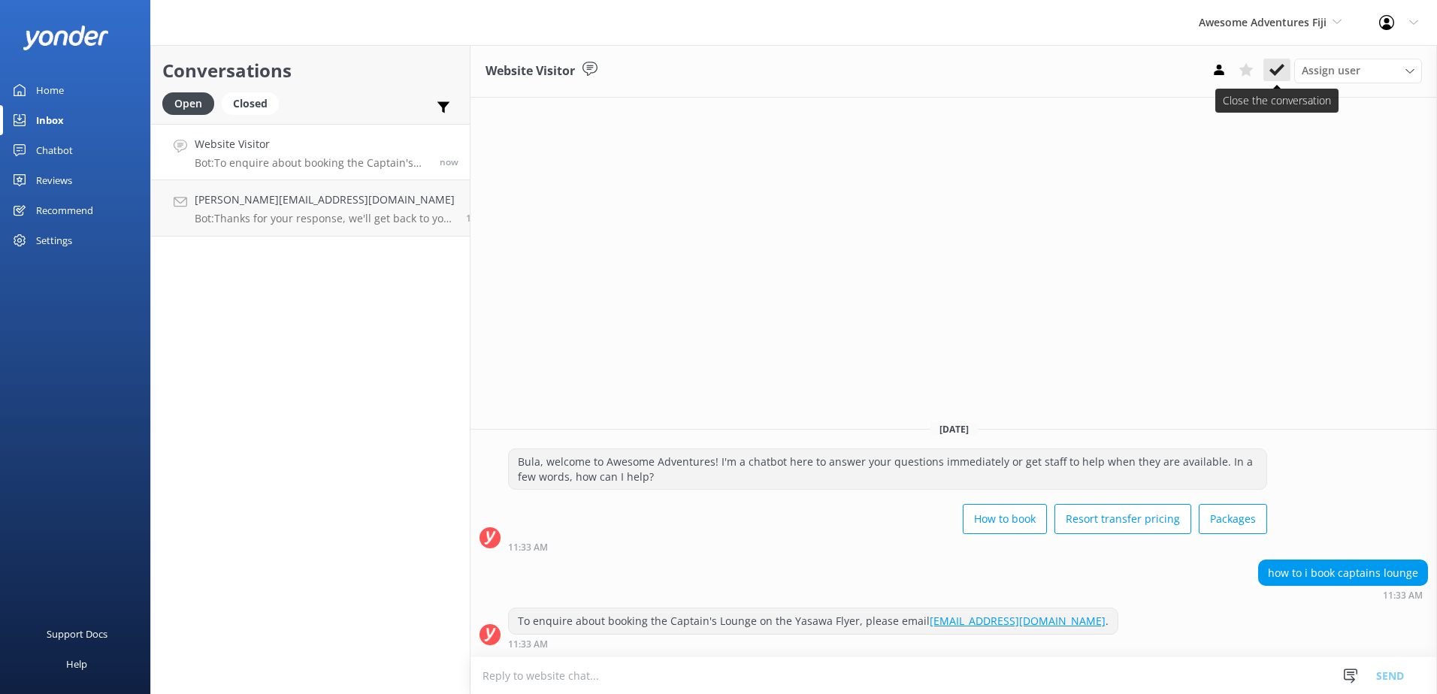
click at [1268, 72] on button at bounding box center [1276, 70] width 27 height 23
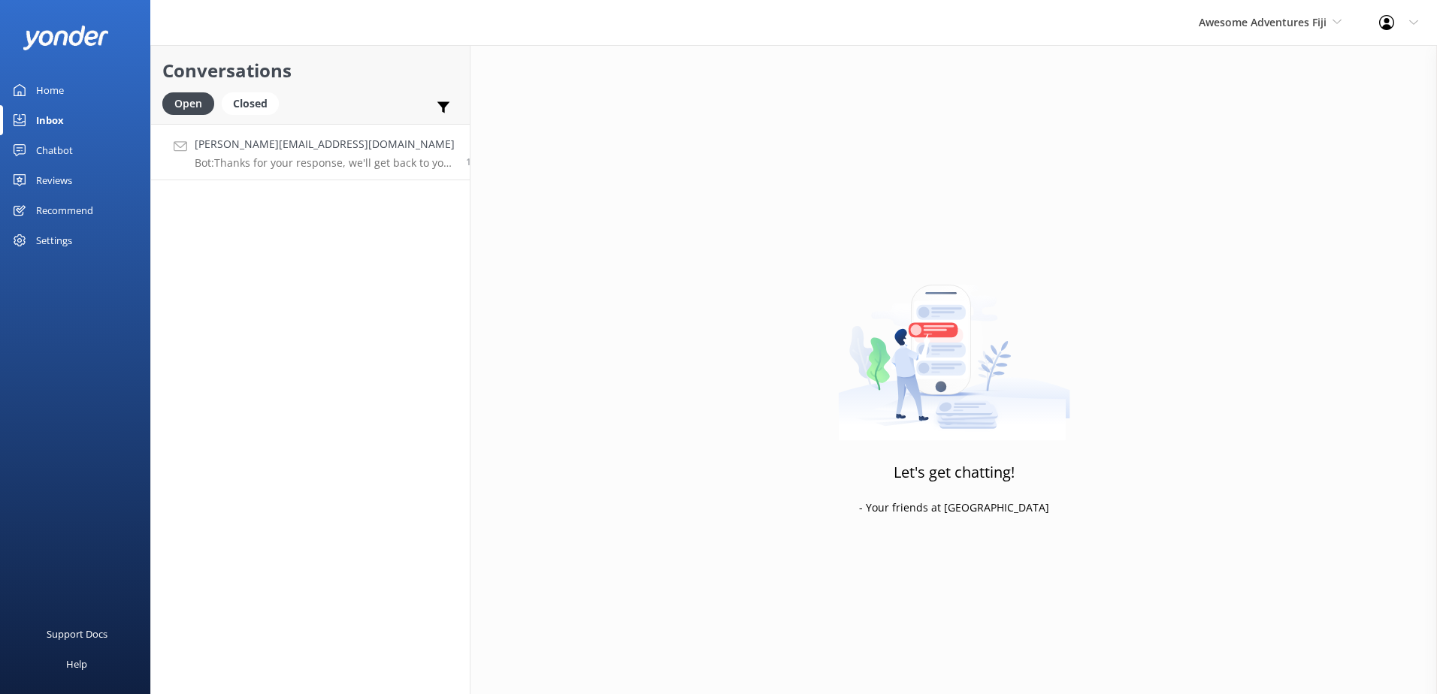
click at [327, 174] on link "laura.dallosteria95@gmail.com Bot: Thanks for your response, we'll get back to …" at bounding box center [310, 152] width 319 height 56
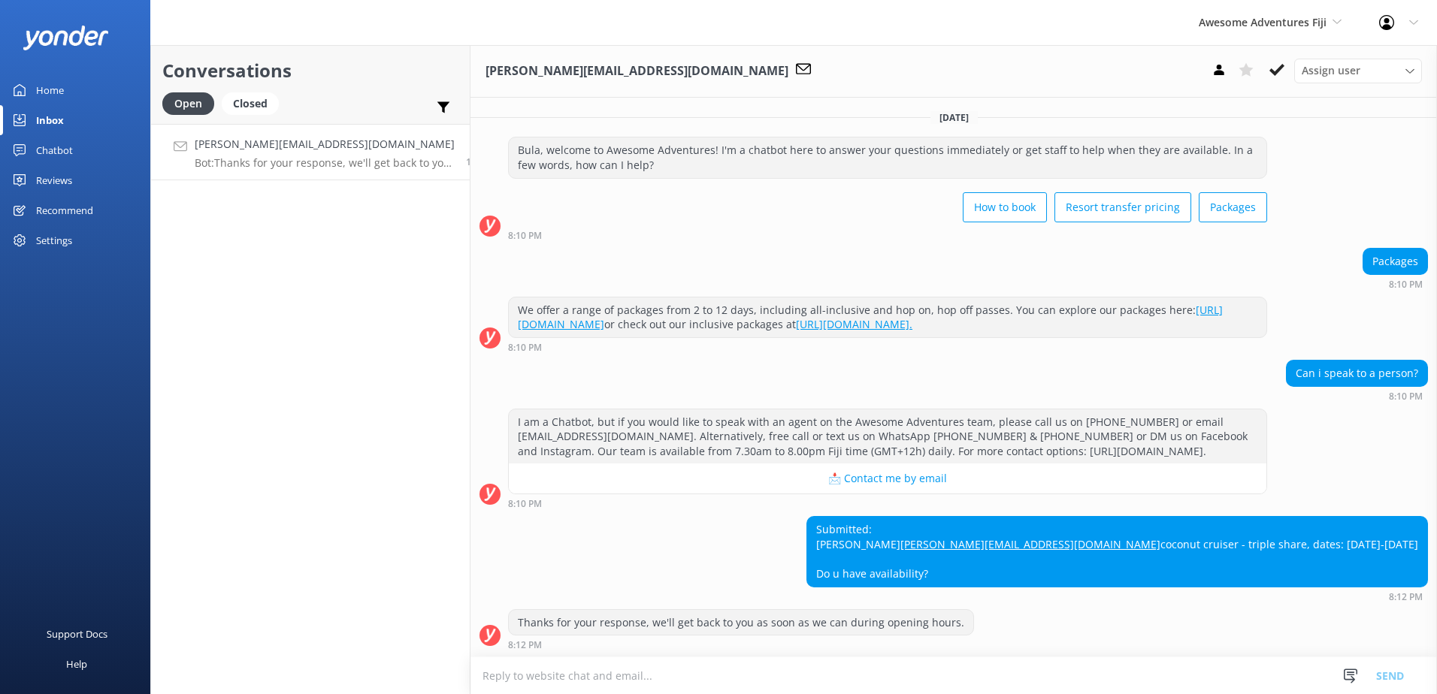
scroll to position [30, 0]
click at [1312, 21] on span "Awesome Adventures Fiji" at bounding box center [1263, 22] width 128 height 14
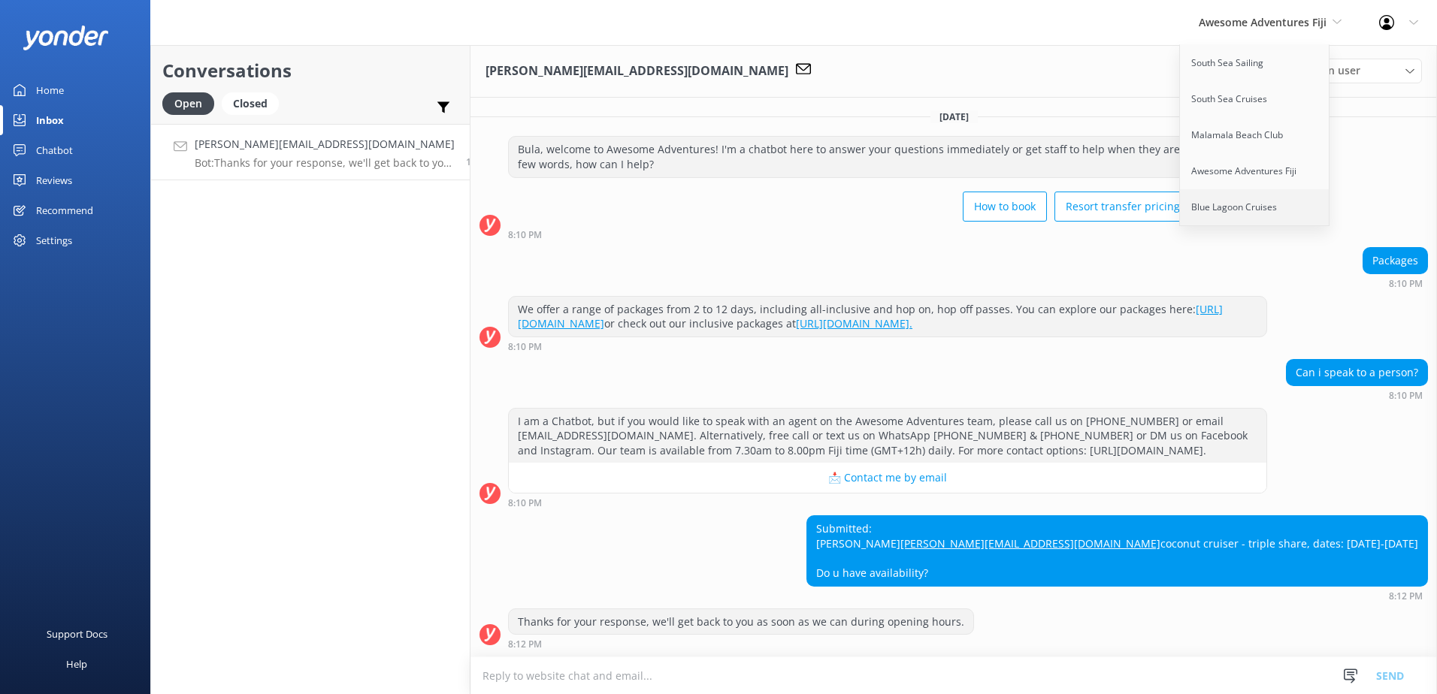
click at [1271, 193] on link "Blue Lagoon Cruises" at bounding box center [1255, 207] width 150 height 36
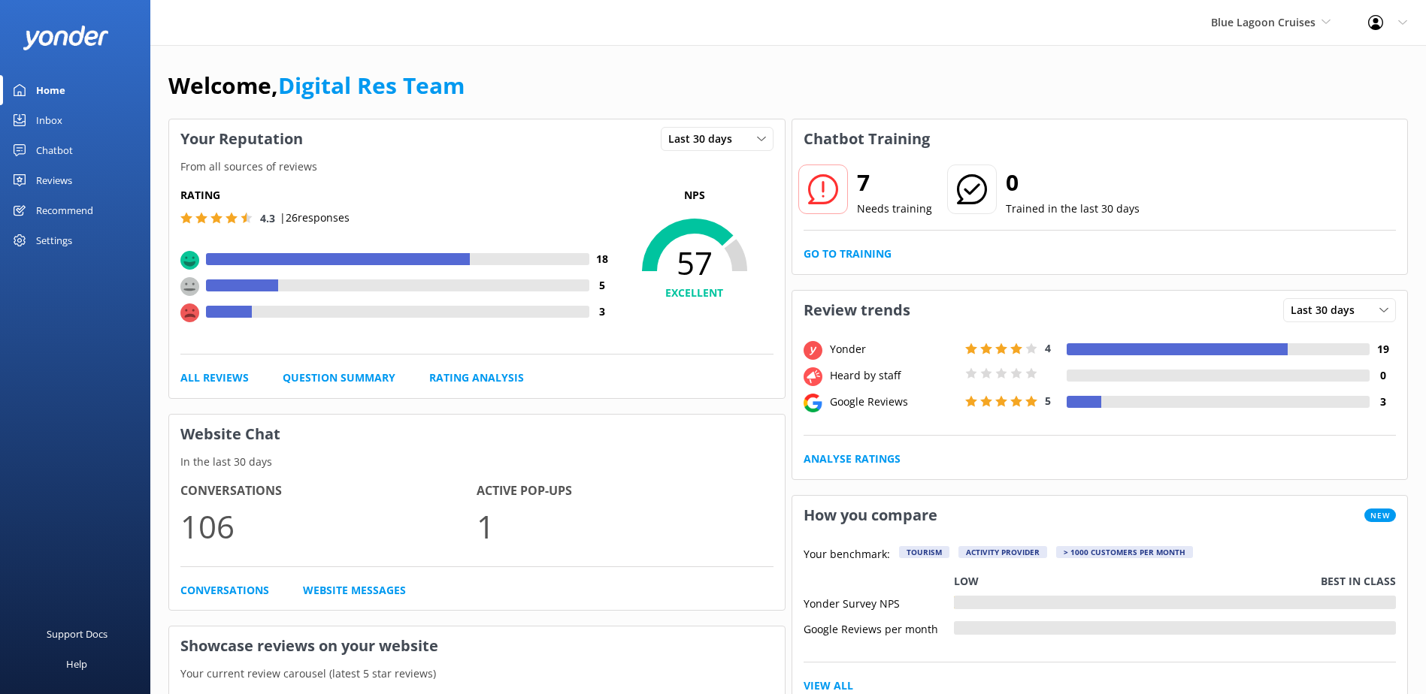
click at [50, 118] on div "Inbox" at bounding box center [49, 120] width 26 height 30
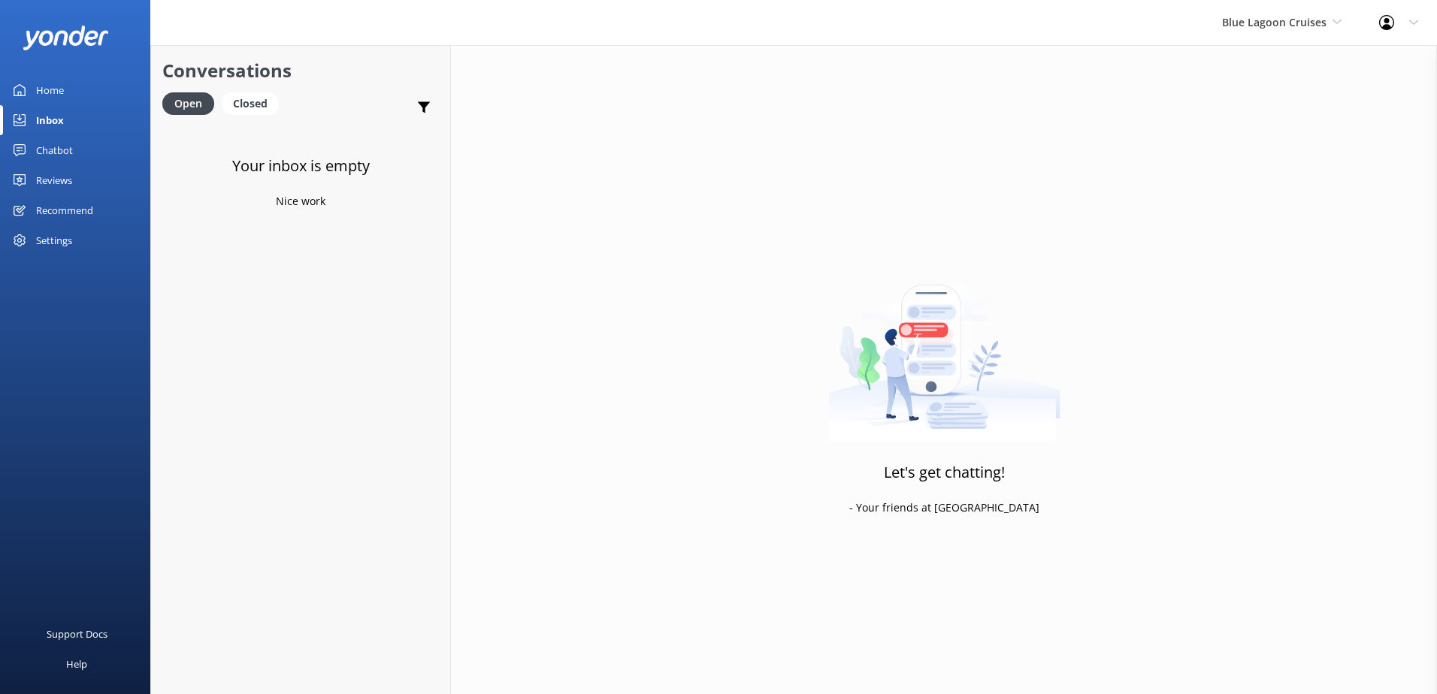
click at [323, 207] on div "Your inbox is empty Nice work" at bounding box center [300, 471] width 299 height 694
click at [259, 159] on p "Bot: Bula! Blue Lagoon Cruises are adults only most of the year, but during Fam…" at bounding box center [304, 163] width 219 height 14
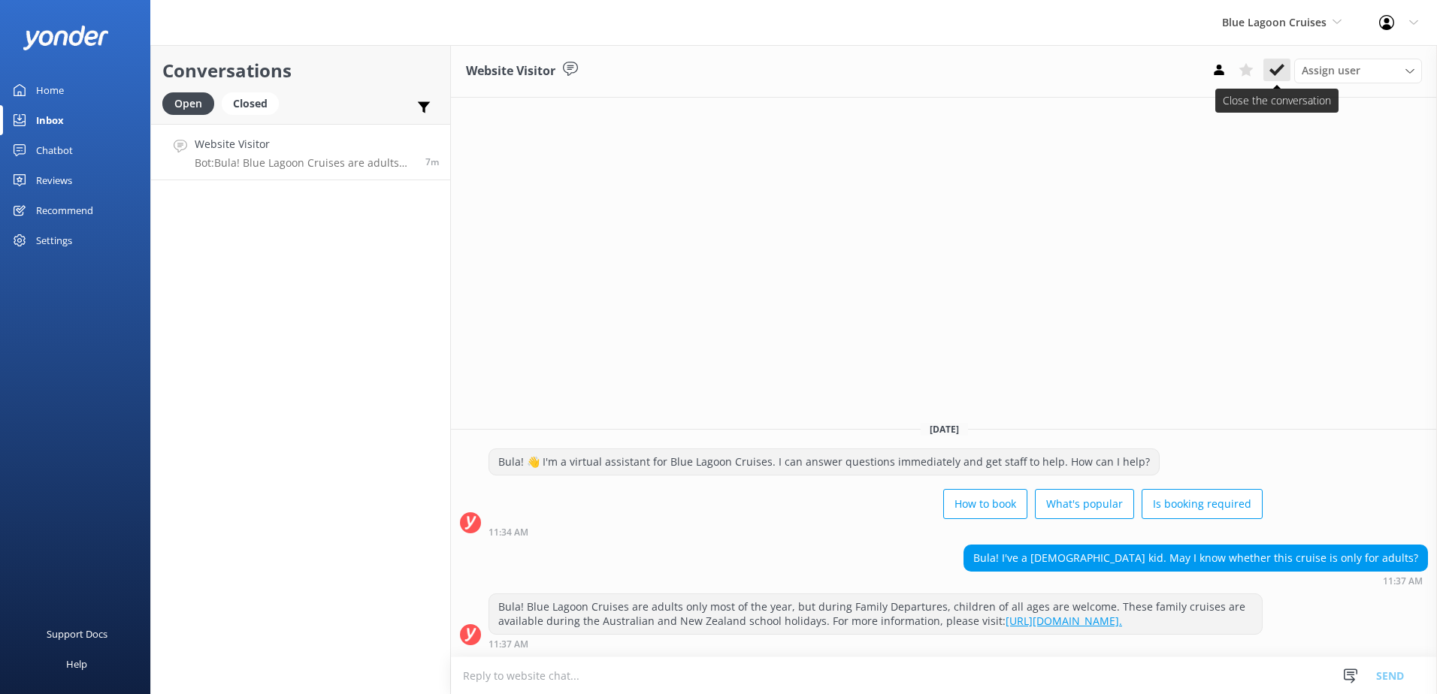
click at [1271, 64] on icon at bounding box center [1276, 69] width 15 height 15
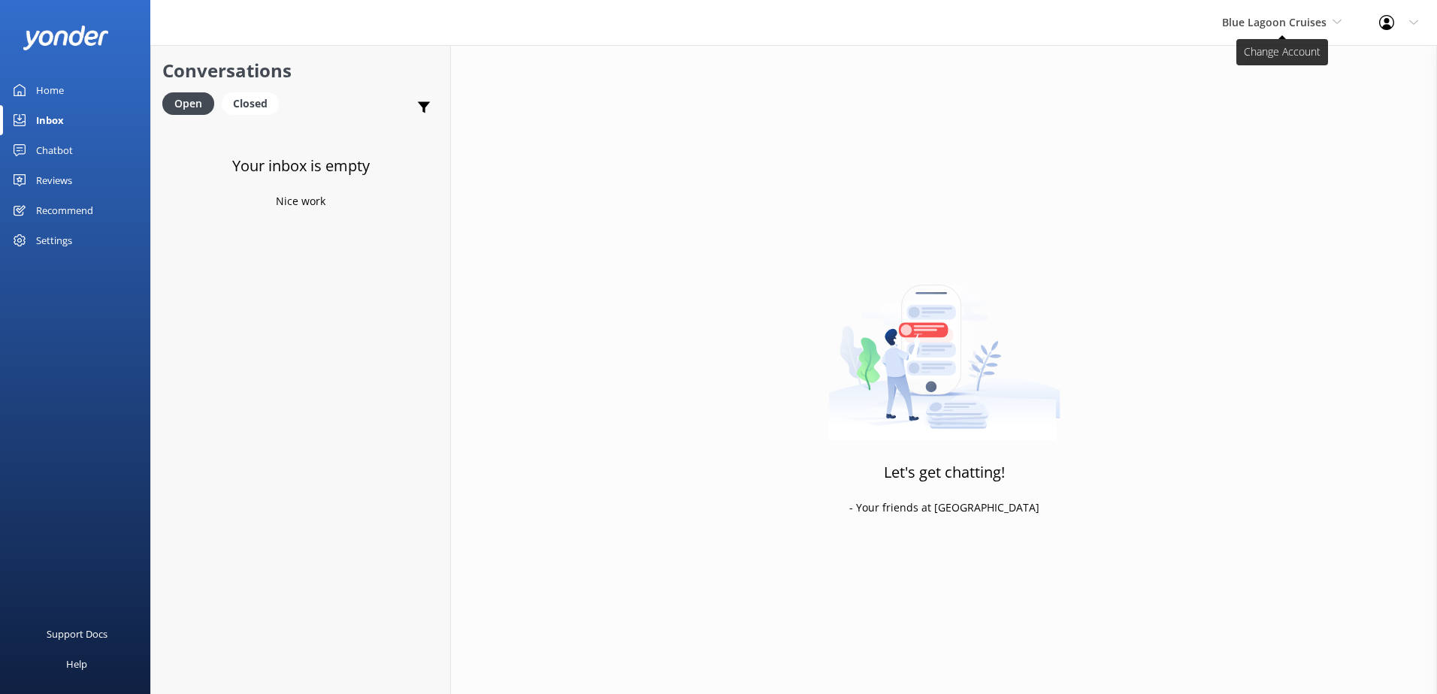
click at [1310, 29] on span "Blue Lagoon Cruises" at bounding box center [1281, 22] width 119 height 17
click at [1253, 170] on link "Awesome Adventures Fiji" at bounding box center [1278, 171] width 150 height 36
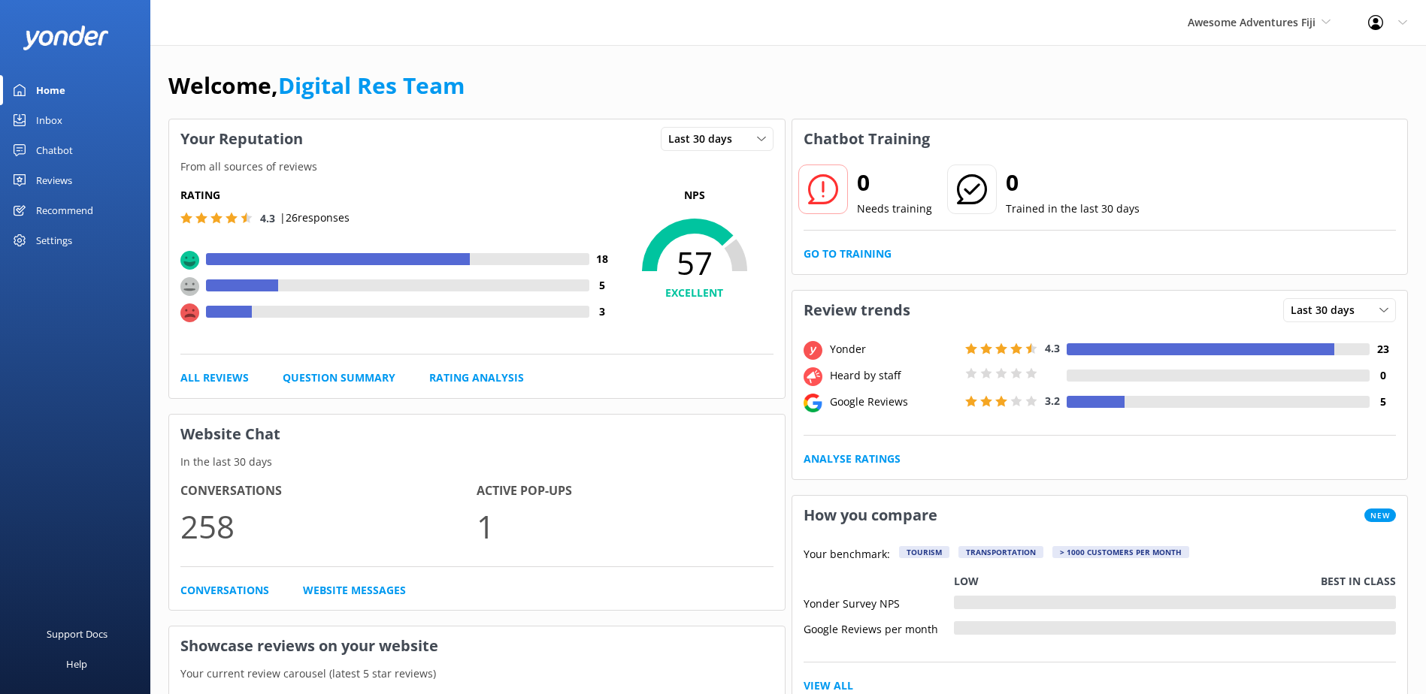
click at [83, 118] on link "Inbox" at bounding box center [75, 120] width 150 height 30
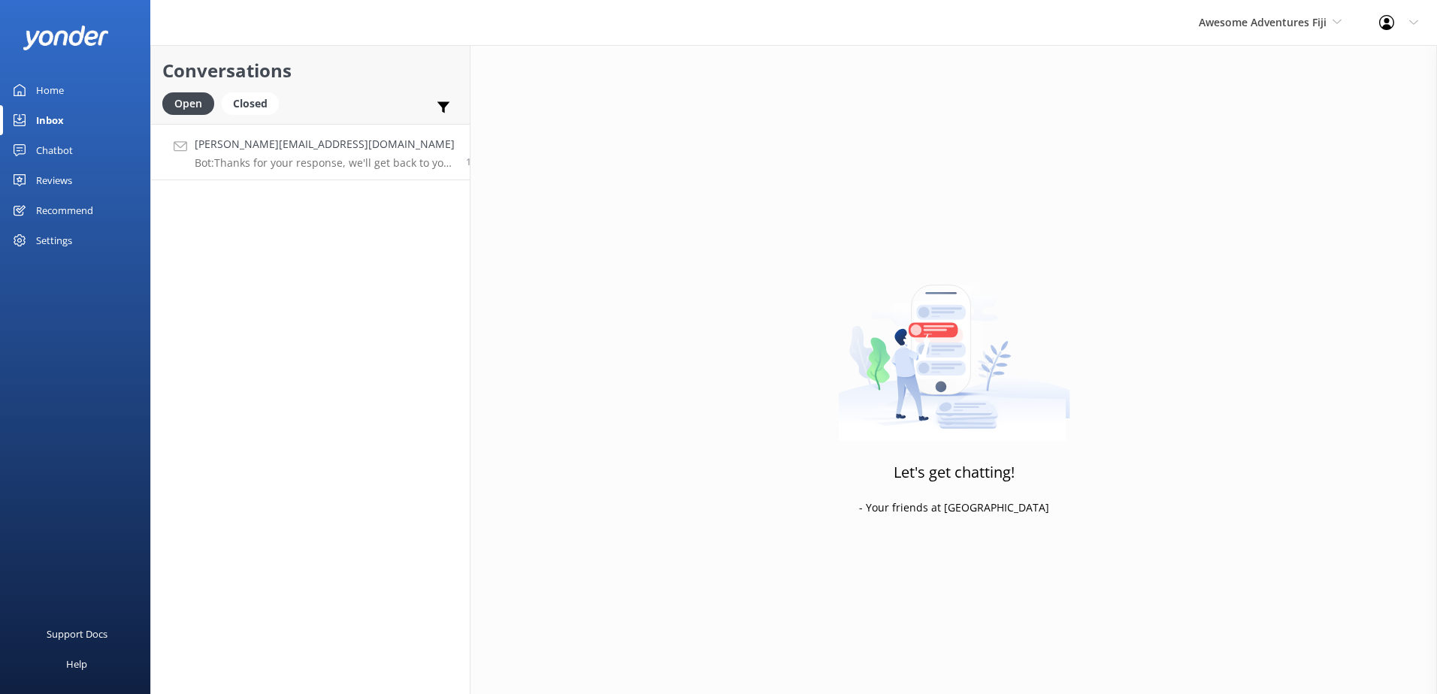
click at [282, 166] on p "Bot: Thanks for your response, we'll get back to you as soon as we can during o…" at bounding box center [325, 163] width 260 height 14
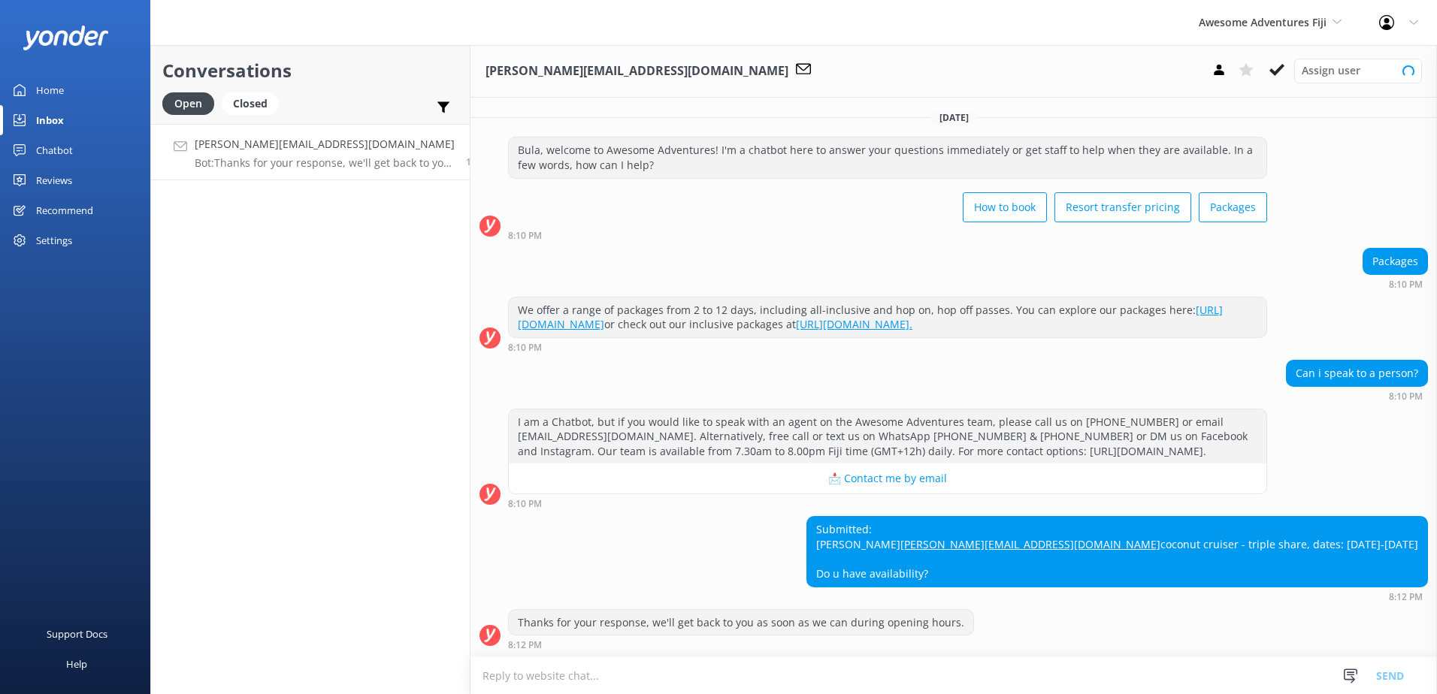
scroll to position [30, 0]
click at [655, 681] on textarea at bounding box center [953, 676] width 966 height 37
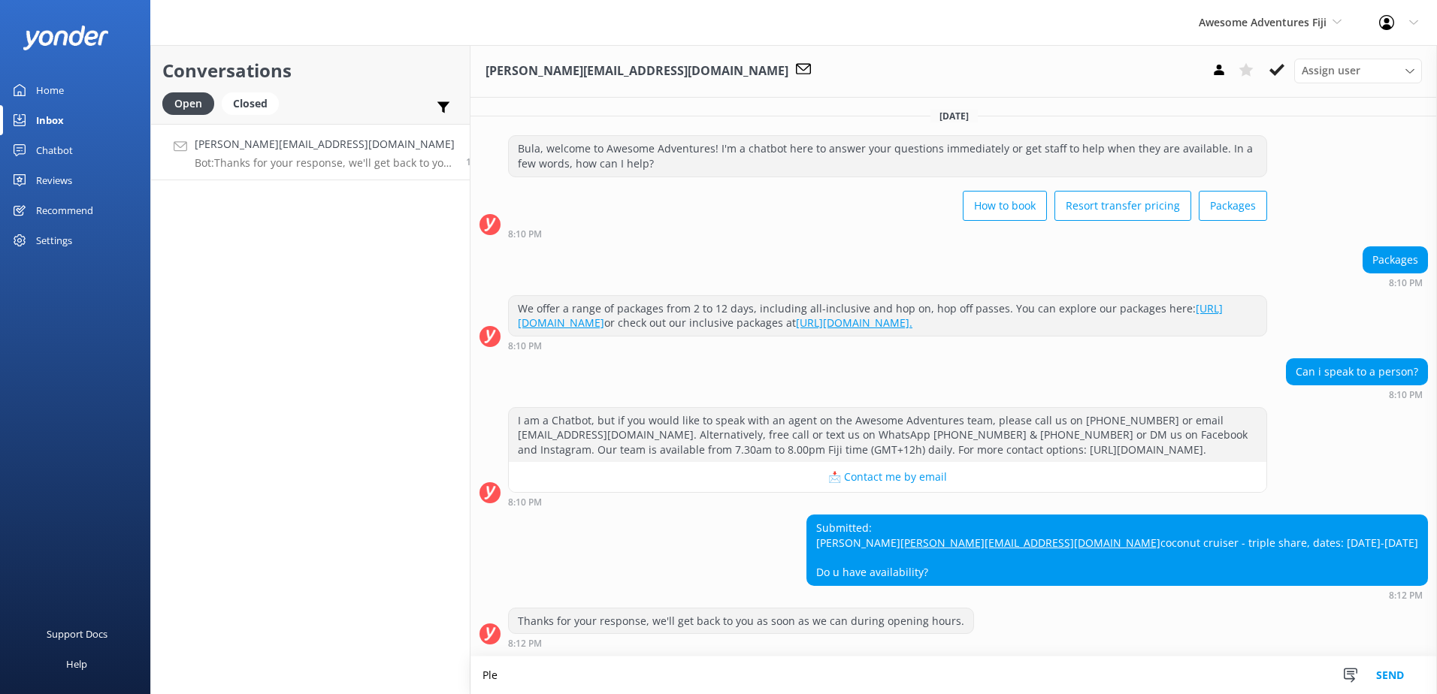
scroll to position [31, 0]
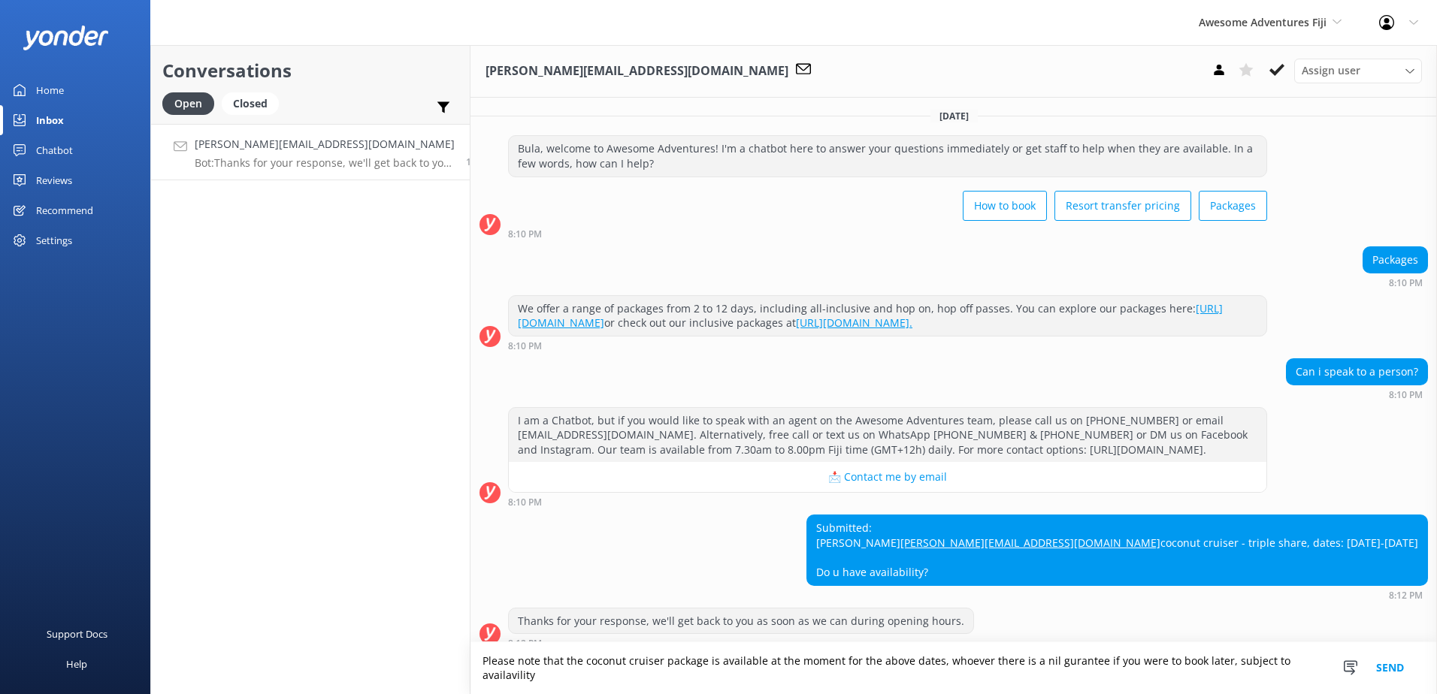
drag, startPoint x: 1329, startPoint y: 678, endPoint x: 1320, endPoint y: 676, distance: 9.1
click at [1323, 677] on div "Snippets Manage Save time responding and get consistent tone of response by cre…" at bounding box center [1378, 669] width 116 height 52
drag, startPoint x: 1317, startPoint y: 676, endPoint x: 144, endPoint y: 603, distance: 1175.3
click at [144, 603] on div "Awesome Adventures Fiji South Sea Sailing South Sea Cruises Malamala Beach Club…" at bounding box center [718, 369] width 1437 height 649
paste textarea "Coconut Cruiser package is currently available for the above dates; however, av…"
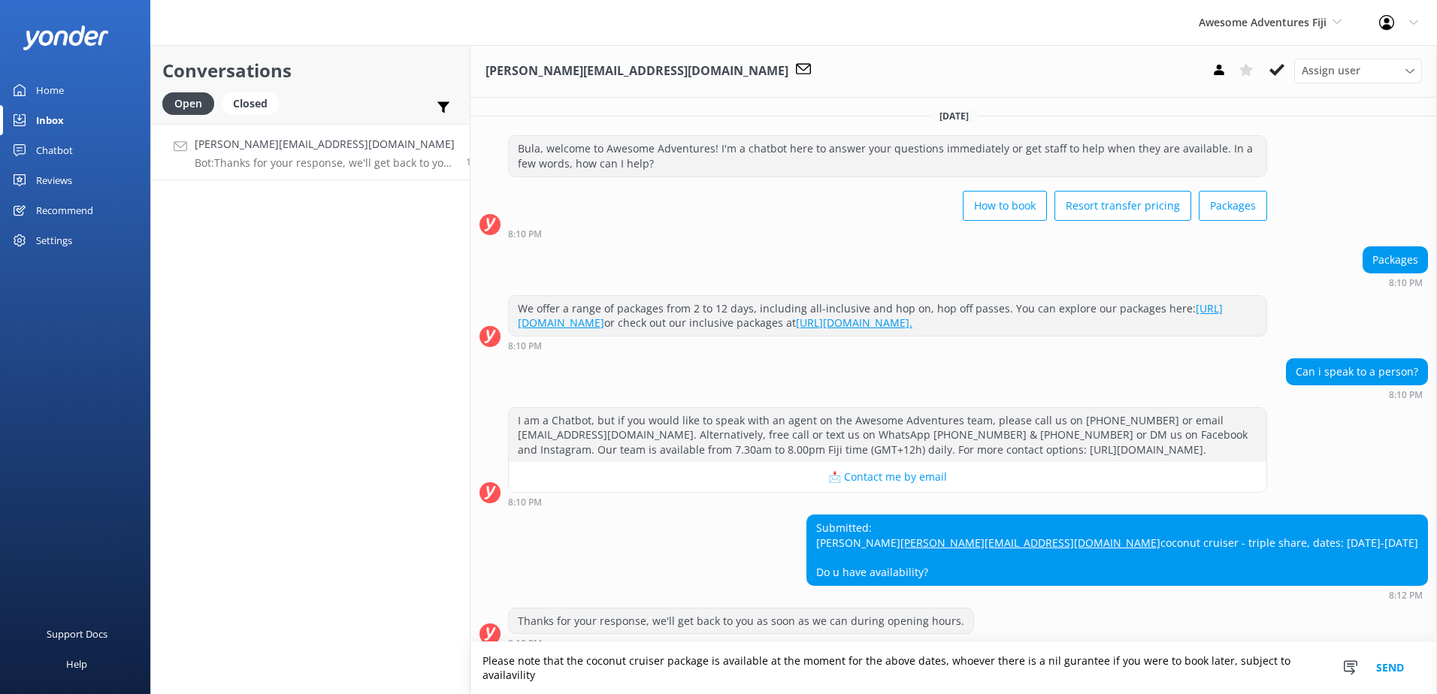
type textarea "Please note that the Coconut Cruiser package is currently available for the abo…"
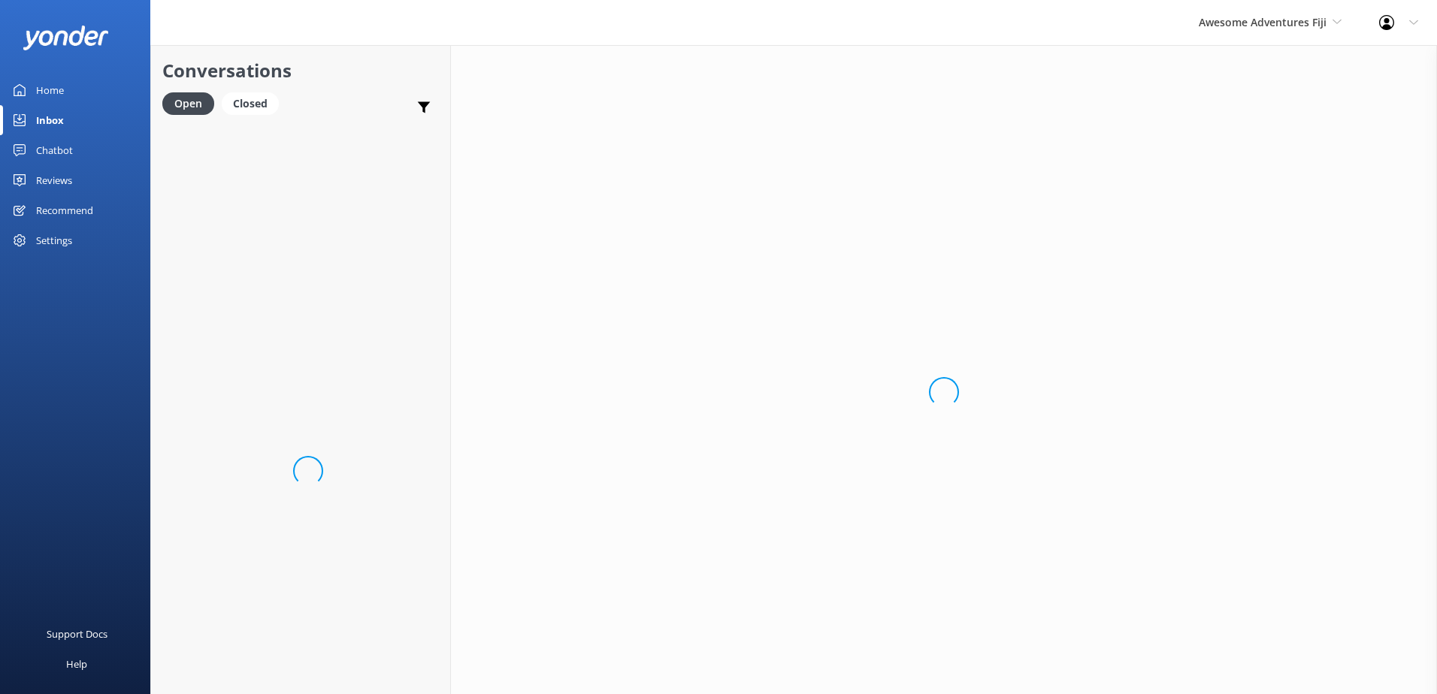
click at [1381, 664] on div "Loading.." at bounding box center [944, 392] width 986 height 694
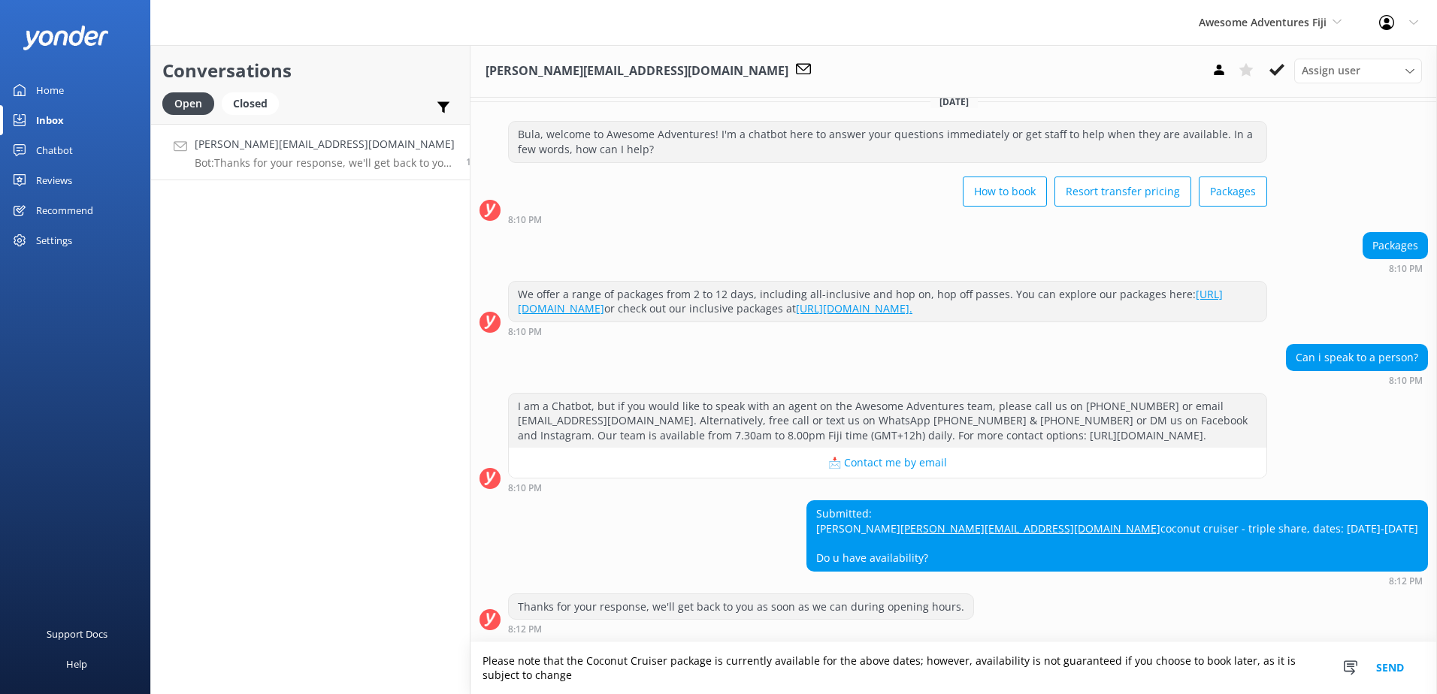
scroll to position [45, 0]
type textarea "Please note that the Coconut Cruiser package is currently available for the abo…"
click at [1400, 673] on button "Send" at bounding box center [1390, 669] width 56 height 52
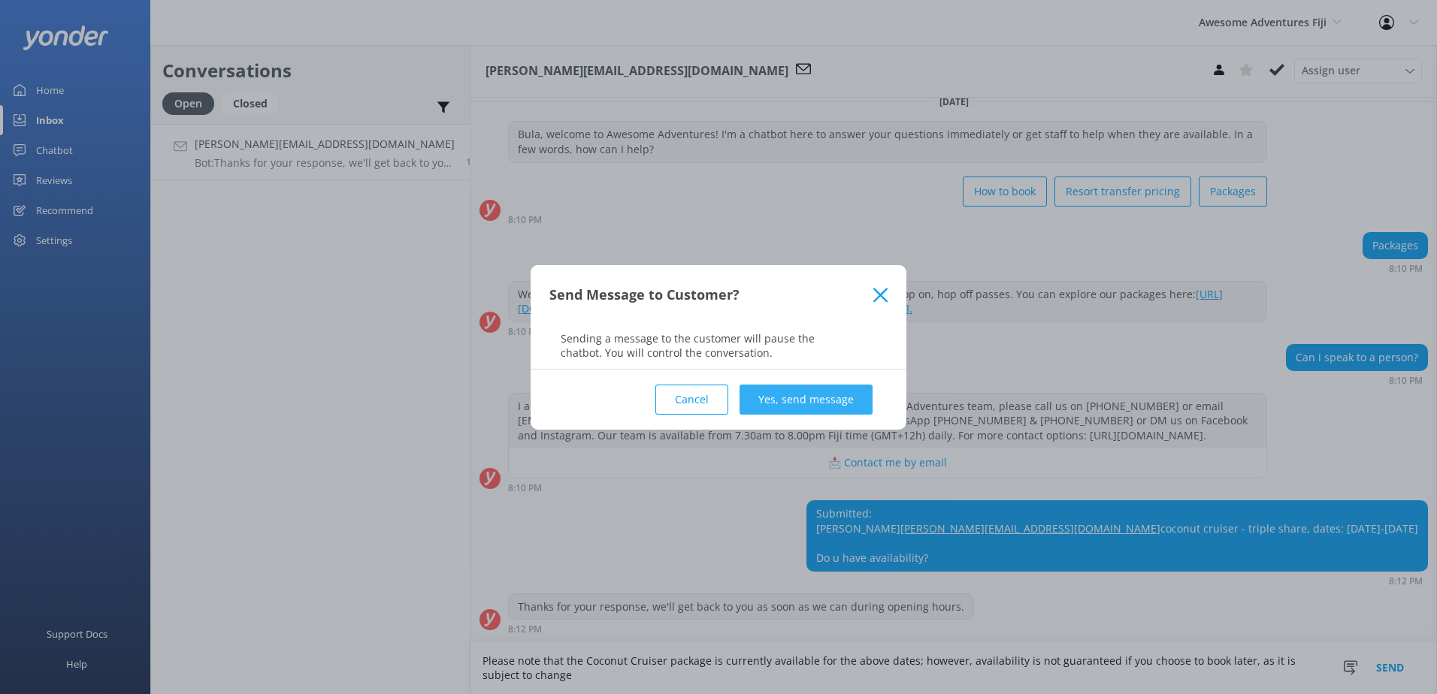
click at [780, 398] on button "Yes, send message" at bounding box center [805, 400] width 133 height 30
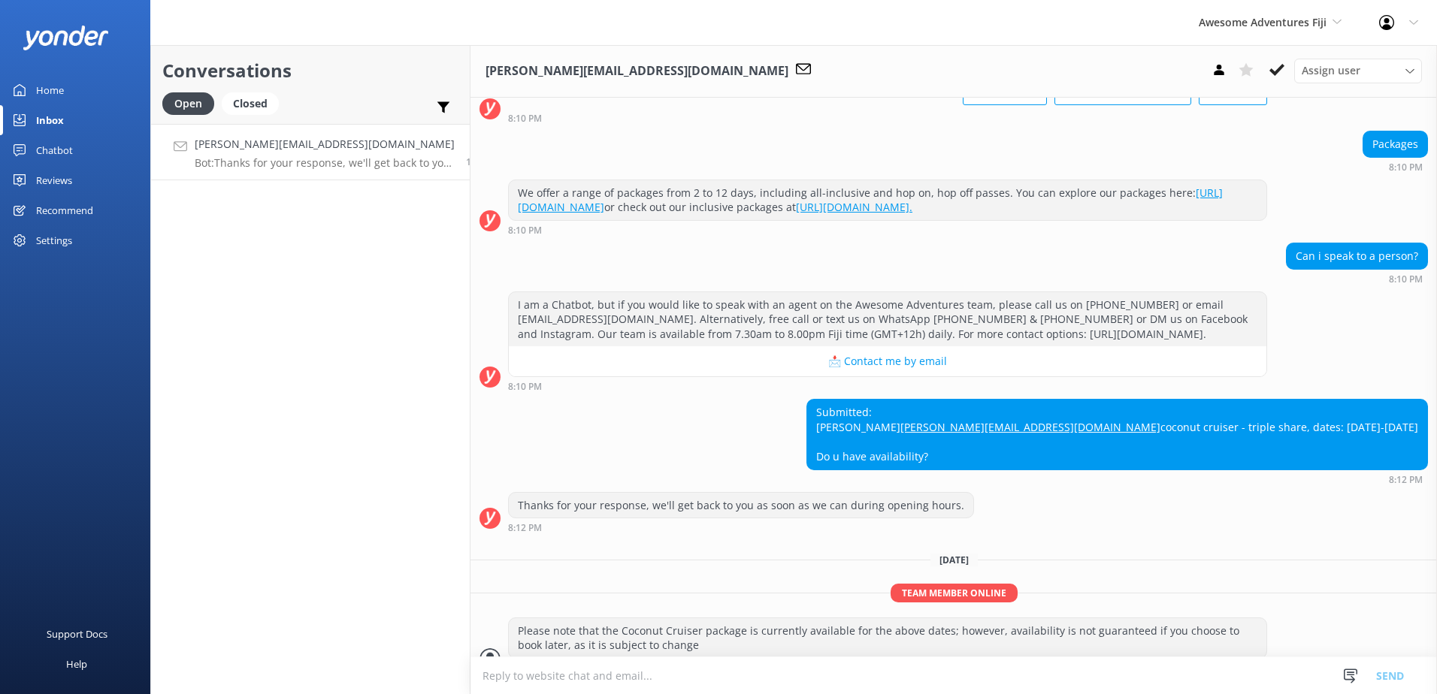
scroll to position [171, 0]
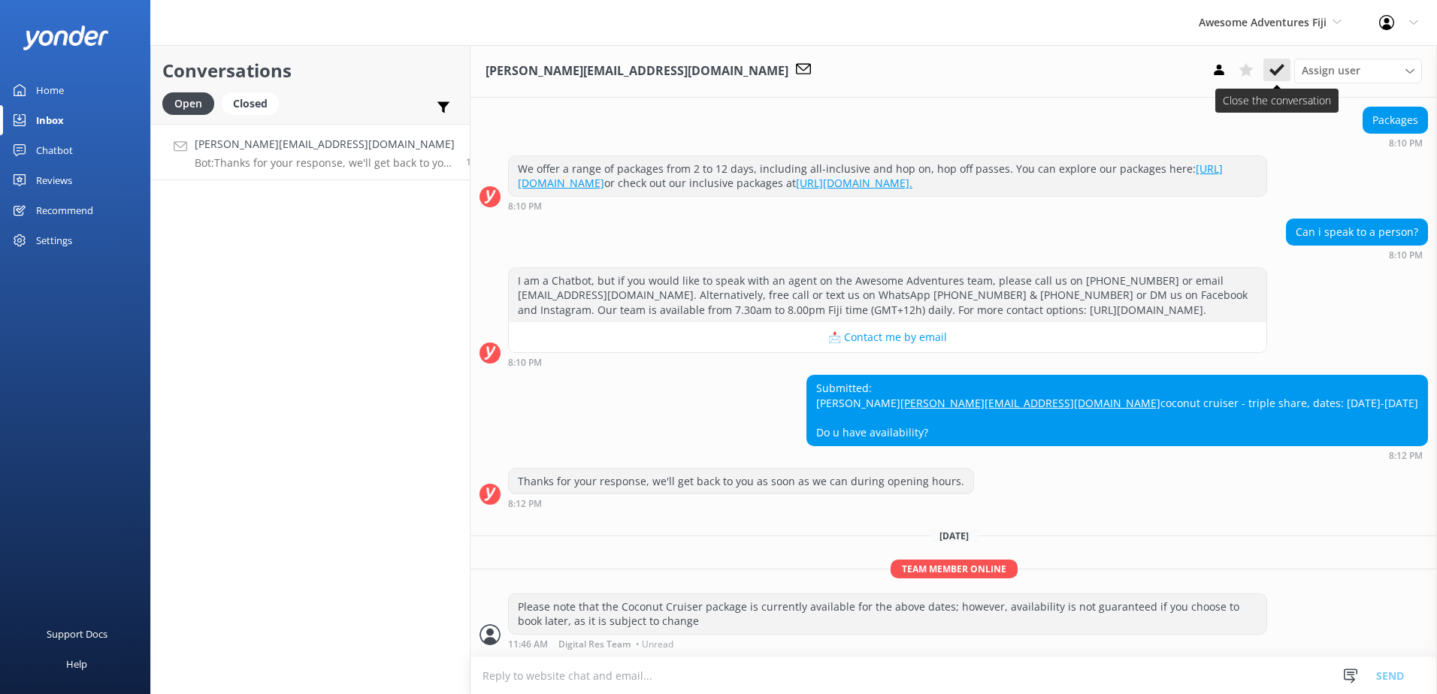
click at [1277, 66] on icon at bounding box center [1276, 69] width 15 height 15
